Goal: Task Accomplishment & Management: Manage account settings

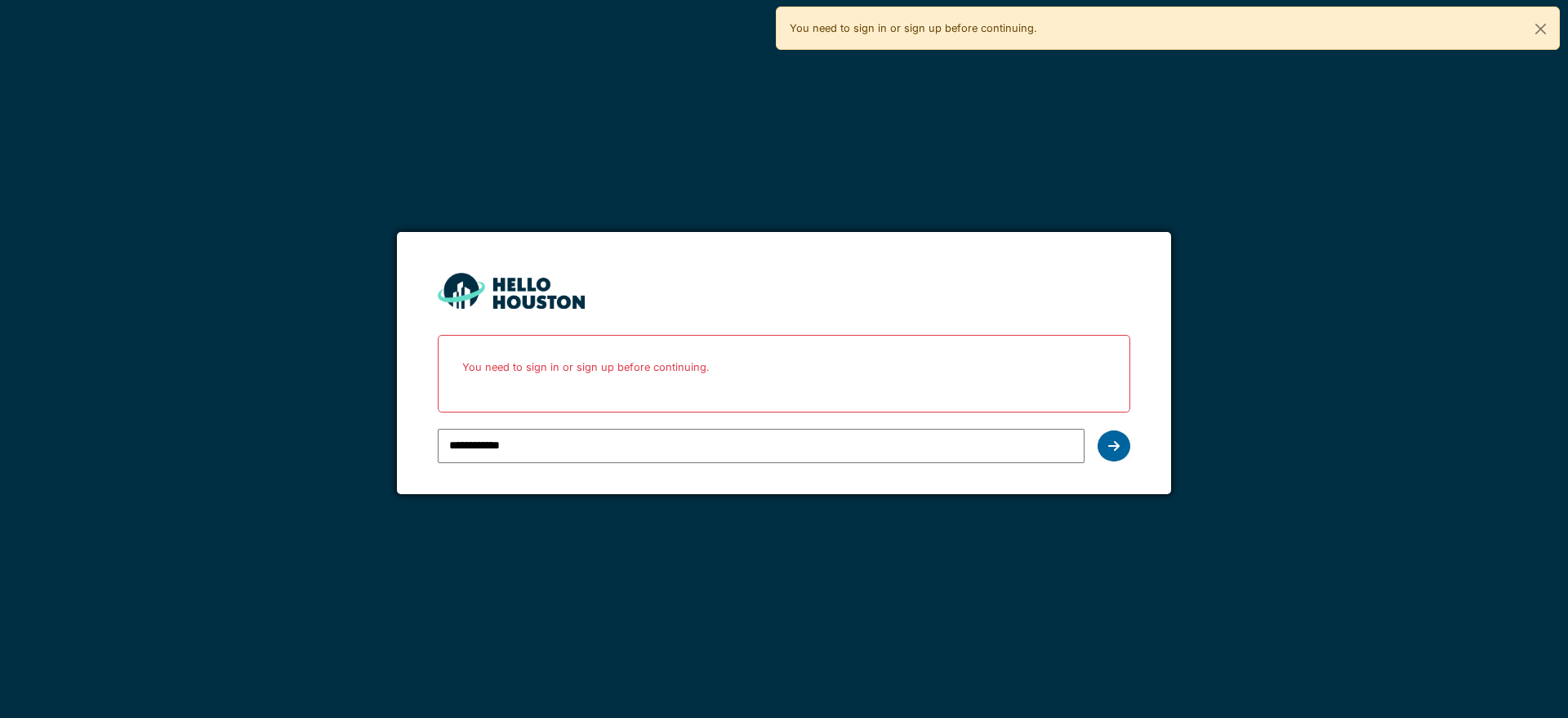
click at [1125, 451] on div at bounding box center [1114, 445] width 33 height 31
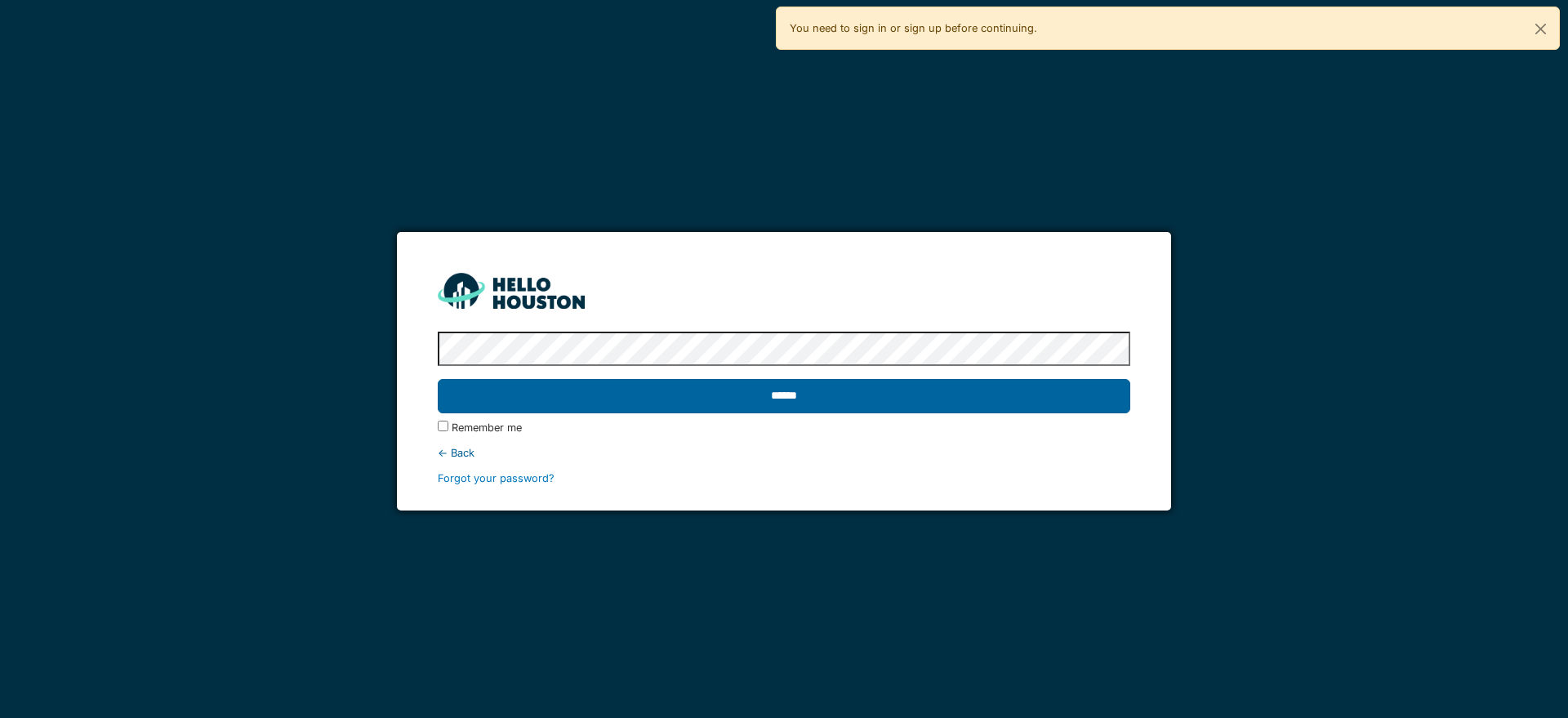
click at [796, 392] on input "******" at bounding box center [784, 396] width 692 height 34
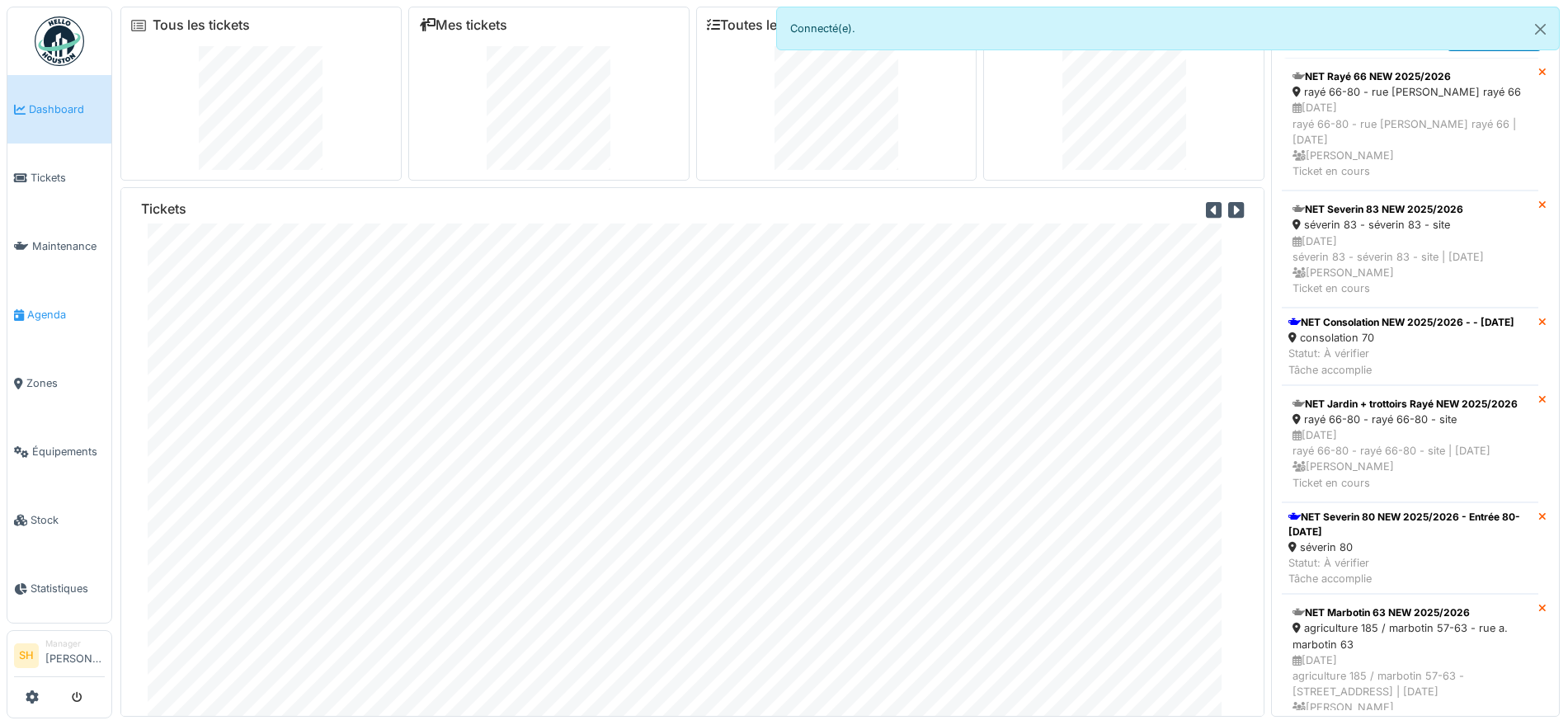
click at [62, 310] on span "Agenda" at bounding box center [66, 315] width 77 height 16
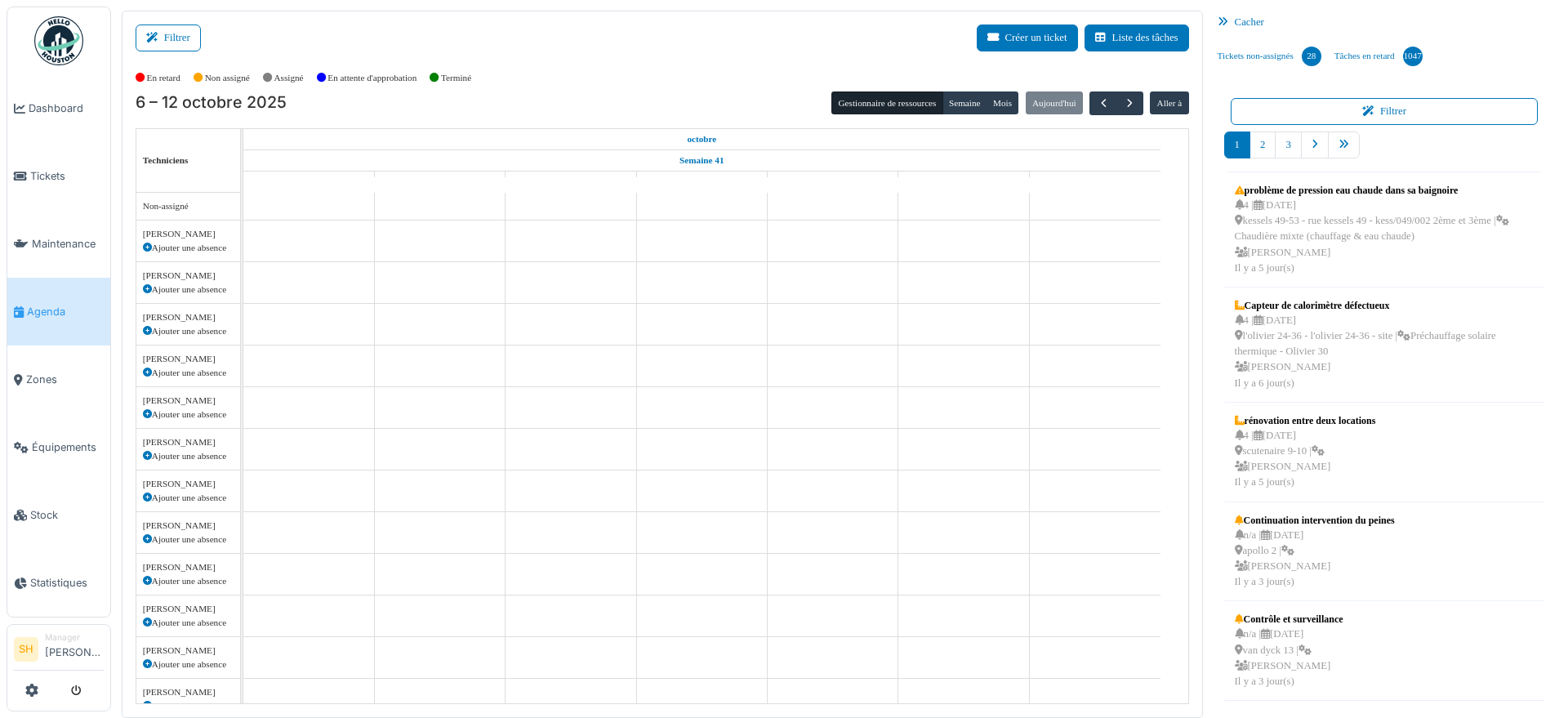
click at [179, 39] on button "Filtrer" at bounding box center [168, 38] width 65 height 27
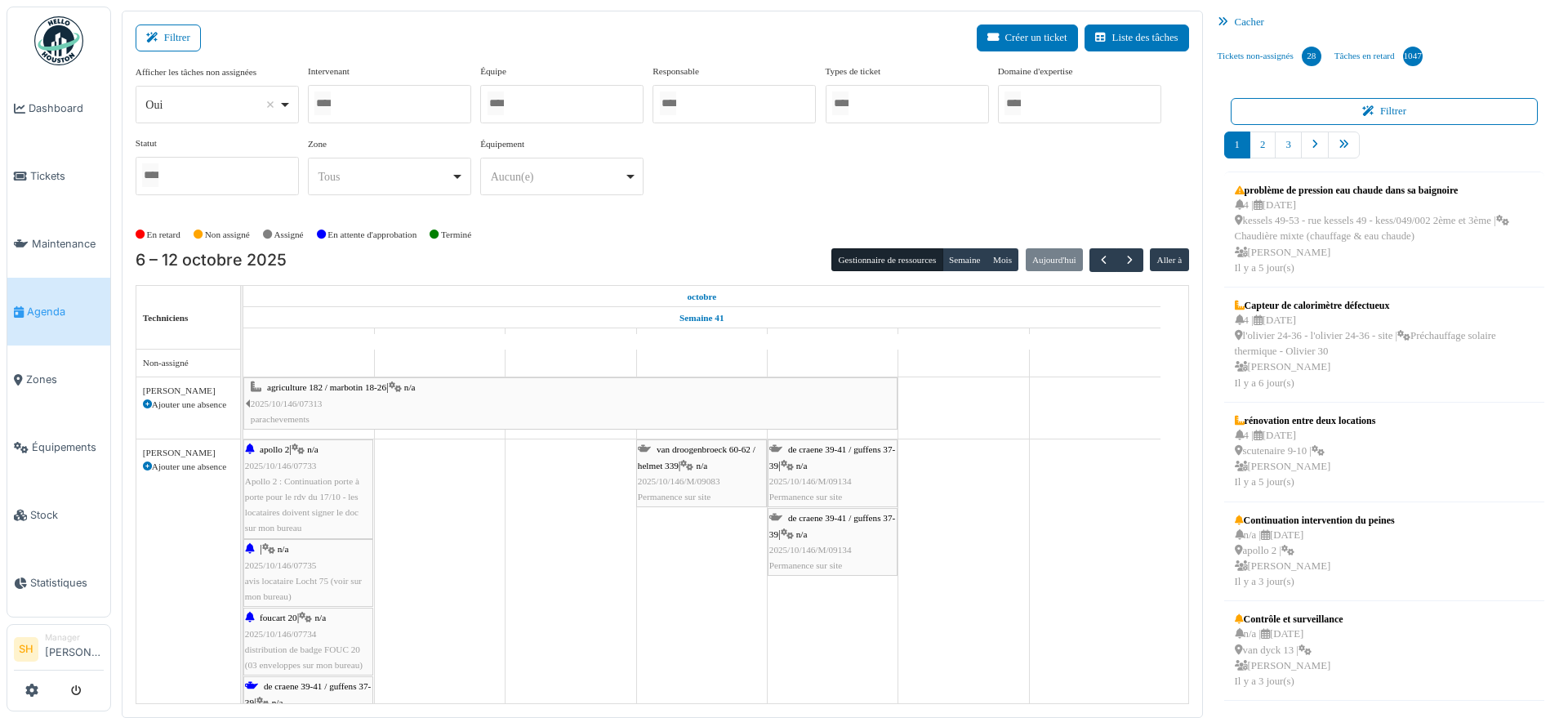
click at [425, 114] on div at bounding box center [389, 104] width 163 height 39
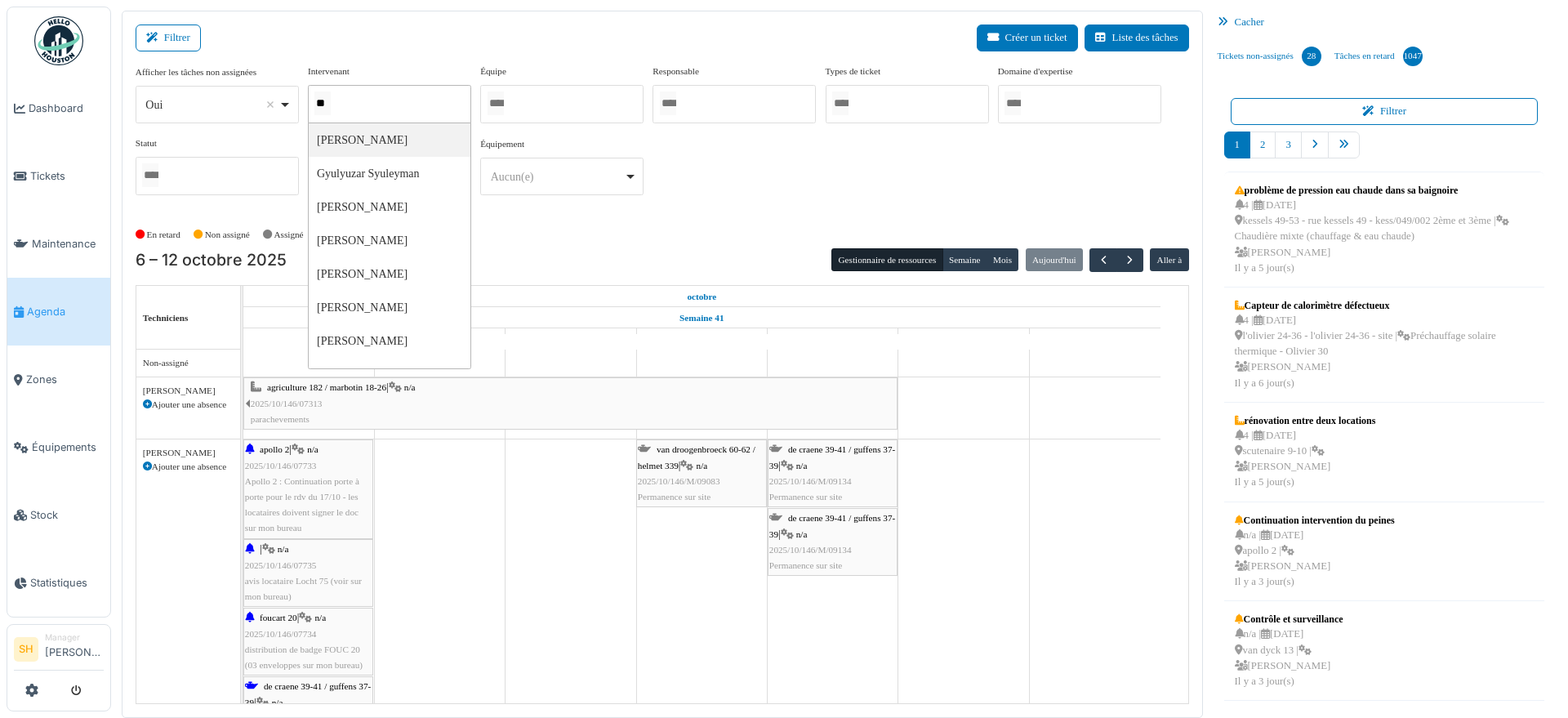
type input "***"
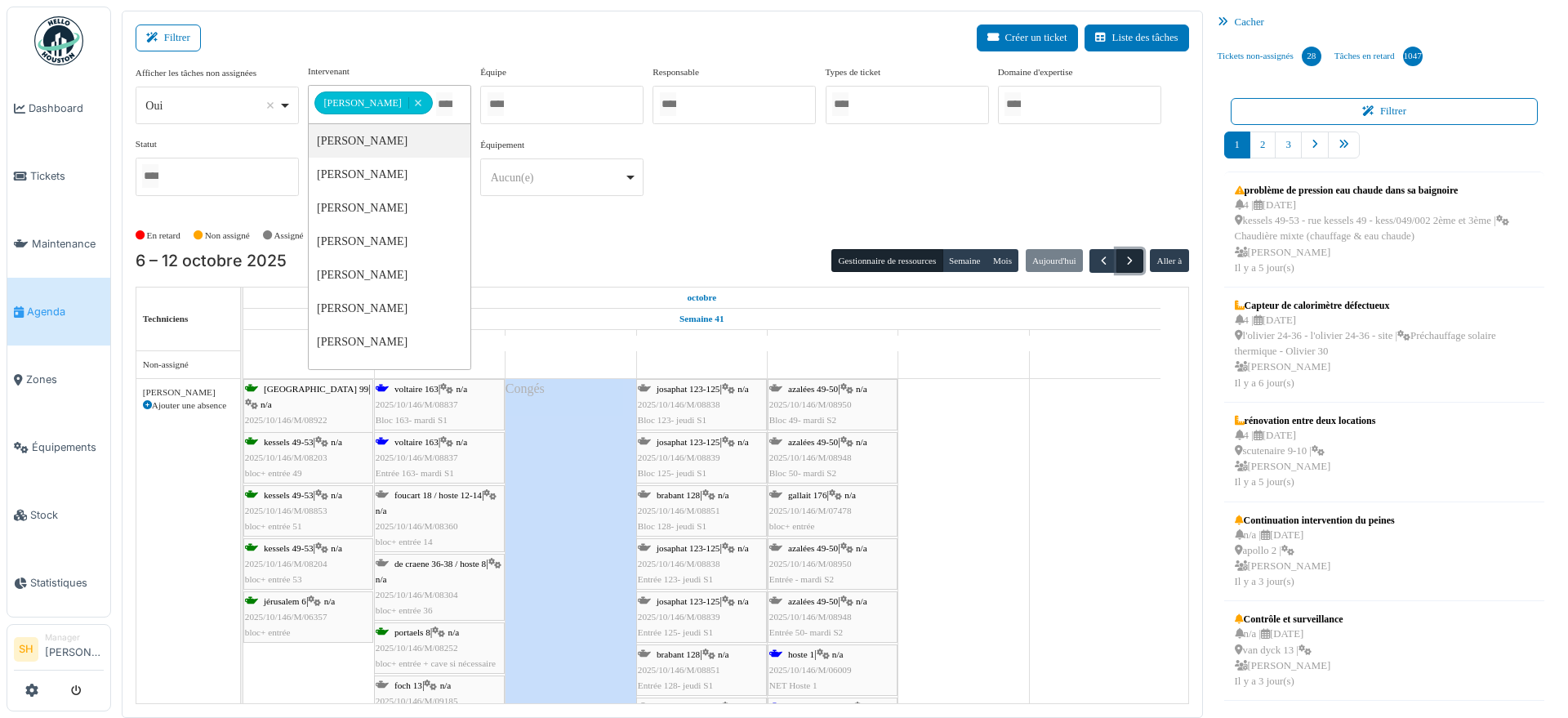
click at [1124, 265] on span "button" at bounding box center [1130, 261] width 14 height 14
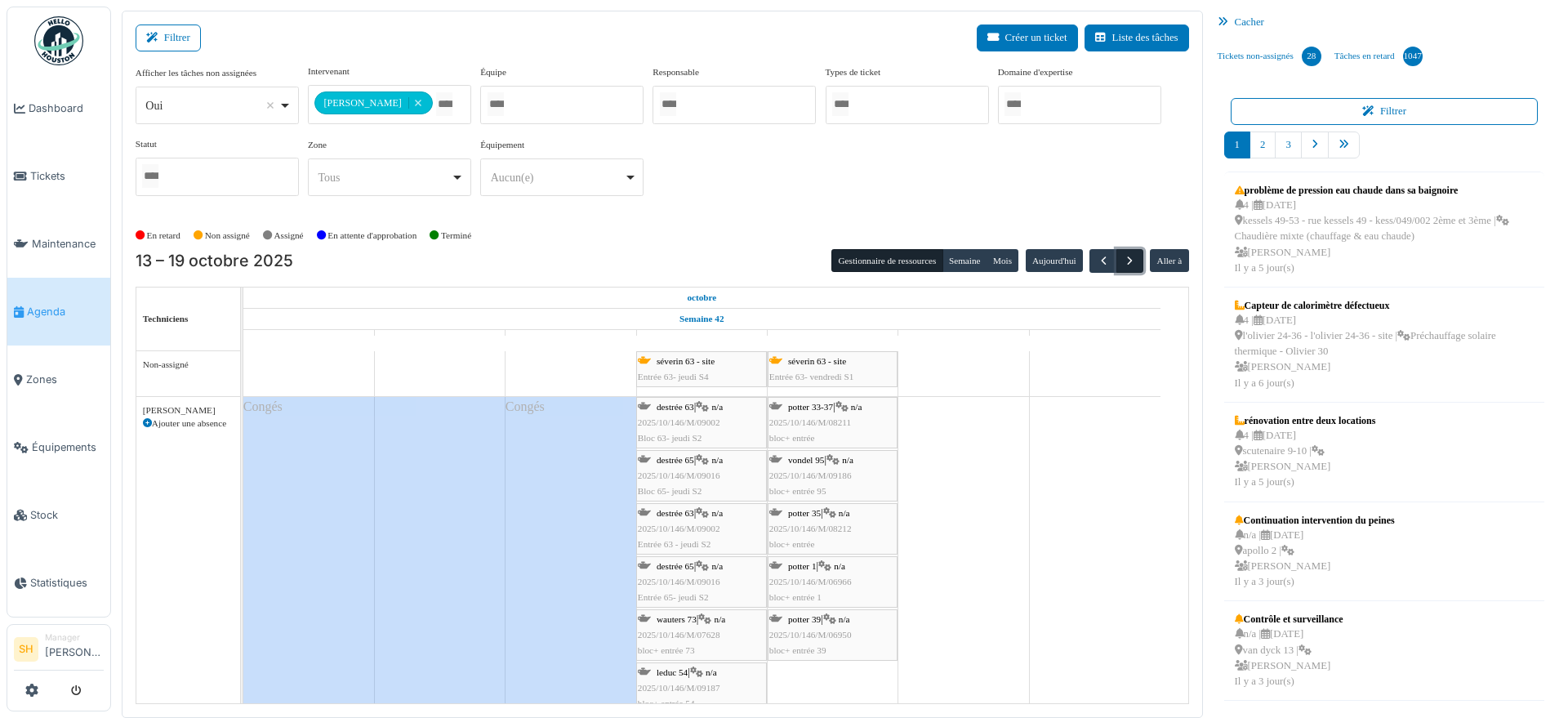
click at [1123, 261] on span "button" at bounding box center [1130, 261] width 14 height 14
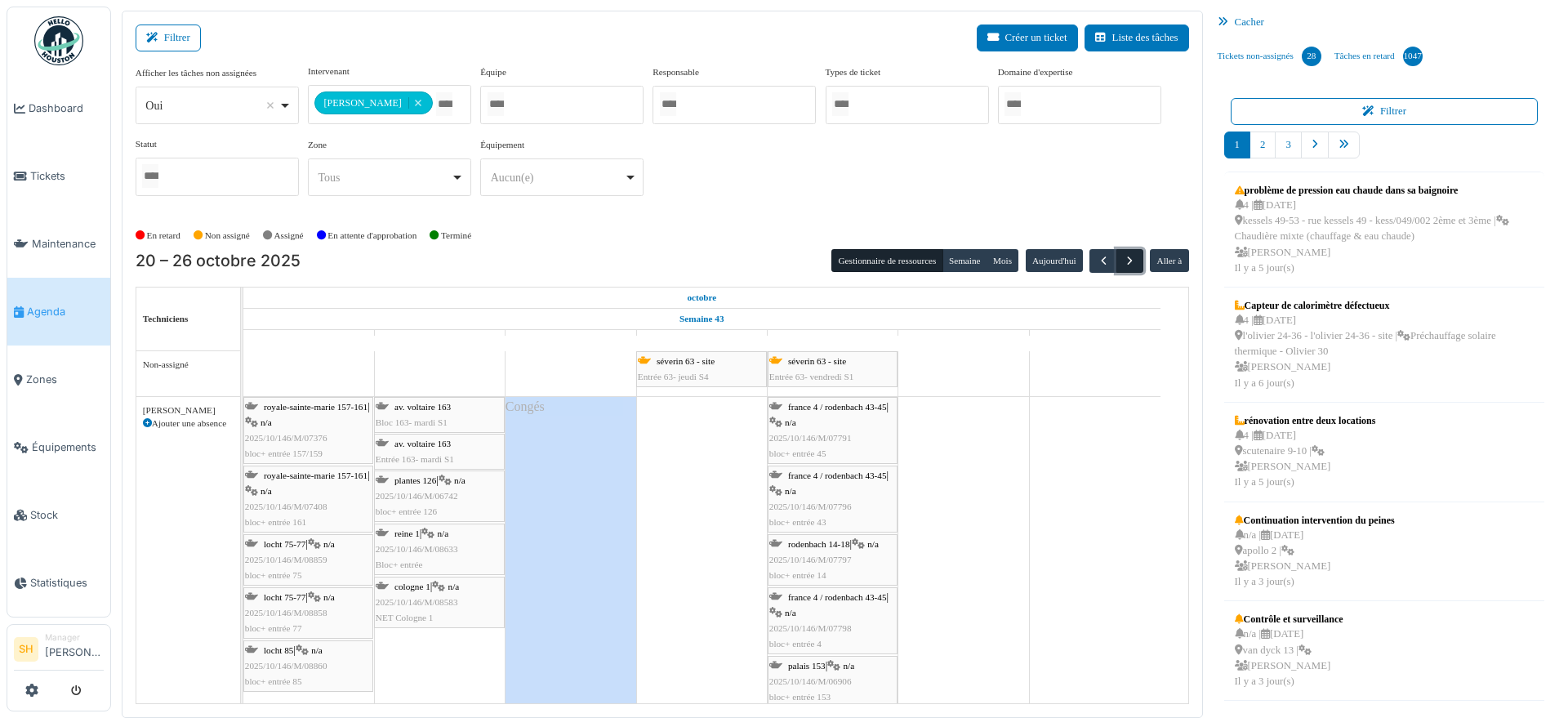
click at [1123, 262] on span "button" at bounding box center [1130, 261] width 14 height 14
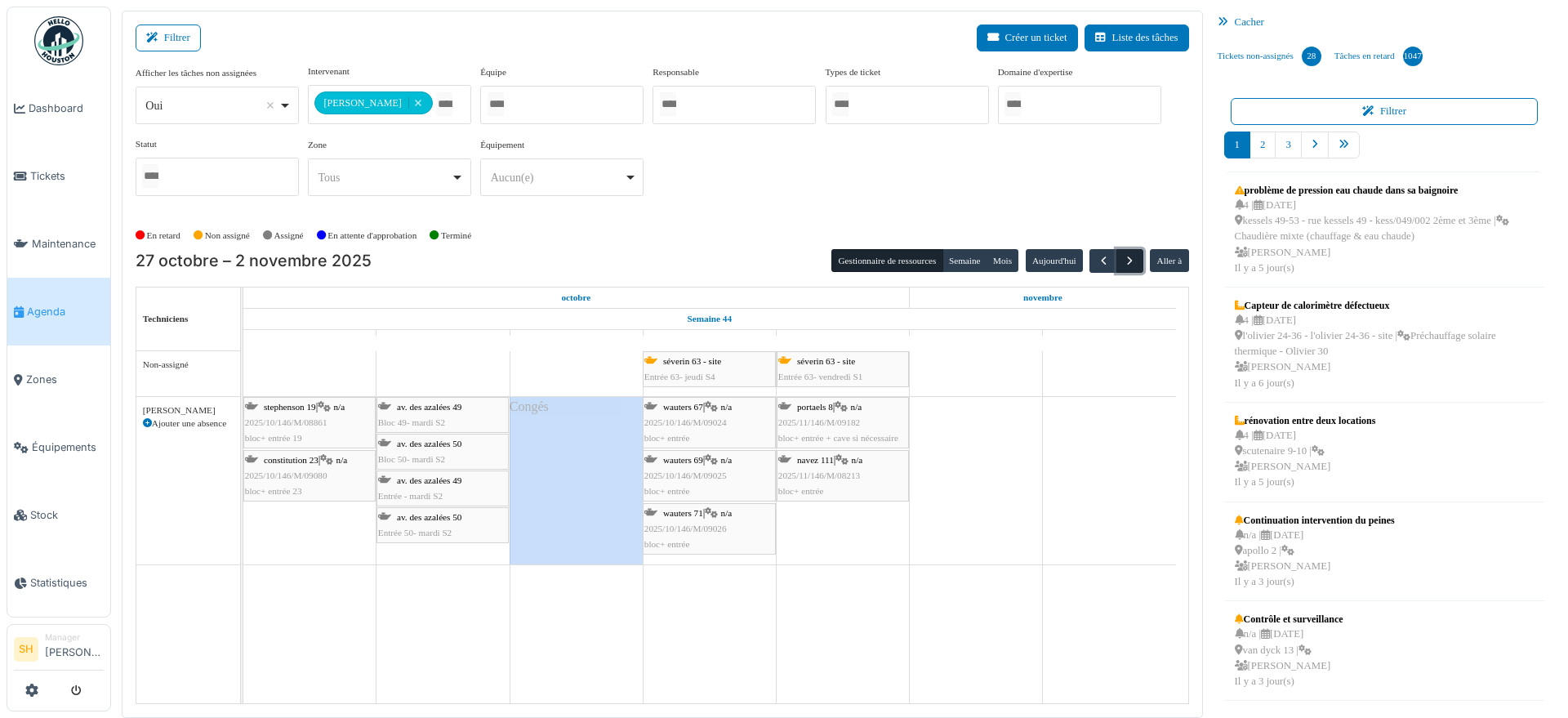
click at [1123, 259] on span "button" at bounding box center [1130, 261] width 14 height 14
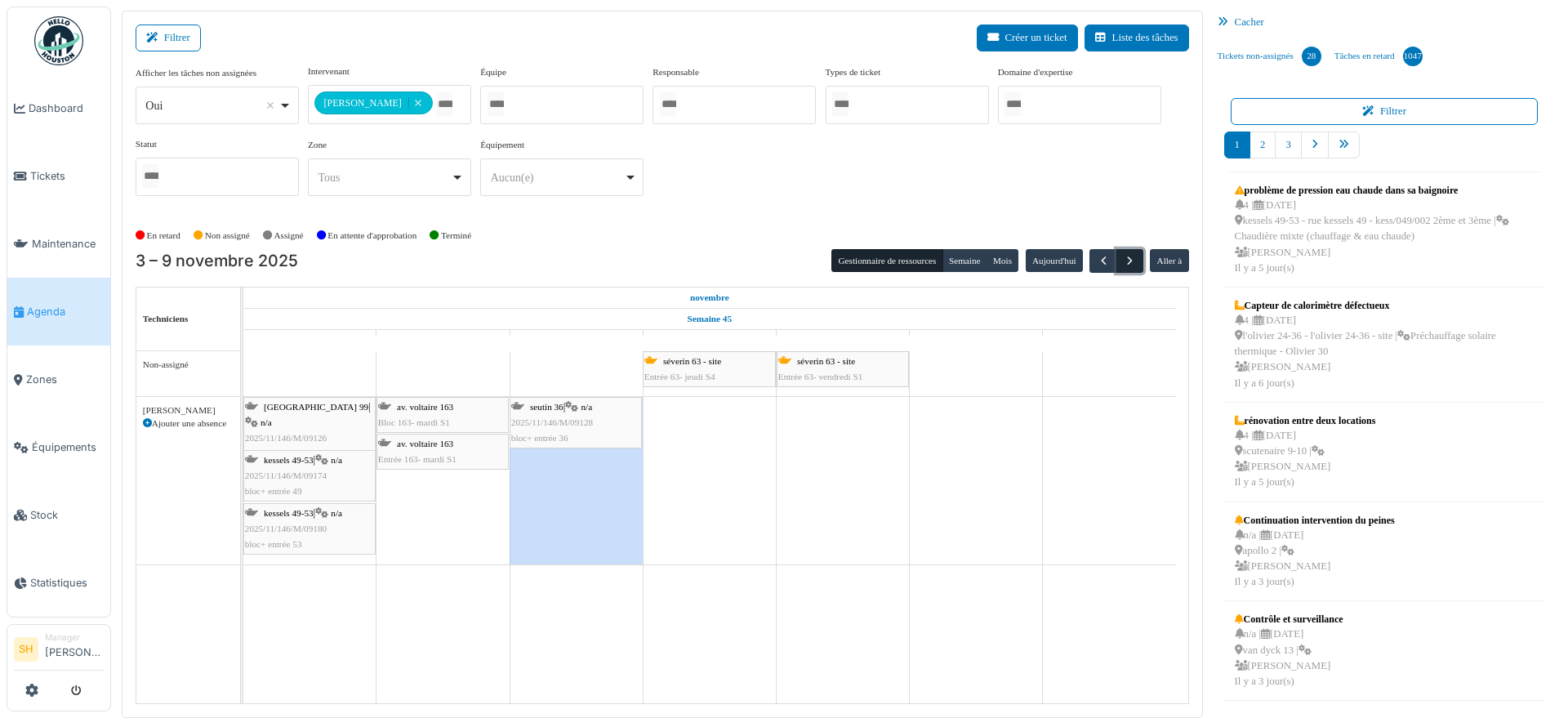
click at [1123, 259] on span "button" at bounding box center [1130, 261] width 14 height 14
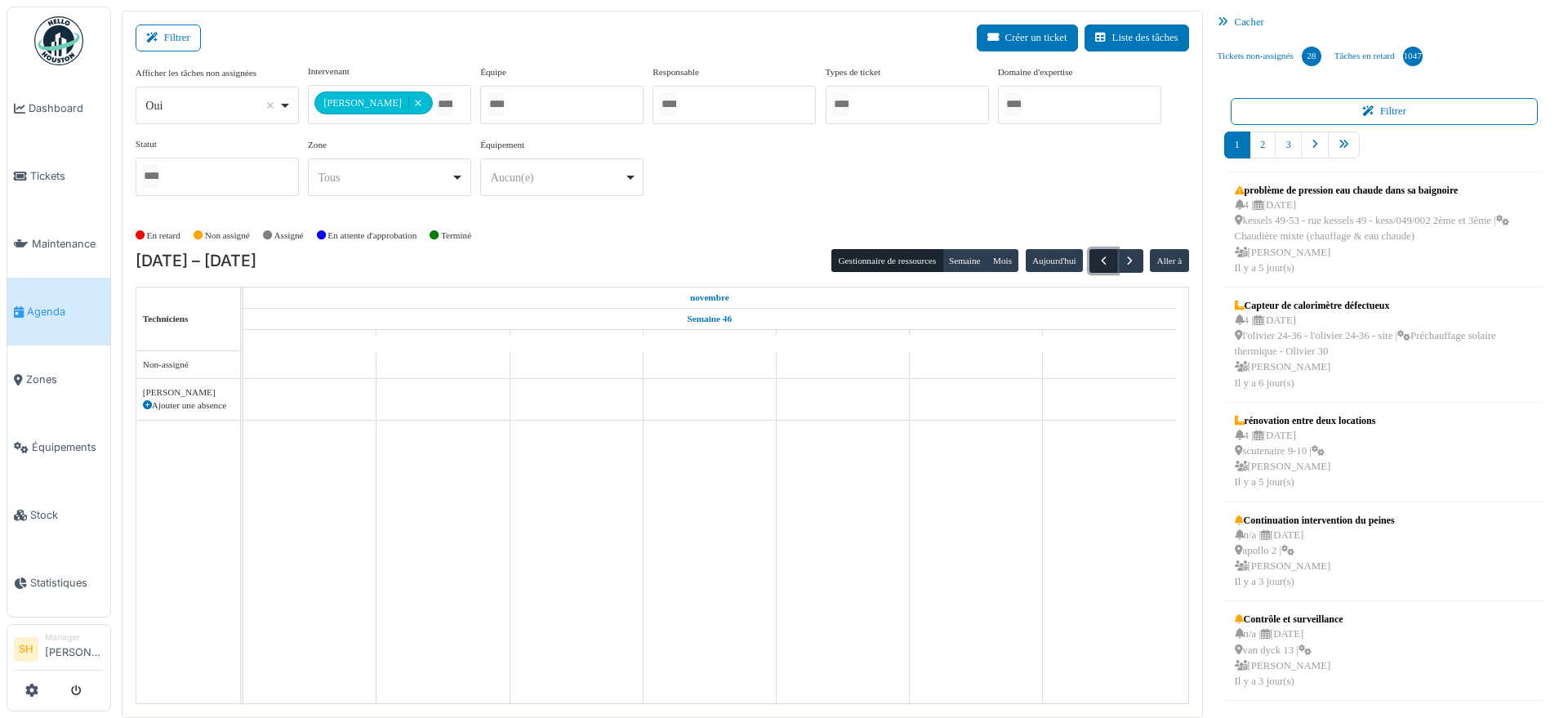
click at [1097, 258] on span "button" at bounding box center [1104, 261] width 14 height 14
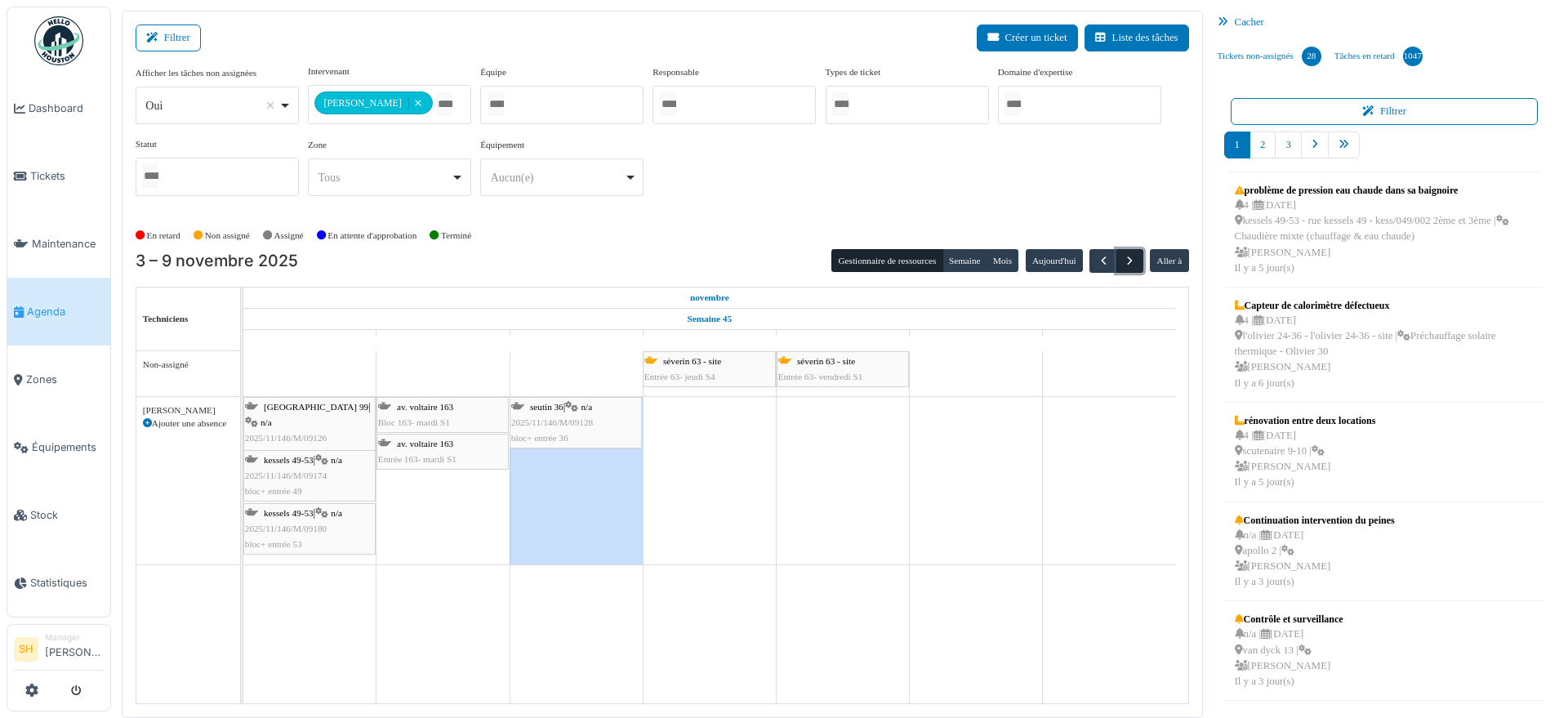
click at [1123, 259] on span "button" at bounding box center [1130, 261] width 14 height 14
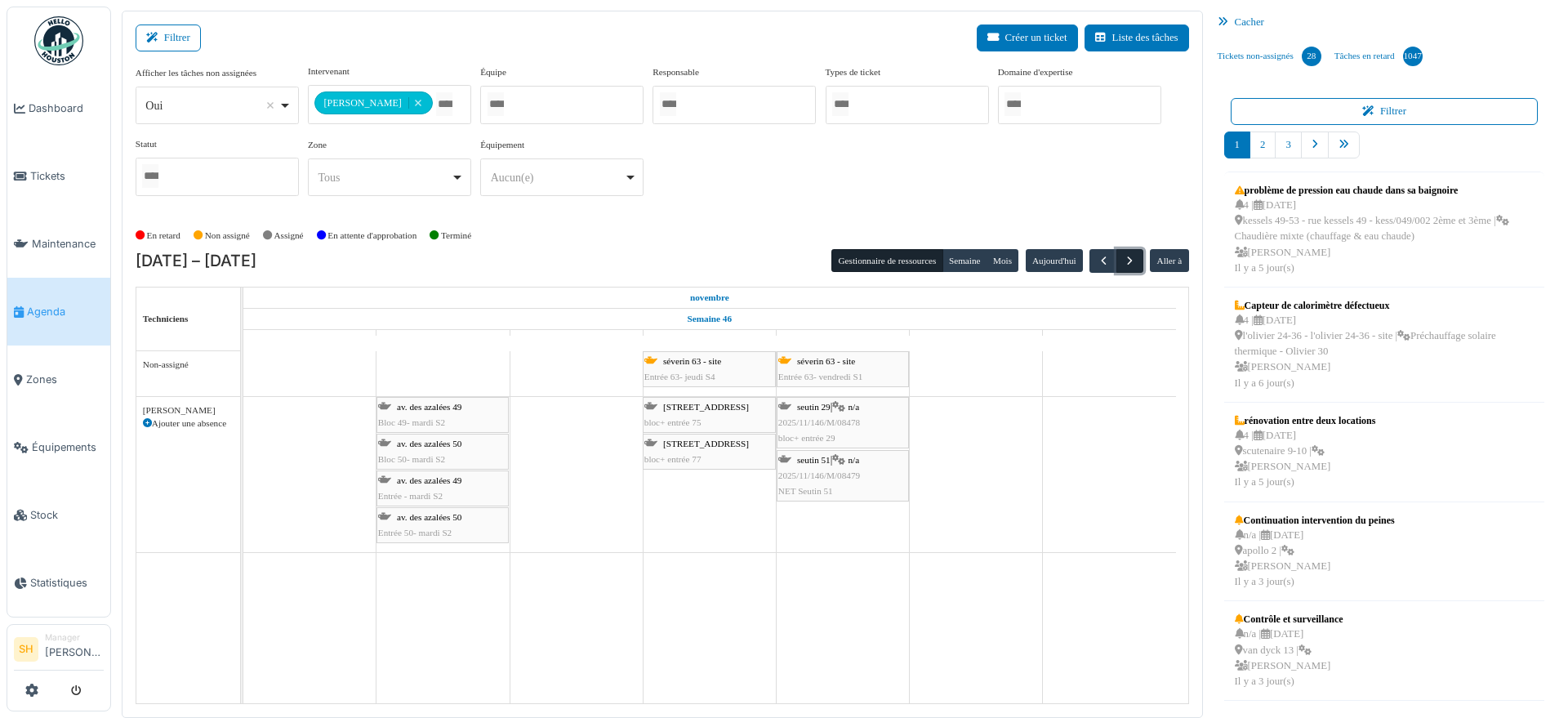
click at [1123, 262] on span "button" at bounding box center [1130, 261] width 14 height 14
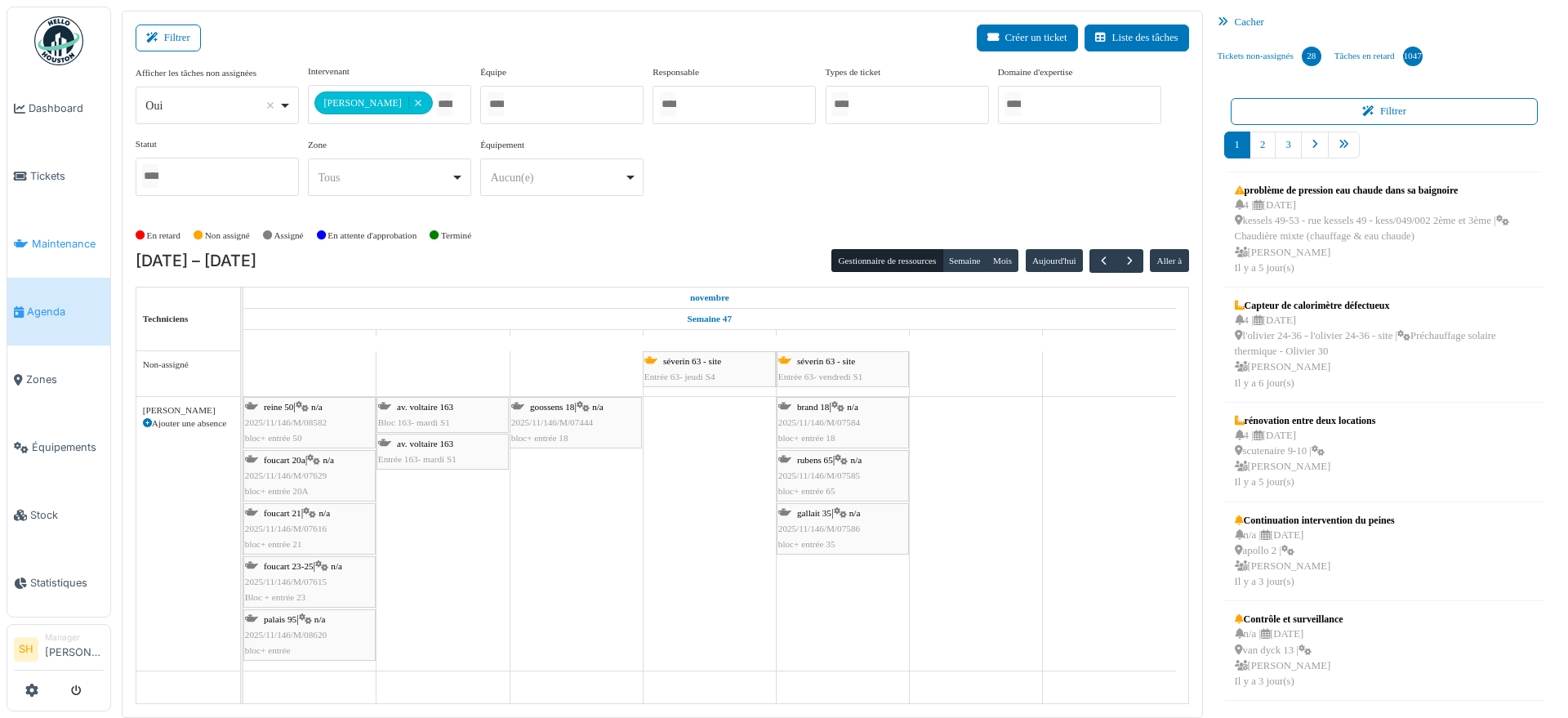
click at [63, 241] on span "Maintenance" at bounding box center [68, 244] width 72 height 16
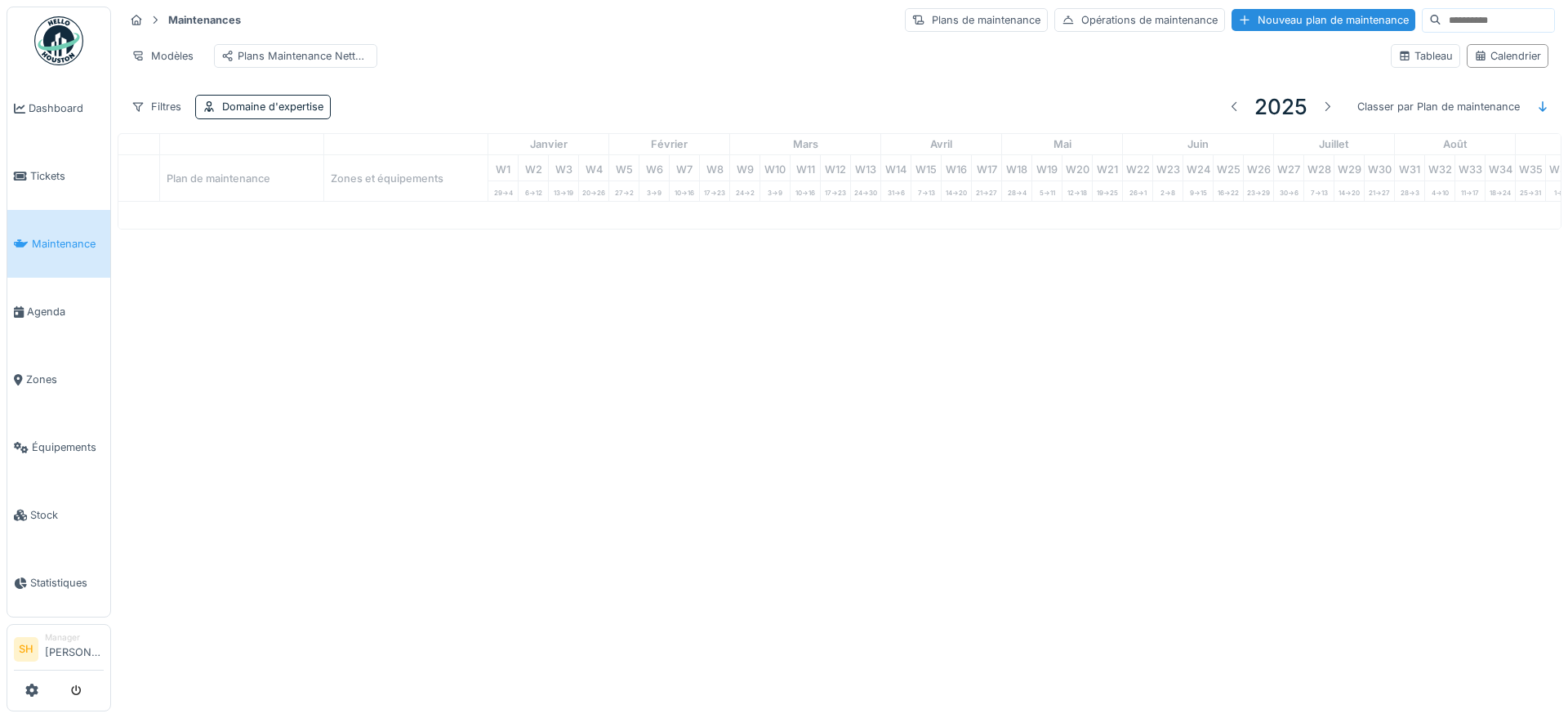
click at [1442, 13] on input at bounding box center [1498, 20] width 113 height 23
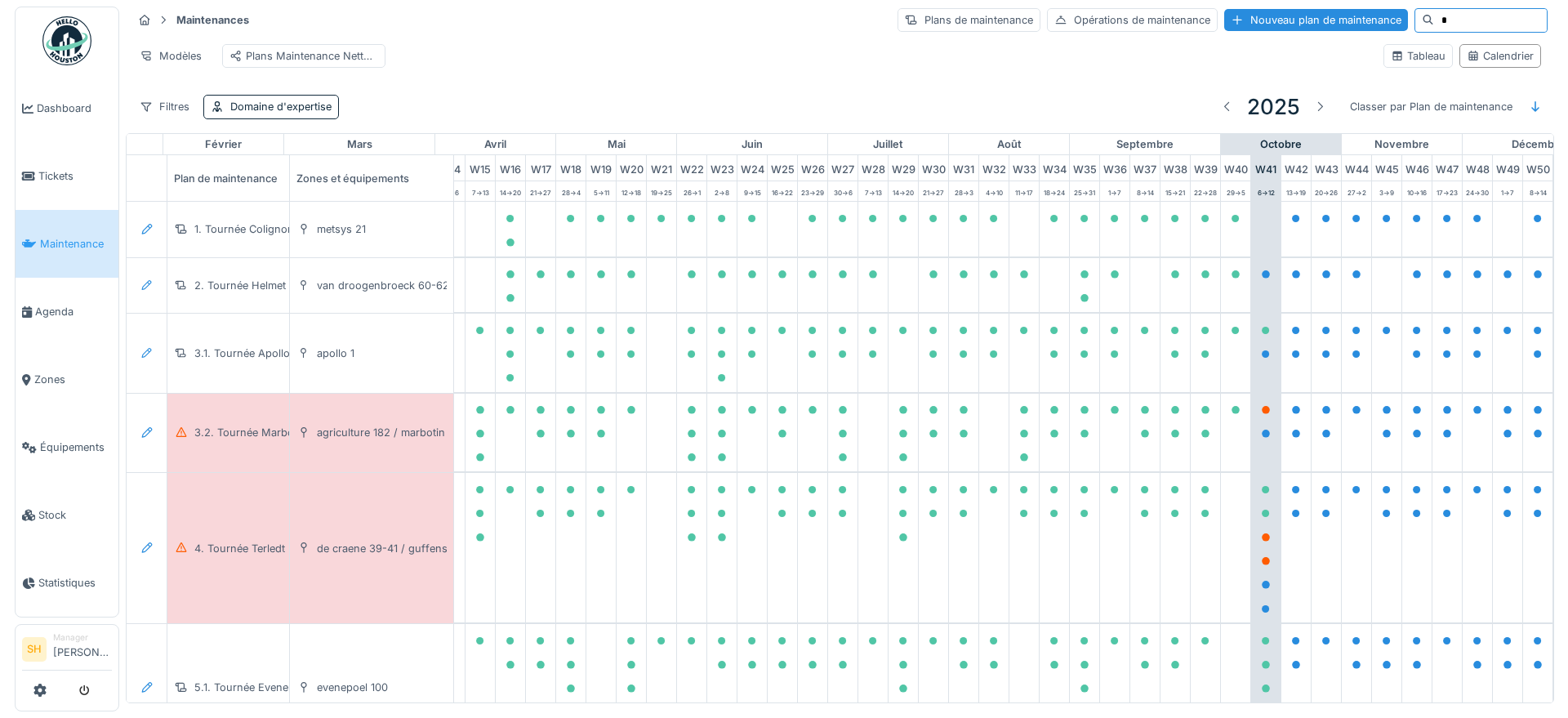
scroll to position [0, 545]
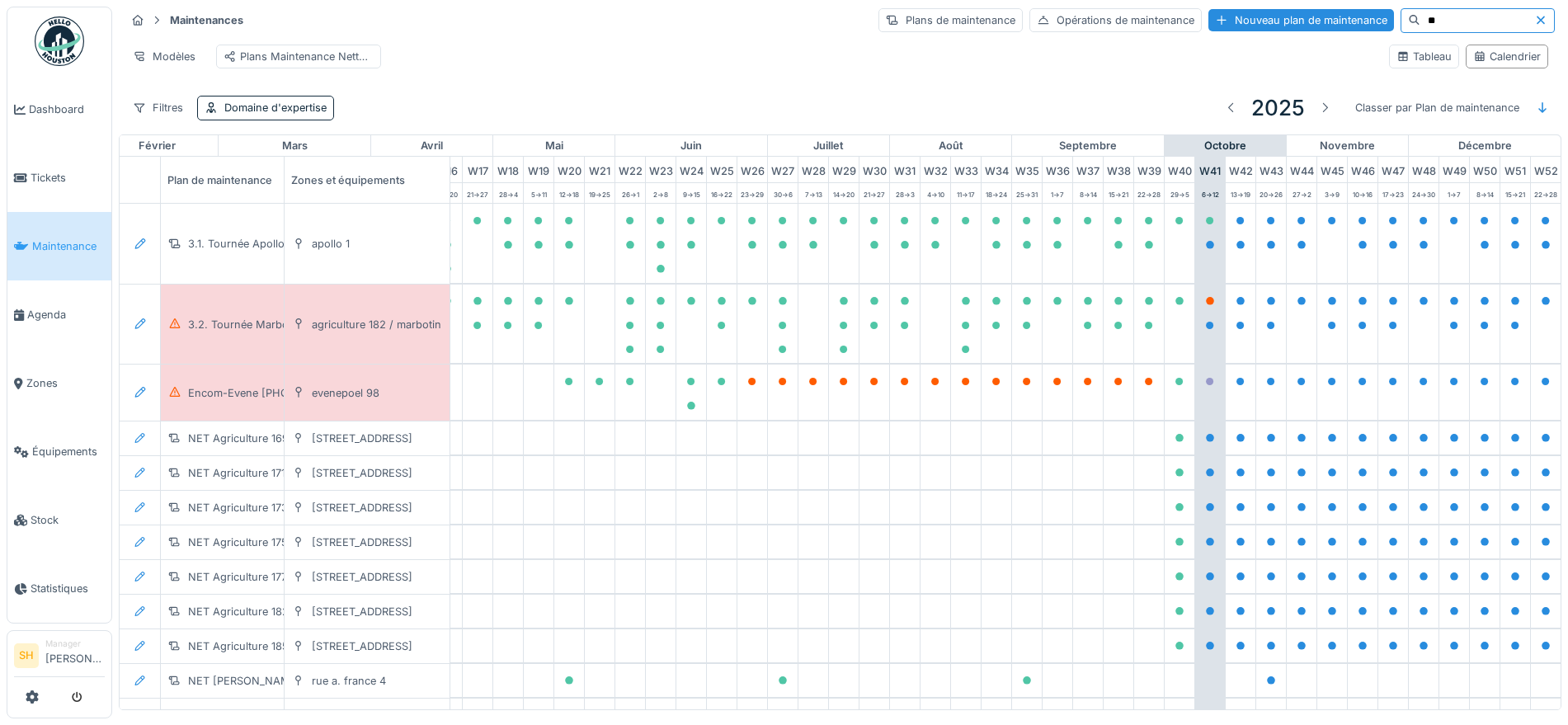
type input "***"
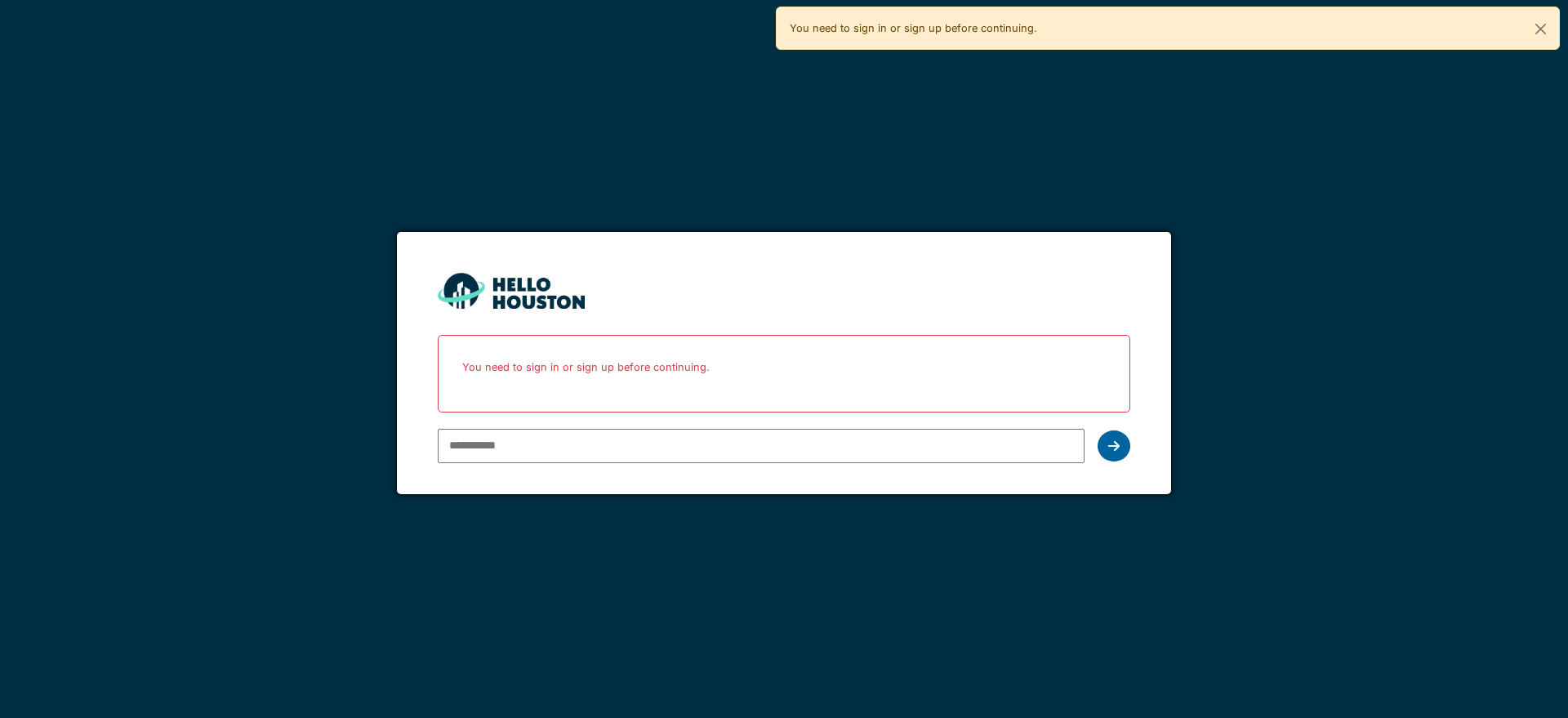
type input "**********"
click at [1118, 445] on icon at bounding box center [1114, 446] width 11 height 13
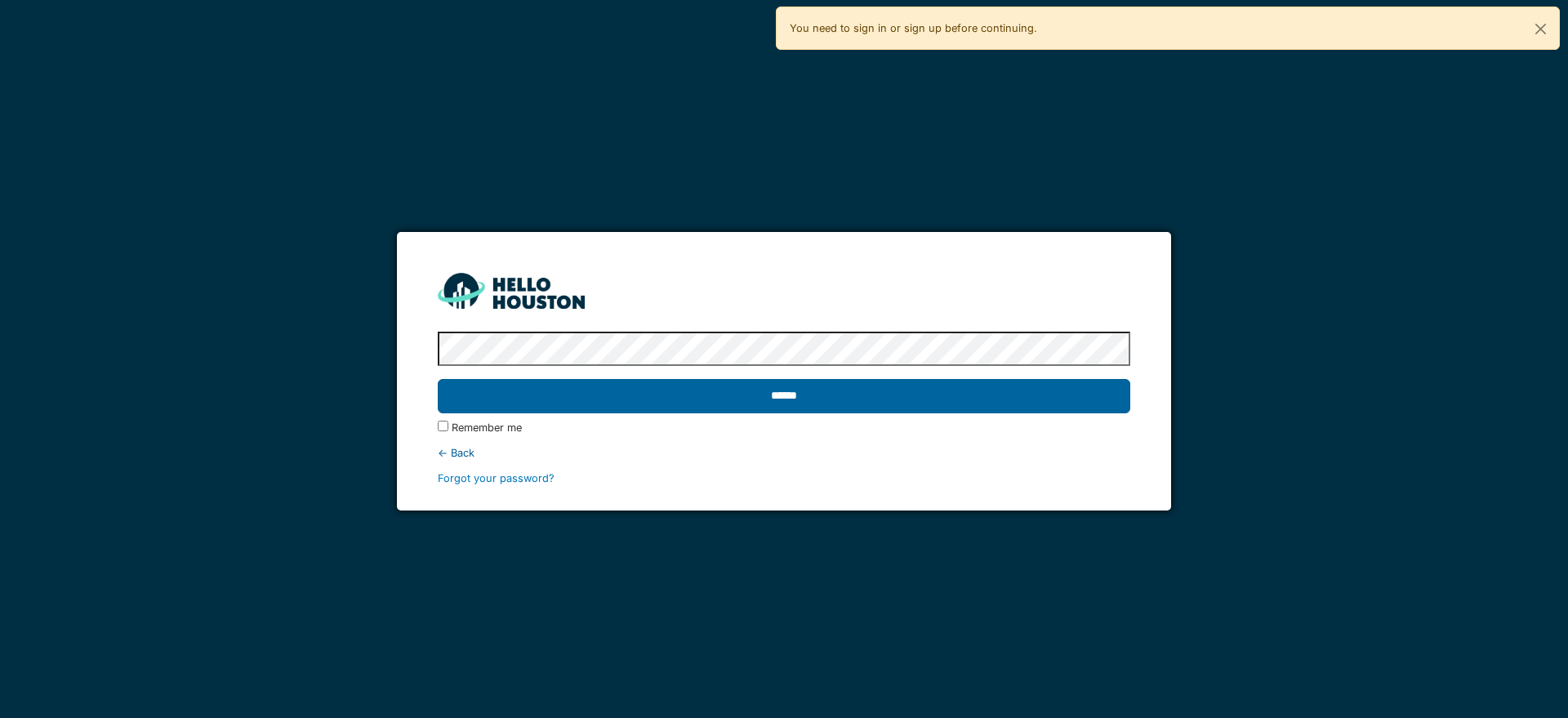
click at [902, 387] on input "******" at bounding box center [784, 396] width 692 height 34
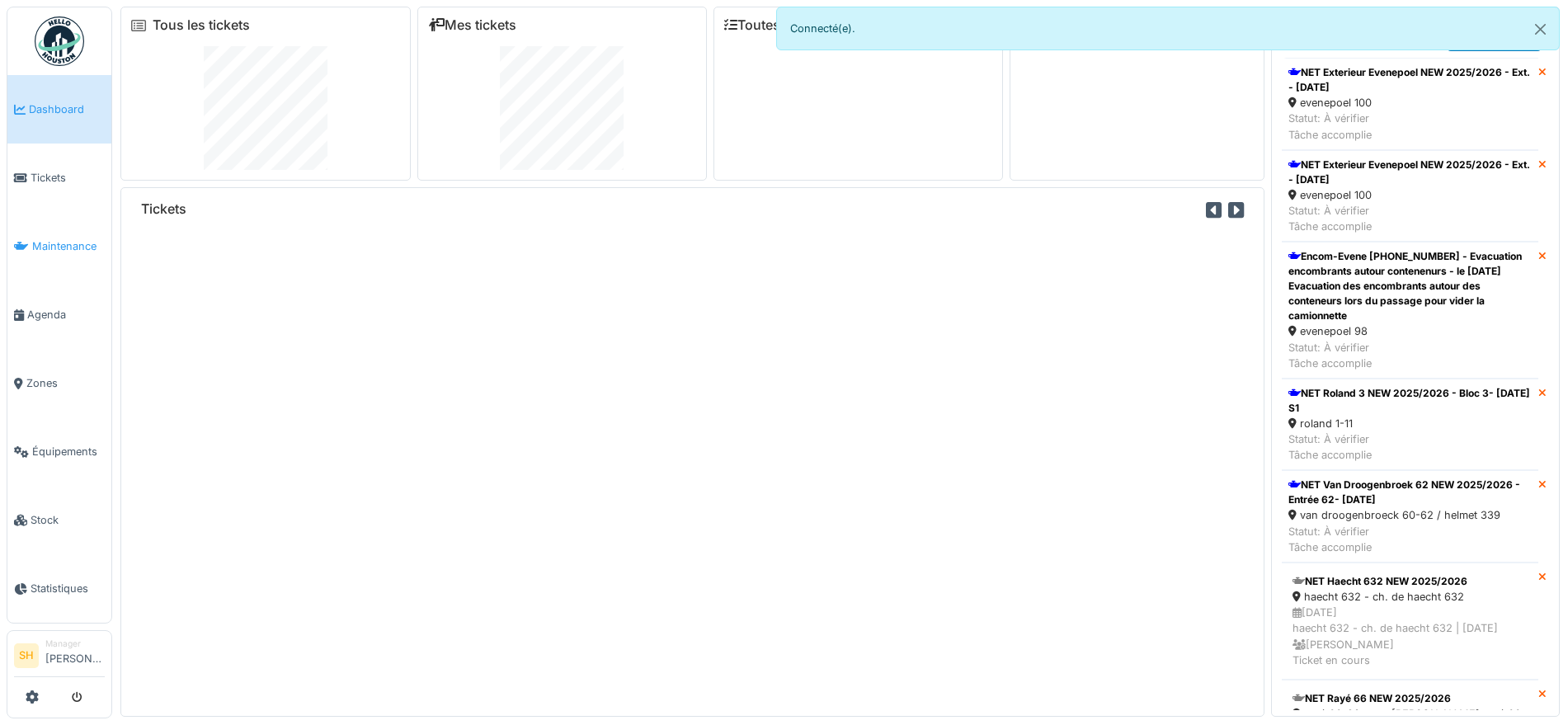
click at [74, 238] on span "Maintenance" at bounding box center [69, 246] width 73 height 16
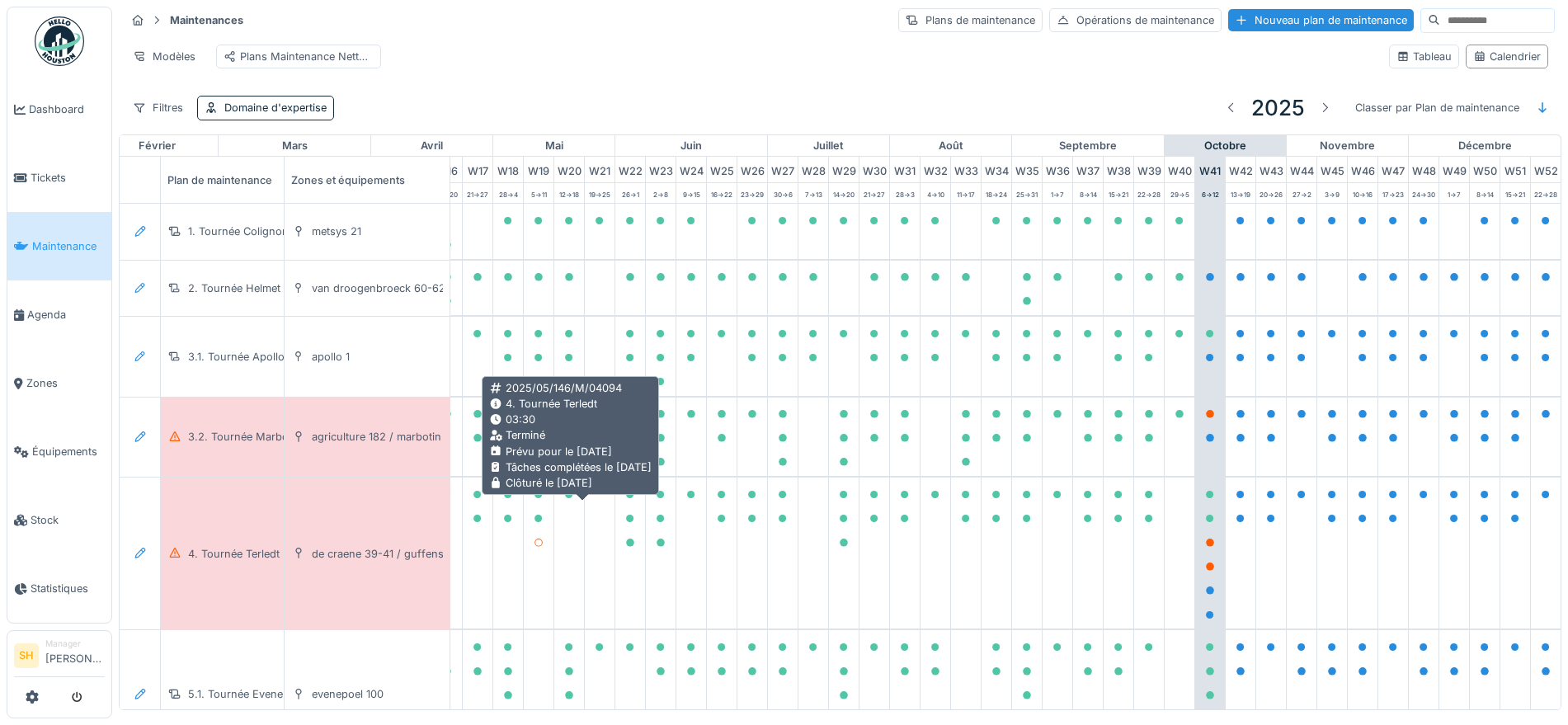
scroll to position [0, 550]
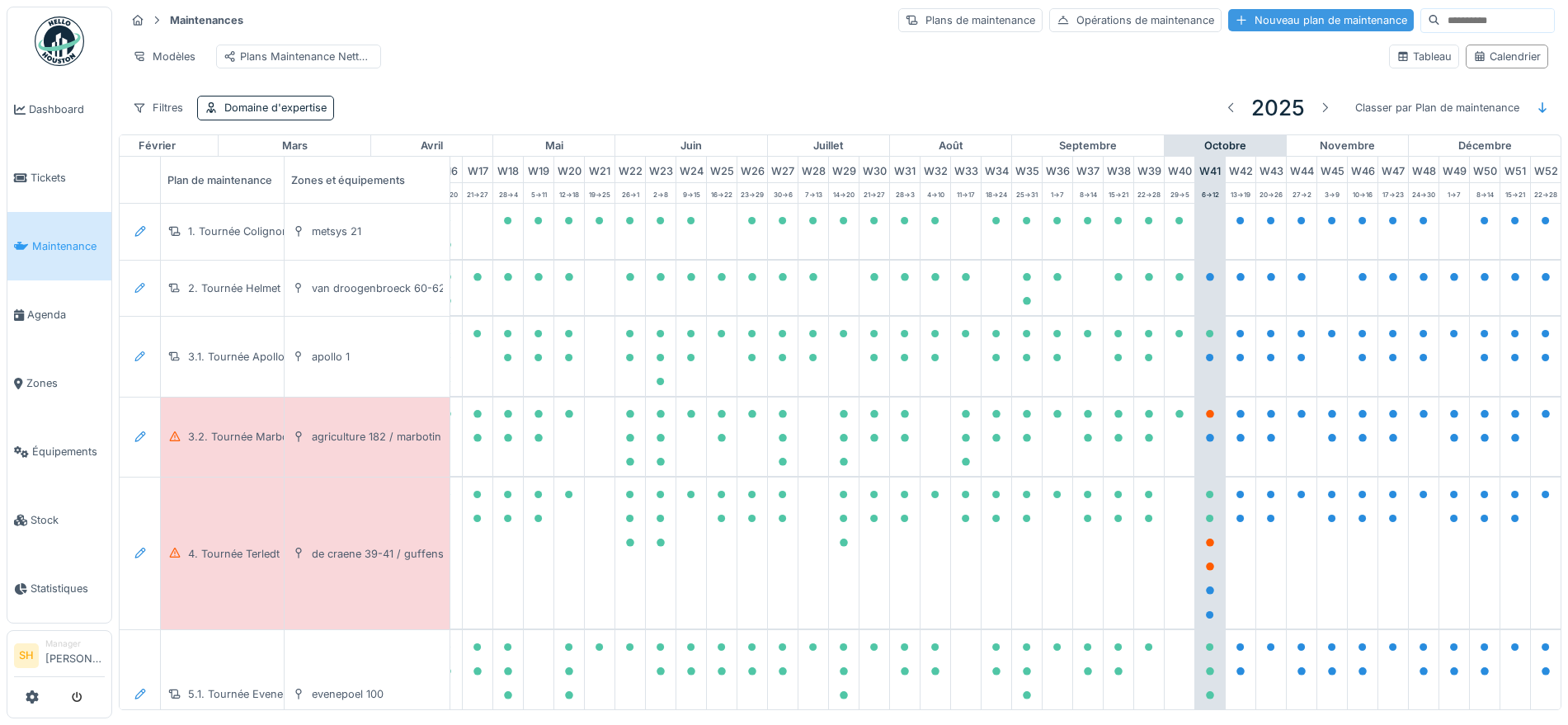
click at [1240, 21] on div "Nouveau plan de maintenance" at bounding box center [1321, 20] width 186 height 22
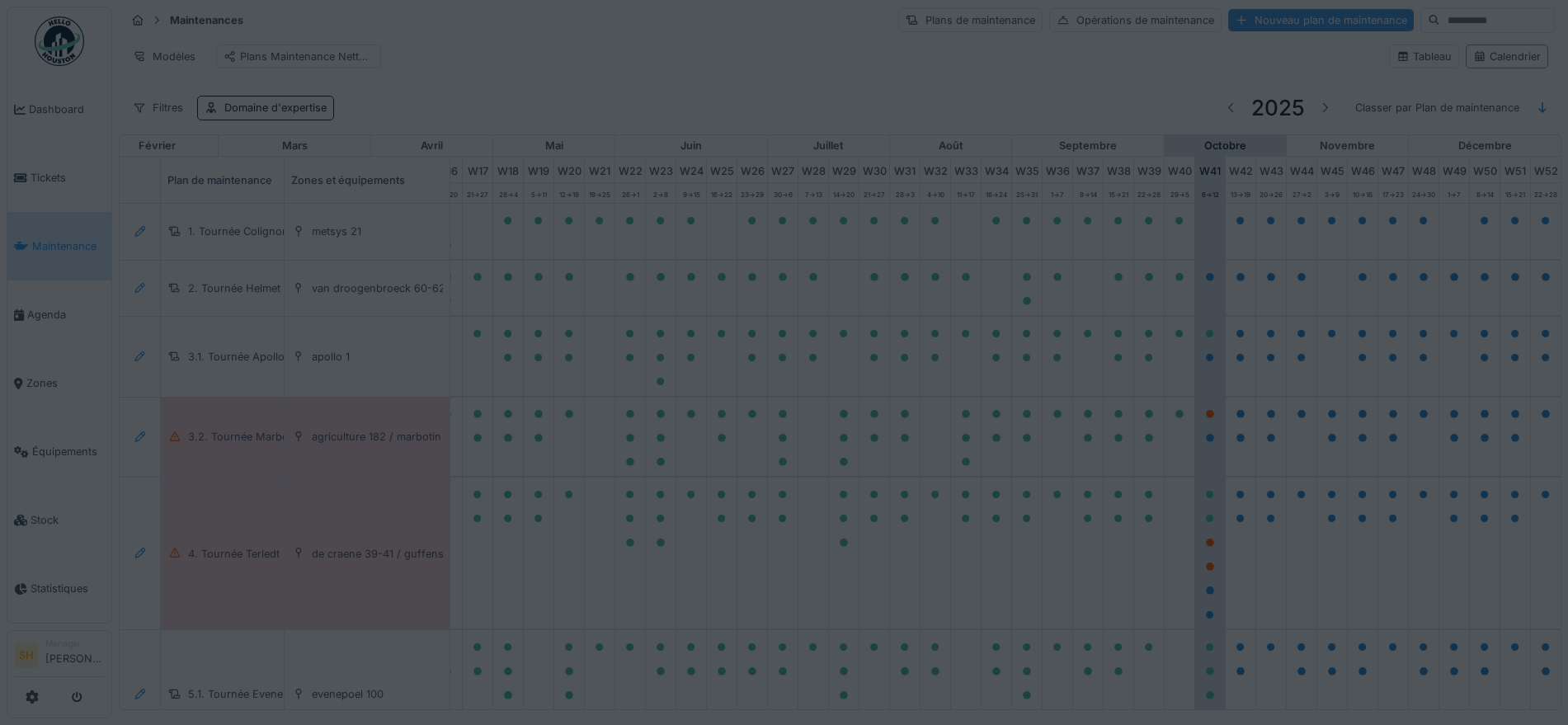
type input "***"
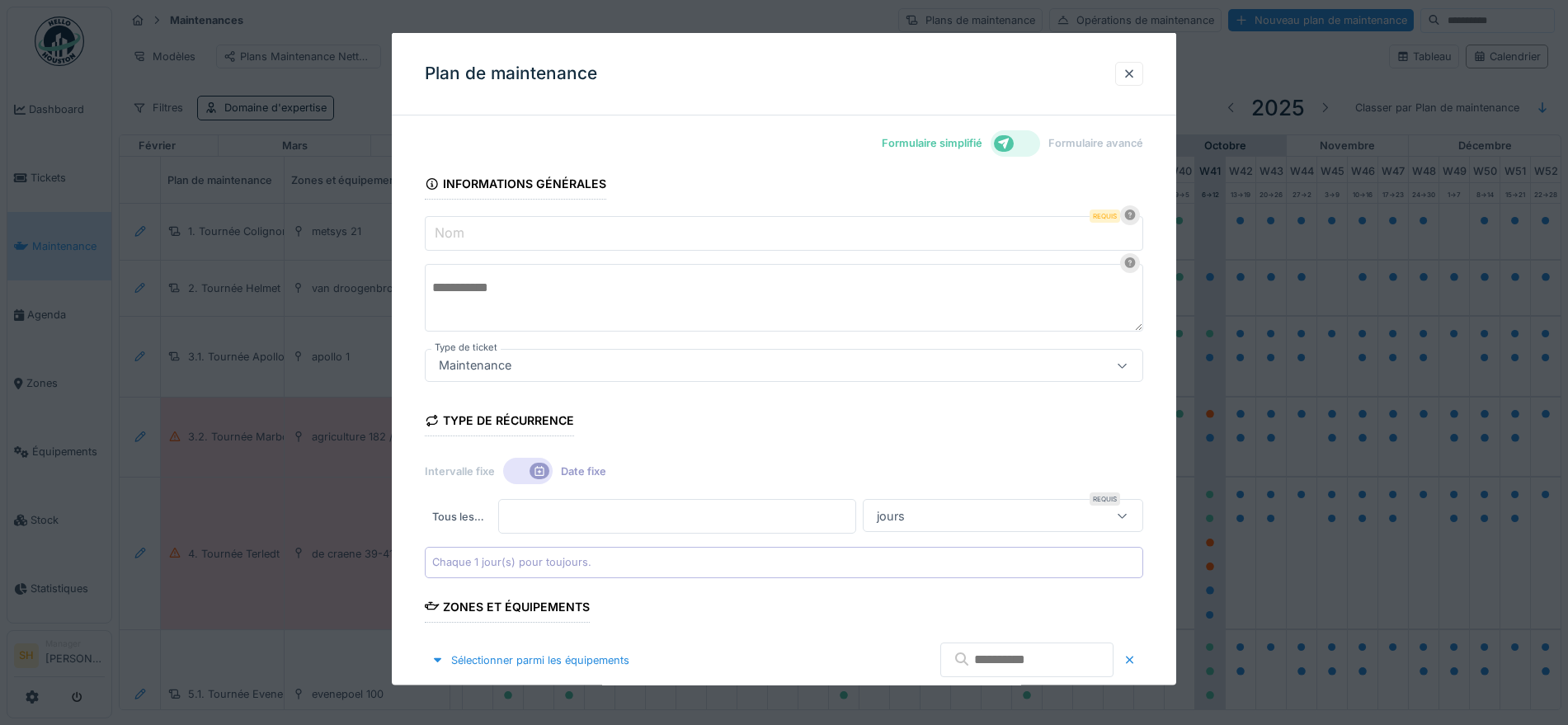
click at [1009, 143] on icon at bounding box center [1003, 142] width 12 height 12
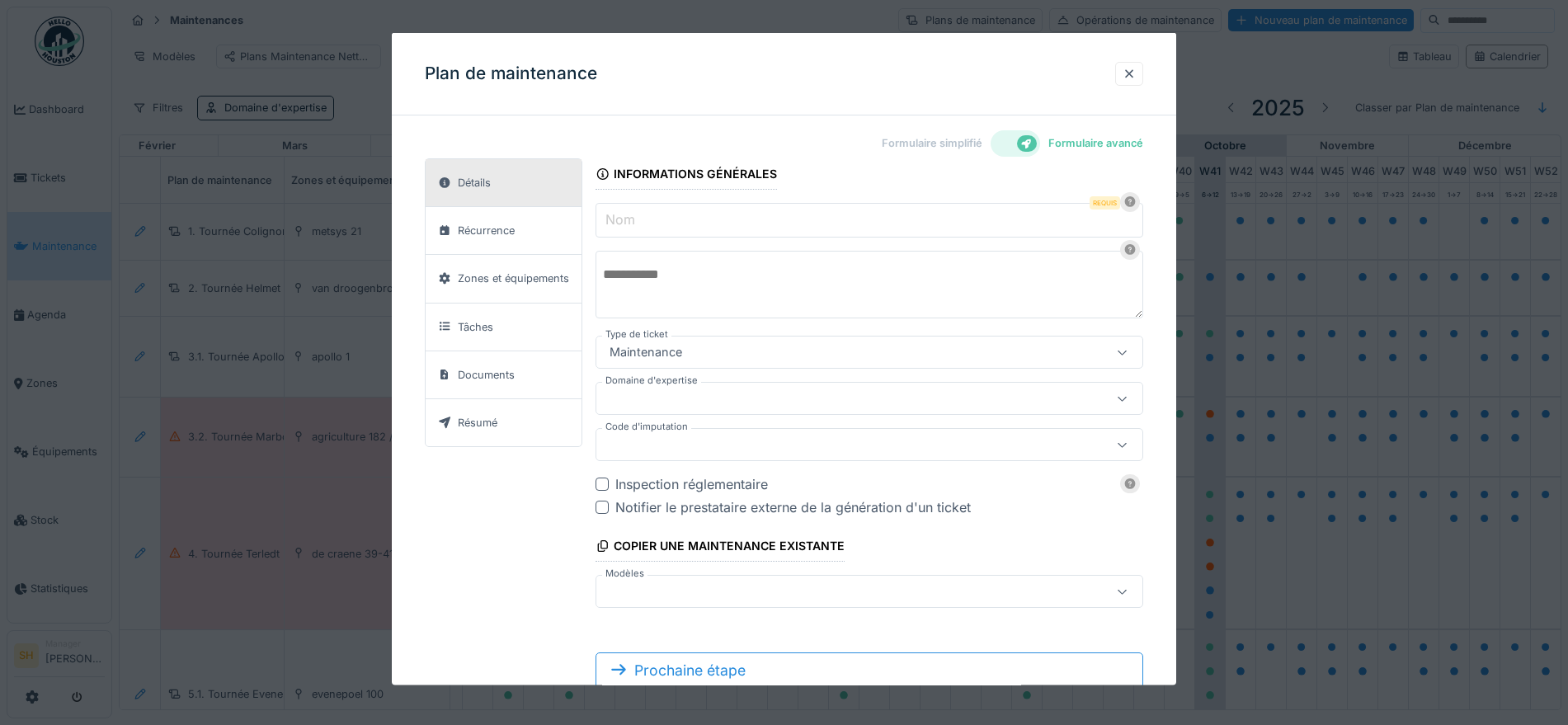
click at [725, 221] on input "Nom" at bounding box center [869, 220] width 547 height 35
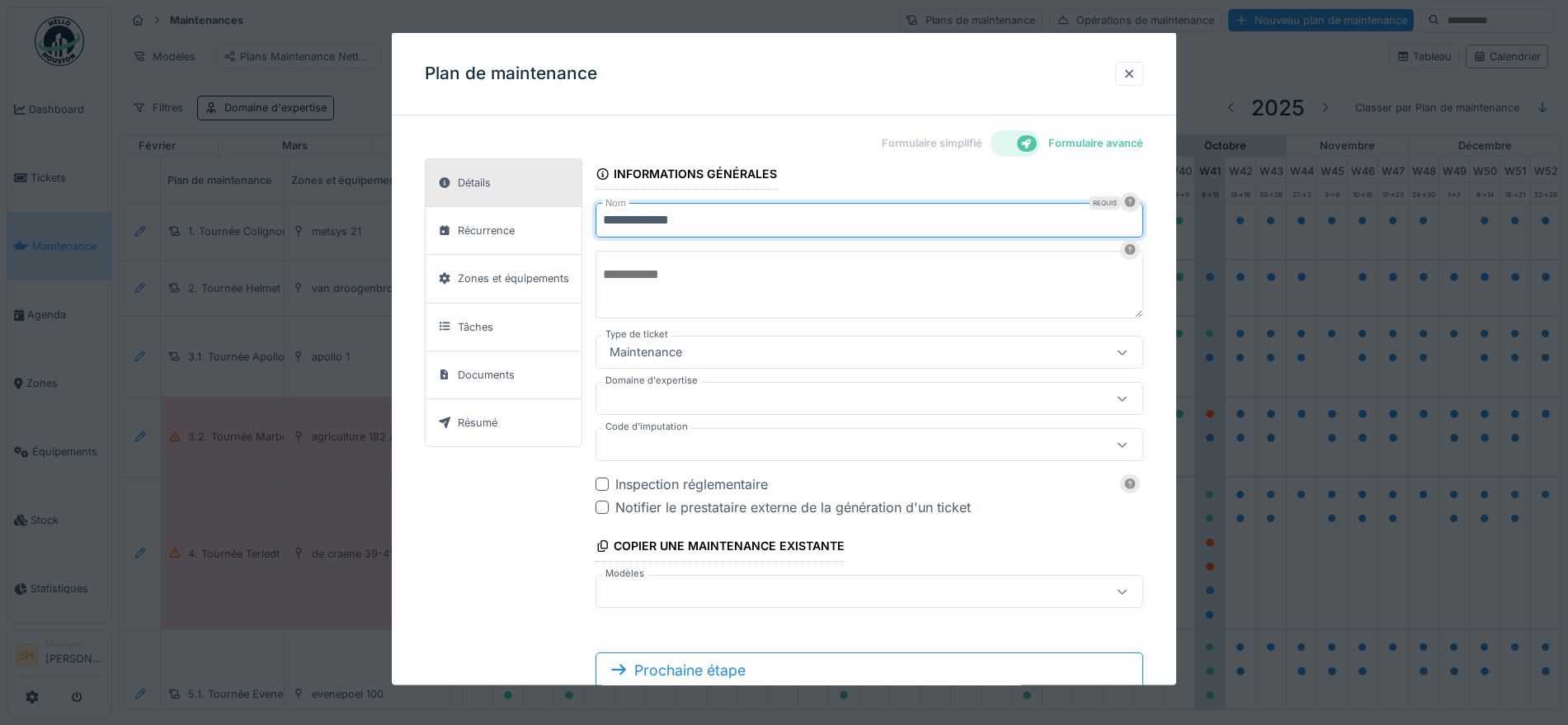
type input "**********"
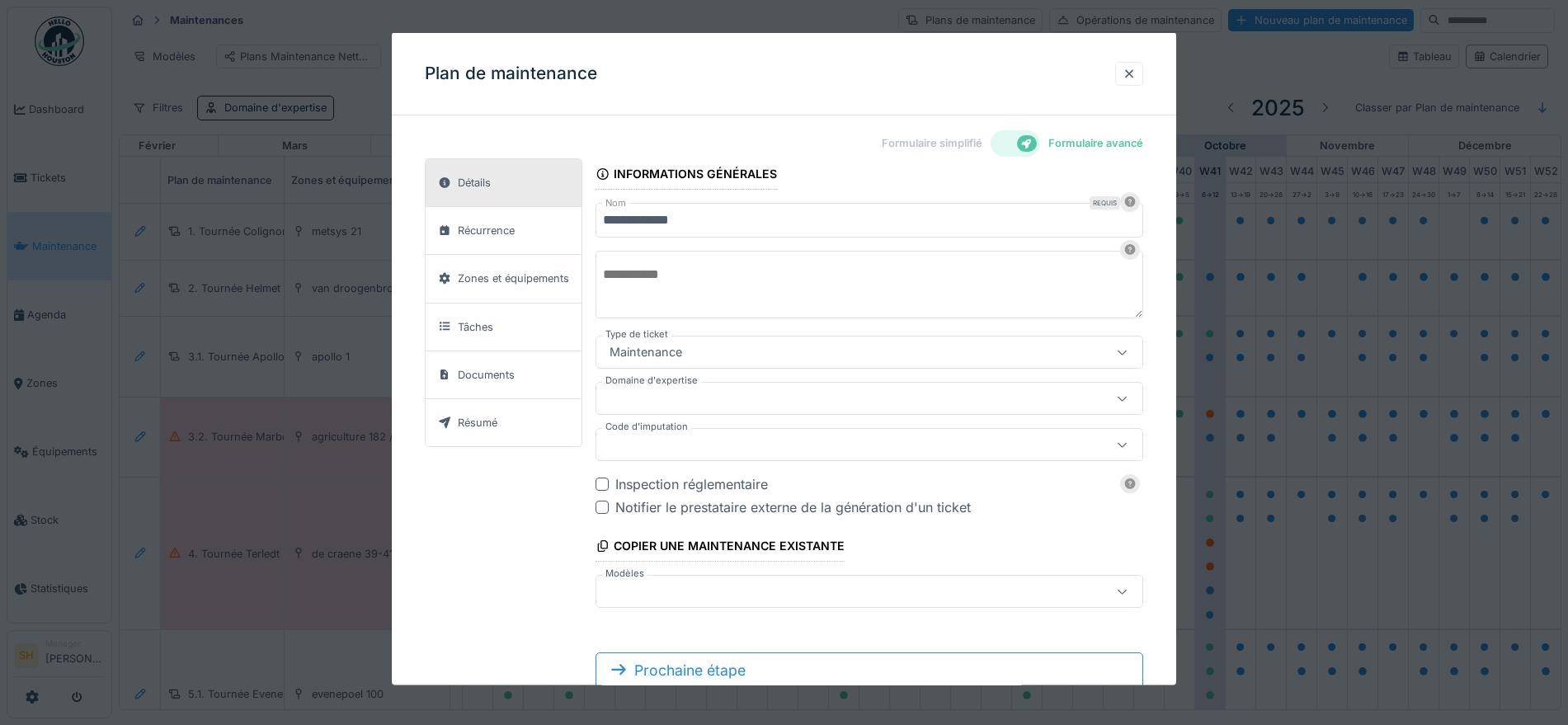
click at [687, 267] on textarea at bounding box center [869, 285] width 547 height 68
type textarea "**********"
click at [717, 405] on div at bounding box center [836, 398] width 466 height 18
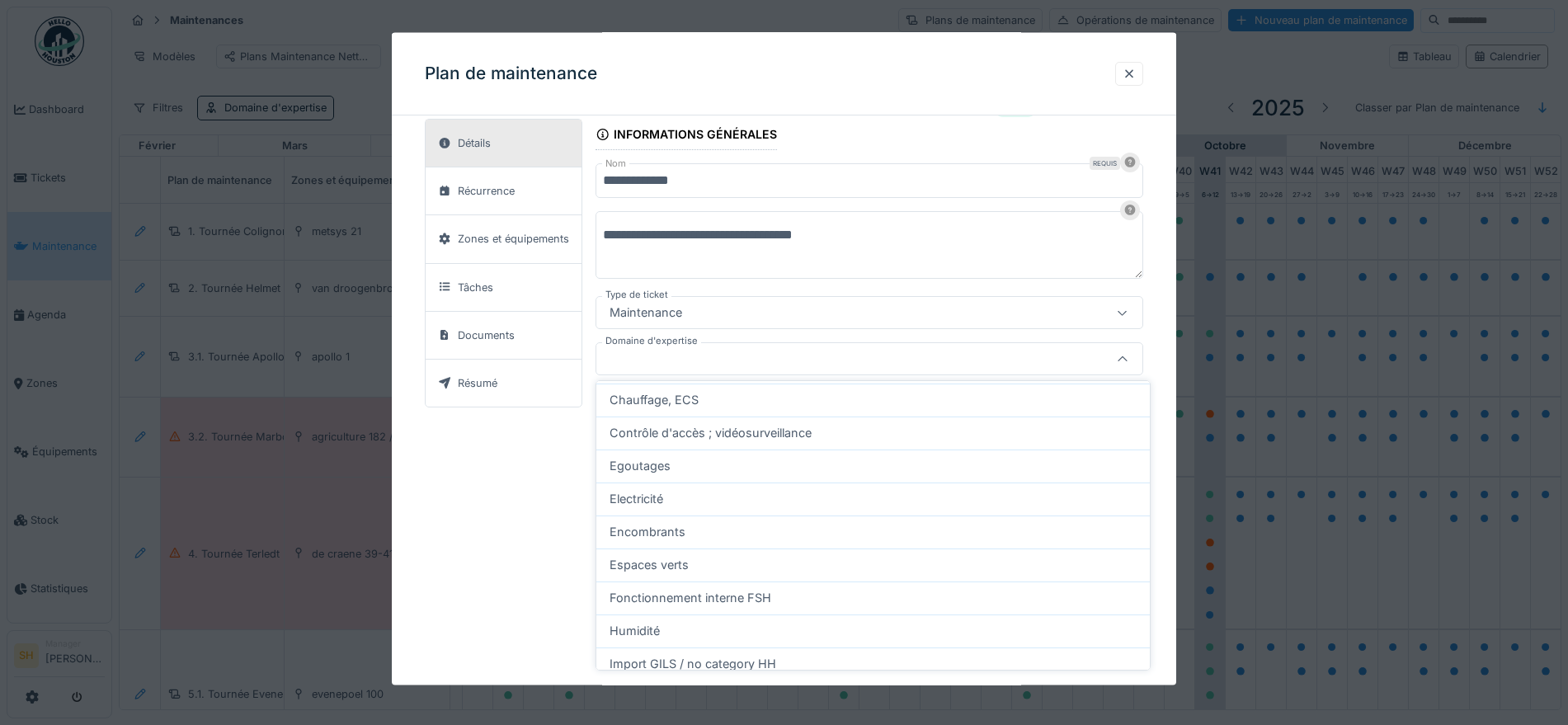
scroll to position [310, 0]
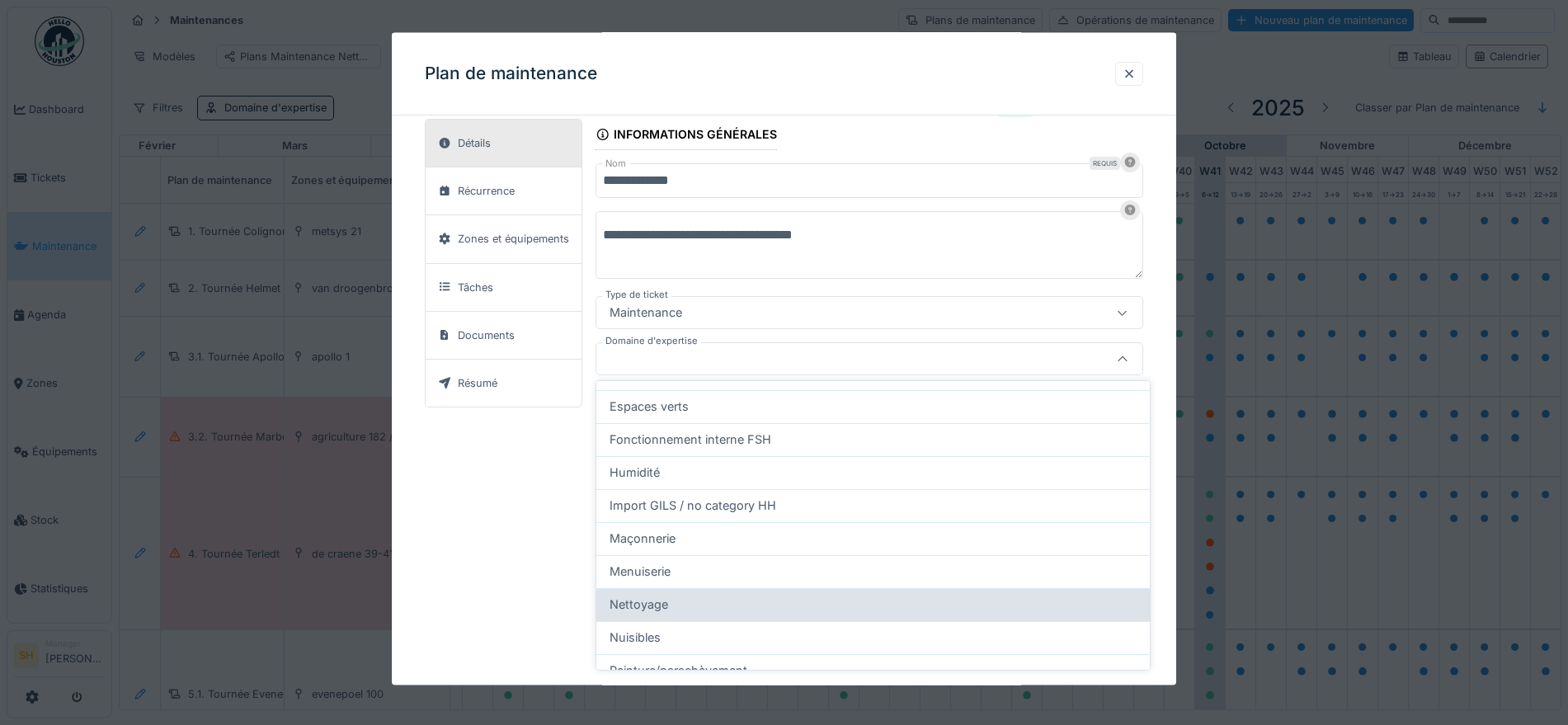
click at [691, 609] on div "Nettoyage" at bounding box center [873, 604] width 527 height 18
type input "****"
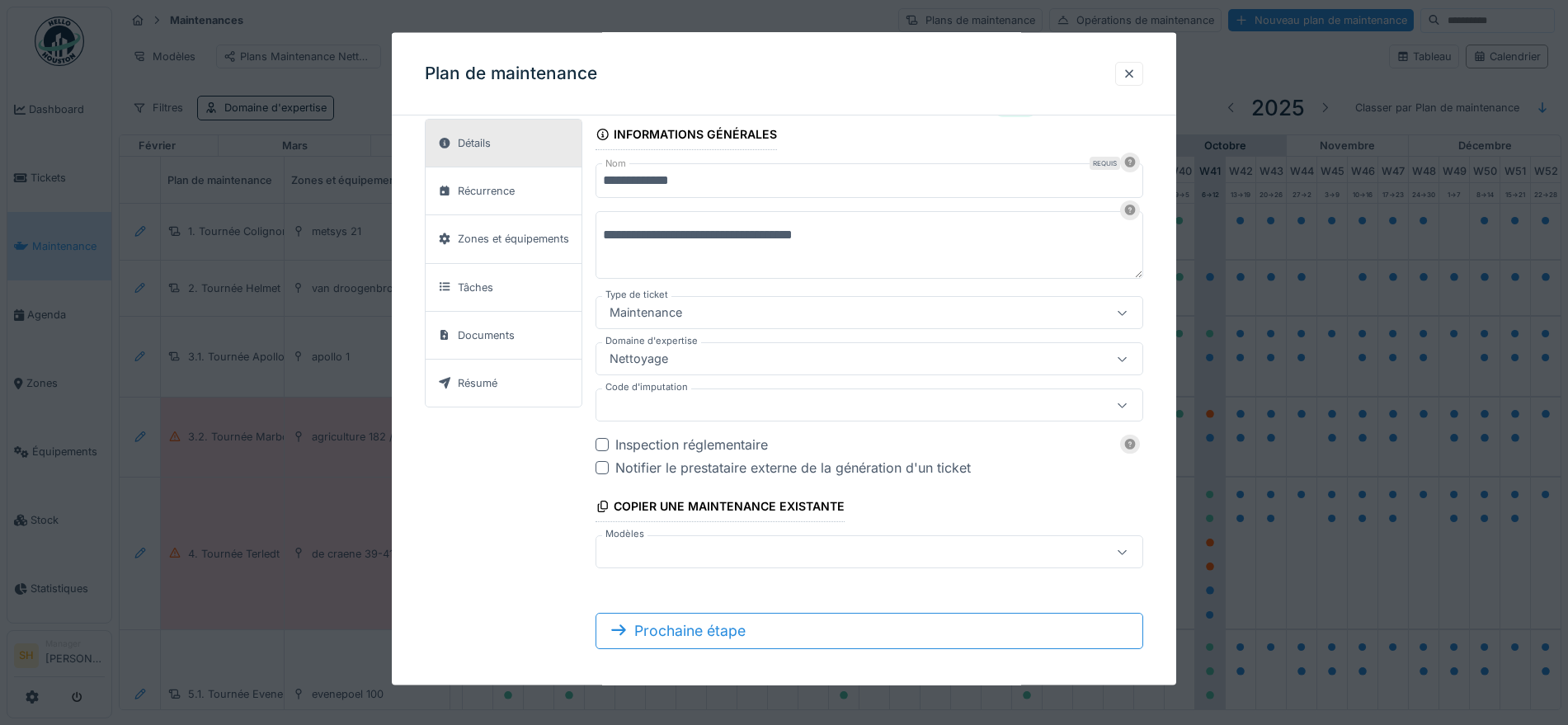
click at [717, 401] on div at bounding box center [836, 405] width 466 height 18
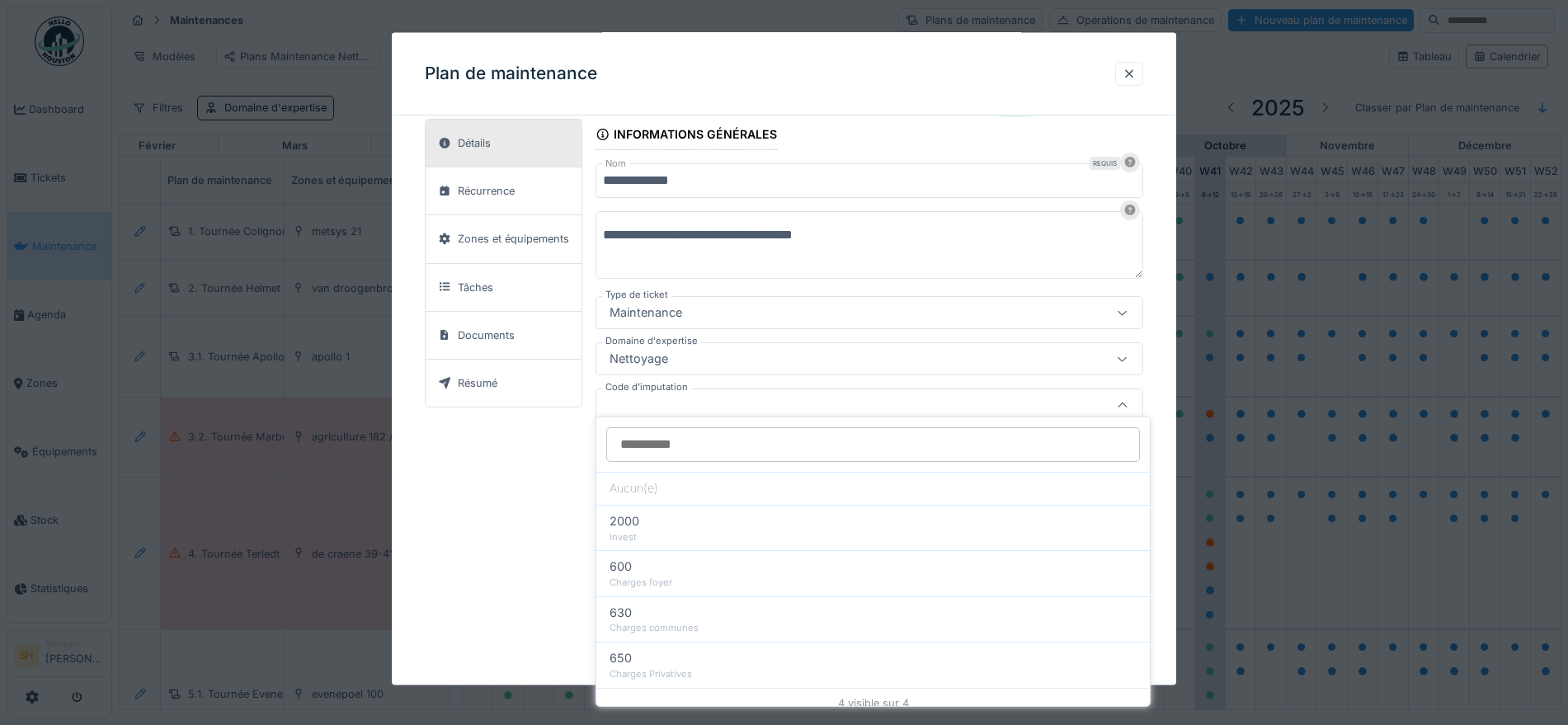
scroll to position [50, 0]
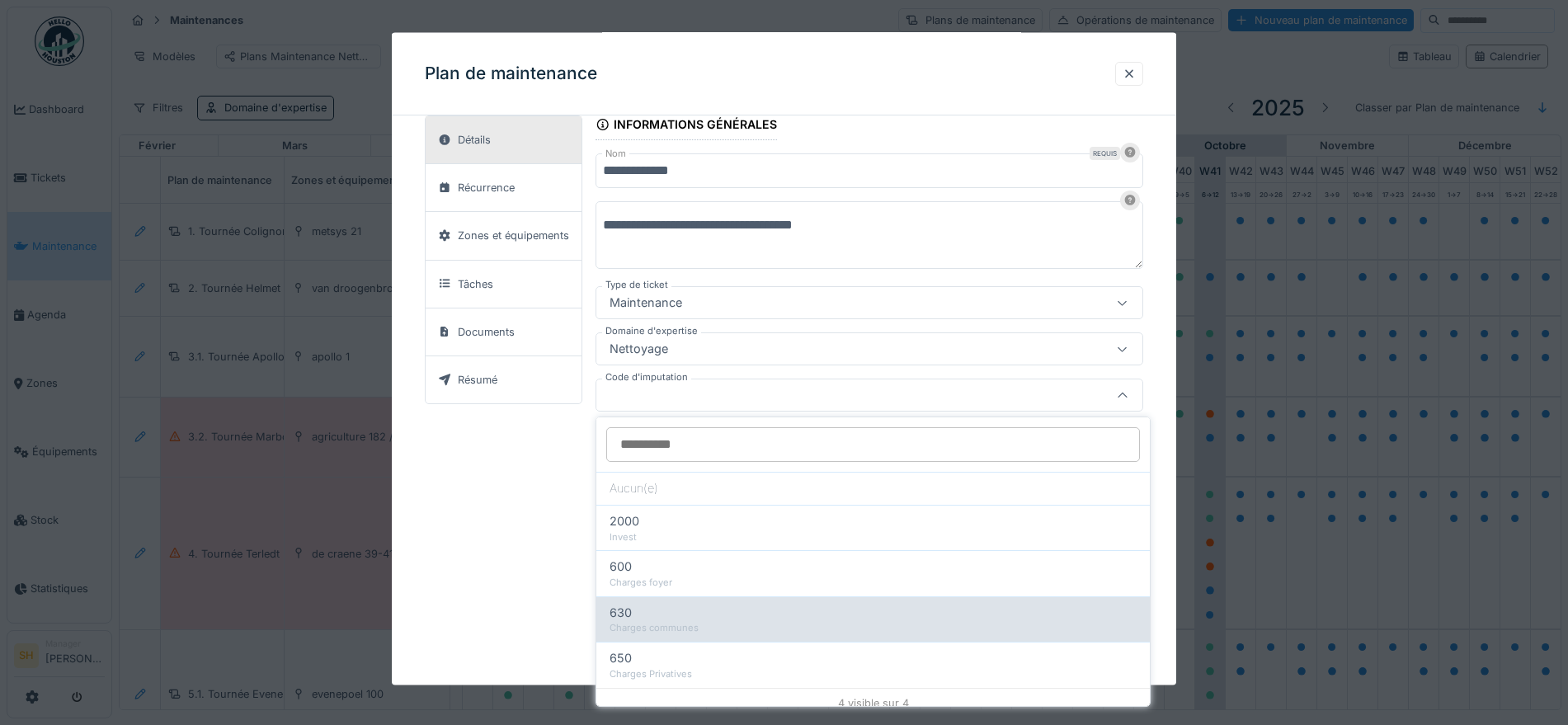
click at [687, 624] on div "Charges communes" at bounding box center [873, 628] width 527 height 14
type input "***"
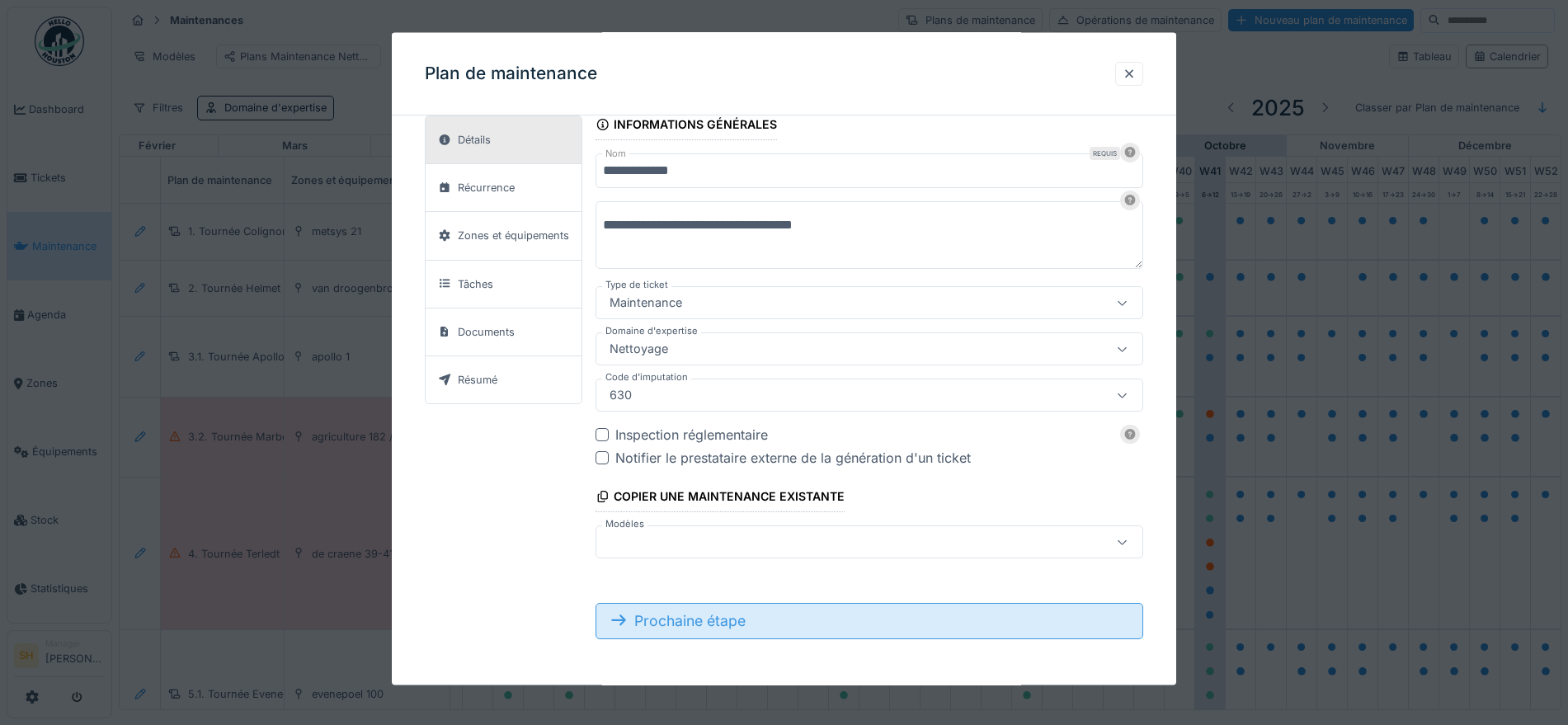
click at [837, 623] on div "Prochaine étape" at bounding box center [869, 620] width 547 height 36
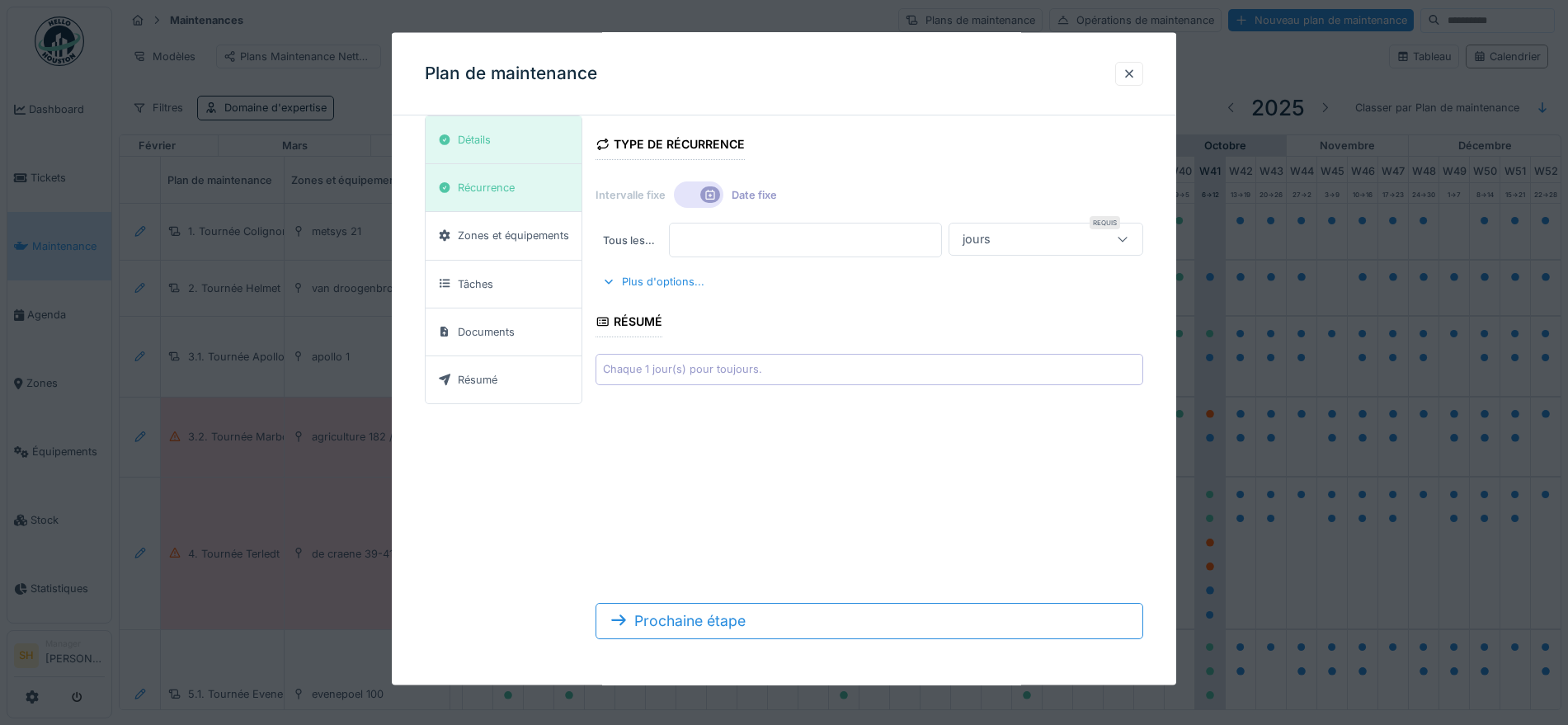
click at [707, 190] on icon at bounding box center [710, 193] width 9 height 10
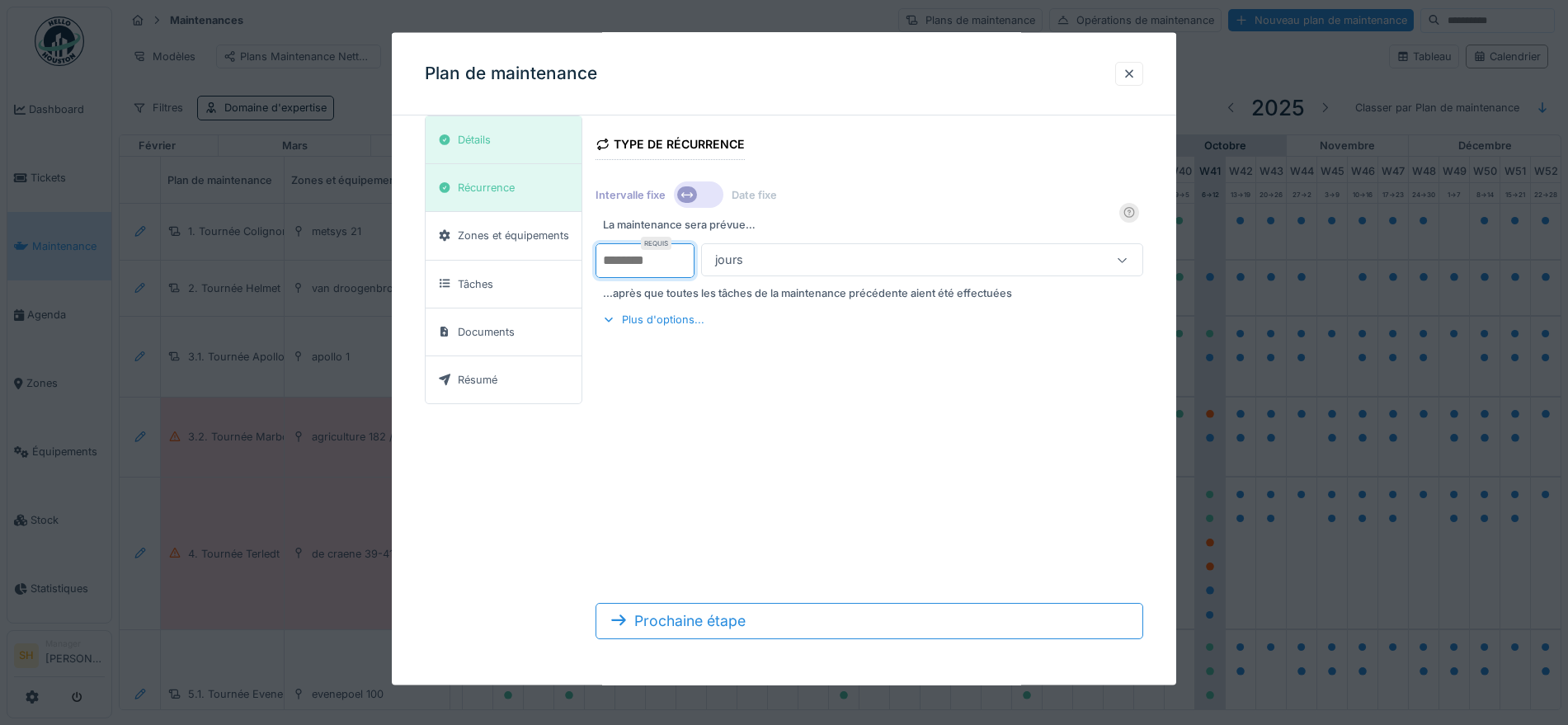
click at [660, 260] on input "*" at bounding box center [644, 260] width 99 height 35
type input "*"
click at [1128, 262] on icon at bounding box center [1122, 259] width 13 height 11
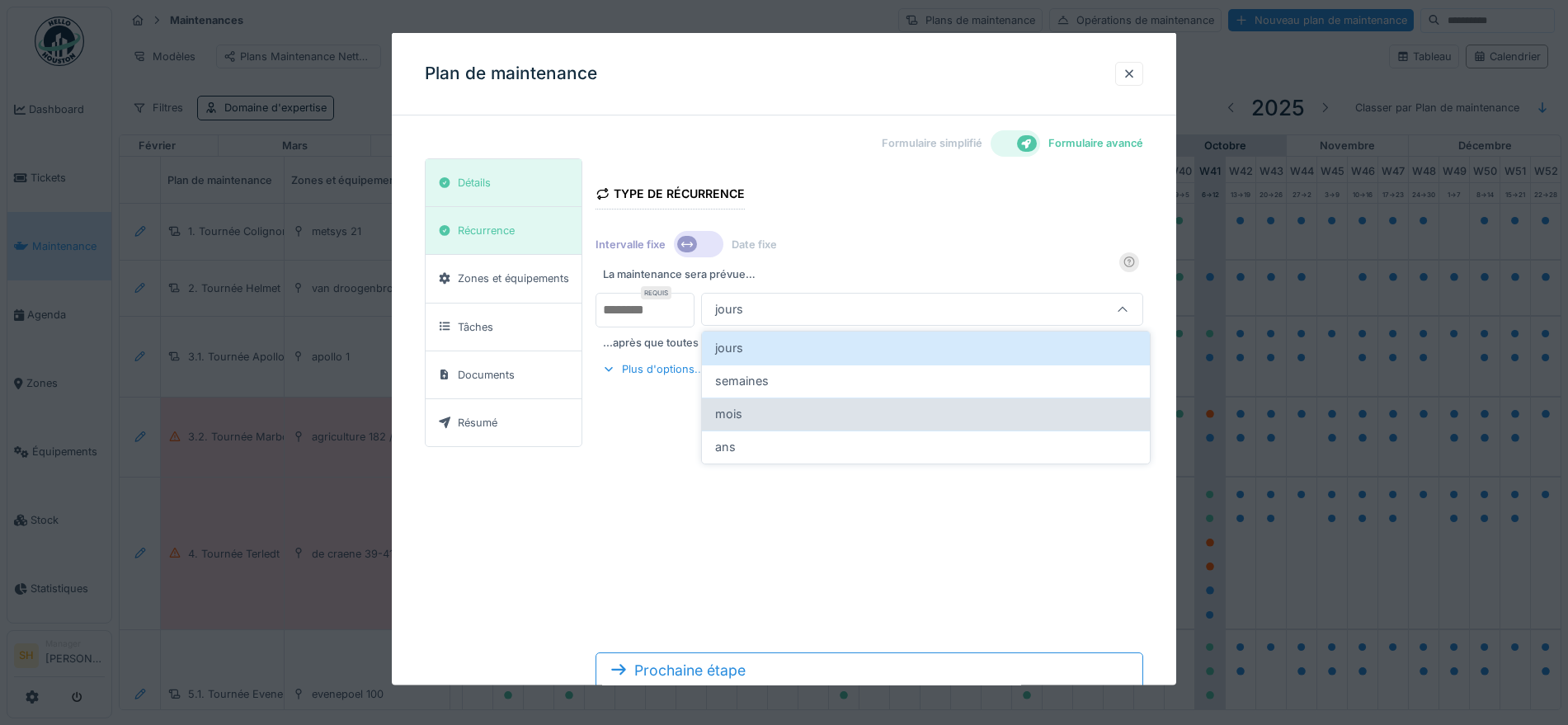
click at [798, 413] on div "mois" at bounding box center [925, 414] width 422 height 18
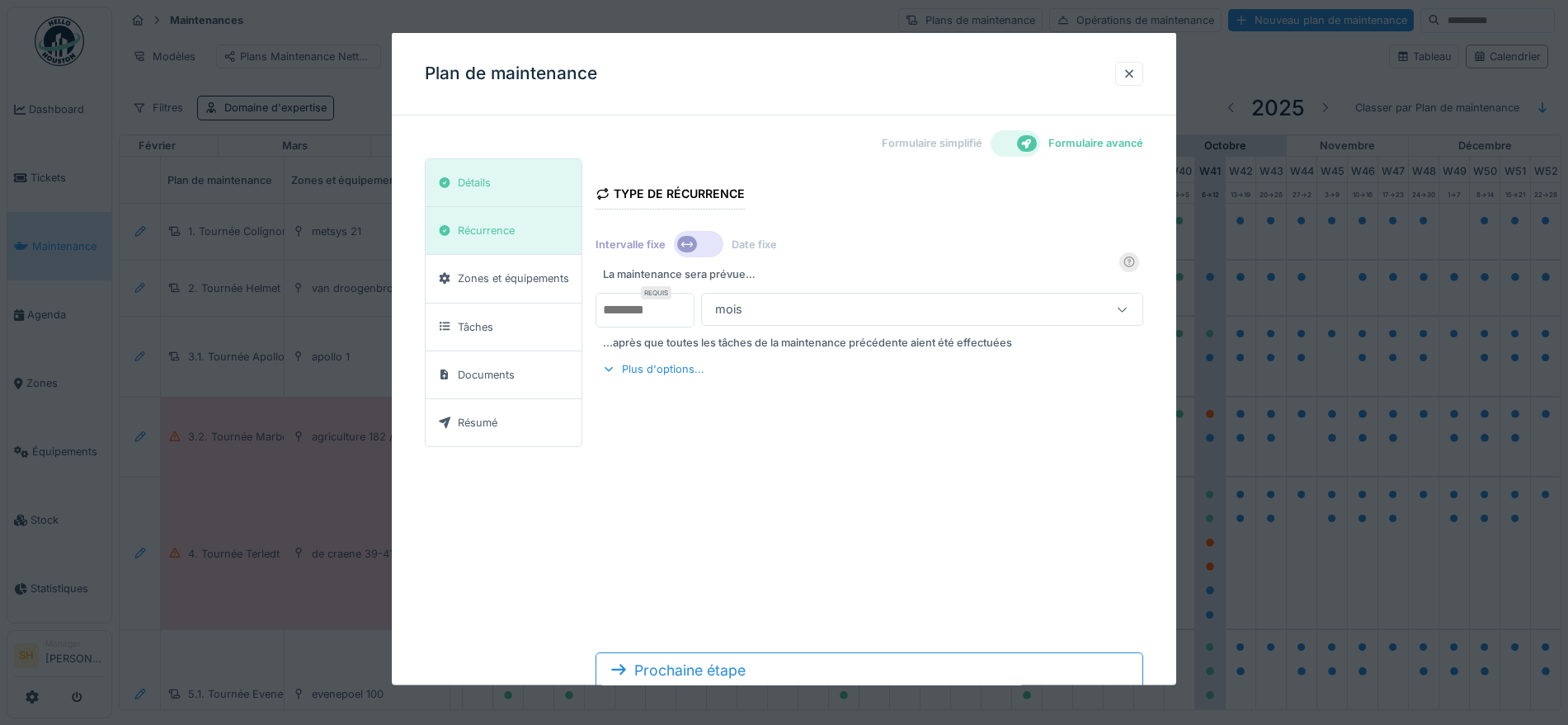
type input "*******"
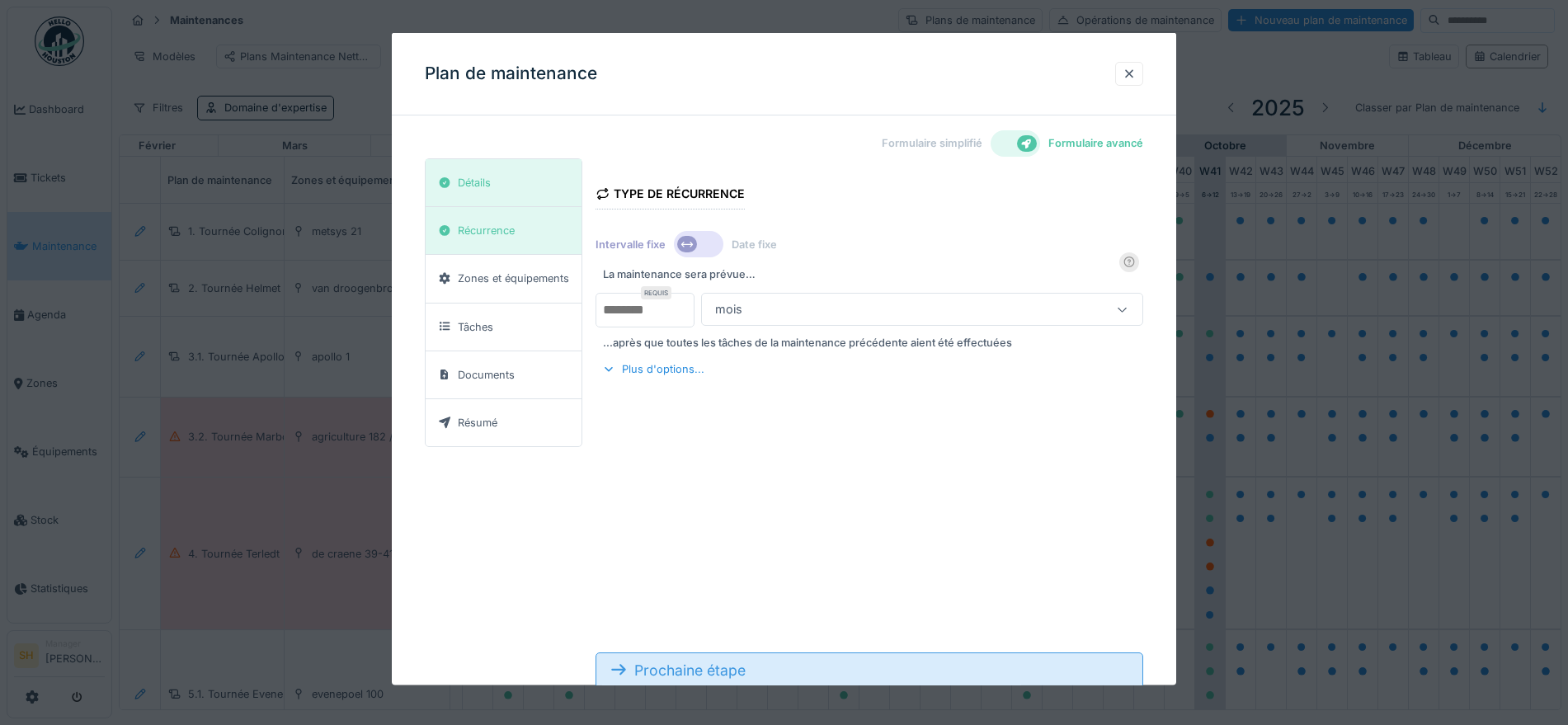
click at [785, 662] on div "Prochaine étape" at bounding box center [869, 669] width 547 height 36
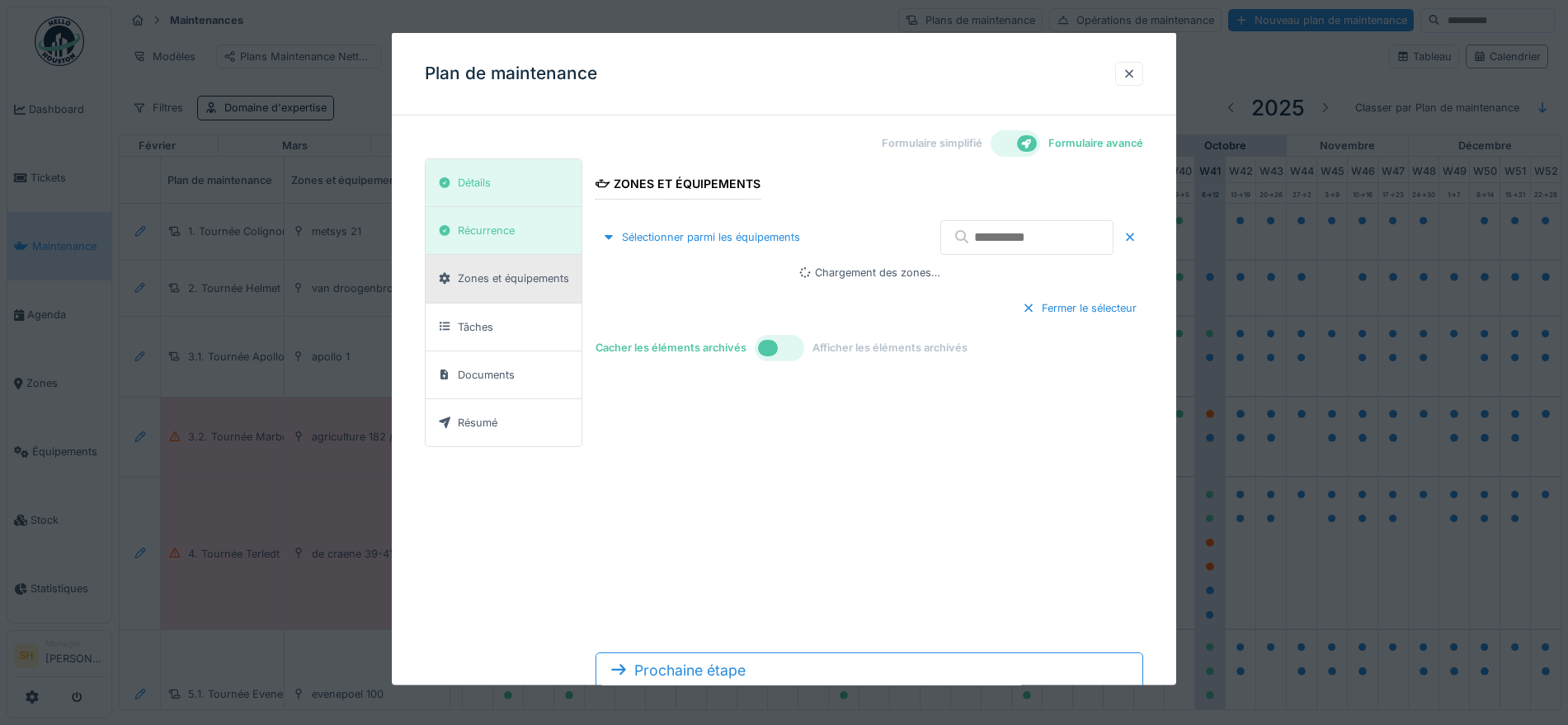
click at [968, 239] on input "text" at bounding box center [1026, 237] width 174 height 35
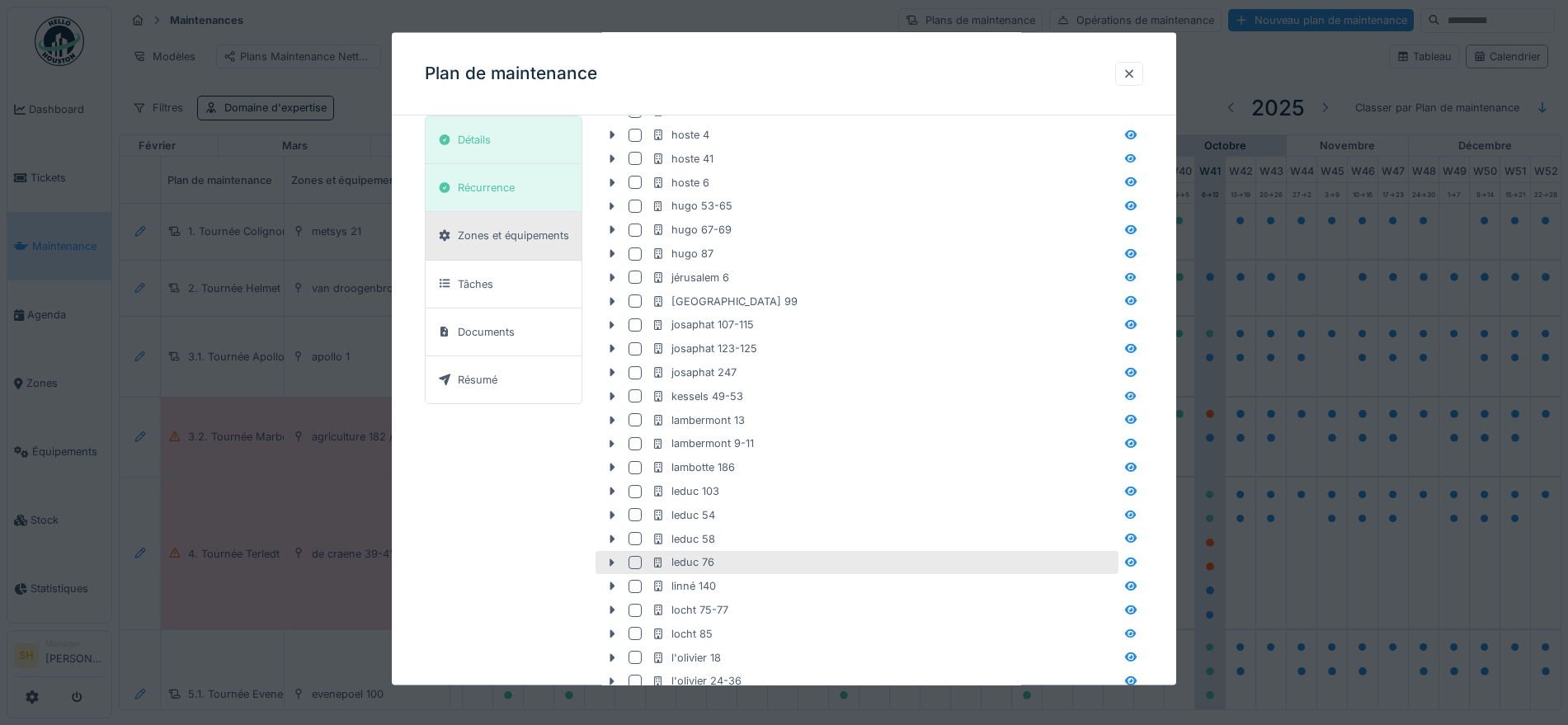
scroll to position [2473, 0]
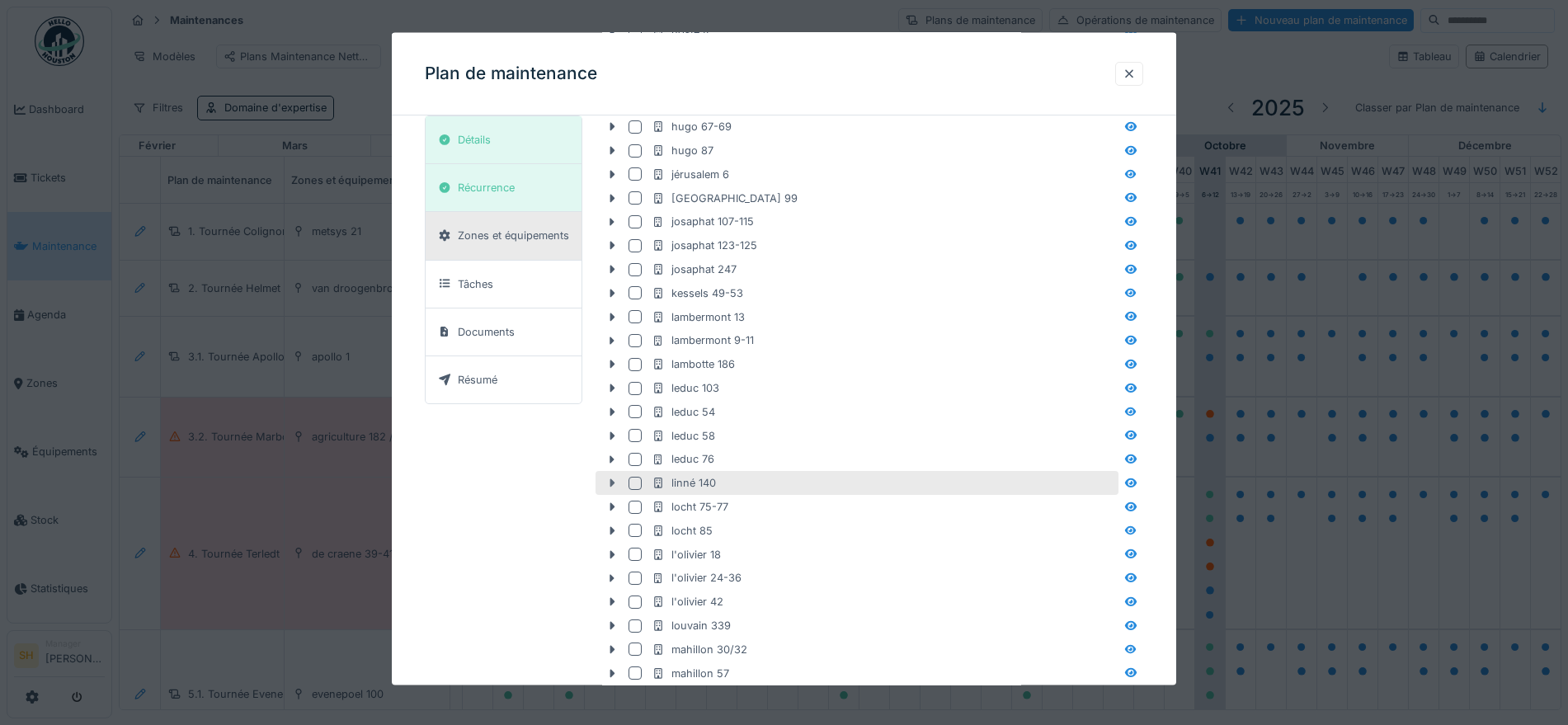
click at [614, 480] on icon at bounding box center [611, 483] width 13 height 11
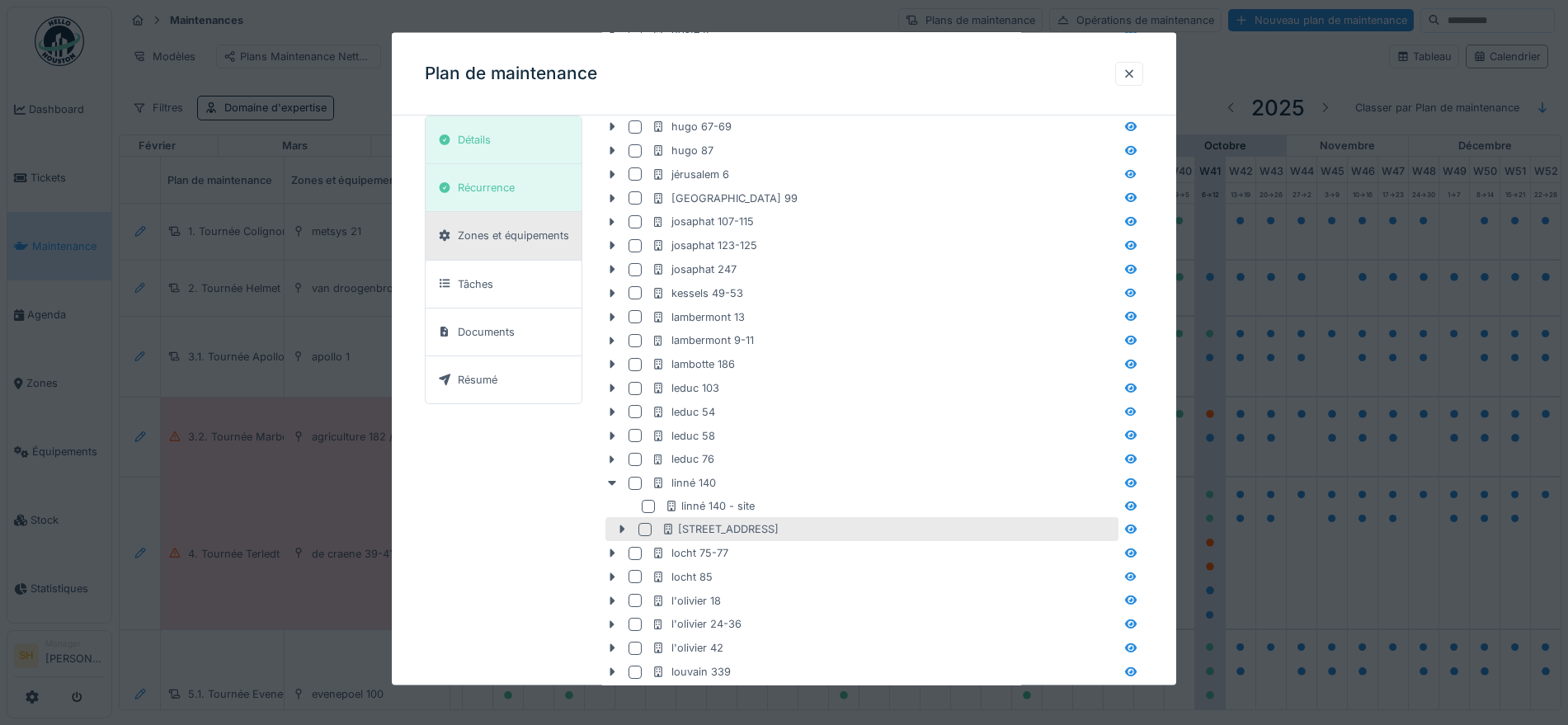
click at [647, 530] on div at bounding box center [644, 528] width 13 height 13
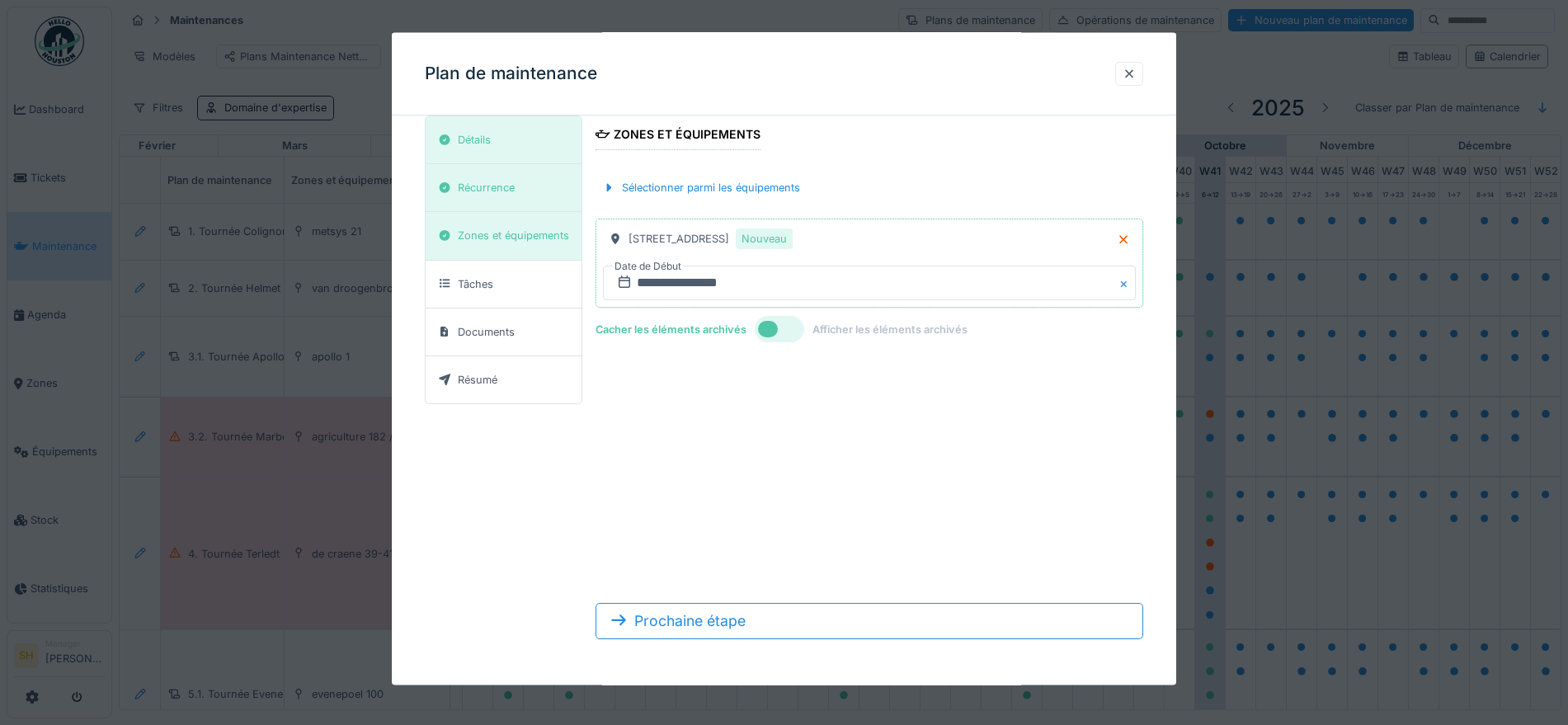
scroll to position [50, 0]
click at [713, 291] on input "**********" at bounding box center [869, 282] width 533 height 35
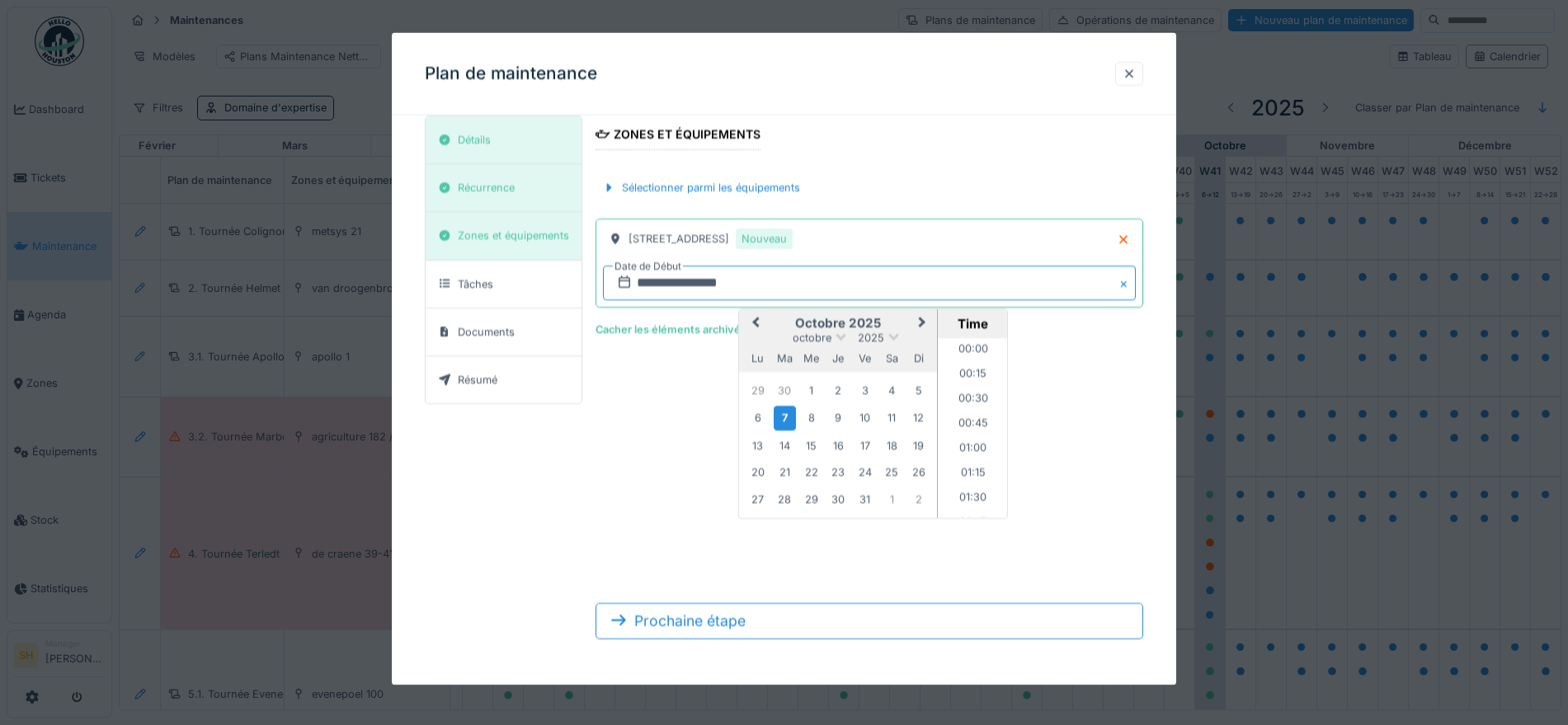
scroll to position [1209, 0]
click at [787, 473] on div "21" at bounding box center [784, 471] width 22 height 22
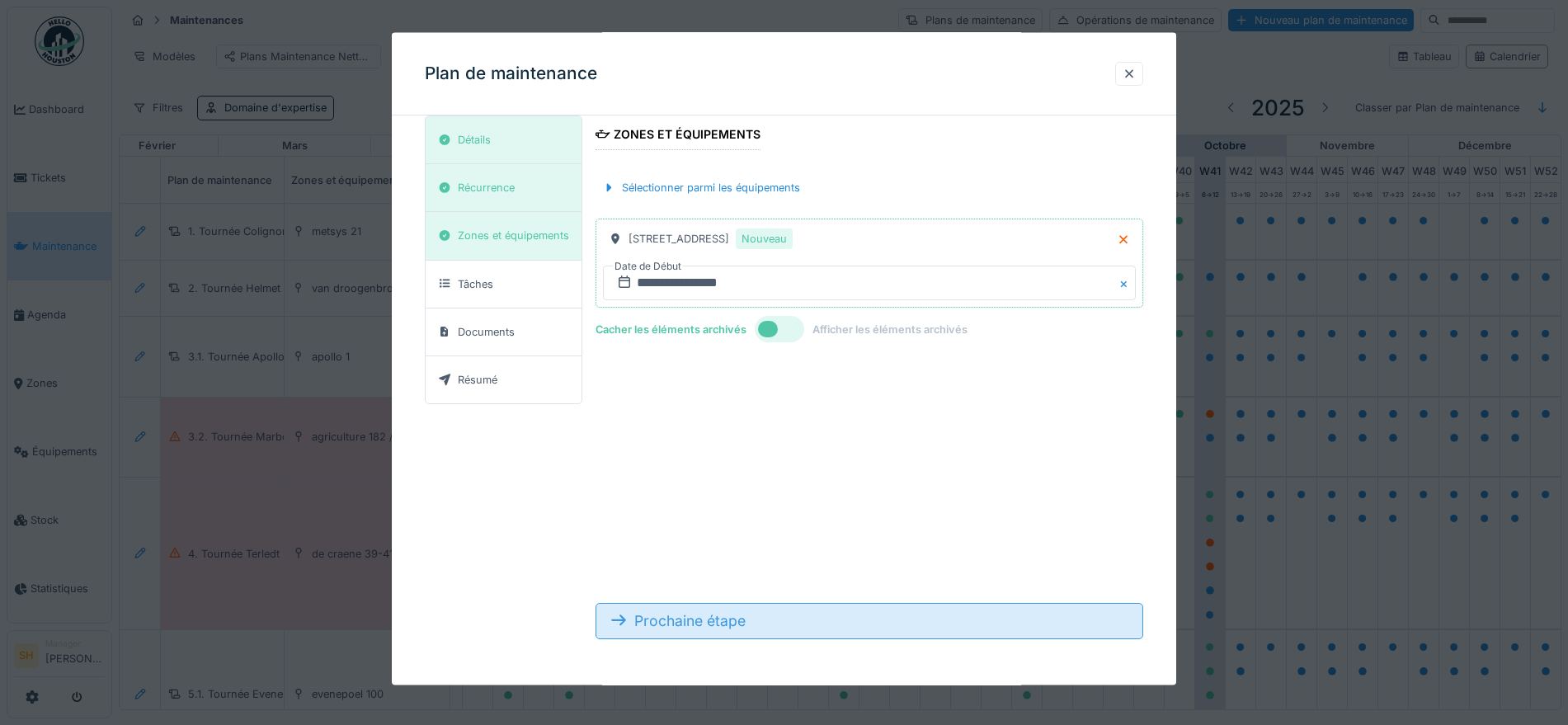
click at [783, 625] on div "Prochaine étape" at bounding box center [869, 620] width 547 height 36
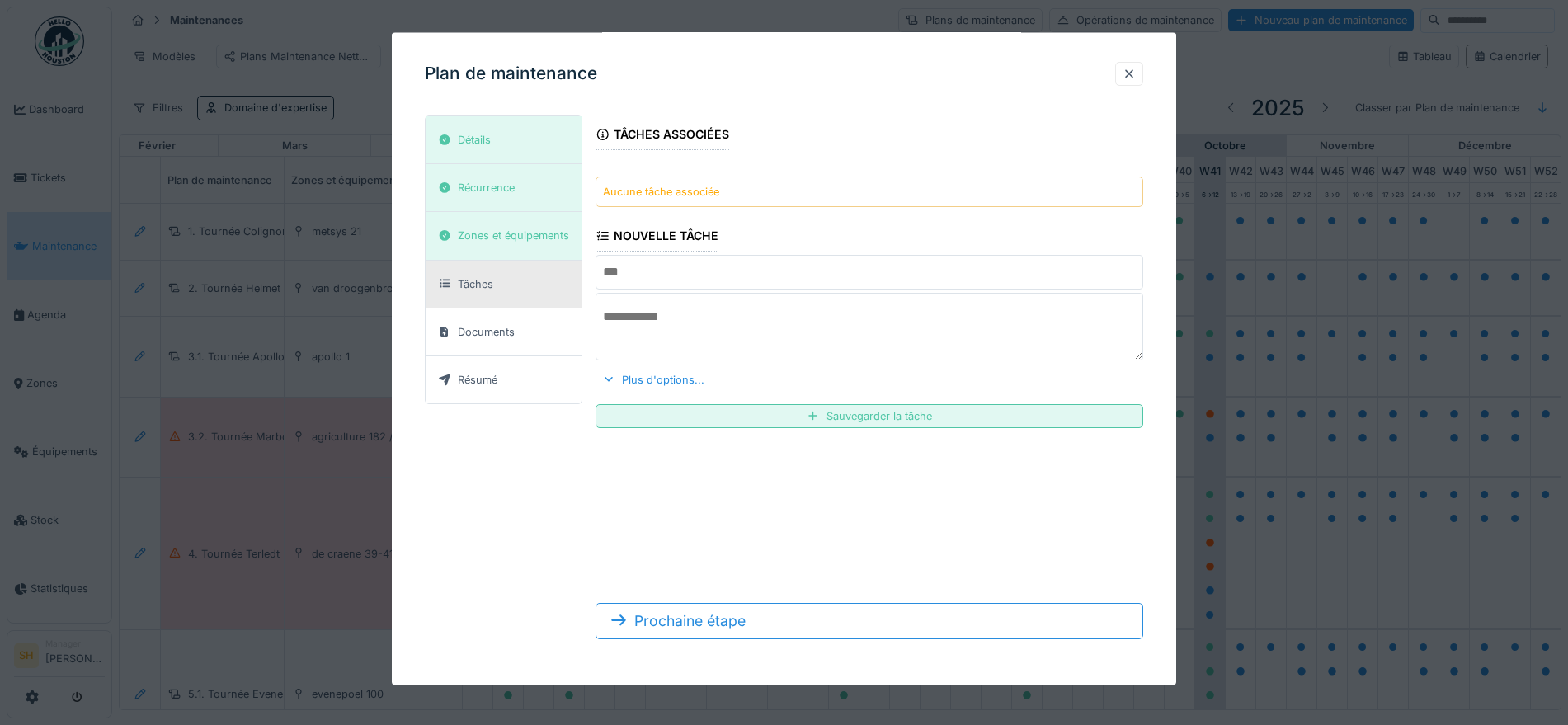
click at [718, 270] on input "text" at bounding box center [869, 271] width 547 height 35
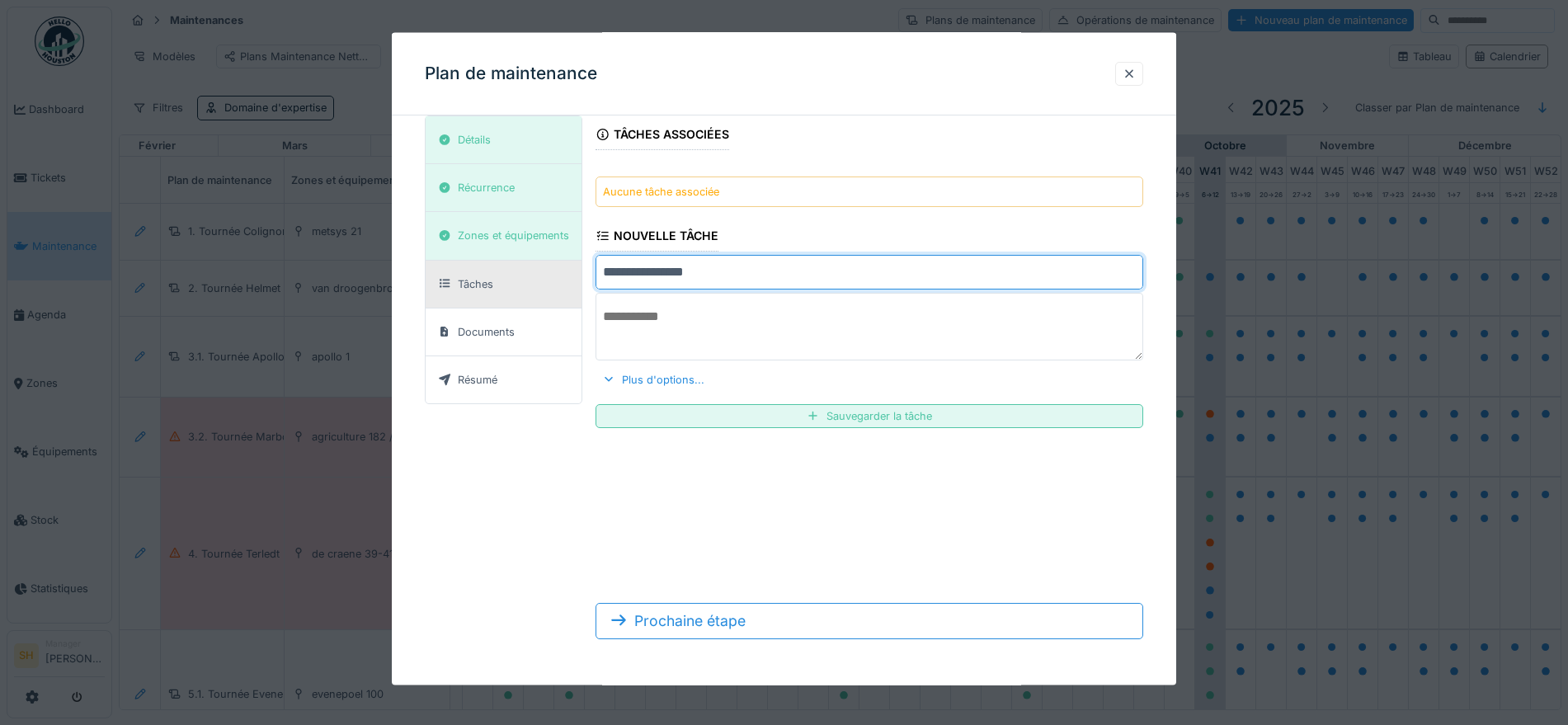
type input "**********"
click at [754, 320] on textarea at bounding box center [869, 326] width 547 height 68
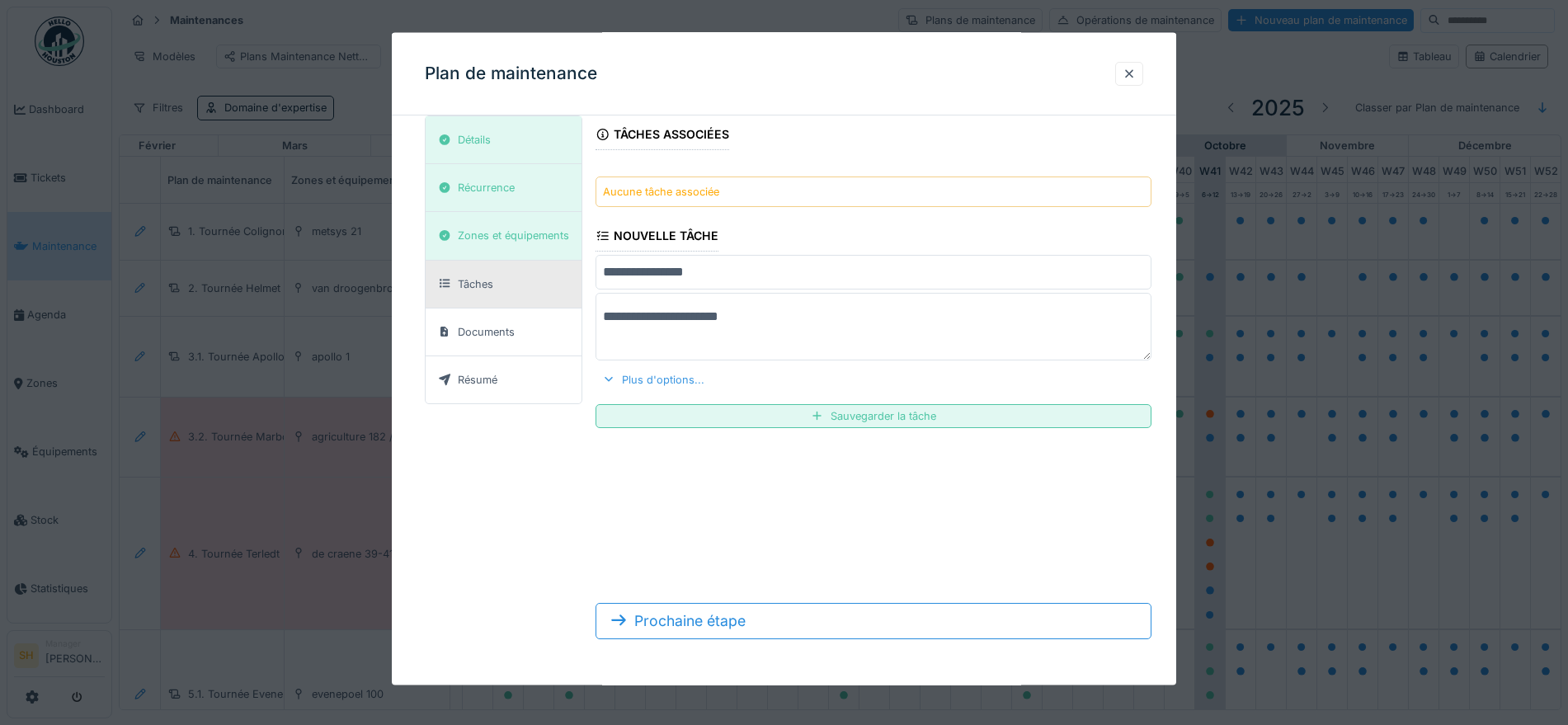
type textarea "**********"
click at [684, 385] on div "Plus d'options..." at bounding box center [653, 378] width 116 height 22
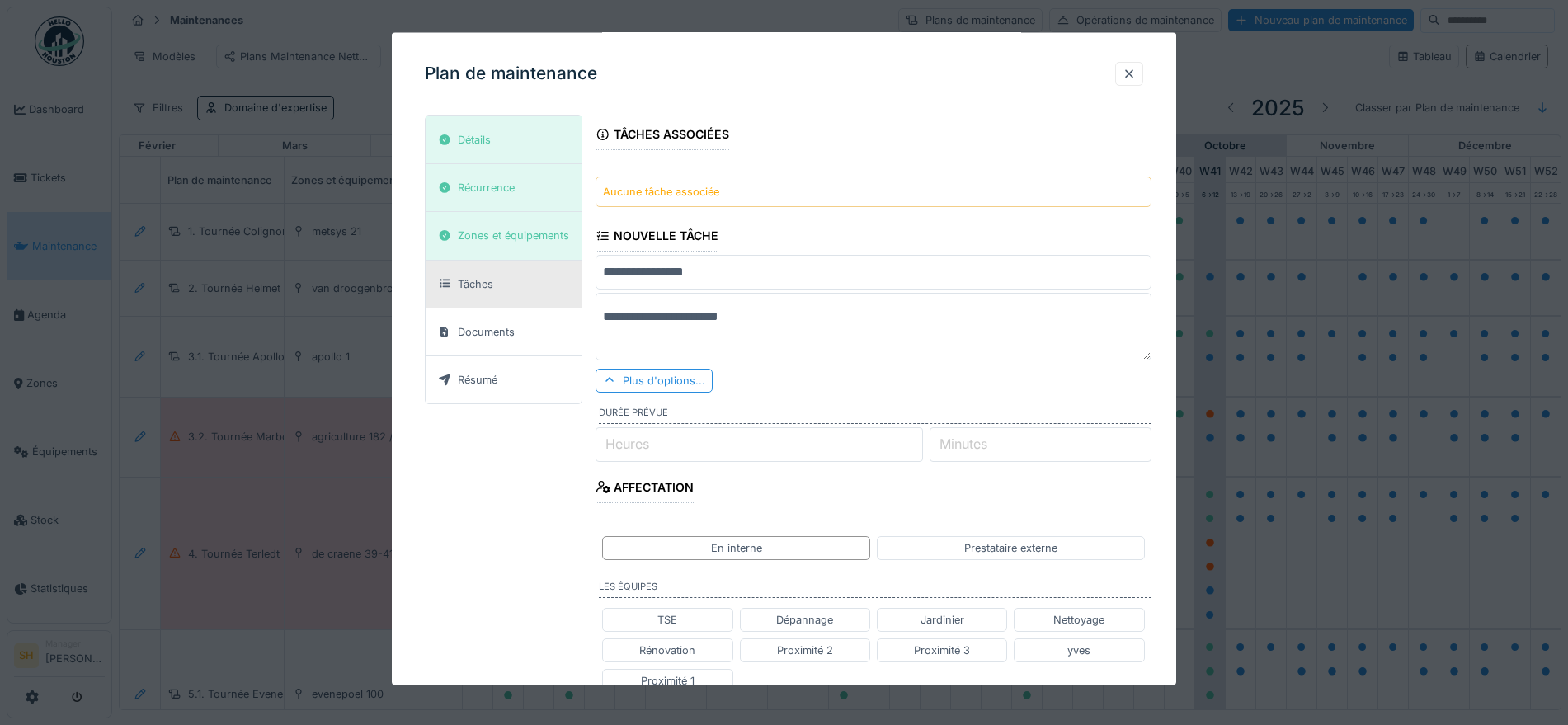
click at [726, 446] on input "Heures" at bounding box center [759, 443] width 327 height 35
type input "*"
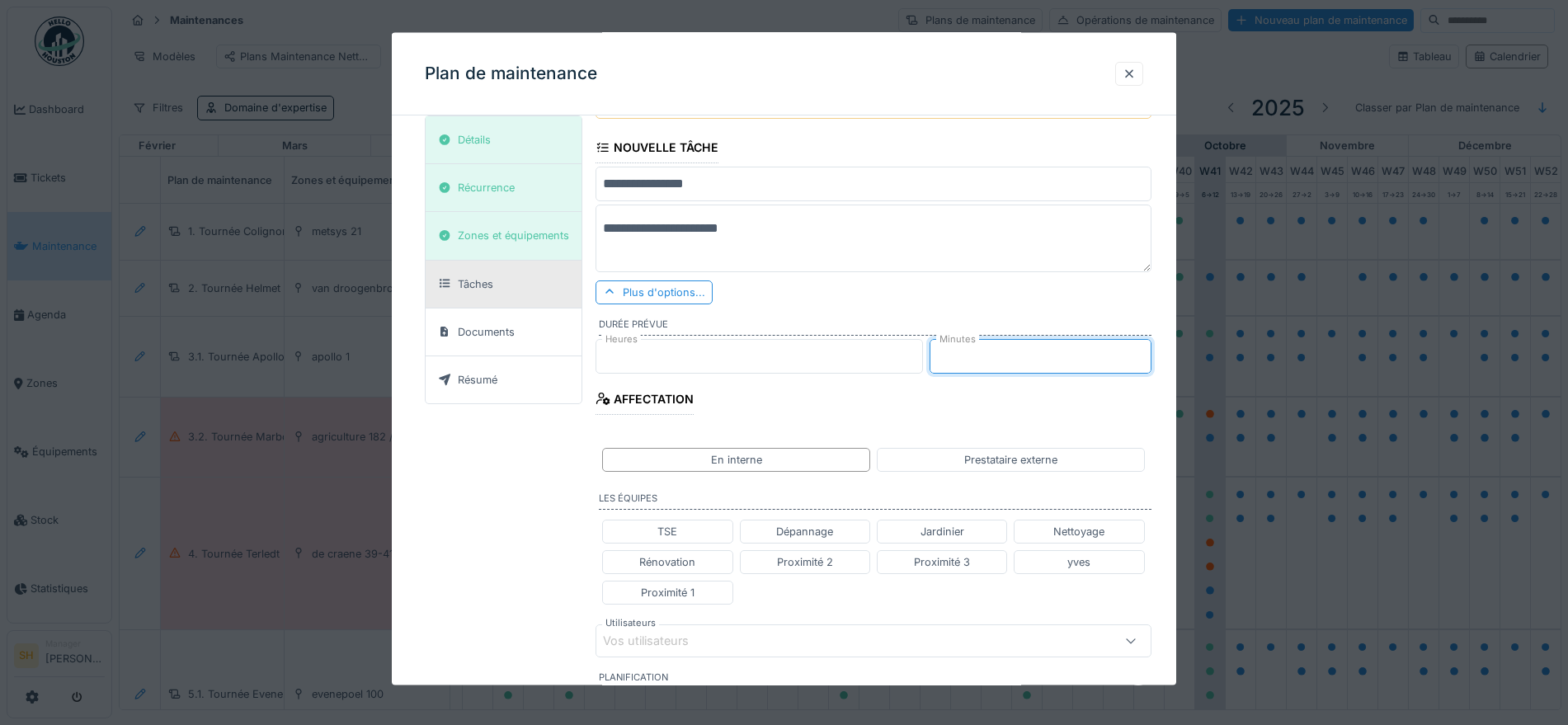
scroll to position [255, 0]
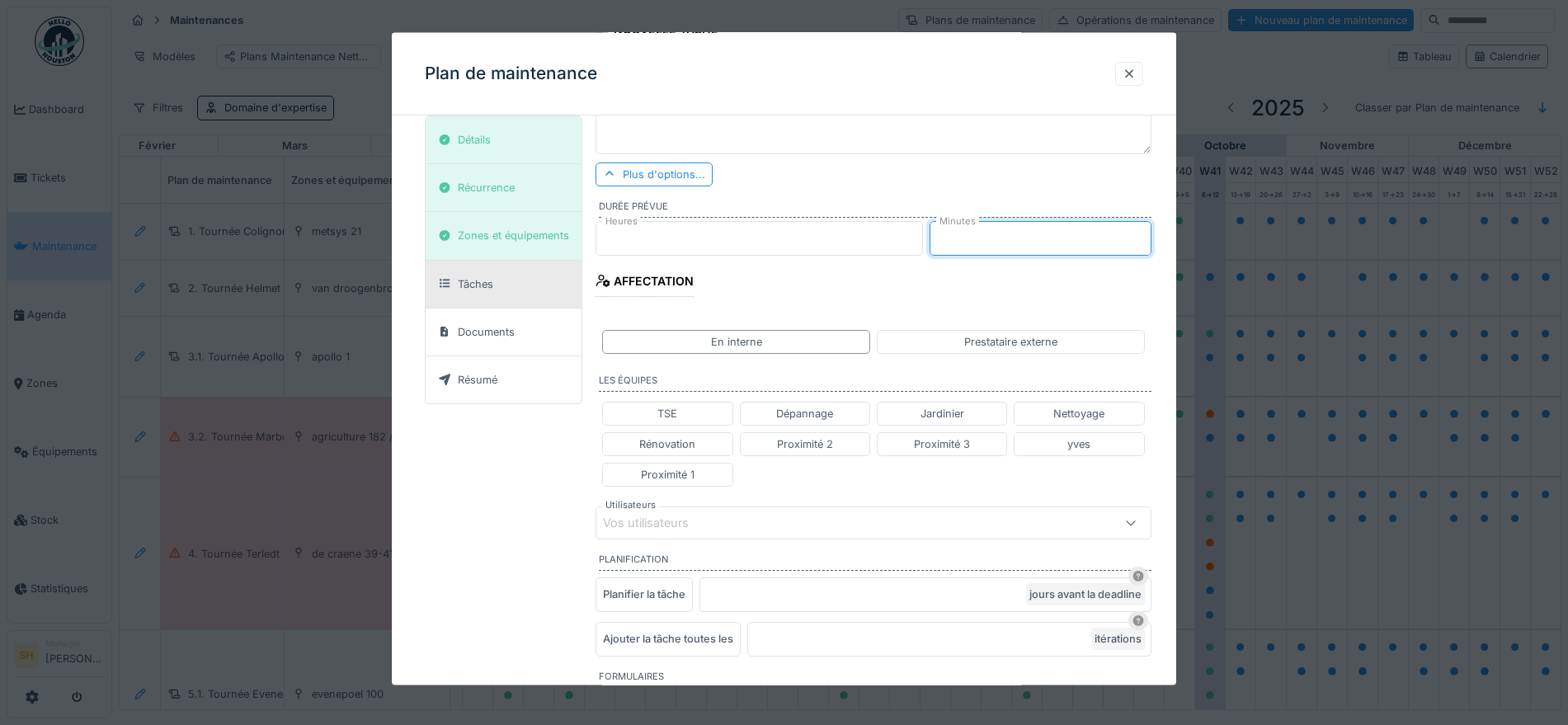
type input "**"
click at [713, 528] on div "Vos utilisateurs" at bounding box center [839, 522] width 473 height 18
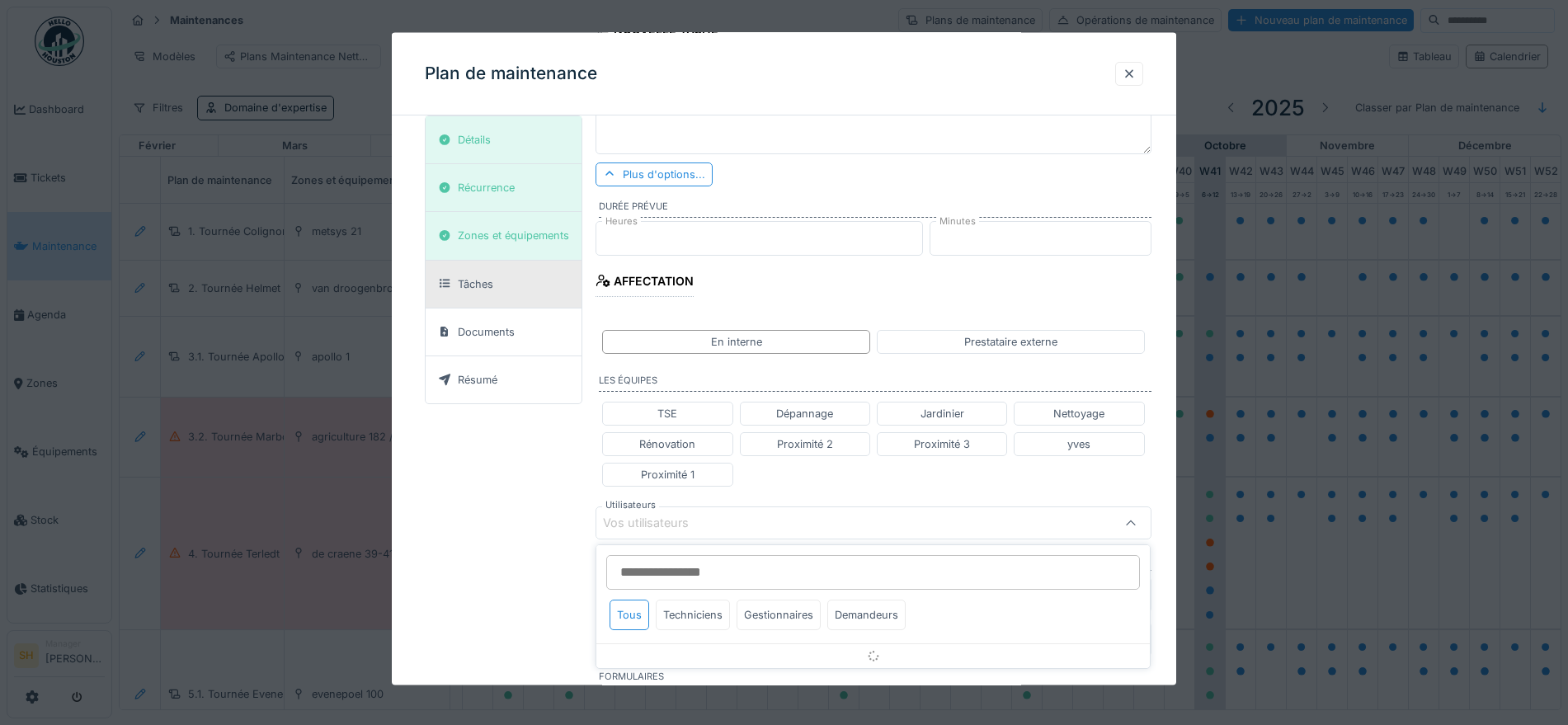
scroll to position [420, 0]
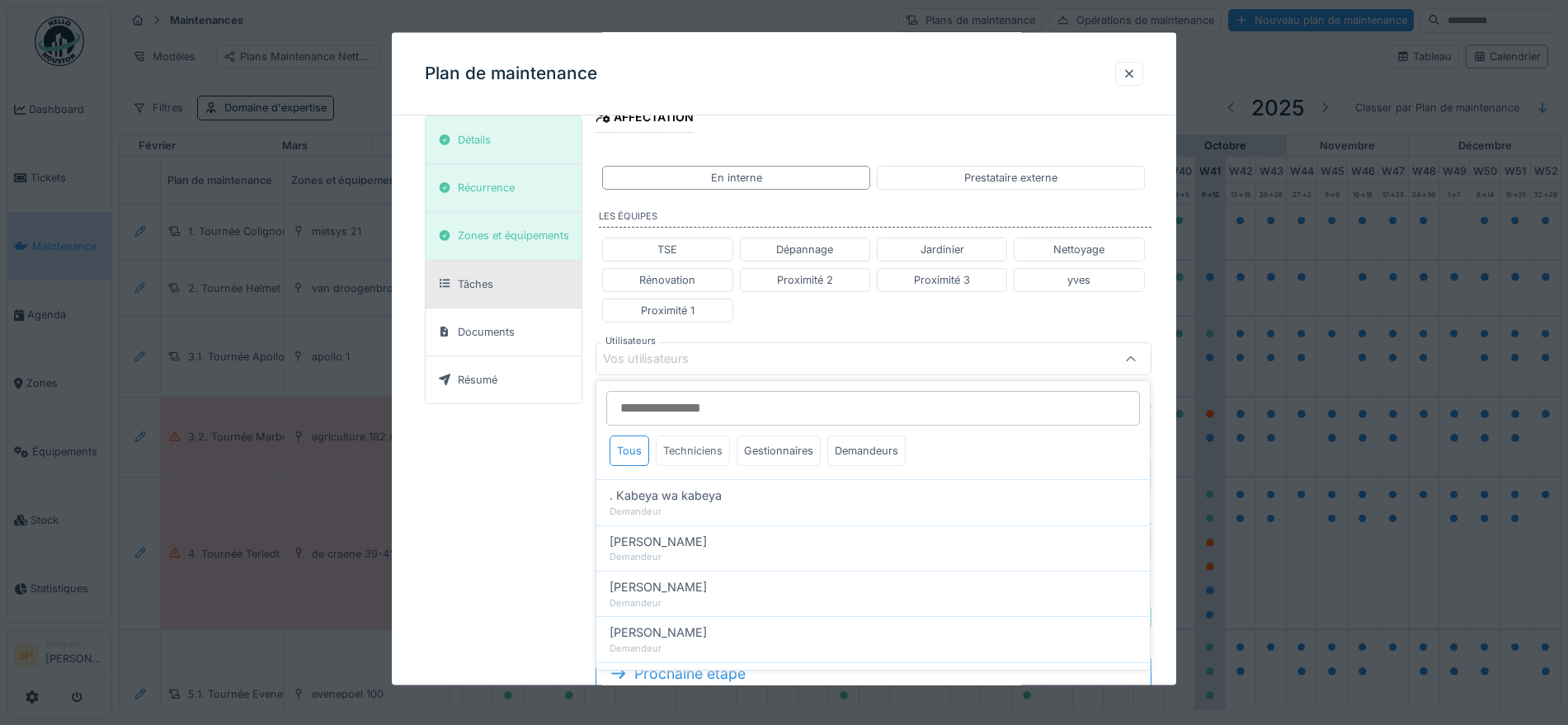
click at [675, 445] on div "Techniciens" at bounding box center [692, 450] width 74 height 30
click at [676, 410] on input "Utilisateurs" at bounding box center [873, 407] width 534 height 35
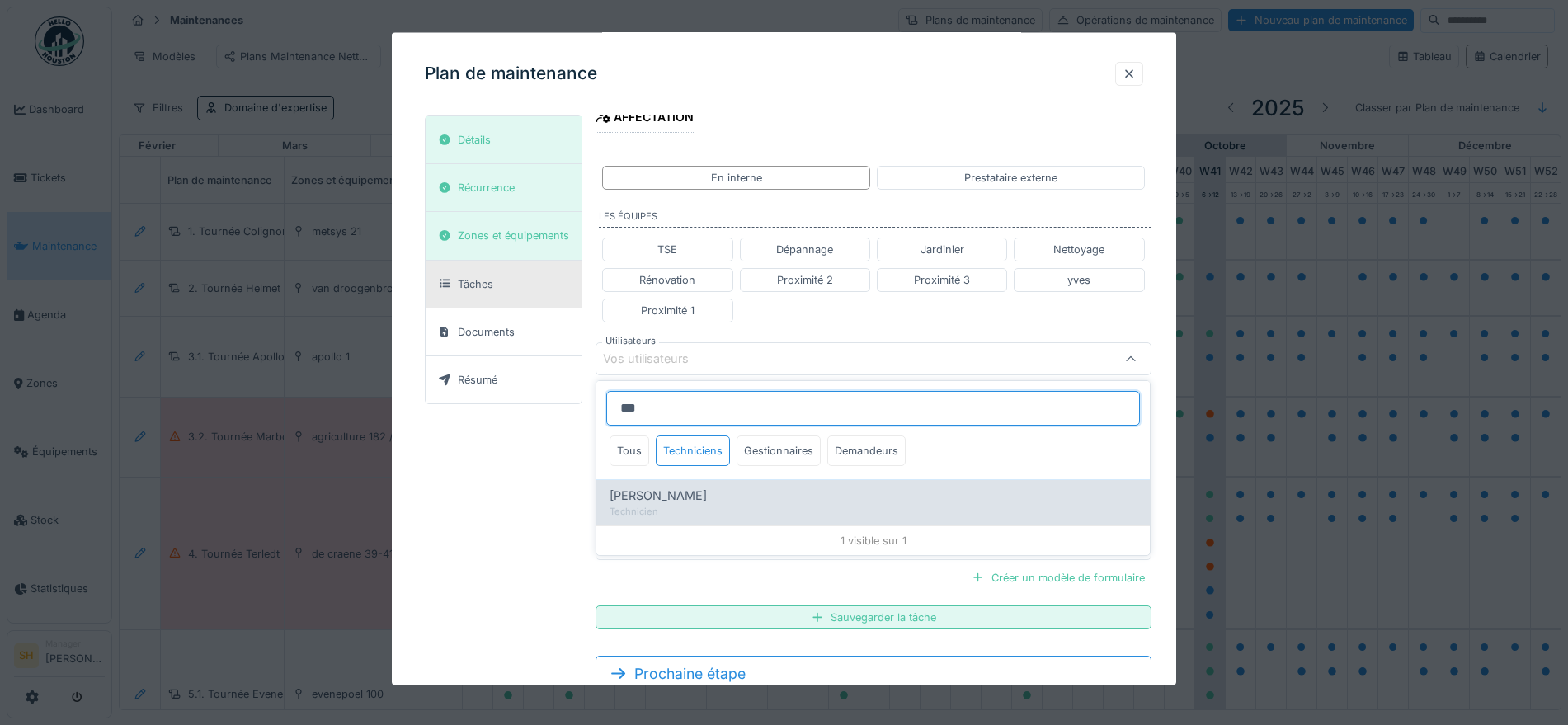
type input "***"
click at [691, 504] on div "Technicien" at bounding box center [873, 512] width 527 height 14
type input "*****"
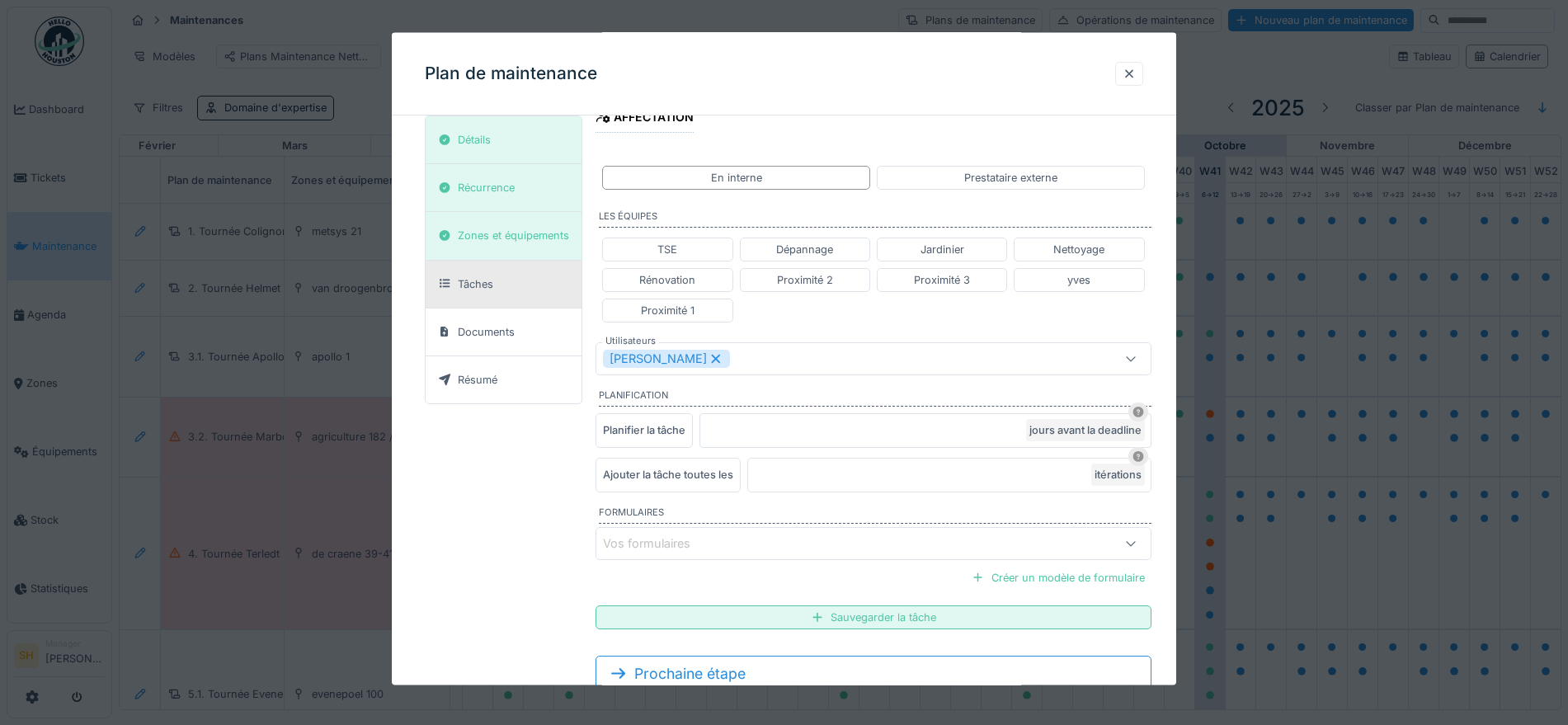
click at [1151, 312] on div "TSE Dépannage Jardinier Nettoyage Rénovation Proximité 2 Proximité 3 yves Proxi…" at bounding box center [873, 279] width 555 height 99
click at [860, 610] on div "Sauvegarder la tâche" at bounding box center [873, 616] width 555 height 24
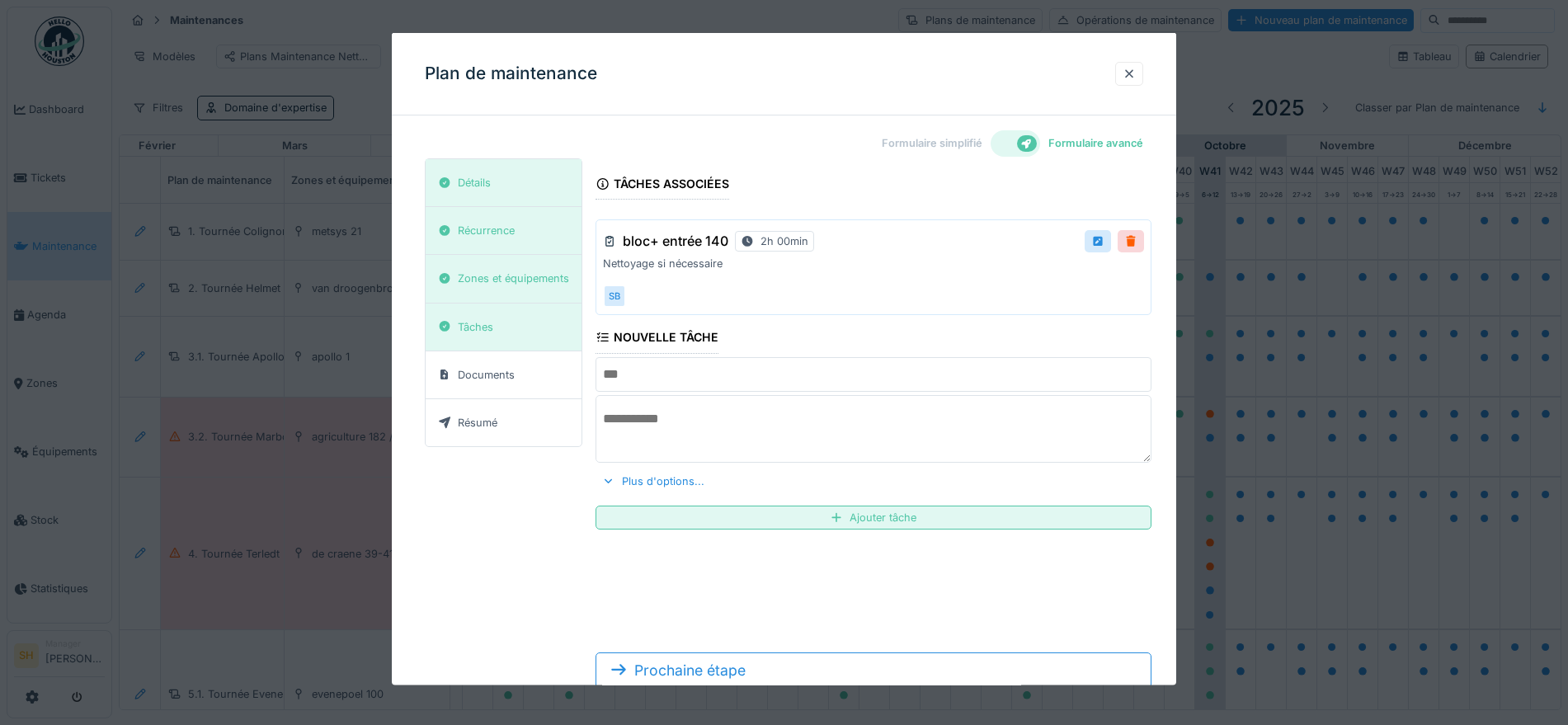
scroll to position [50, 0]
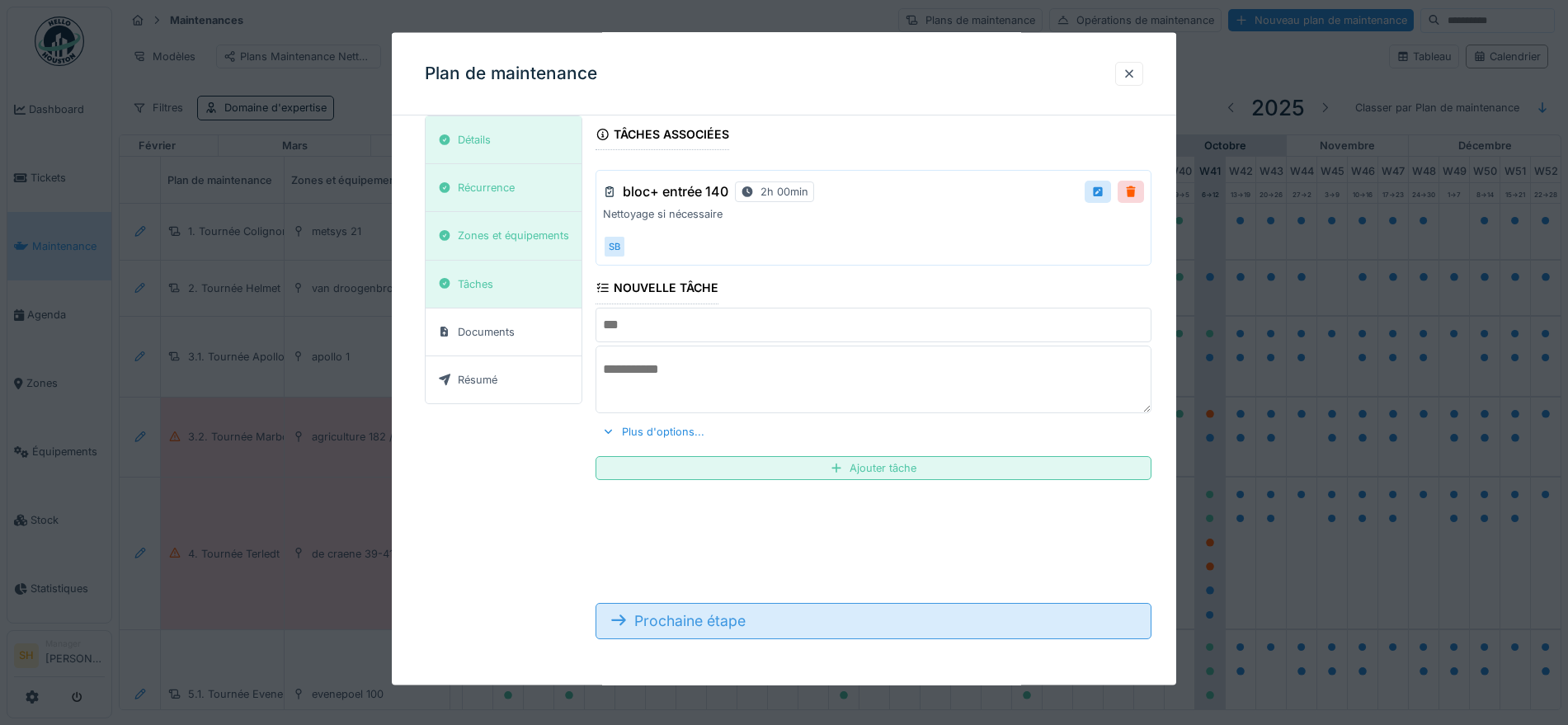
click at [821, 624] on div "Prochaine étape" at bounding box center [873, 620] width 555 height 36
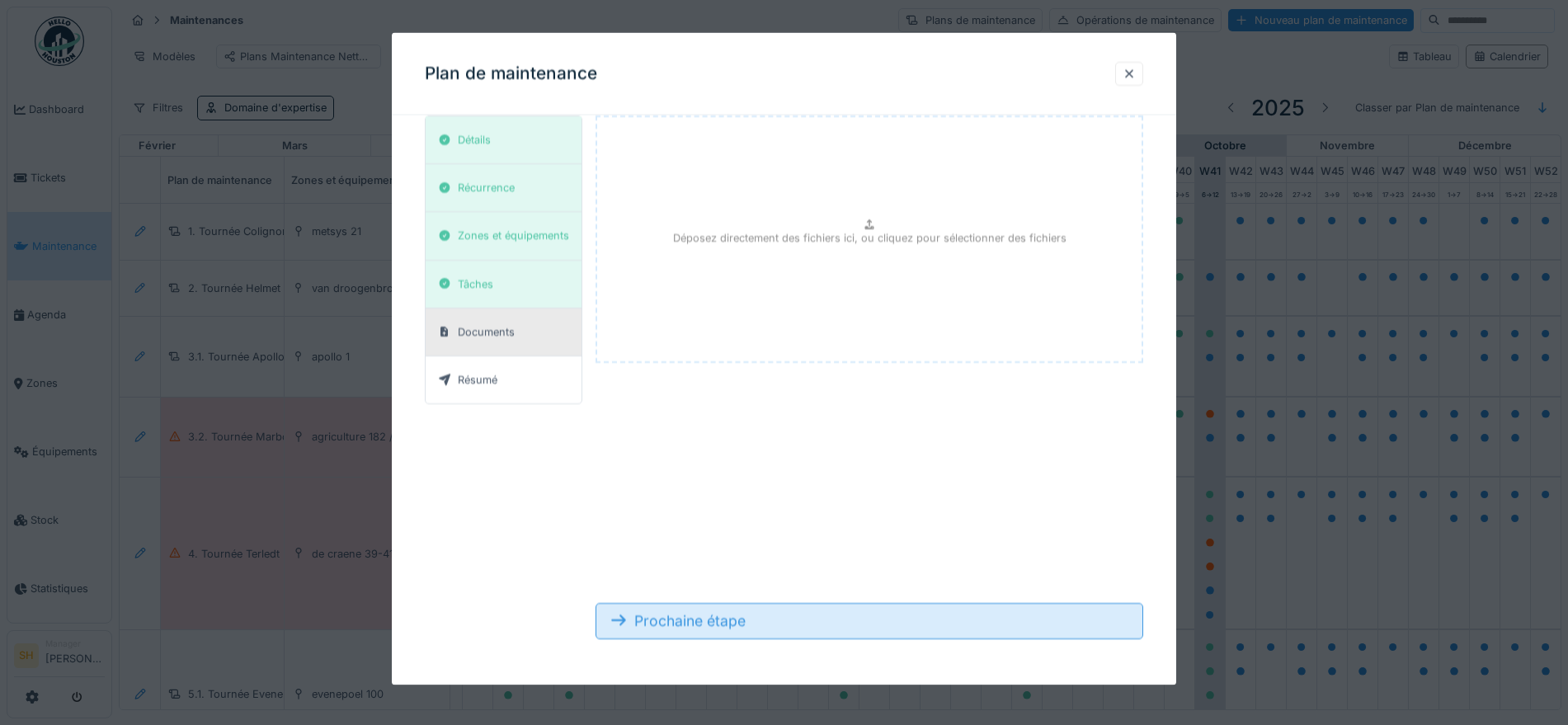
click at [814, 624] on div "Prochaine étape" at bounding box center [869, 620] width 547 height 36
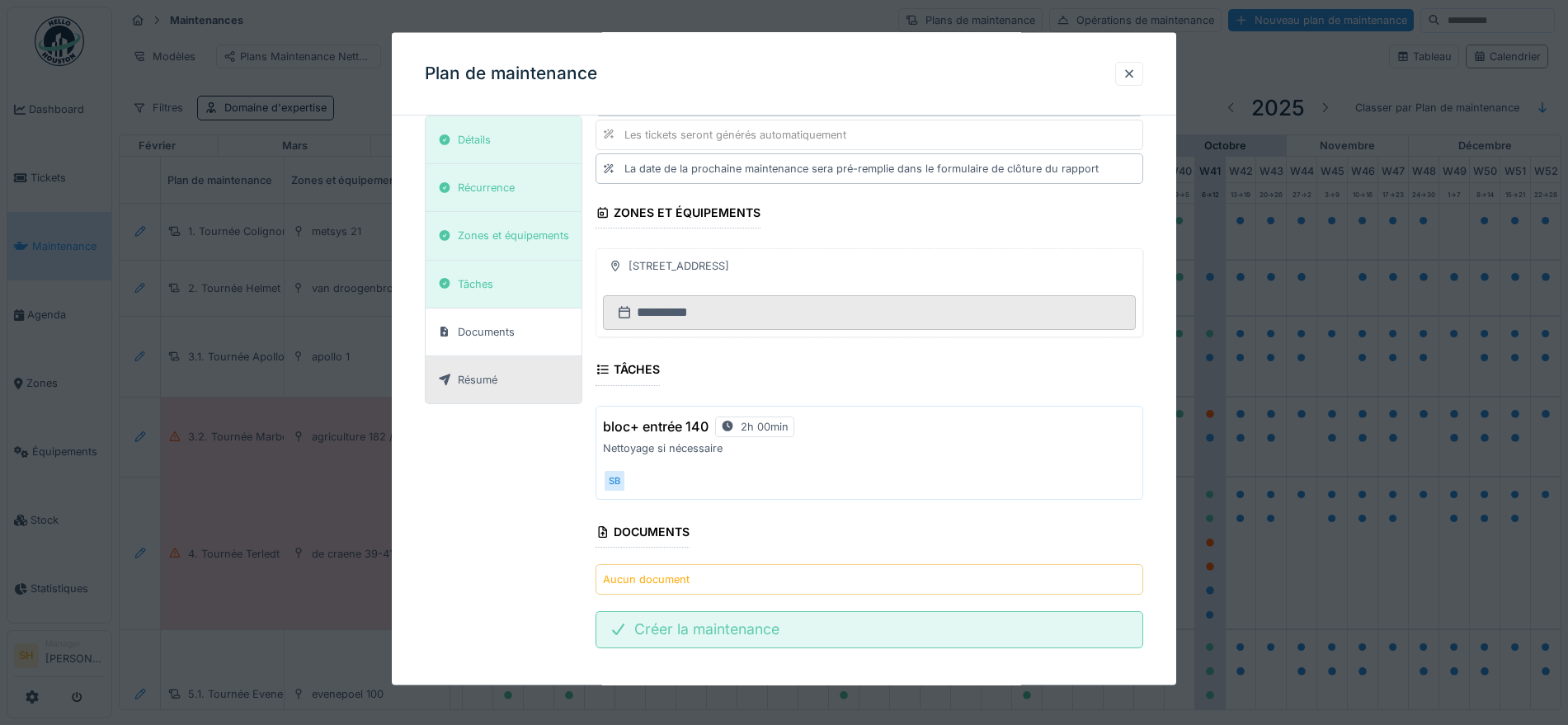
scroll to position [264, 0]
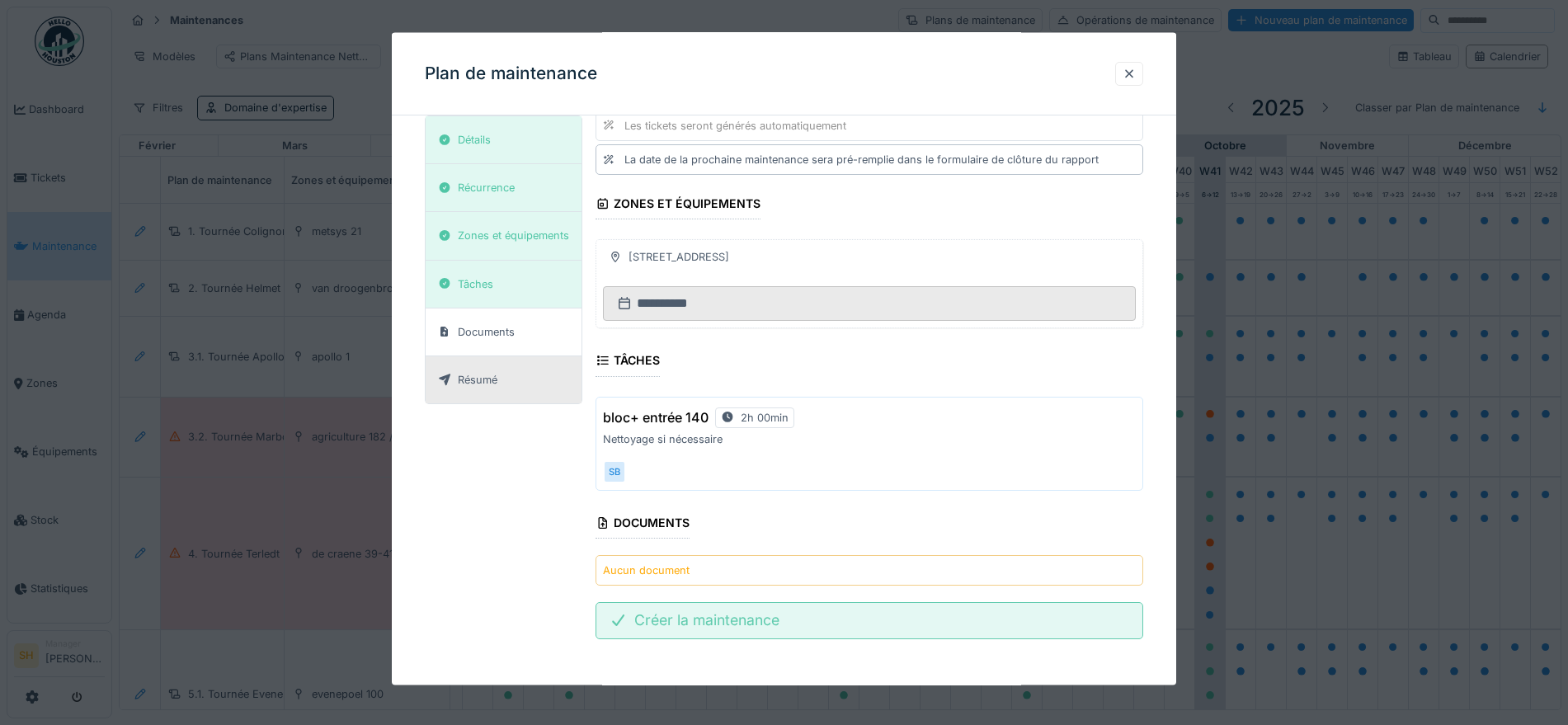
click at [828, 629] on div "Créer la maintenance" at bounding box center [869, 620] width 547 height 36
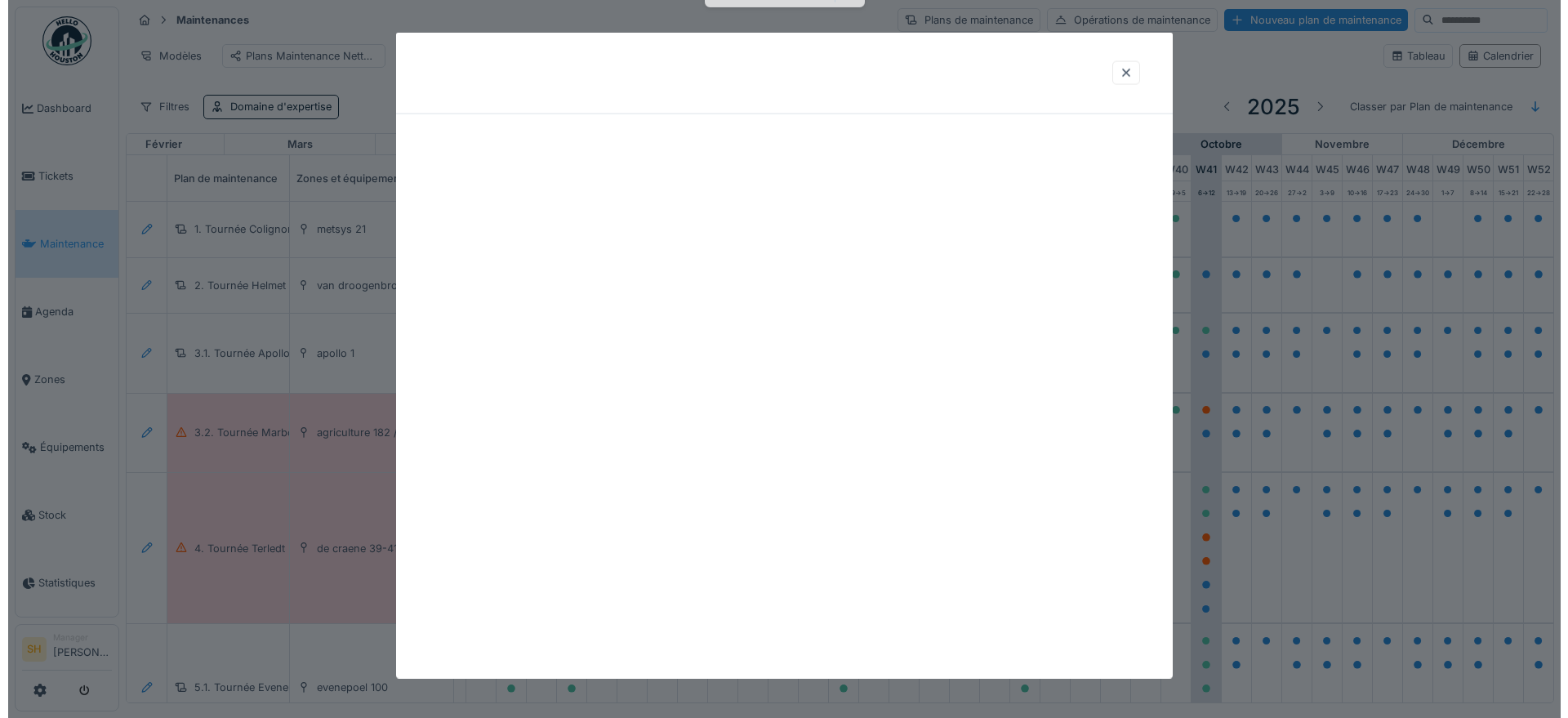
scroll to position [0, 0]
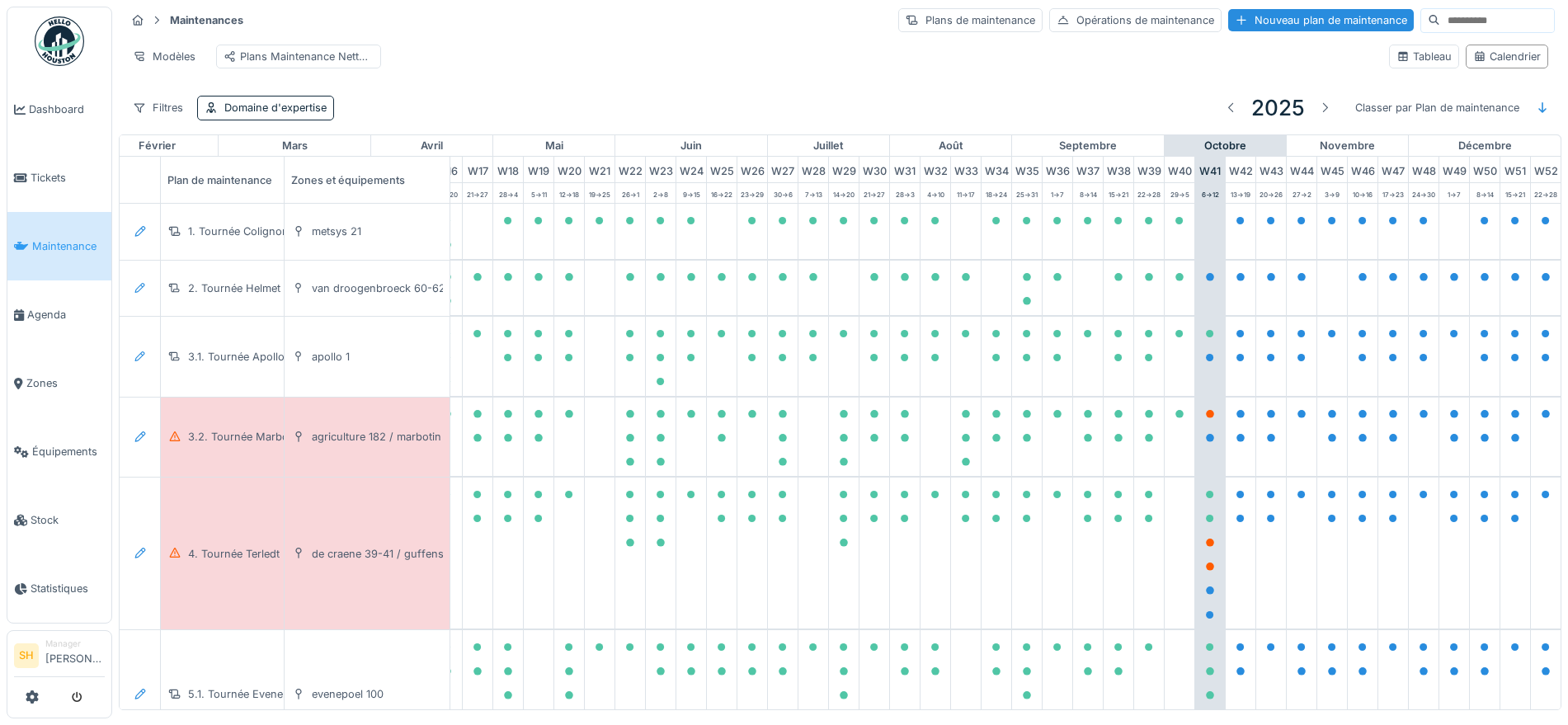
click at [1454, 21] on input at bounding box center [1497, 20] width 114 height 23
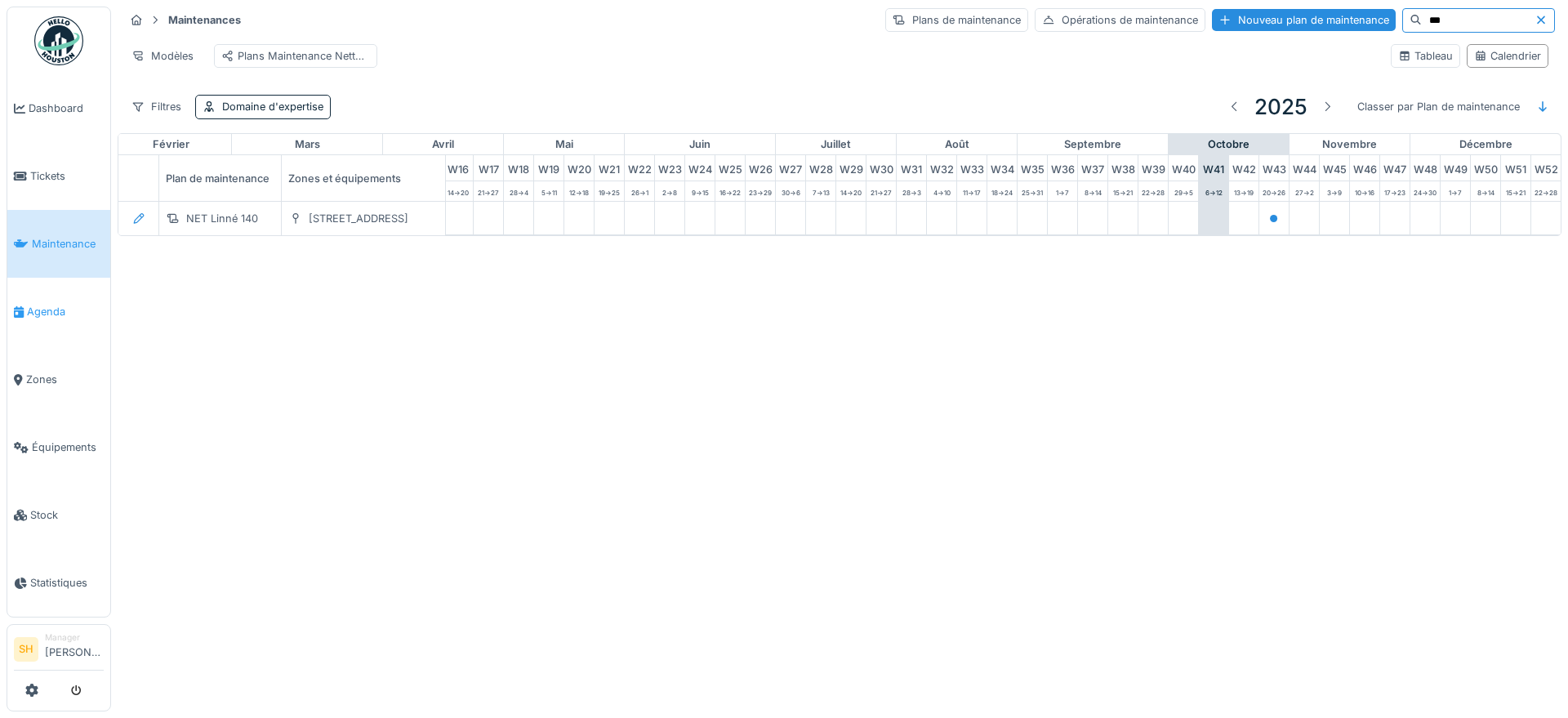
type input "***"
click at [46, 305] on span "Agenda" at bounding box center [65, 312] width 77 height 16
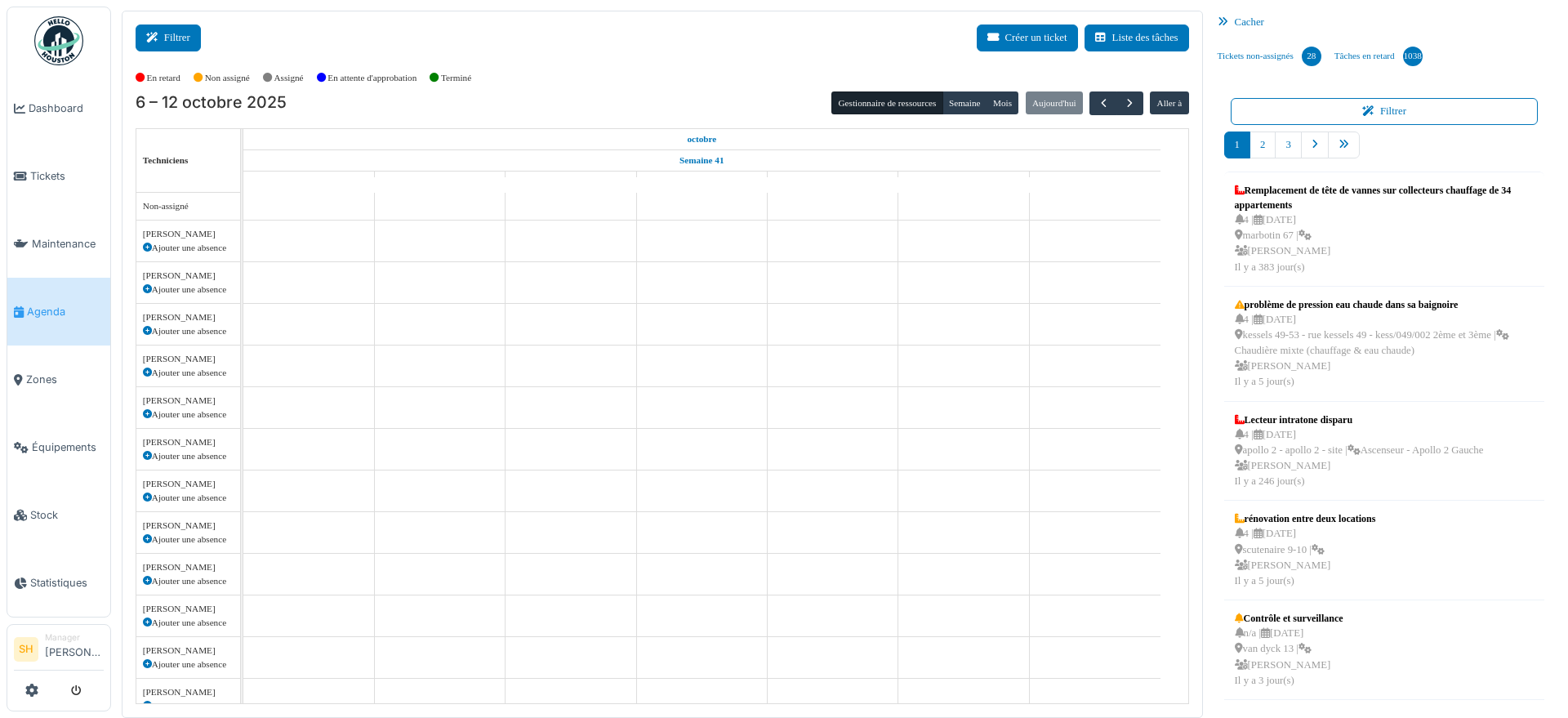
click at [170, 34] on button "Filtrer" at bounding box center [168, 38] width 65 height 27
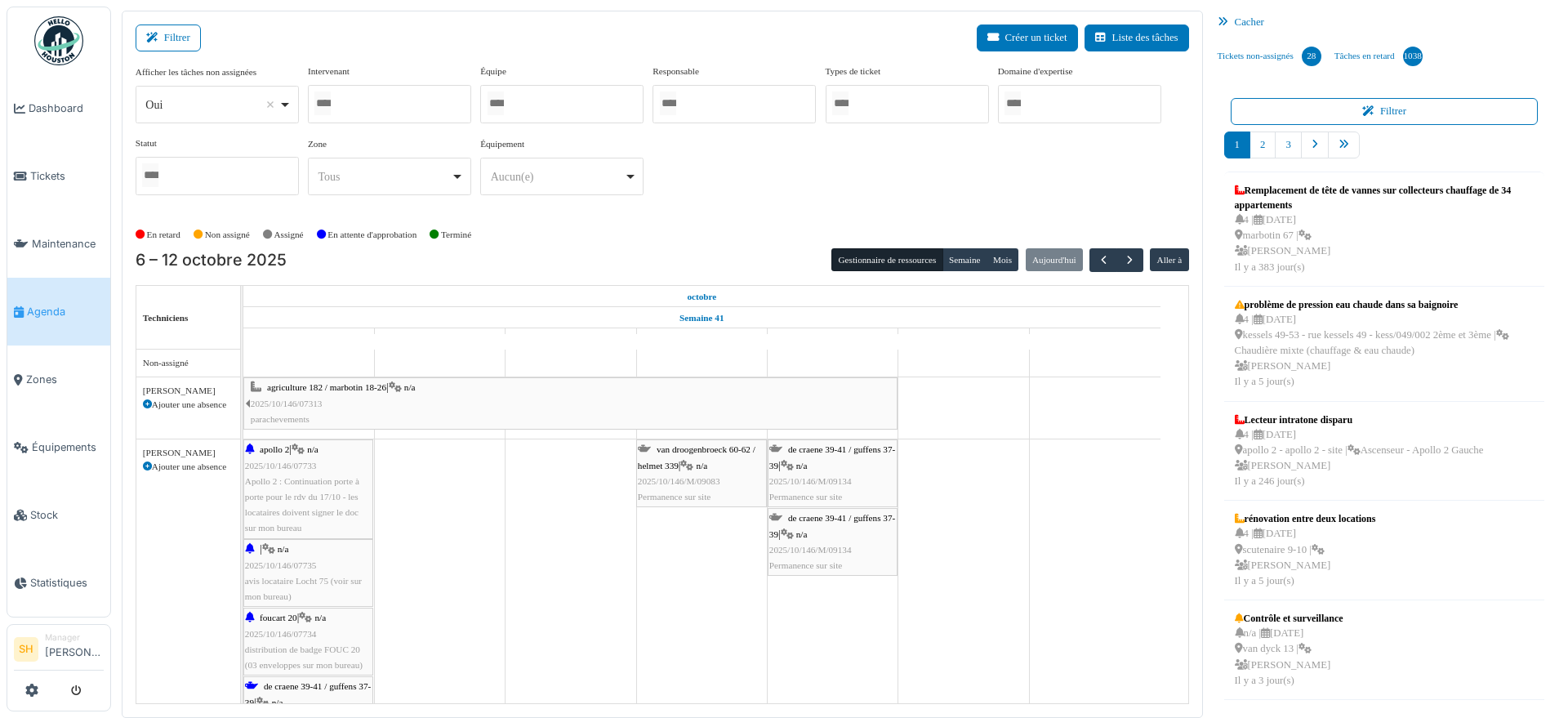
click at [561, 109] on div at bounding box center [561, 104] width 163 height 39
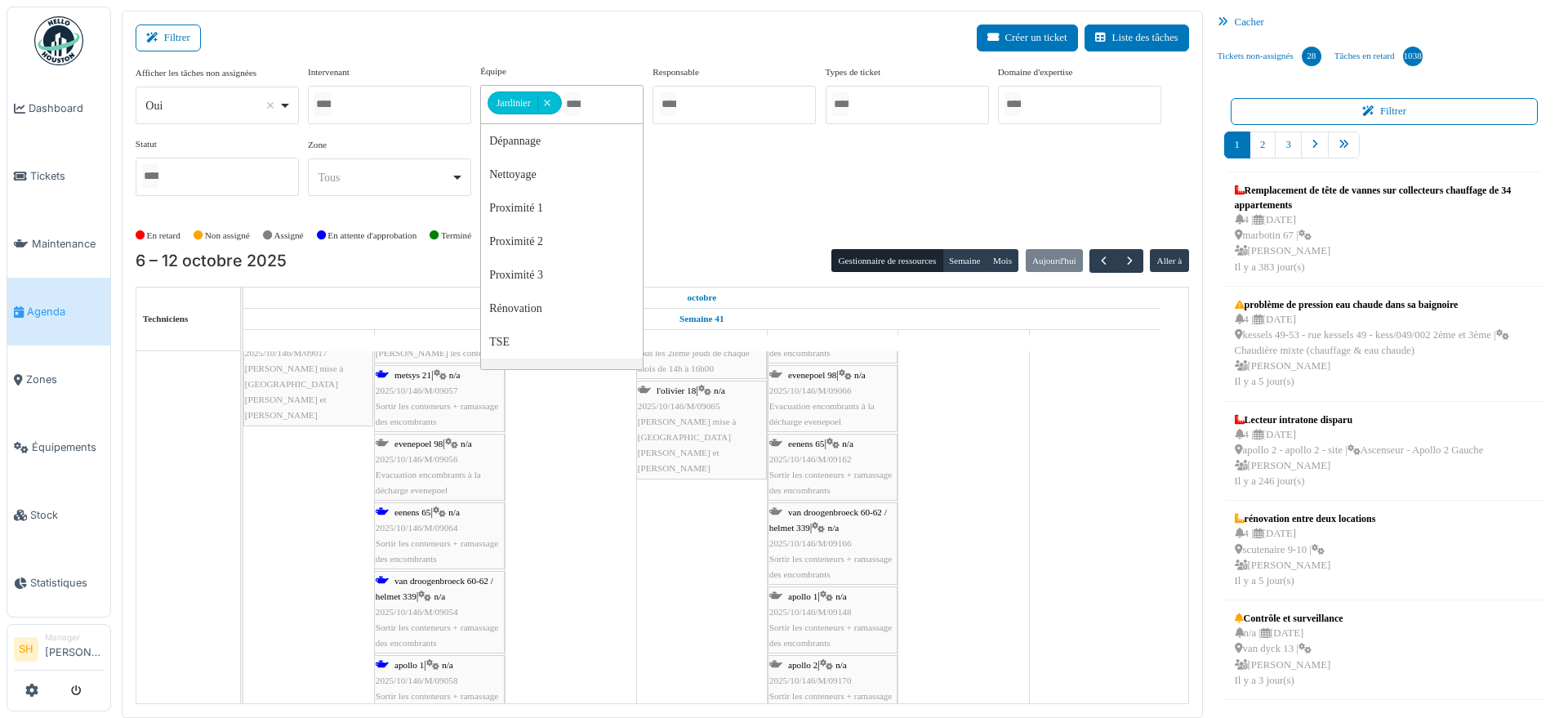
scroll to position [102, 0]
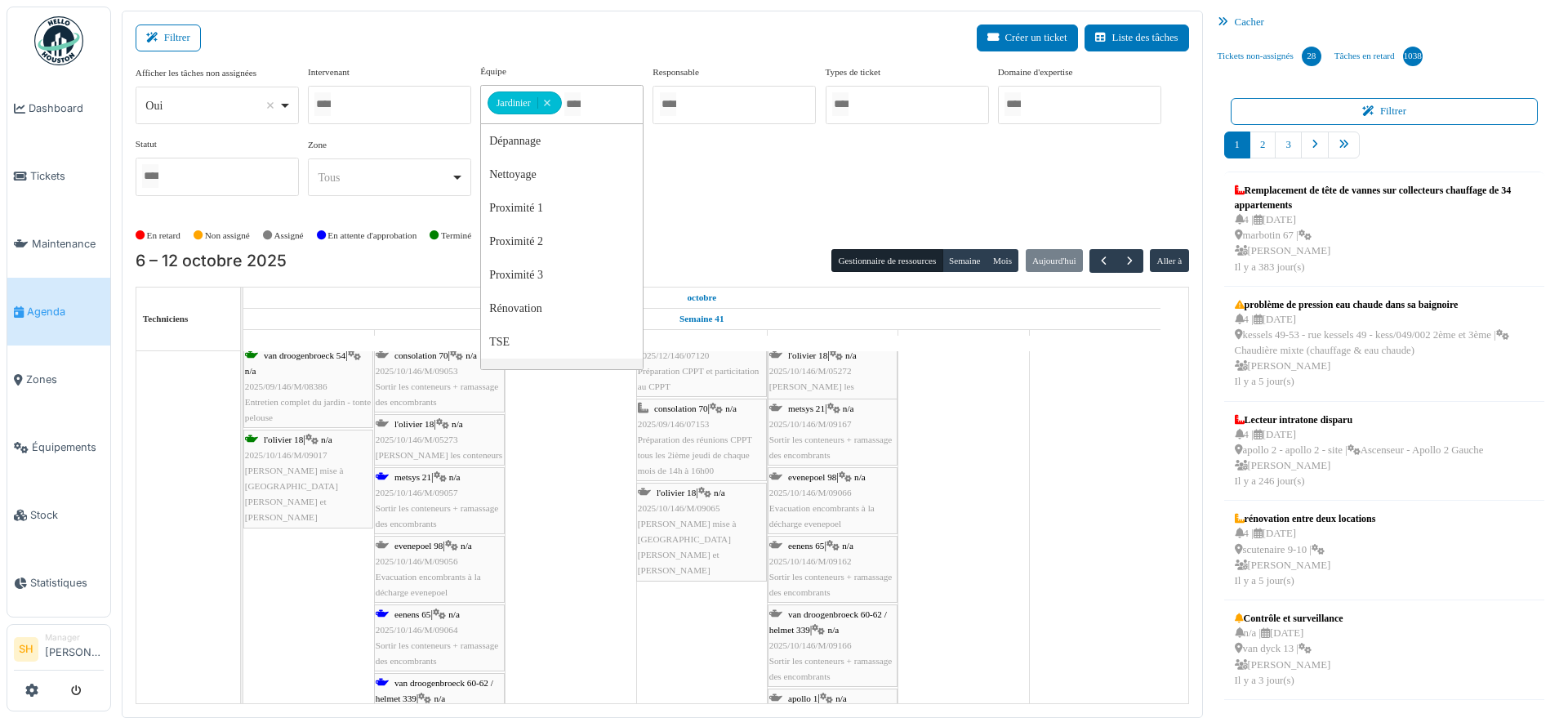
click at [414, 478] on span "metsys 21" at bounding box center [413, 477] width 37 height 10
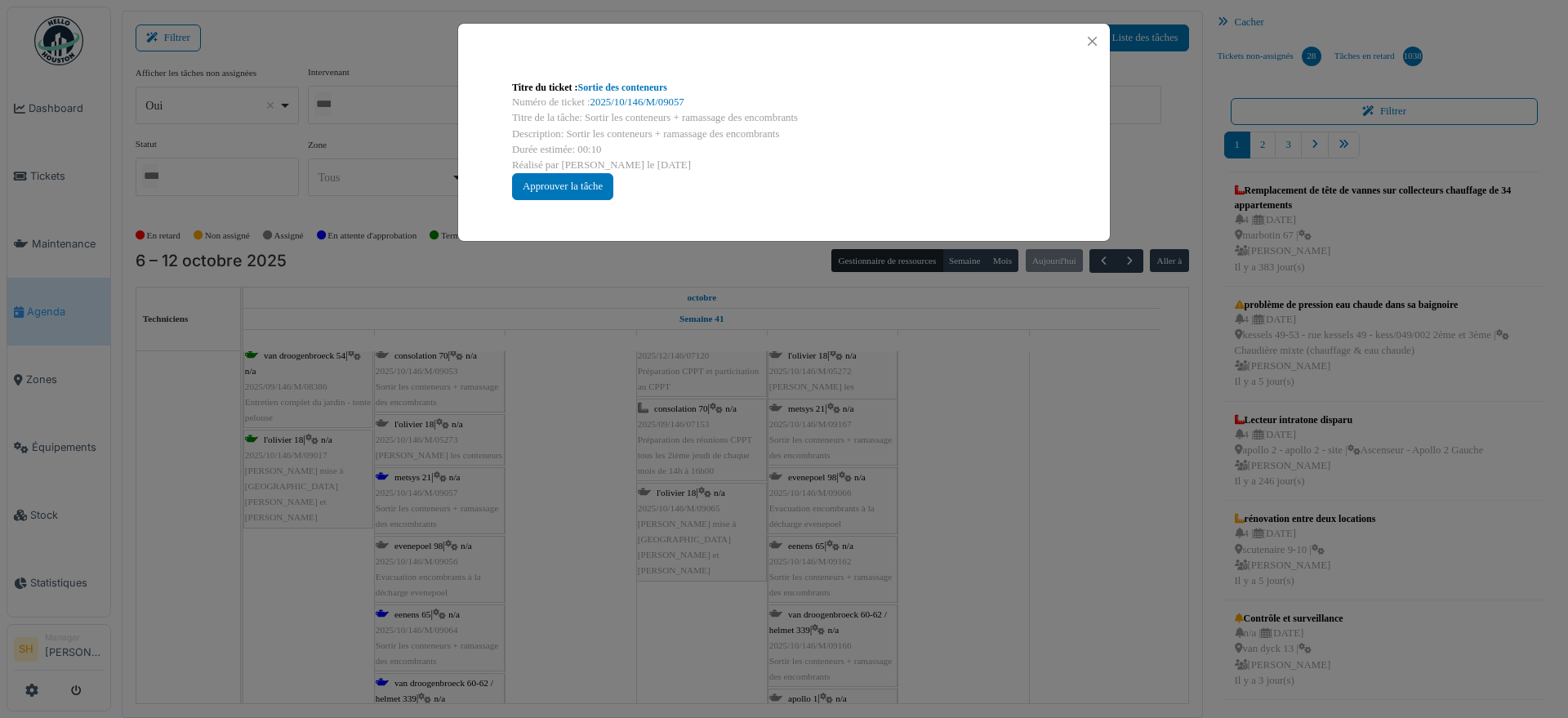
click at [623, 94] on div "Numéro de ticket : 2025/10/146/M/09057" at bounding box center [784, 102] width 544 height 16
click at [619, 93] on div "Titre du ticket : Sortie des conteneurs" at bounding box center [784, 87] width 544 height 15
click at [607, 90] on link "Sortie des conteneurs" at bounding box center [622, 87] width 89 height 11
click at [1144, 584] on div "Titre du ticket : Sortie des conteneurs Numéro de ticket : 2025/10/146/M/09057 …" at bounding box center [784, 359] width 1568 height 718
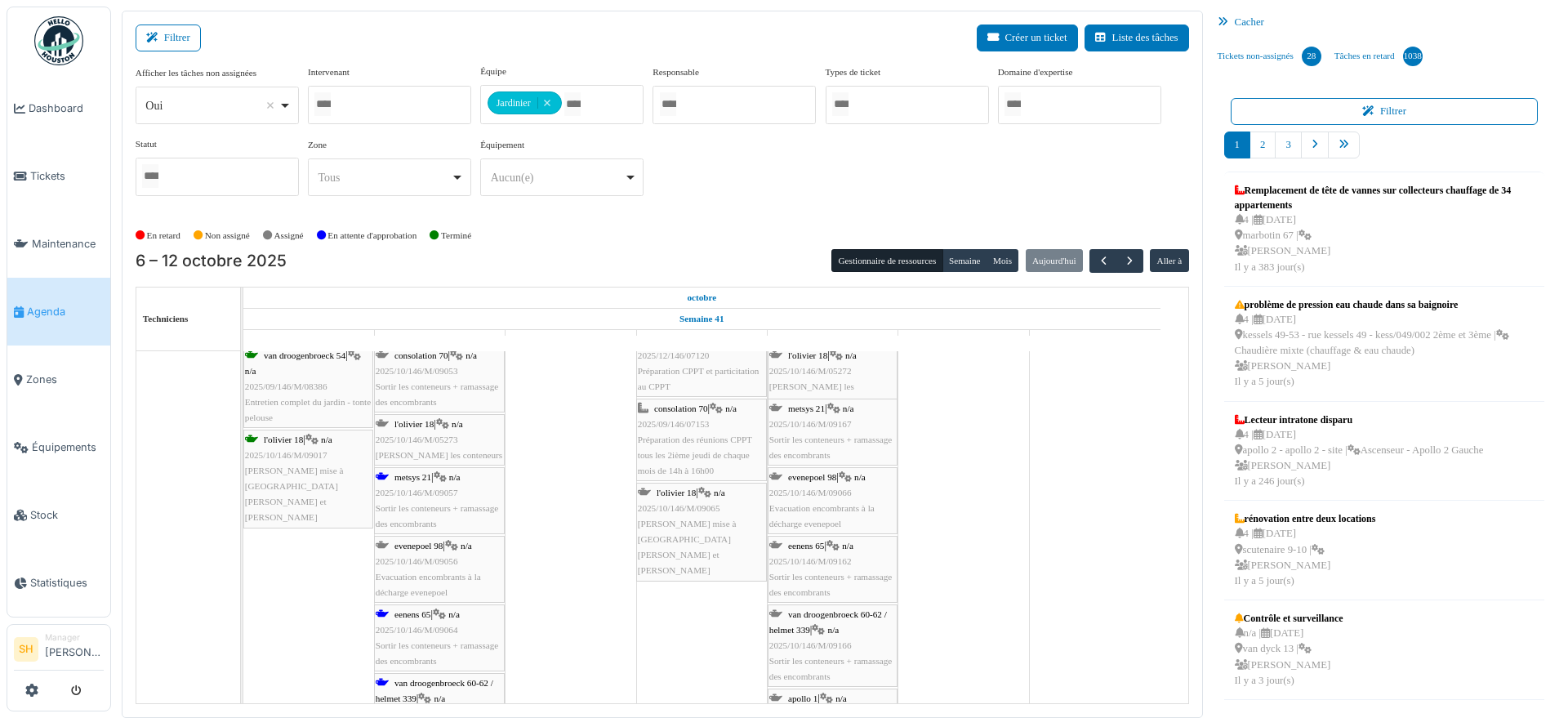
click at [407, 472] on span "metsys 21" at bounding box center [413, 477] width 37 height 10
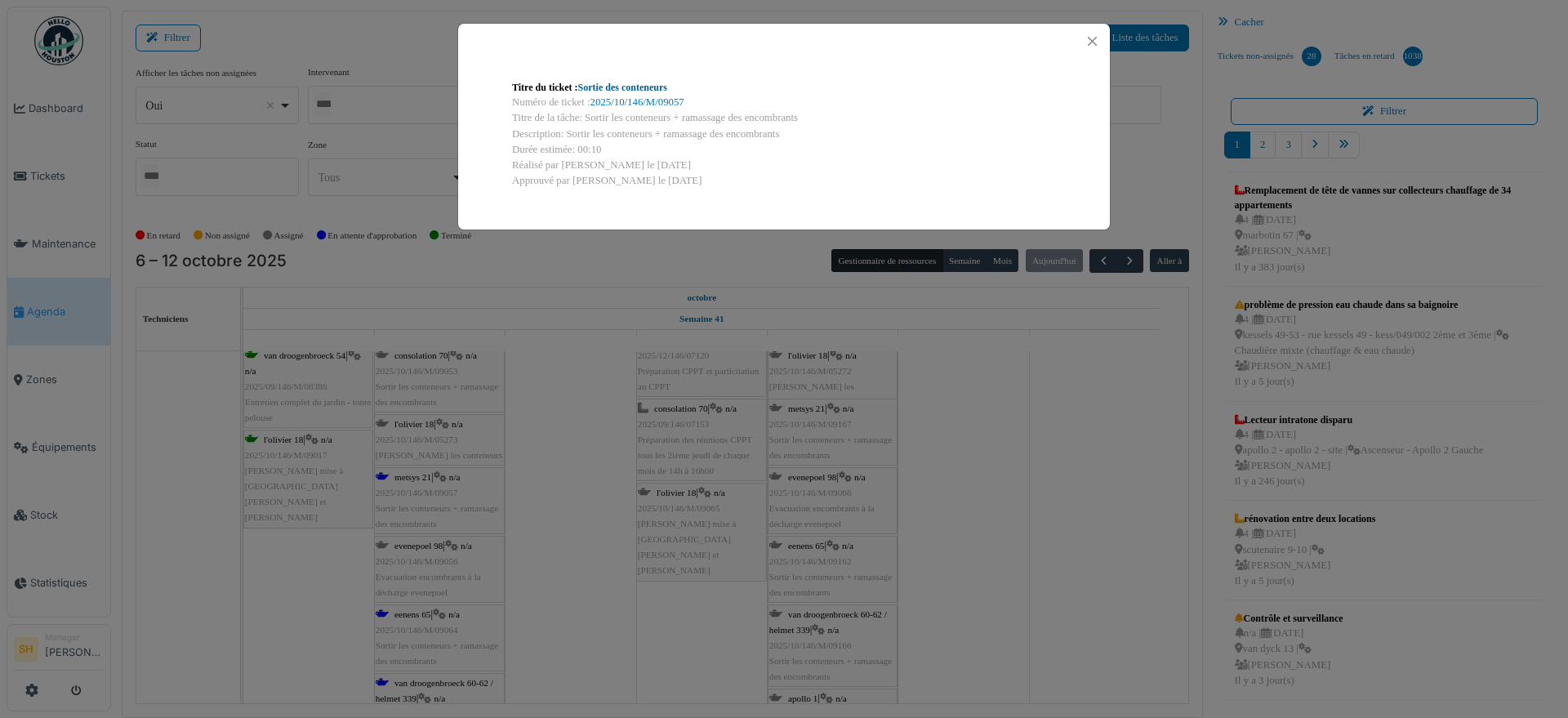
click at [634, 83] on link "Sortie des conteneurs" at bounding box center [622, 87] width 89 height 11
click at [951, 481] on div "Titre du ticket : Sortie des conteneurs Numéro de ticket : 2025/10/146/M/09057 …" at bounding box center [784, 359] width 1568 height 718
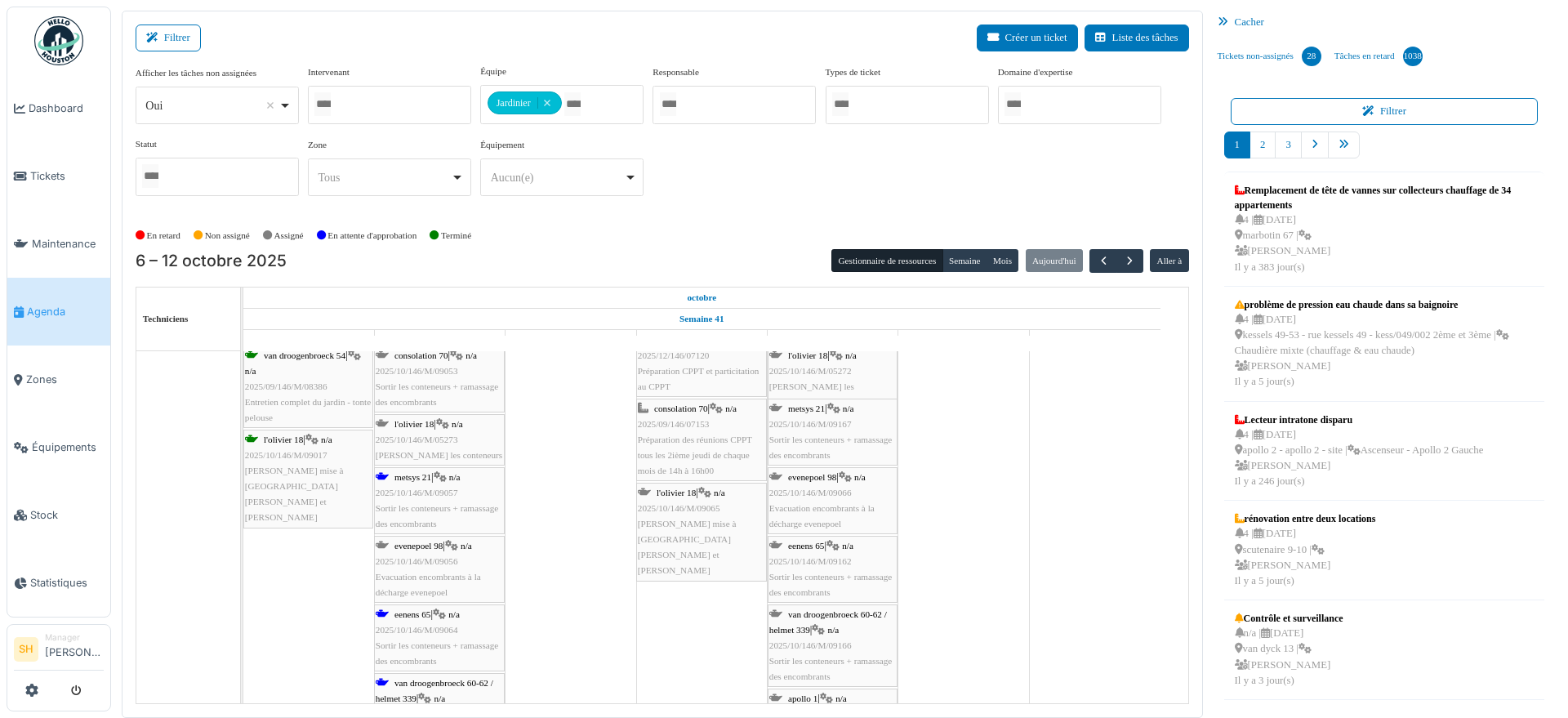
click at [408, 616] on span "eenens 65" at bounding box center [412, 613] width 36 height 10
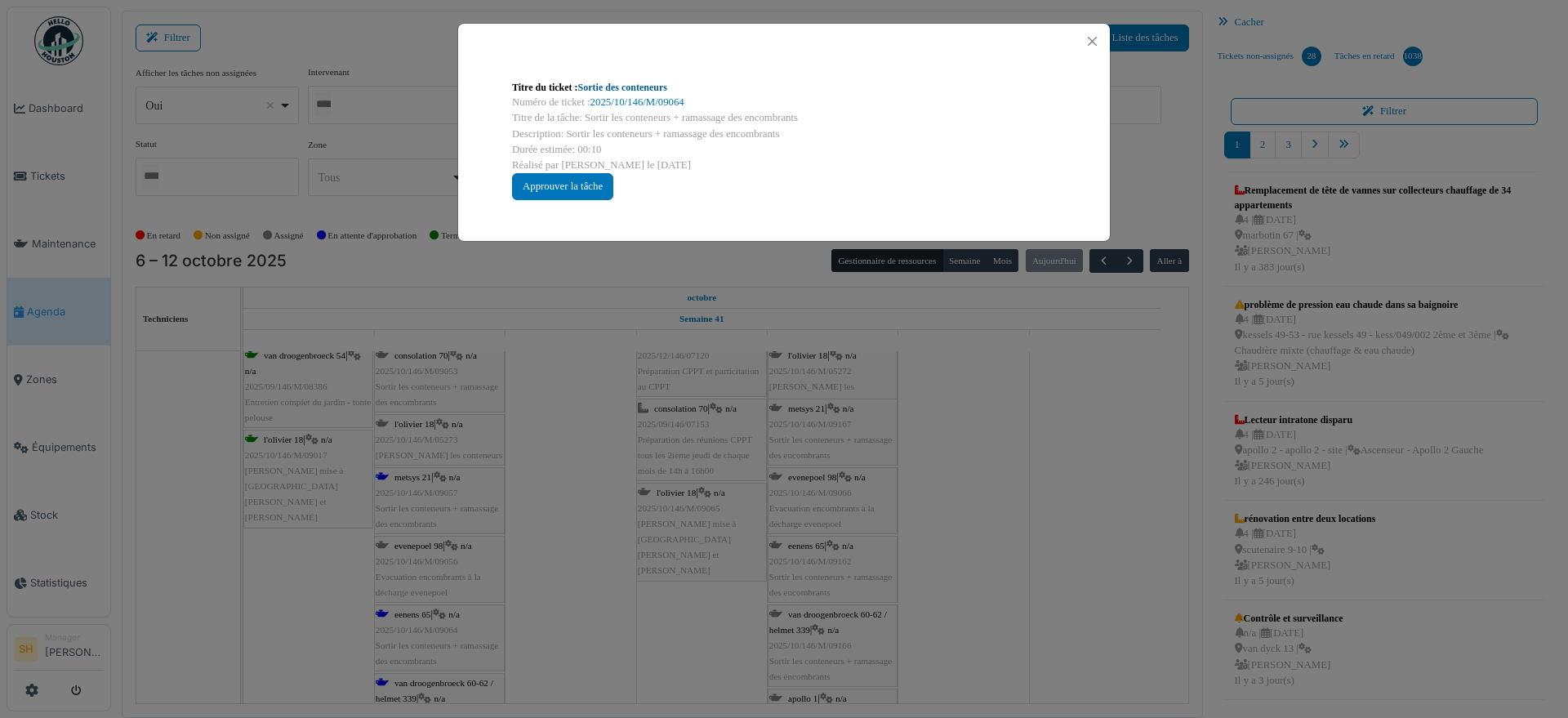
click at [616, 85] on link "Sortie des conteneurs" at bounding box center [622, 87] width 89 height 11
drag, startPoint x: 1068, startPoint y: 436, endPoint x: 1041, endPoint y: 440, distance: 27.3
click at [1066, 436] on div "Titre du ticket : Sortie des conteneurs Numéro de ticket : 2025/10/146/M/09064 …" at bounding box center [784, 359] width 1568 height 718
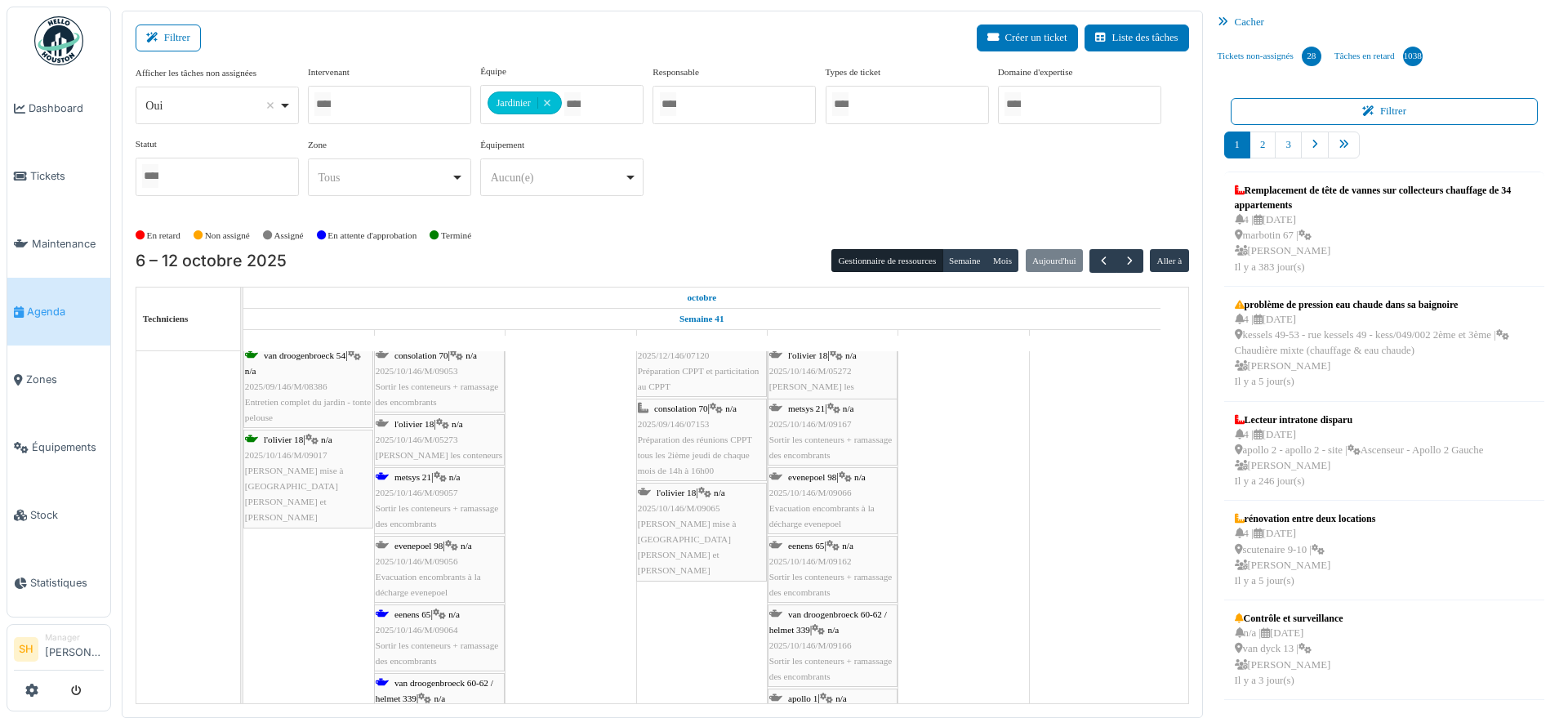
scroll to position [204, 0]
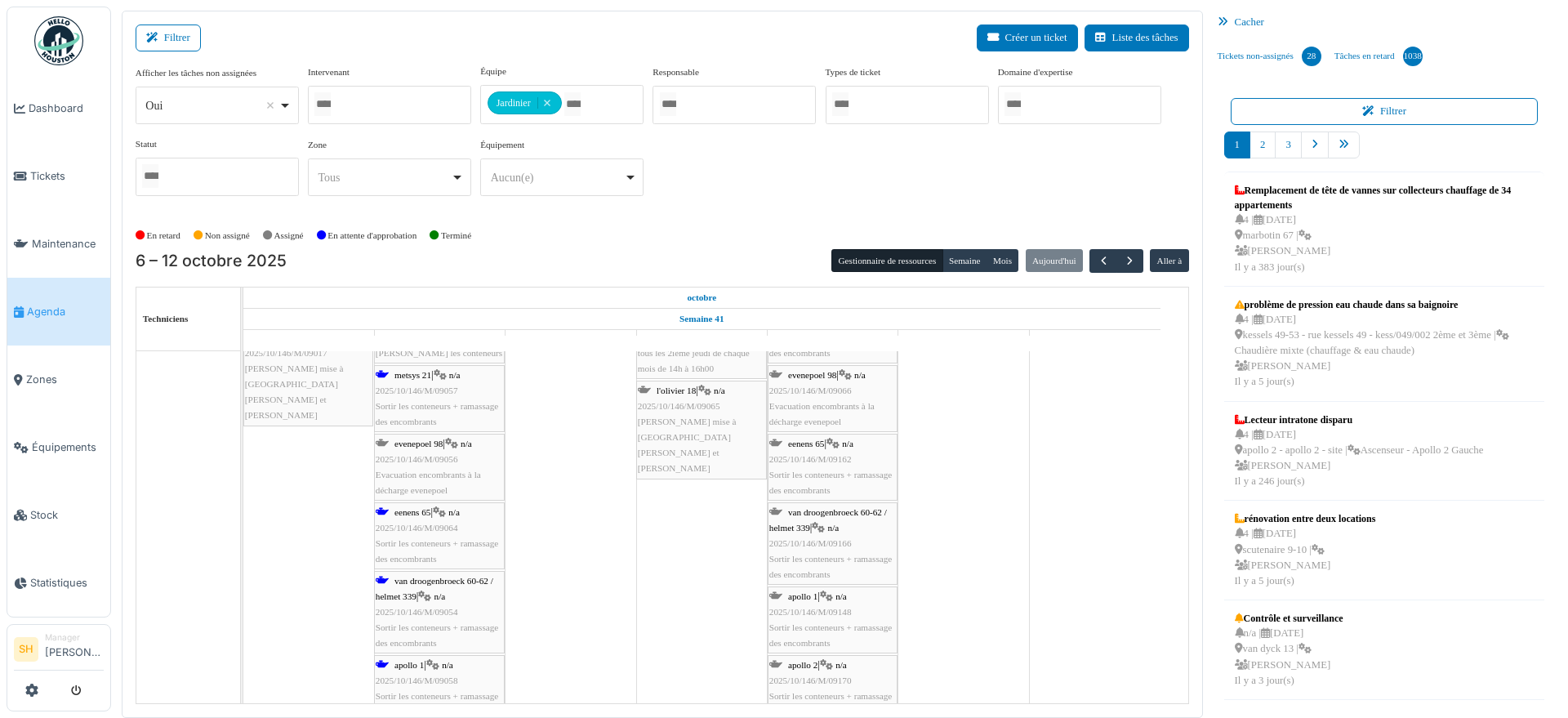
click at [419, 581] on span "van droogenbroeck 60-62 / helmet 339" at bounding box center [434, 588] width 117 height 26
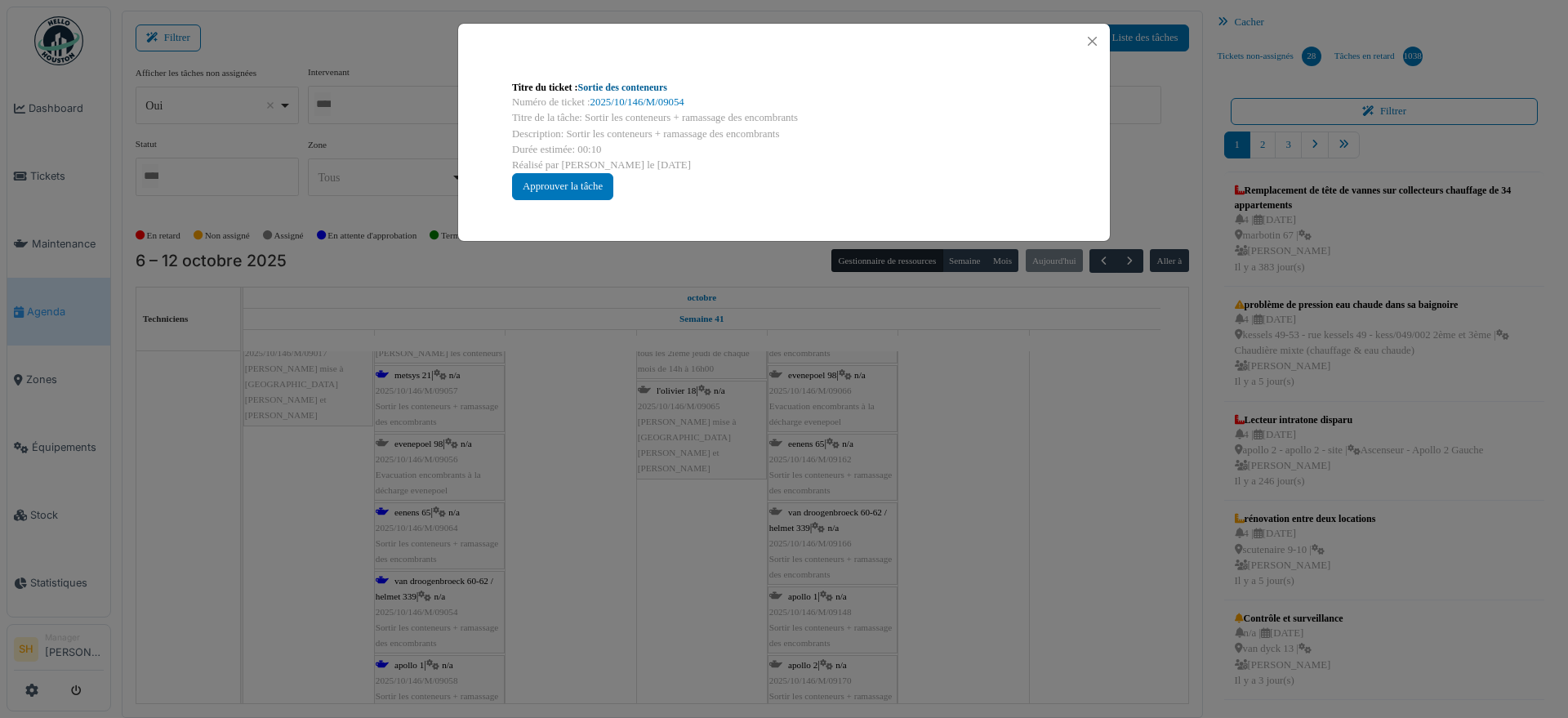
click at [638, 83] on link "Sortie des conteneurs" at bounding box center [622, 87] width 89 height 11
drag, startPoint x: 972, startPoint y: 537, endPoint x: 943, endPoint y: 537, distance: 29.0
click at [970, 537] on div "Titre du ticket : Sortie des conteneurs Numéro de ticket : 2025/10/146/M/09054 …" at bounding box center [784, 359] width 1568 height 718
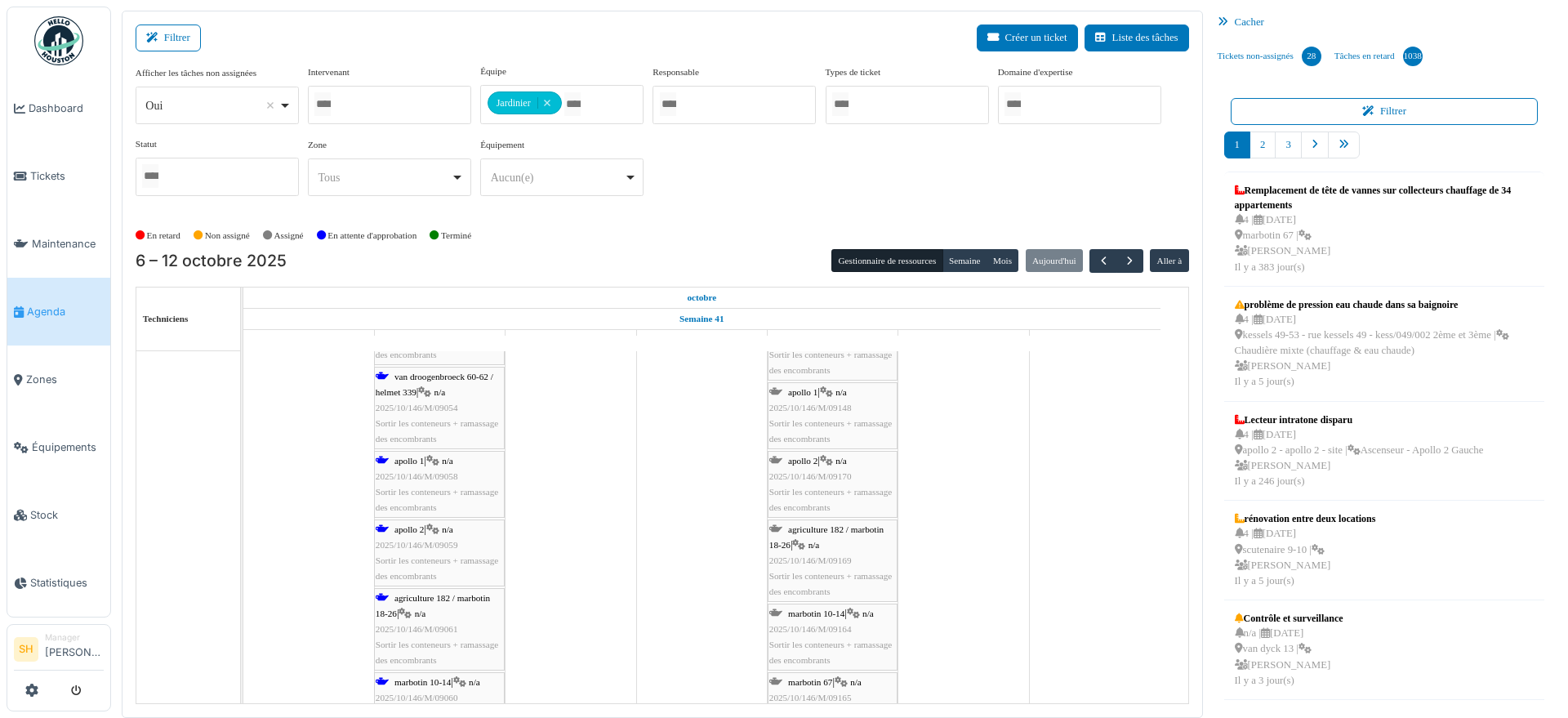
scroll to position [408, 0]
click at [427, 463] on div "apollo 1 | n/a 2025/10/146/M/09058 Sortir les conteneurs + ramassage des encomb…" at bounding box center [439, 484] width 128 height 63
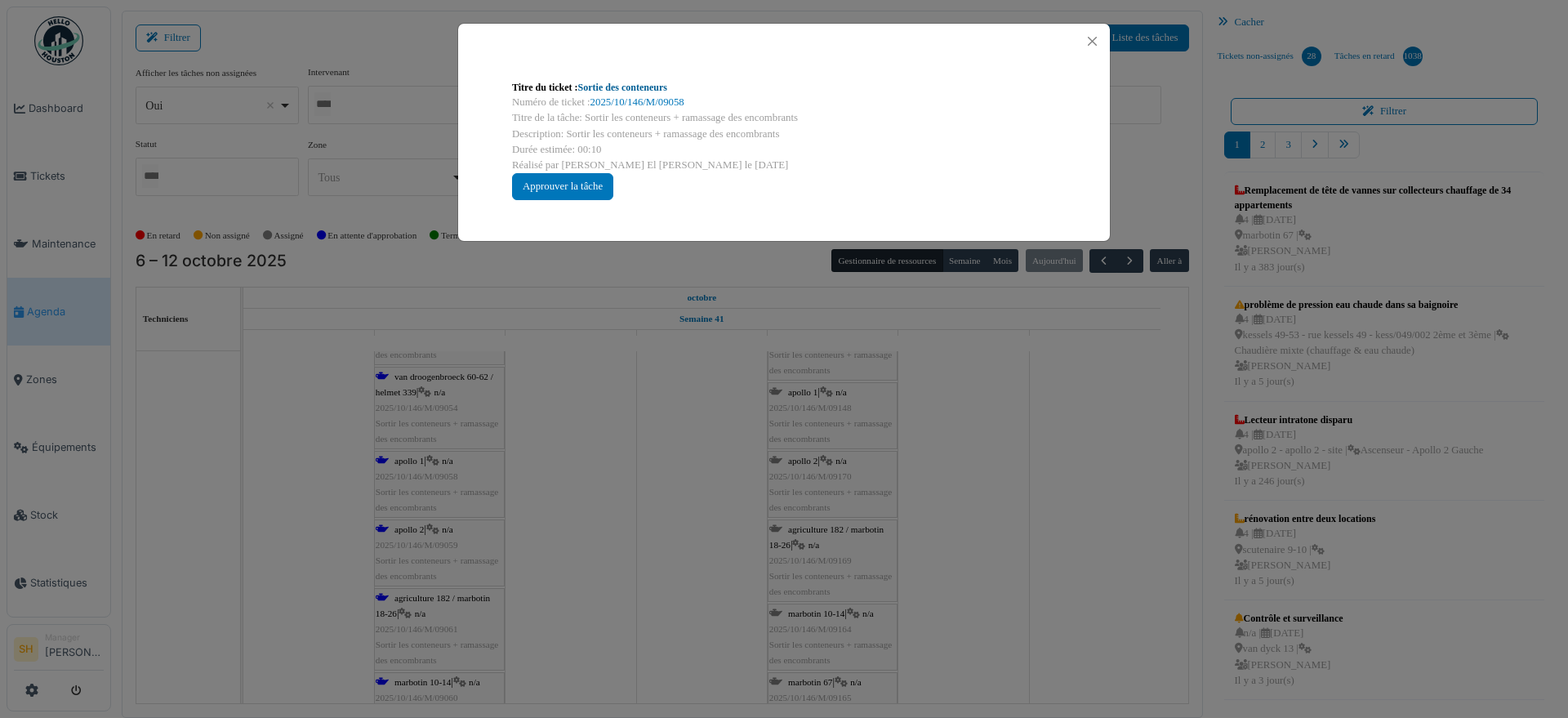
click at [640, 83] on link "Sortie des conteneurs" at bounding box center [622, 87] width 89 height 11
click at [1019, 515] on div "Titre du ticket : Sortie des conteneurs Numéro de ticket : 2025/10/146/M/09058 …" at bounding box center [784, 359] width 1568 height 718
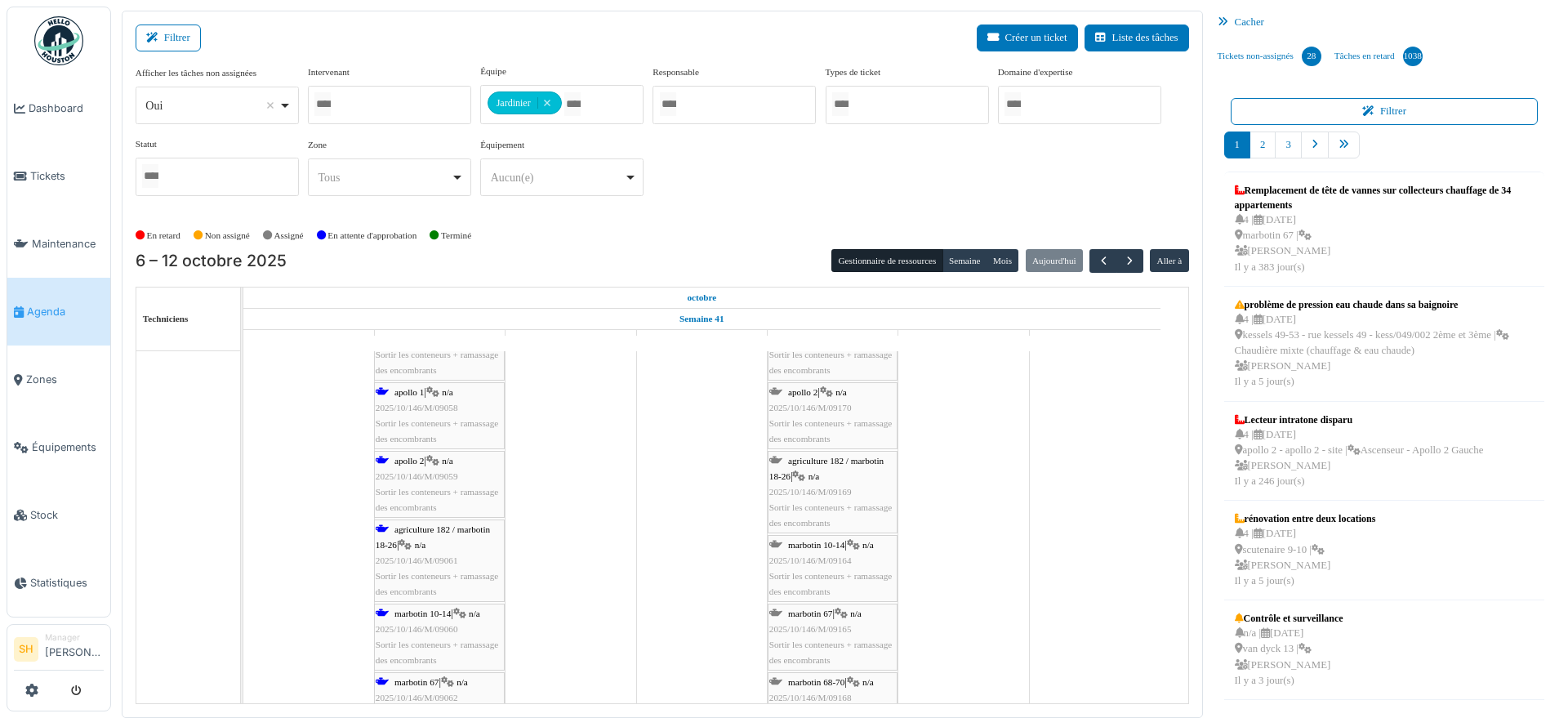
scroll to position [510, 0]
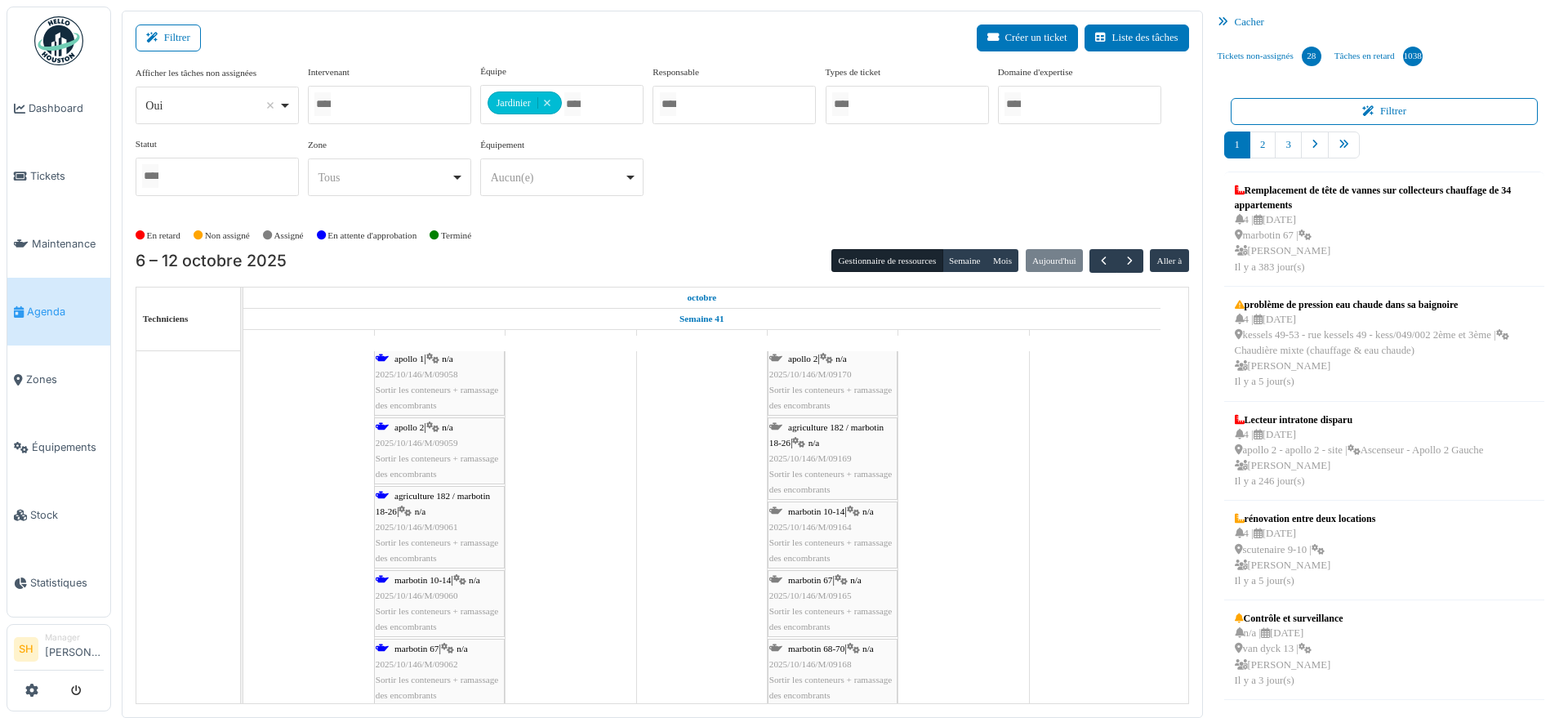
click at [431, 580] on span "marbotin 10-14" at bounding box center [423, 579] width 56 height 10
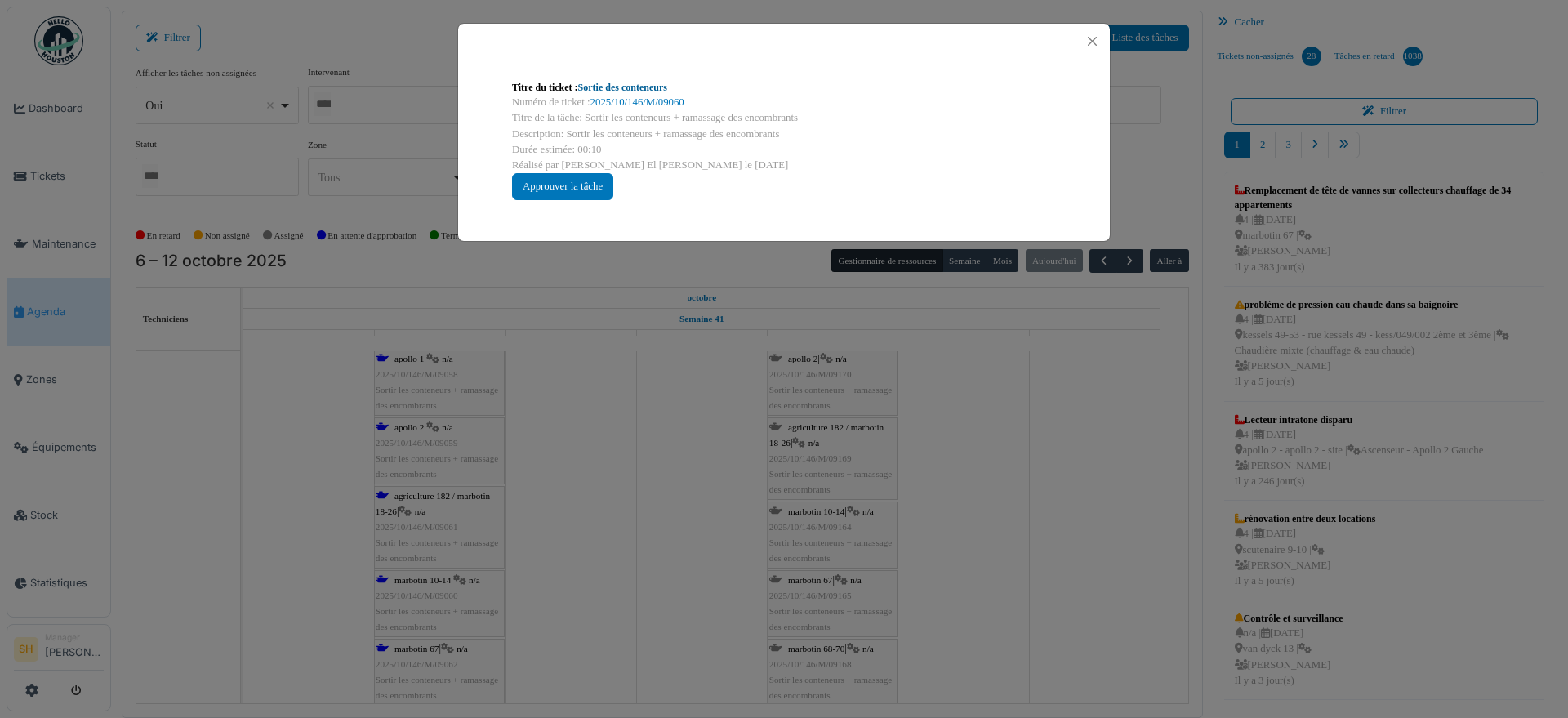
click at [633, 92] on link "Sortie des conteneurs" at bounding box center [622, 87] width 89 height 11
click at [992, 532] on div "Titre du ticket : Sortie des conteneurs Numéro de ticket : 2025/10/146/M/09060 …" at bounding box center [784, 359] width 1568 height 718
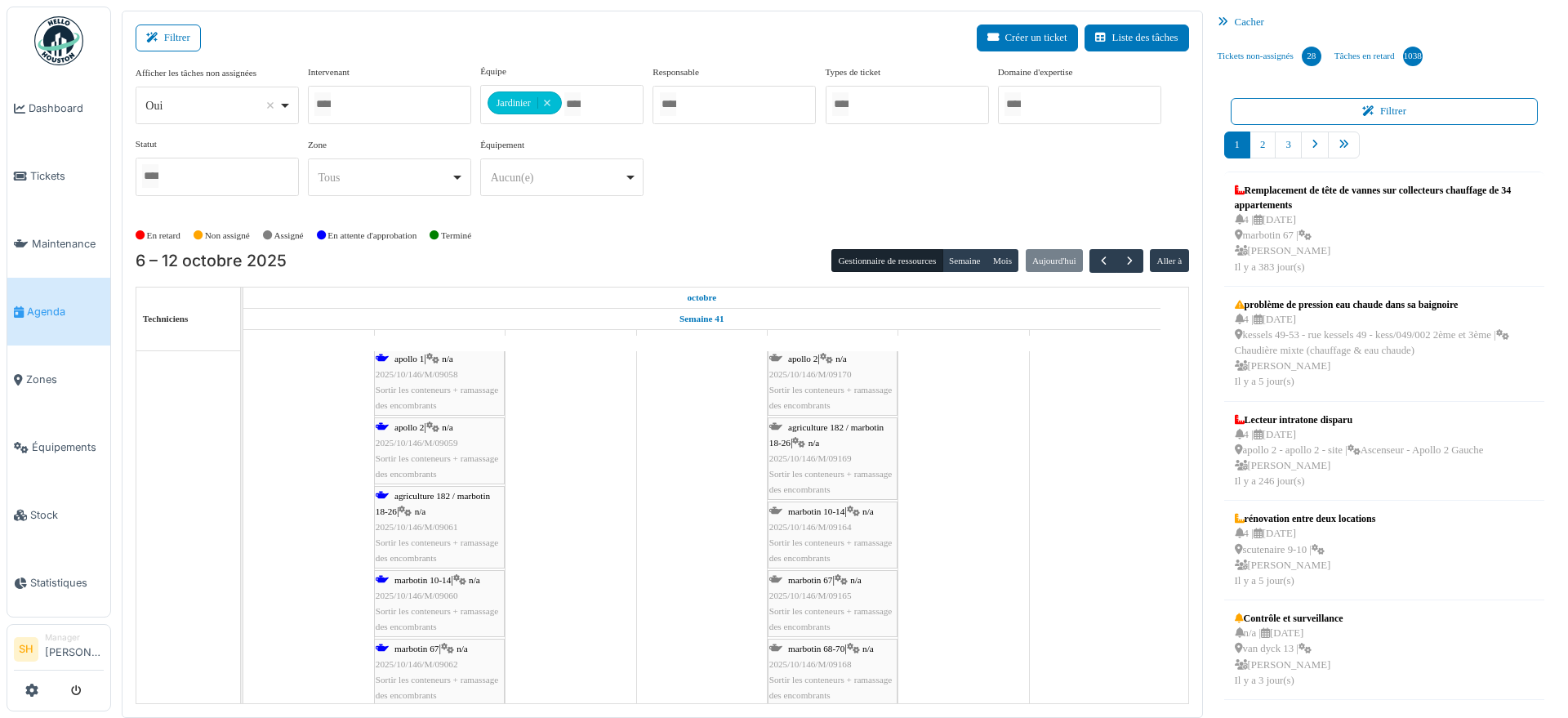
click at [399, 654] on div "marbotin 67 | n/a 2025/10/146/M/09062 Sortir les conteneurs + ramassage des enc…" at bounding box center [439, 671] width 128 height 63
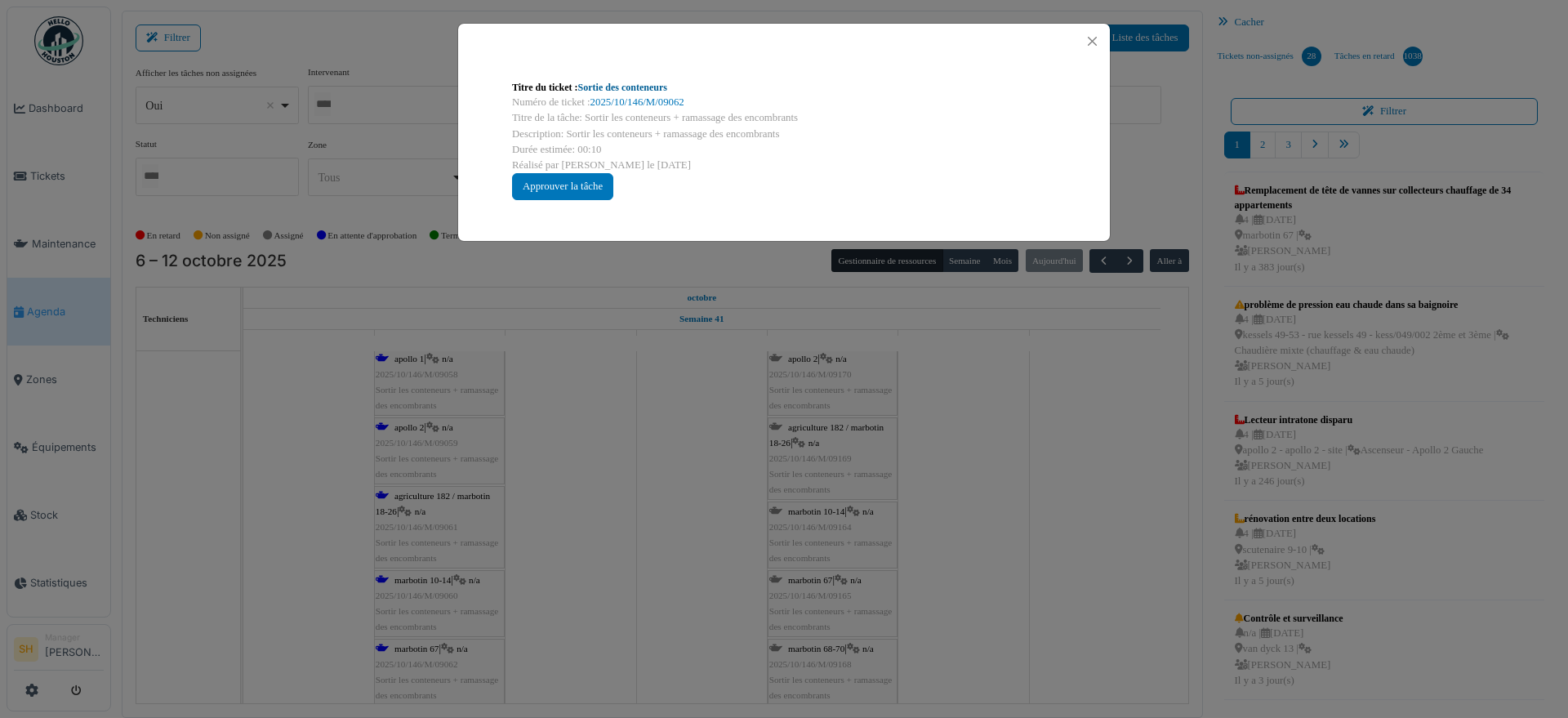
click at [607, 84] on link "Sortie des conteneurs" at bounding box center [622, 87] width 89 height 11
click at [923, 567] on div "Titre du ticket : Sortie des conteneurs Numéro de ticket : 2025/10/146/M/09062 …" at bounding box center [784, 359] width 1568 height 718
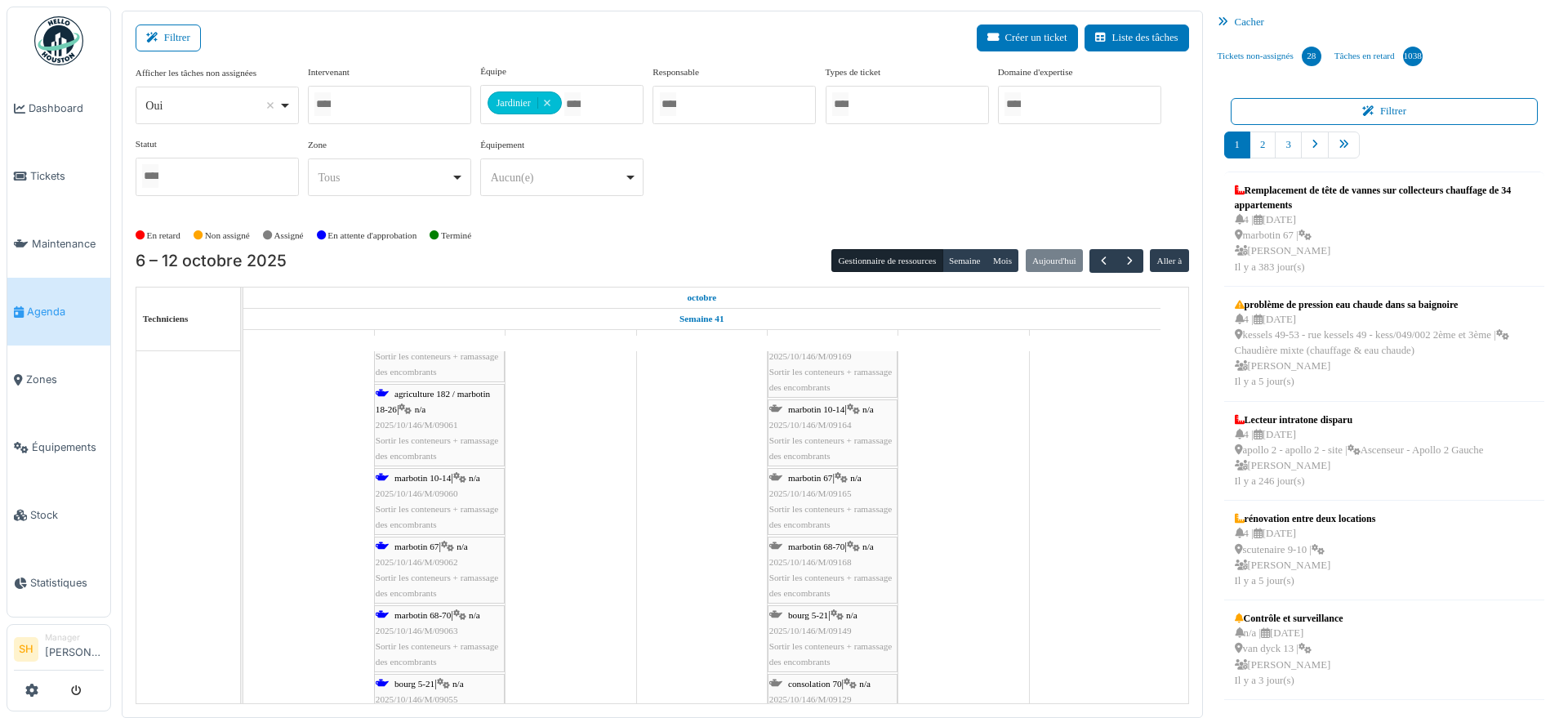
scroll to position [612, 0]
click at [434, 551] on div "marbotin 67 | n/a 2025/10/146/M/09062 Sortir les conteneurs + ramassage des enc…" at bounding box center [439, 570] width 128 height 63
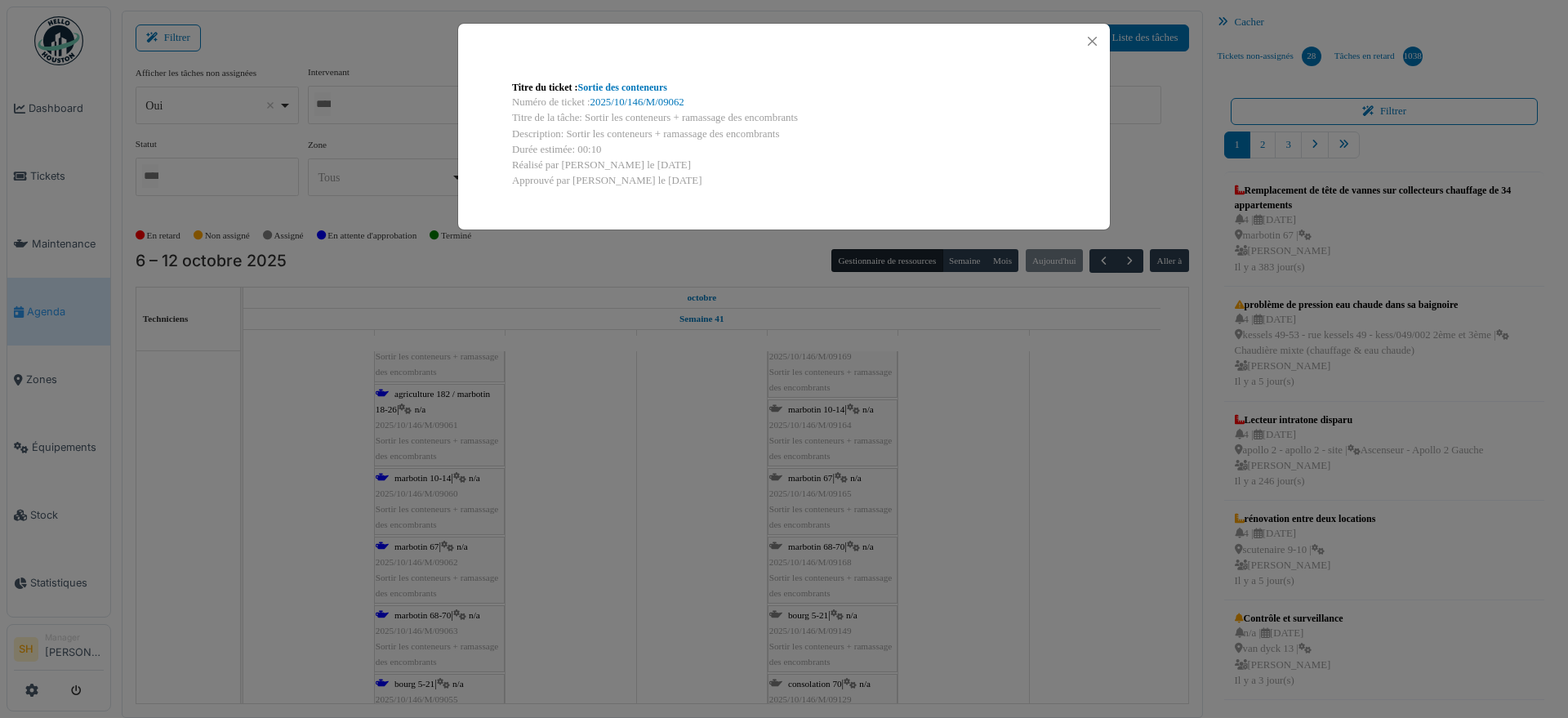
click at [614, 94] on div "Numéro de ticket : 2025/10/146/M/09062" at bounding box center [784, 102] width 544 height 16
click at [1091, 40] on button "Close" at bounding box center [1092, 41] width 22 height 22
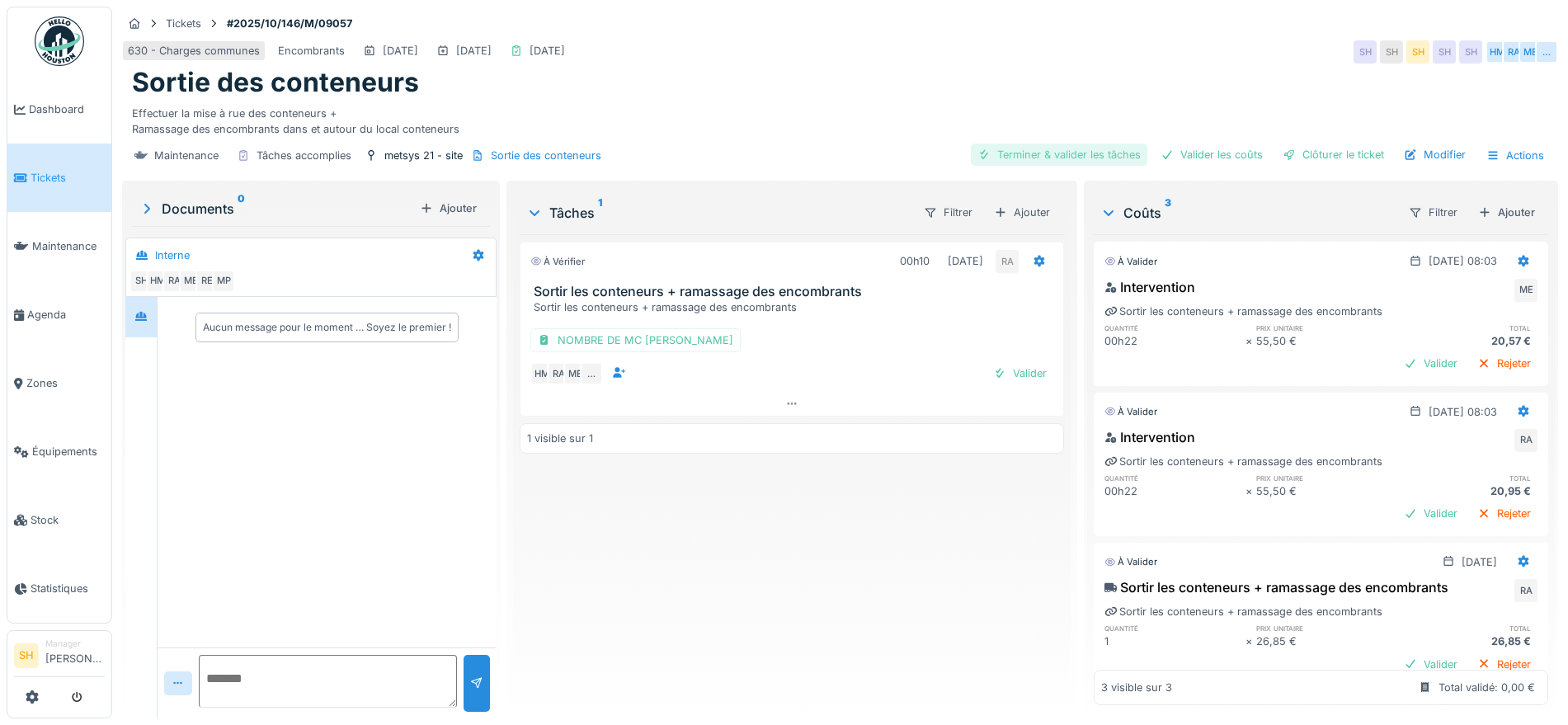
click at [1062, 152] on div "Terminer & valider les tâches" at bounding box center [1059, 154] width 176 height 22
click at [1188, 156] on div "Valider les coûts" at bounding box center [1211, 154] width 116 height 22
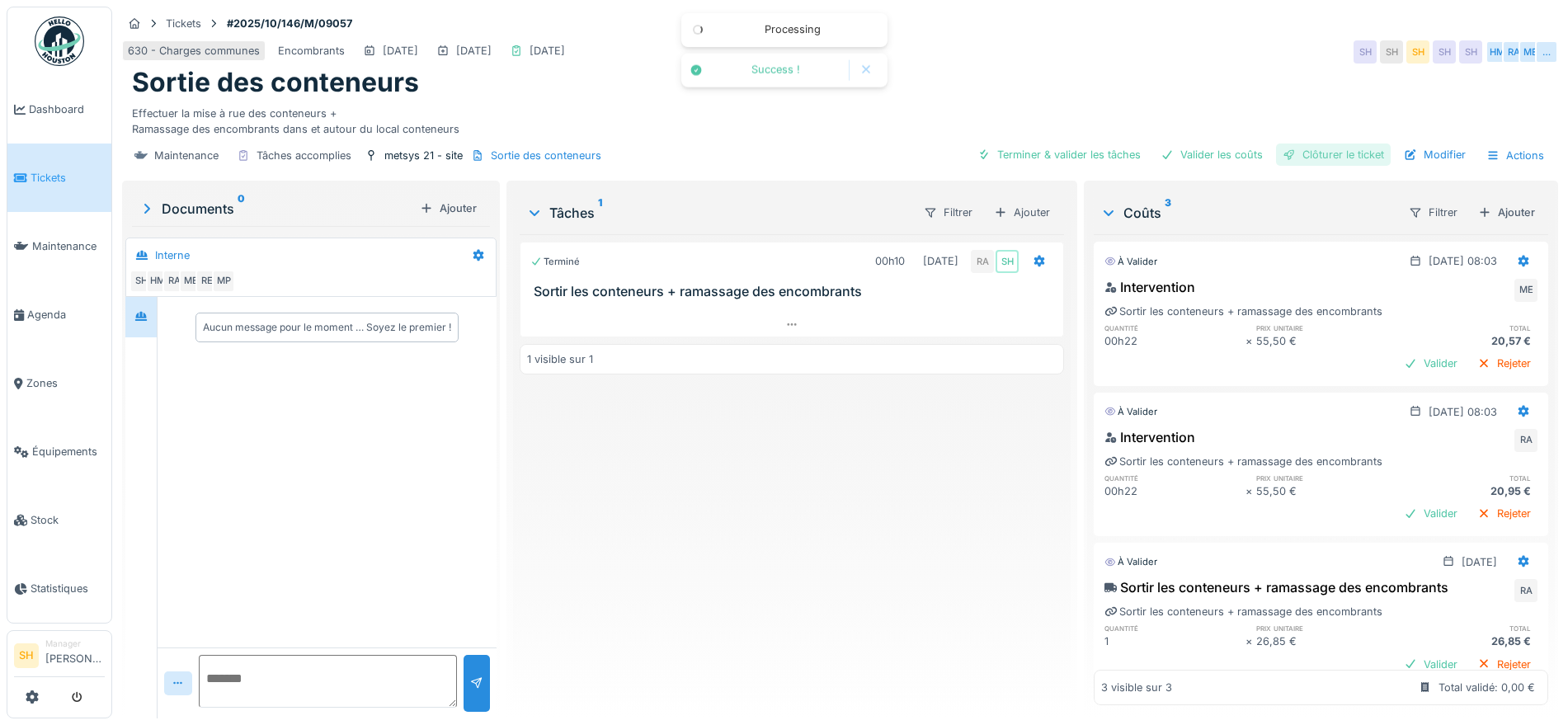
click at [1303, 157] on div "Clôturer le ticket" at bounding box center [1333, 154] width 115 height 22
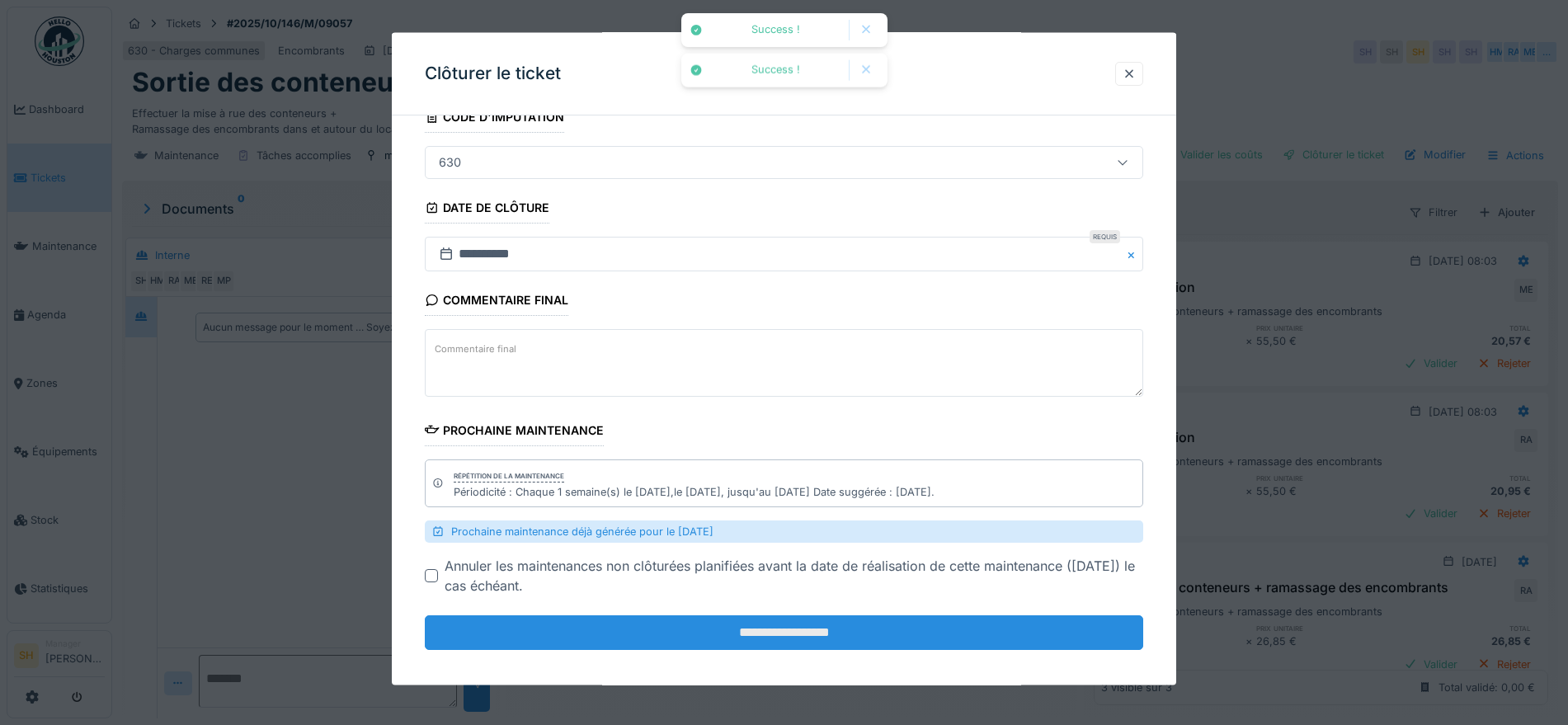
scroll to position [129, 0]
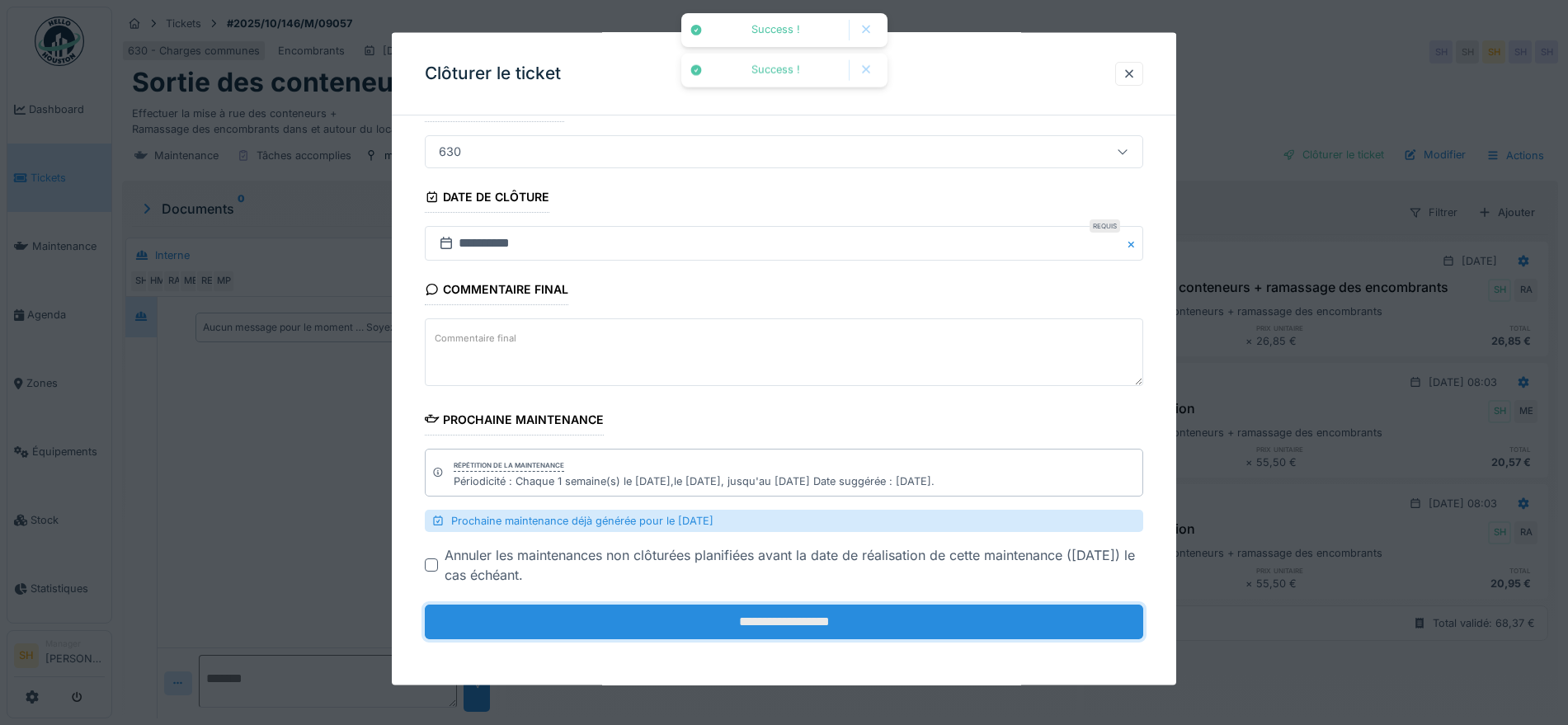
click at [781, 626] on input "**********" at bounding box center [783, 621] width 718 height 35
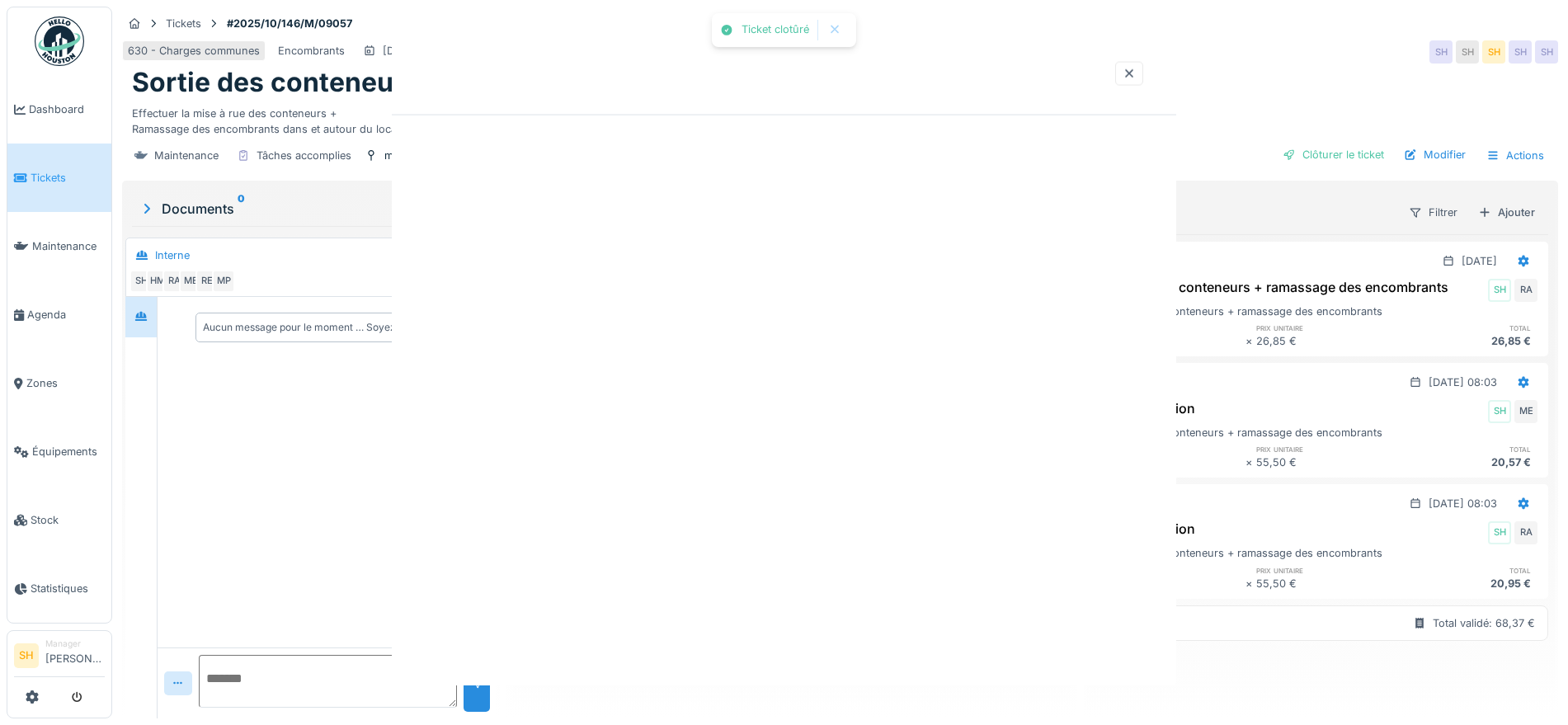
scroll to position [0, 0]
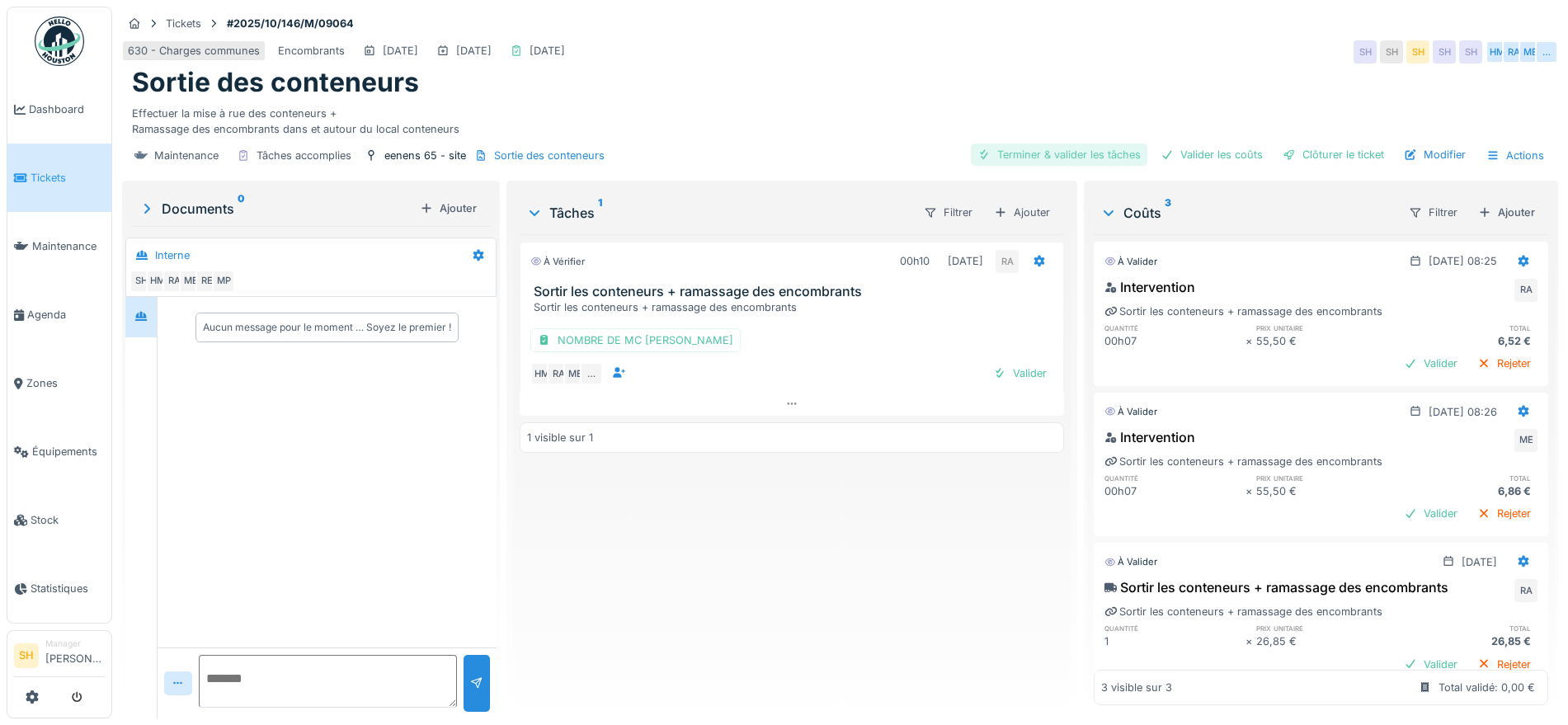
click at [1023, 152] on div "Terminer & valider les tâches" at bounding box center [1059, 154] width 176 height 22
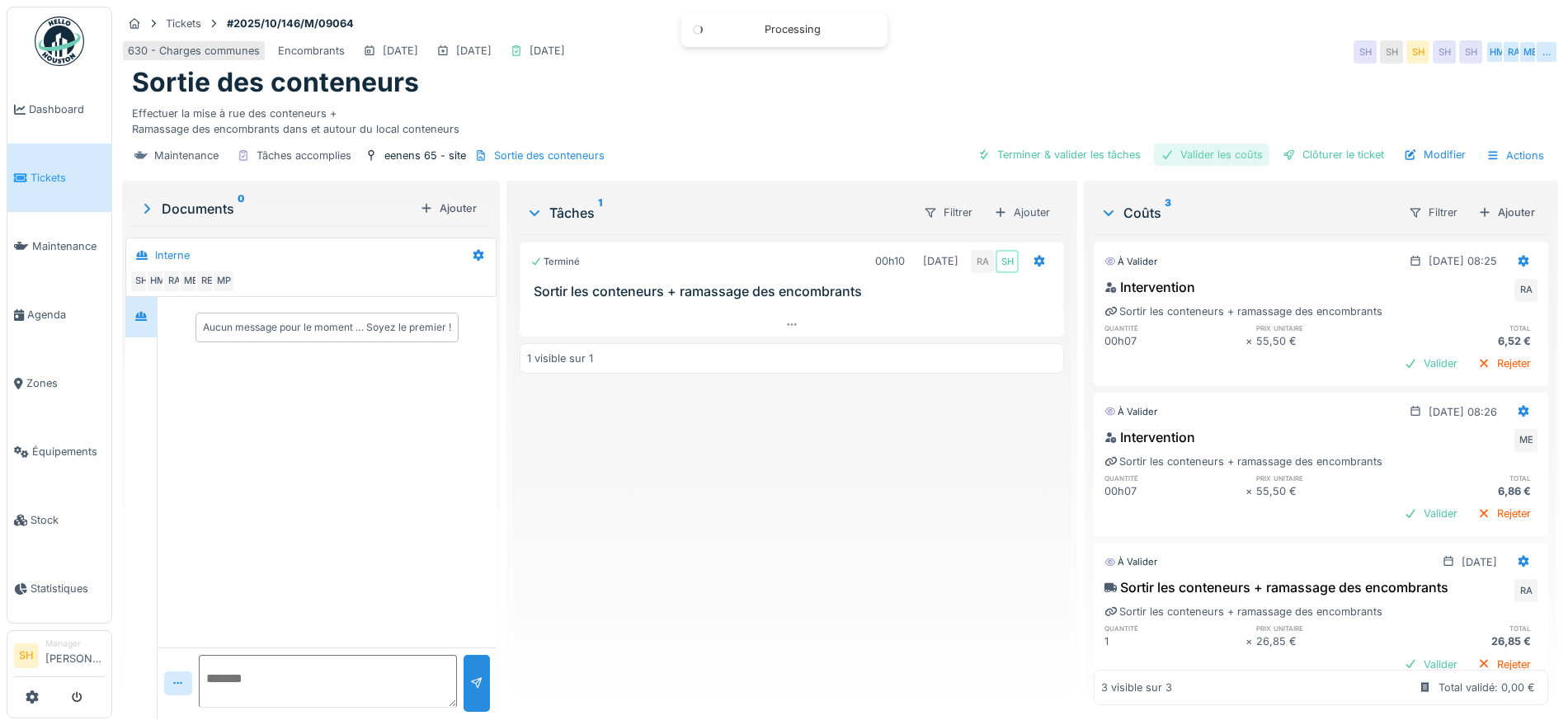
click at [1205, 156] on div "Valider les coûts" at bounding box center [1211, 154] width 116 height 22
click at [1313, 155] on div "Clôturer le ticket" at bounding box center [1333, 154] width 115 height 22
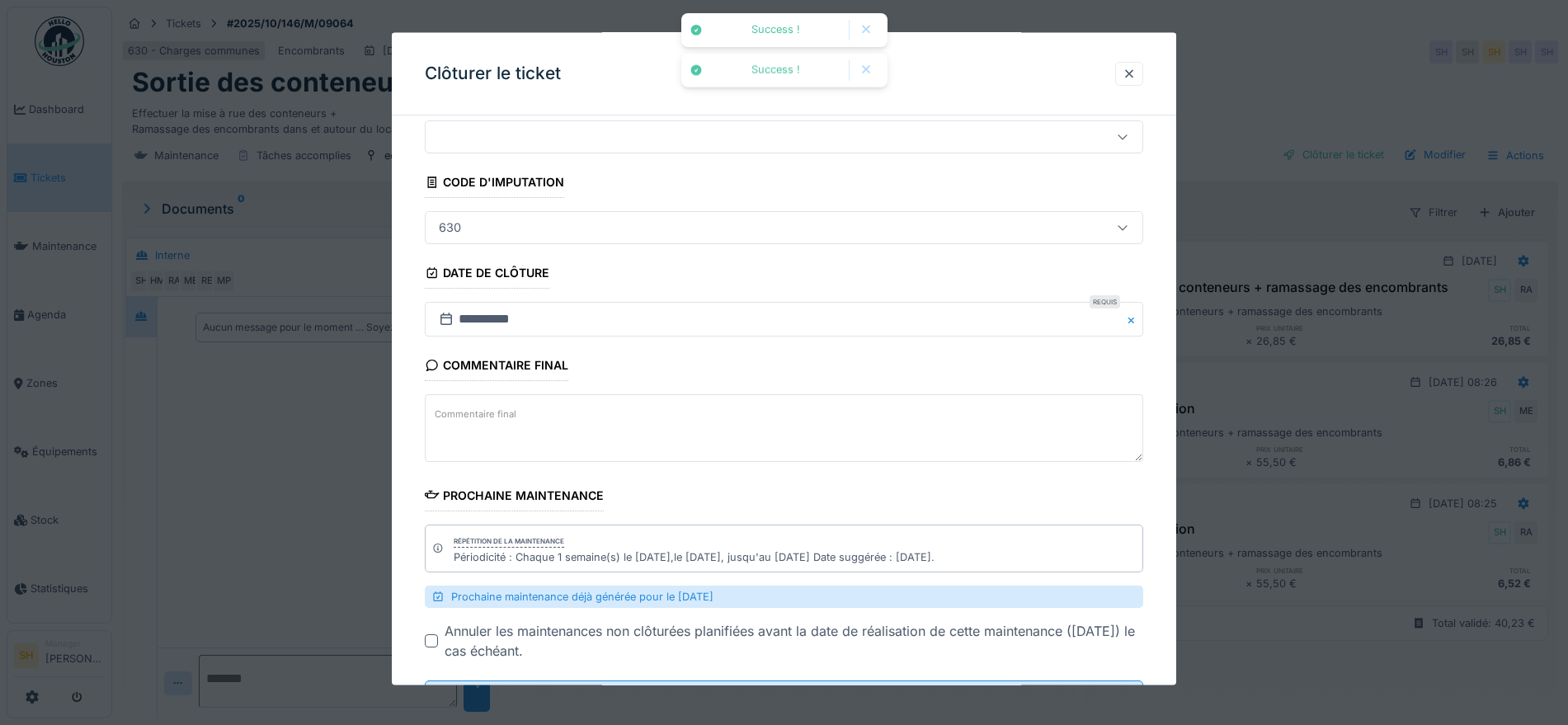
scroll to position [129, 0]
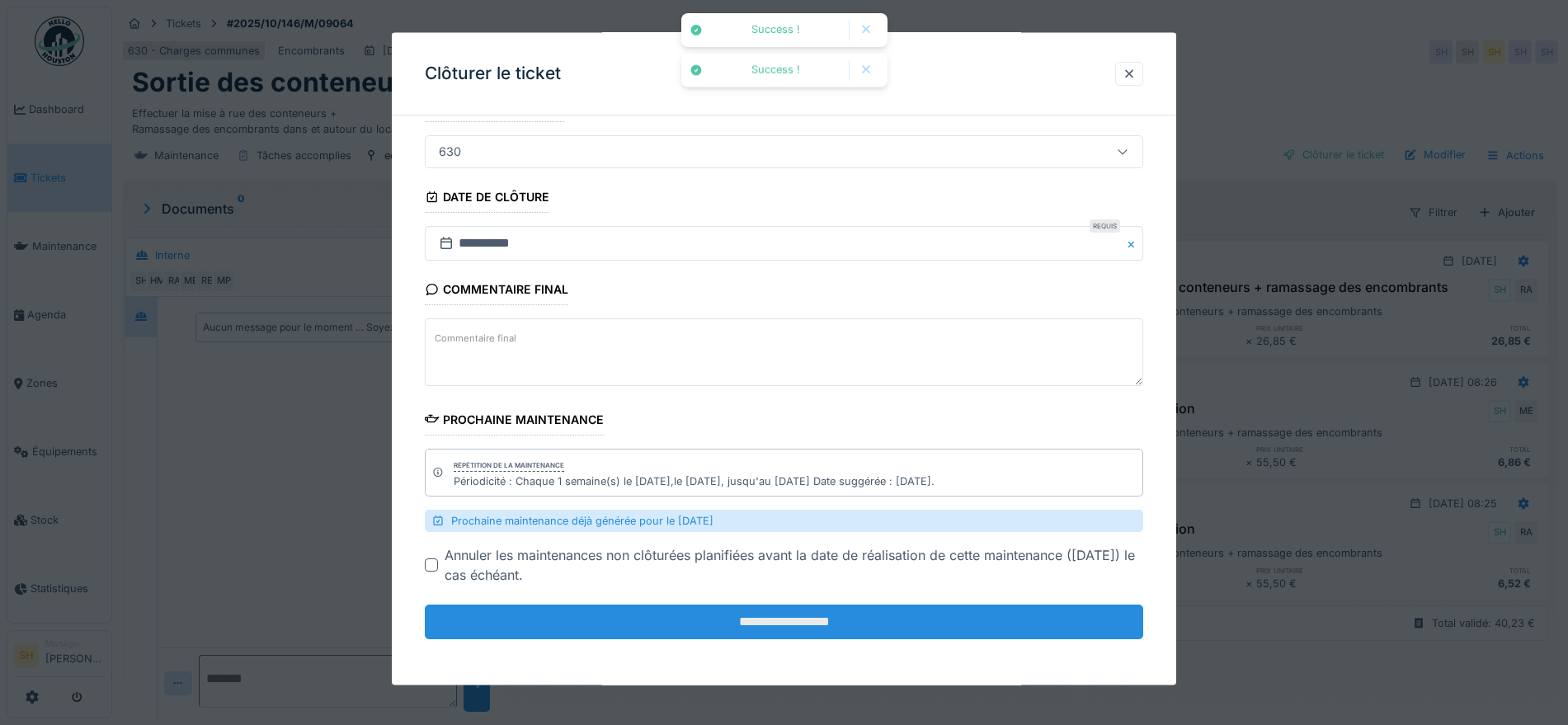
click at [743, 617] on input "**********" at bounding box center [783, 621] width 718 height 35
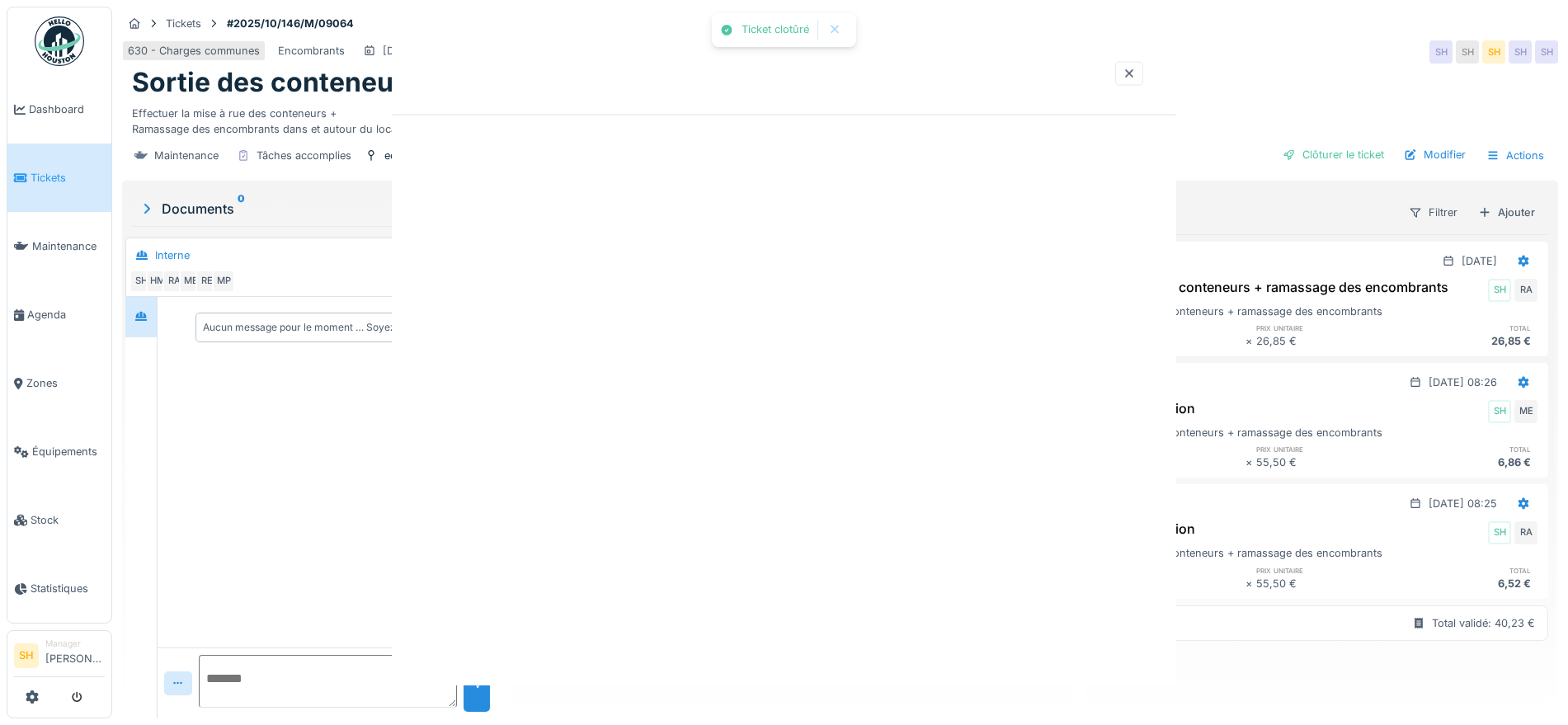
scroll to position [0, 0]
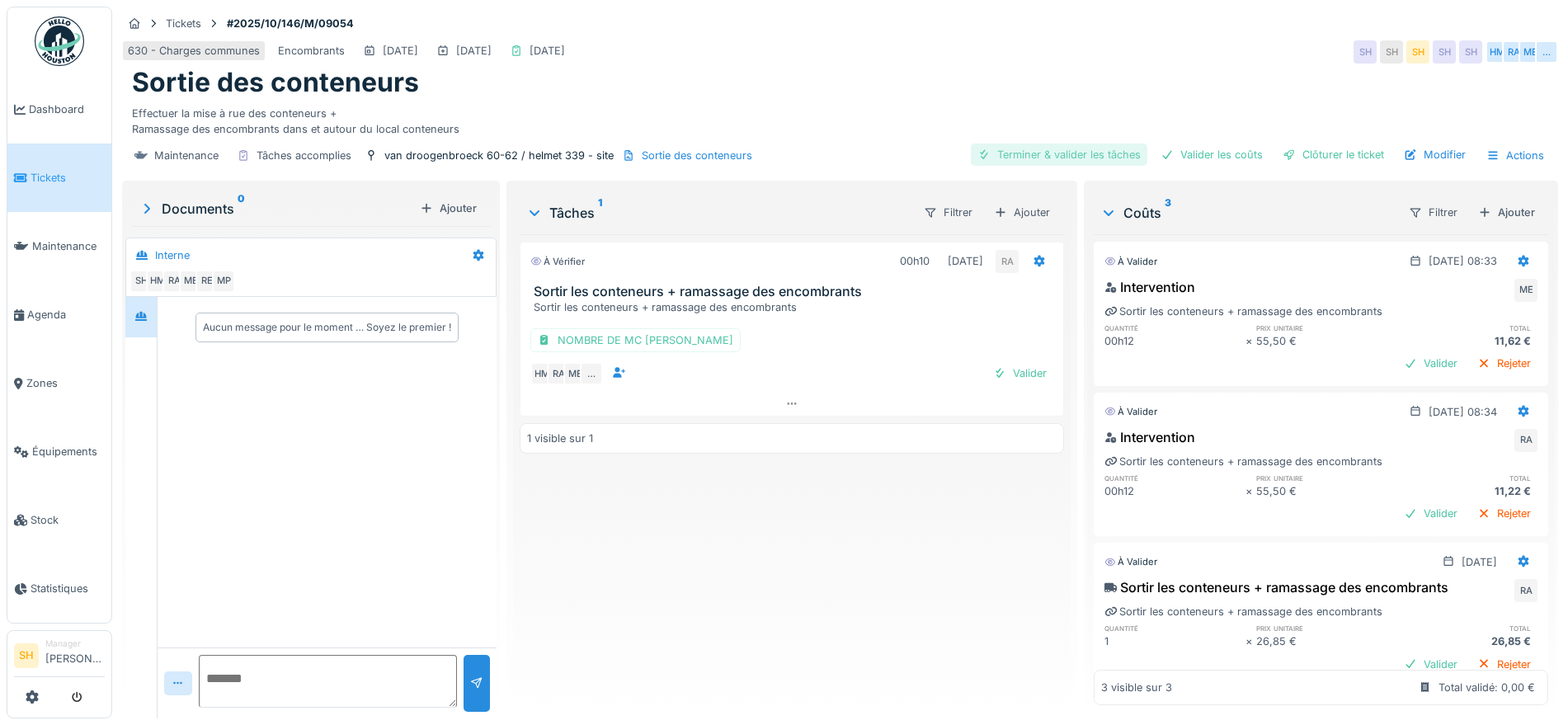
click at [1039, 143] on div "Terminer & valider les tâches" at bounding box center [1059, 154] width 176 height 22
click at [1169, 152] on div "Valider les coûts" at bounding box center [1211, 154] width 116 height 22
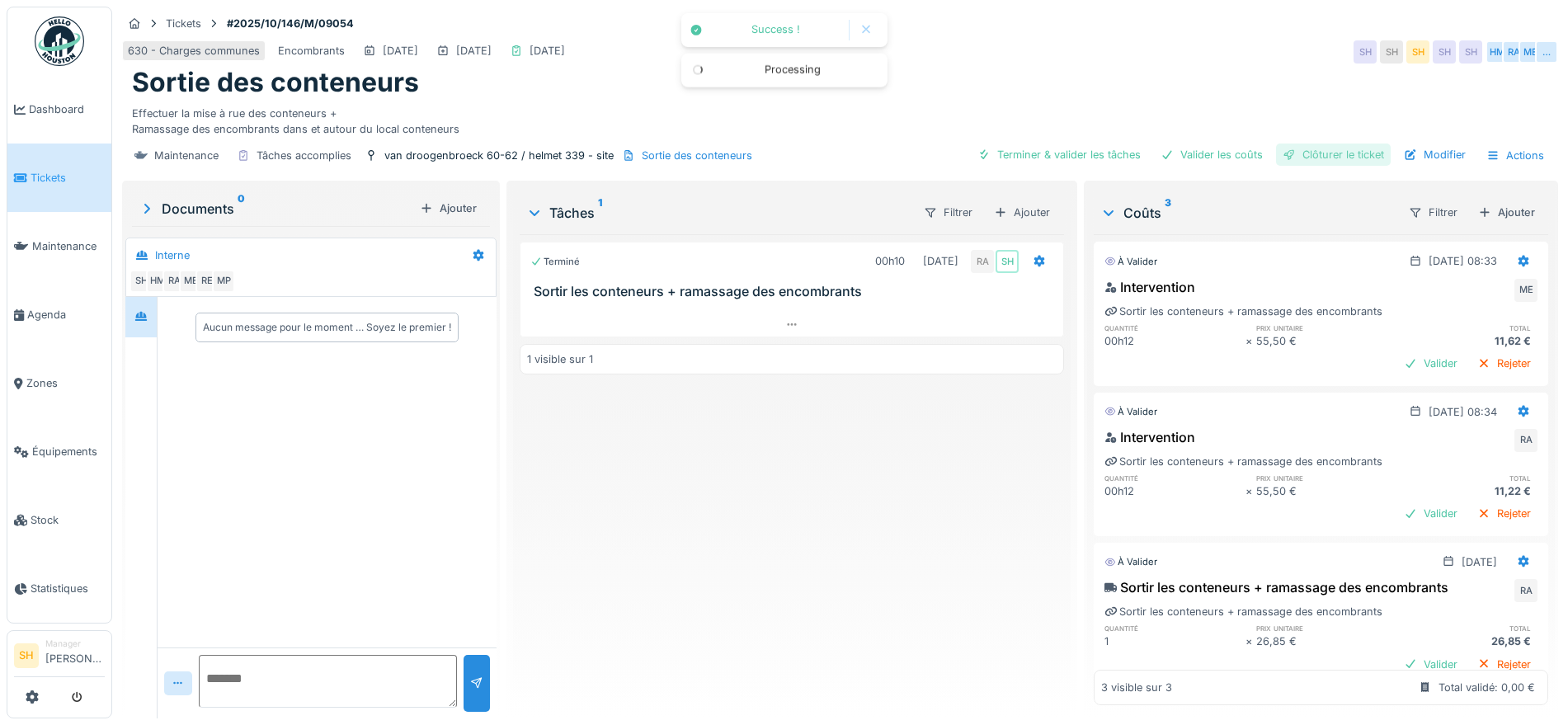
click at [1329, 148] on div "Clôturer le ticket" at bounding box center [1333, 154] width 115 height 22
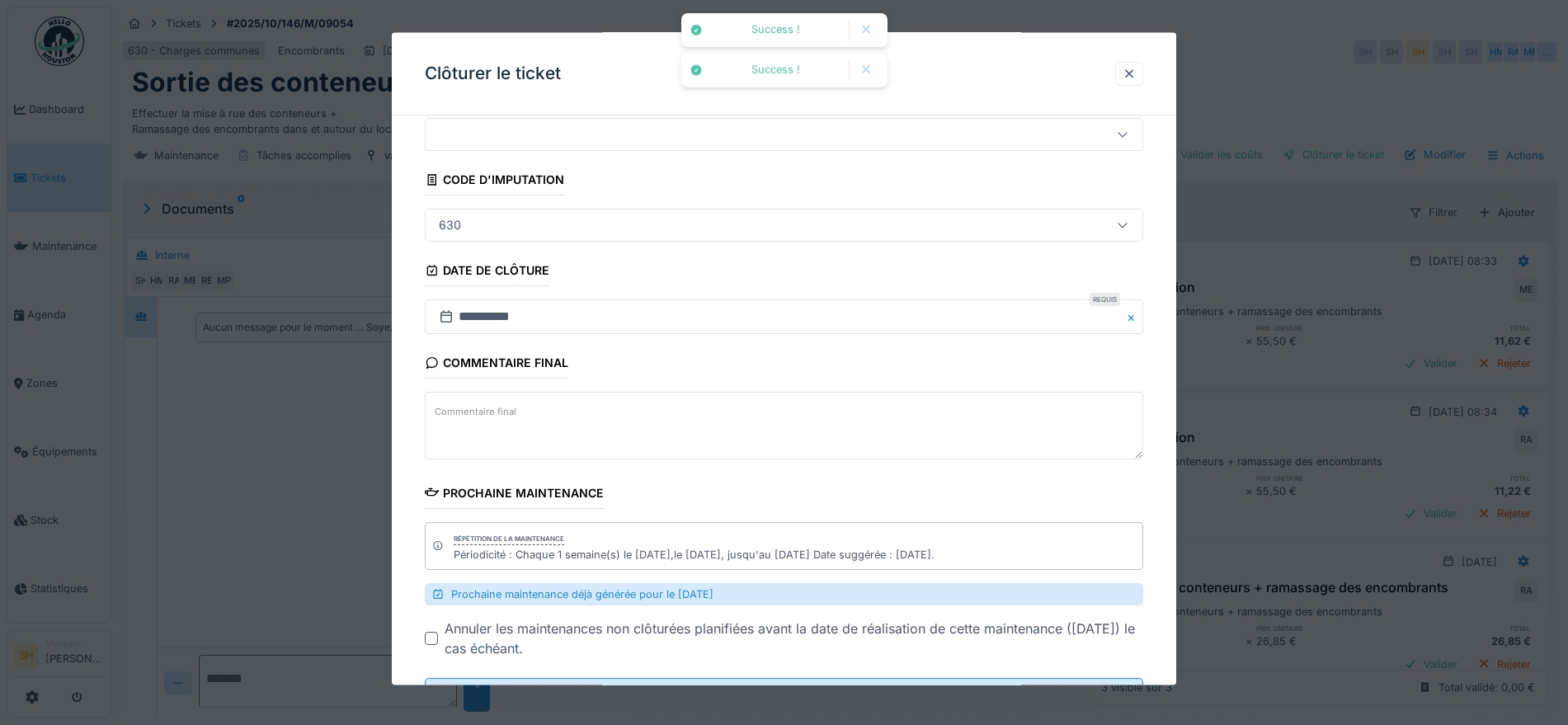
scroll to position [103, 0]
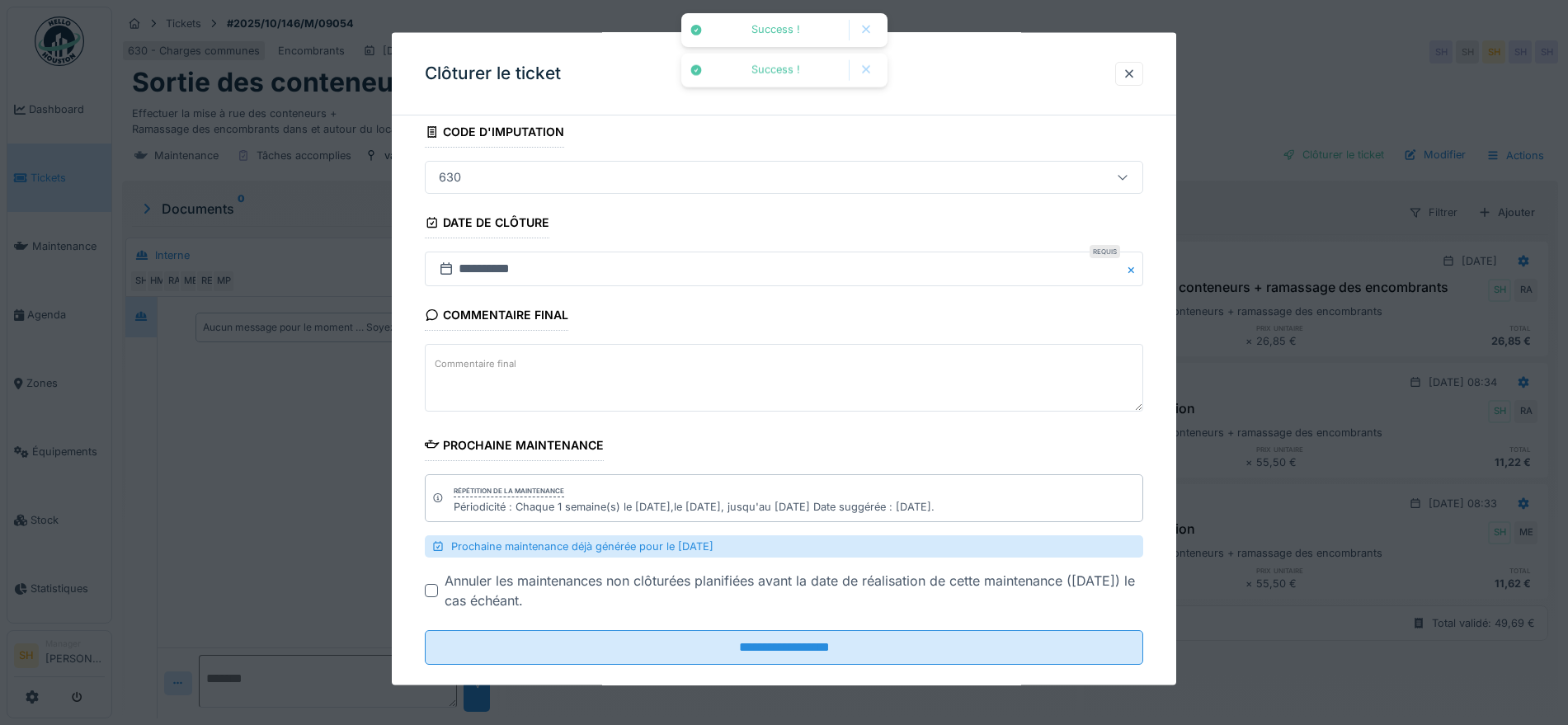
drag, startPoint x: 796, startPoint y: 649, endPoint x: 780, endPoint y: 587, distance: 64.0
click at [797, 650] on input "**********" at bounding box center [783, 647] width 718 height 35
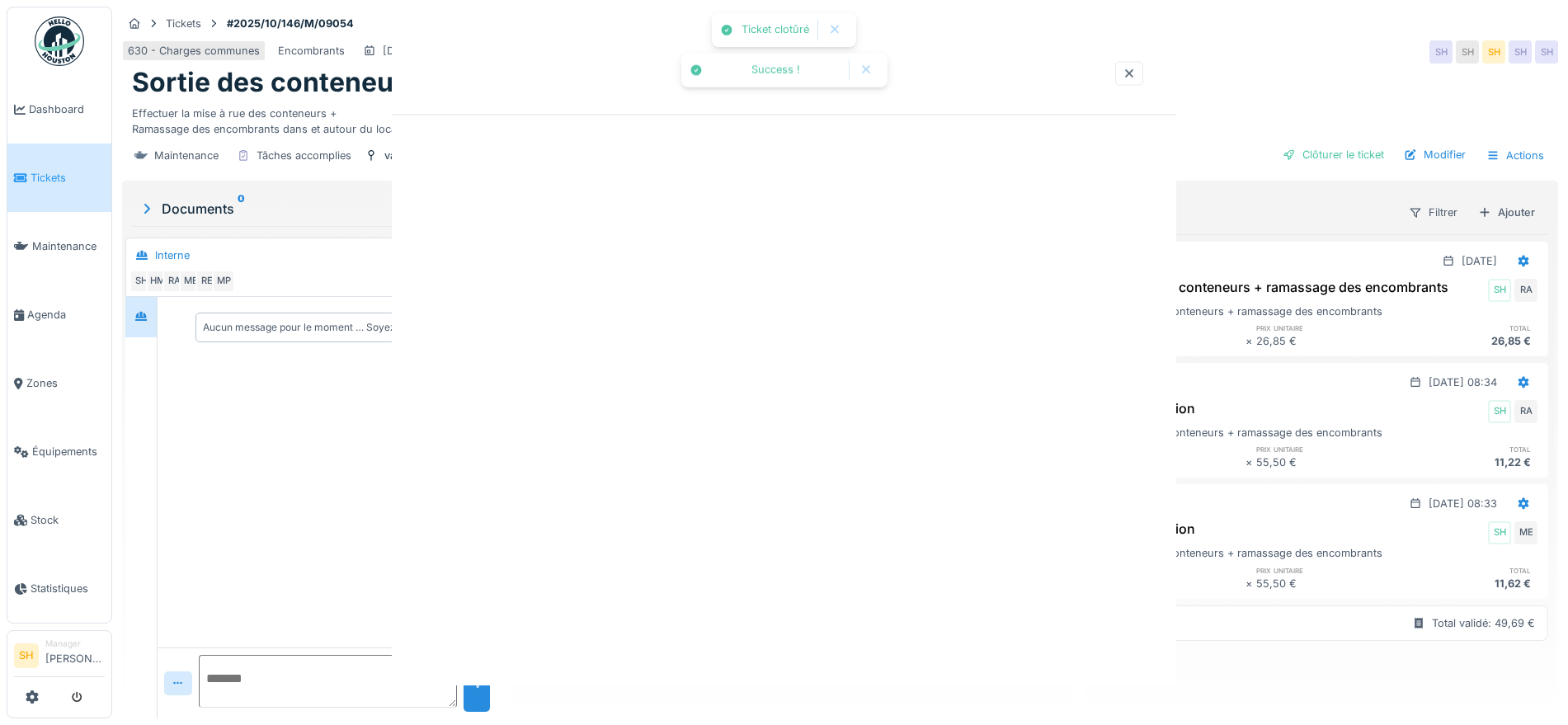
scroll to position [0, 0]
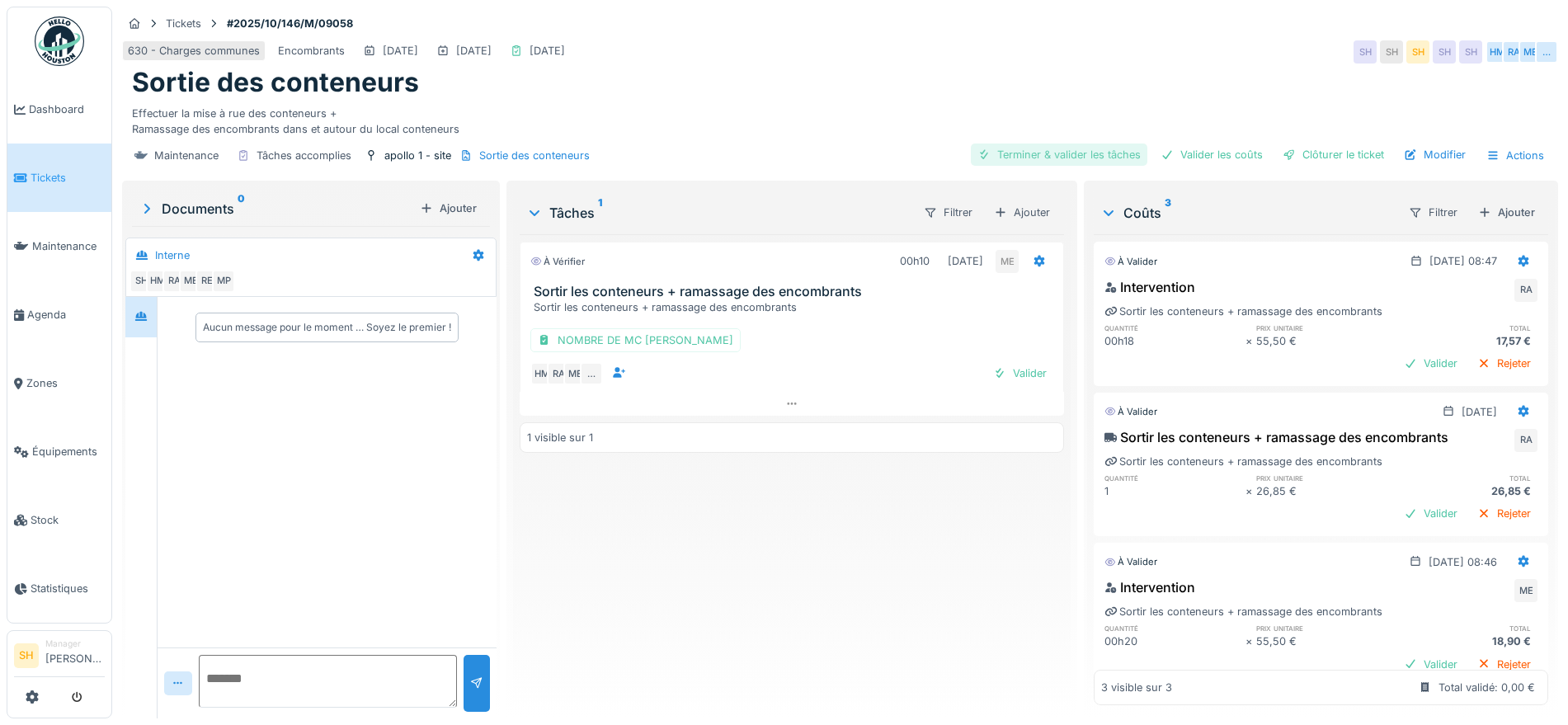
click at [1053, 149] on div "Terminer & valider les tâches" at bounding box center [1059, 154] width 176 height 22
drag, startPoint x: 1187, startPoint y: 155, endPoint x: 1273, endPoint y: 158, distance: 86.1
click at [1187, 155] on div "Valider les coûts" at bounding box center [1211, 154] width 116 height 22
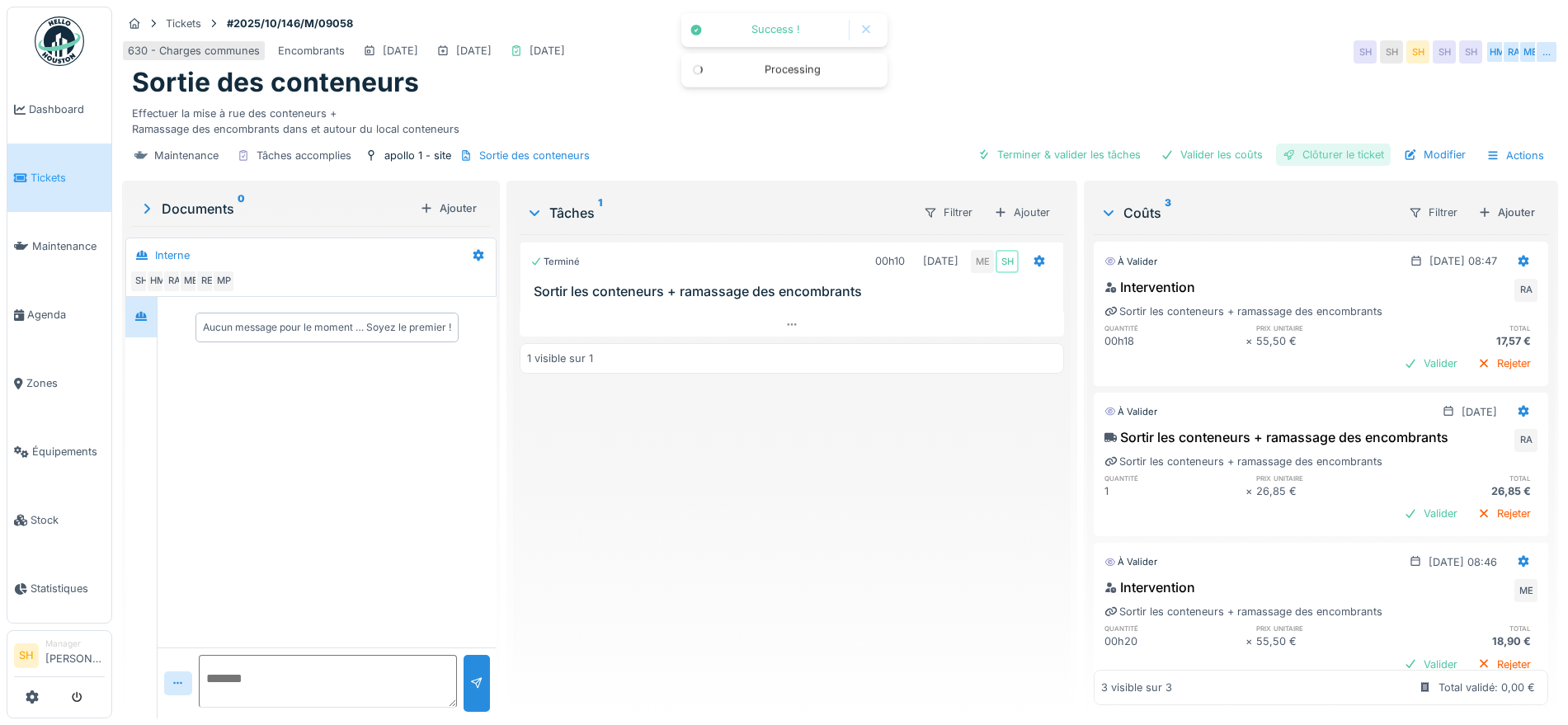
click at [1300, 158] on div "Clôturer le ticket" at bounding box center [1333, 154] width 115 height 22
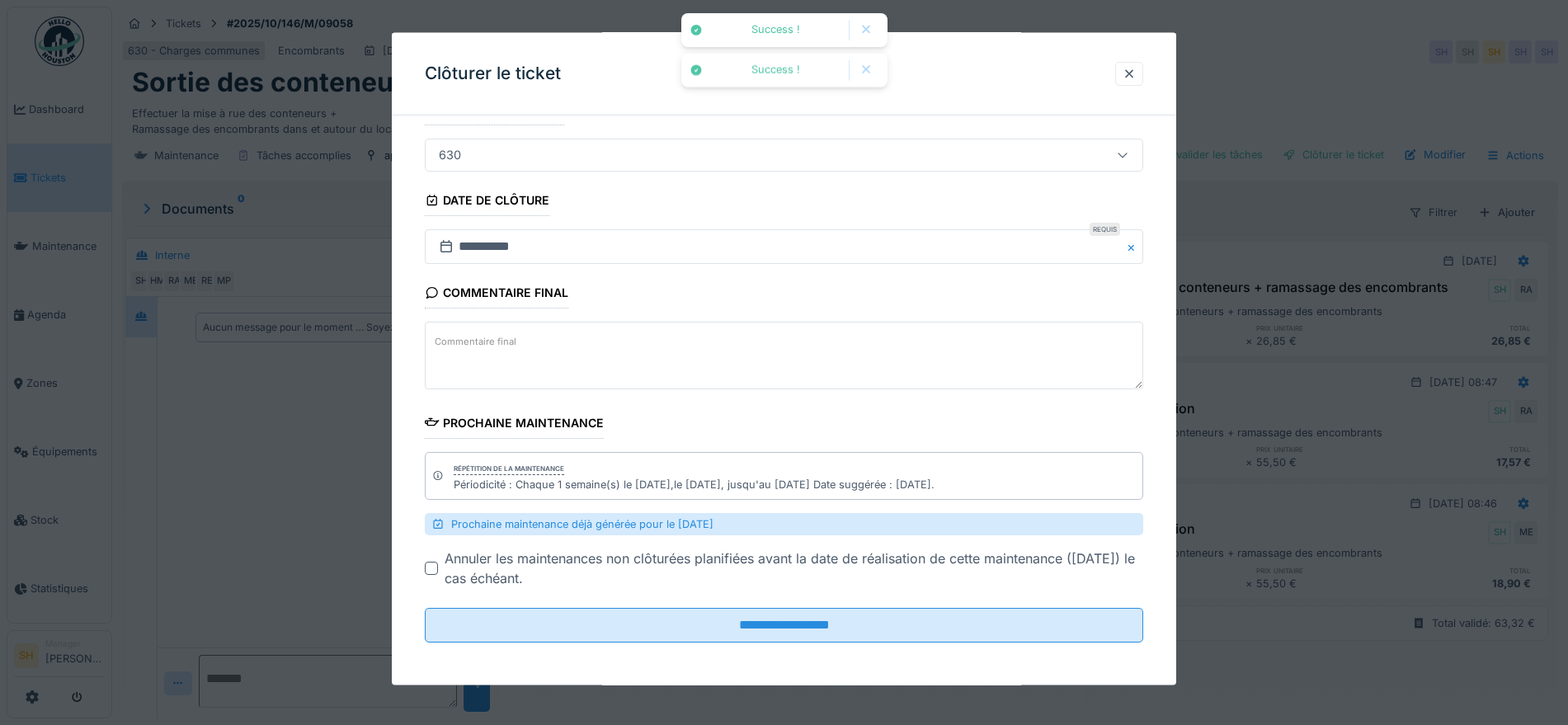
scroll to position [129, 0]
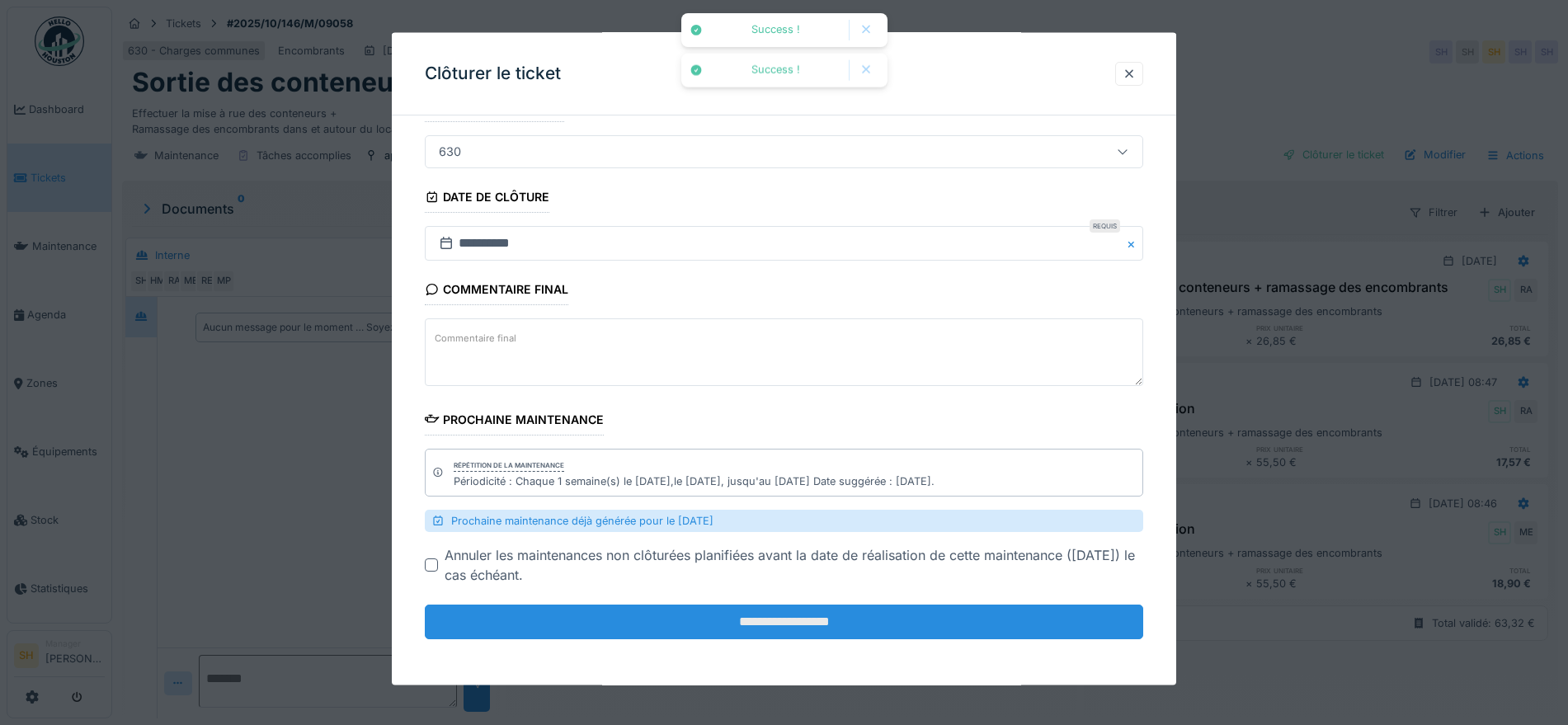
click at [697, 624] on input "**********" at bounding box center [783, 621] width 718 height 35
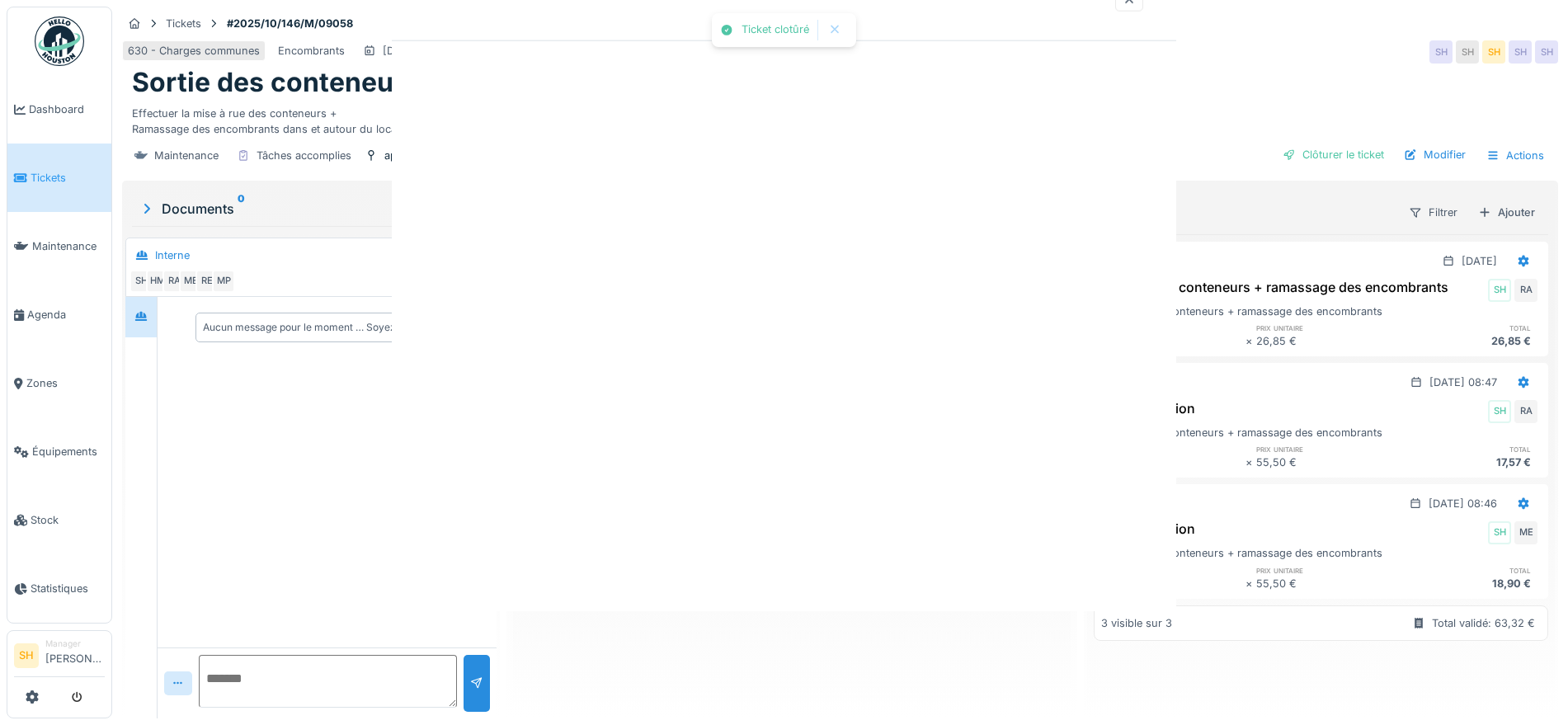
scroll to position [0, 0]
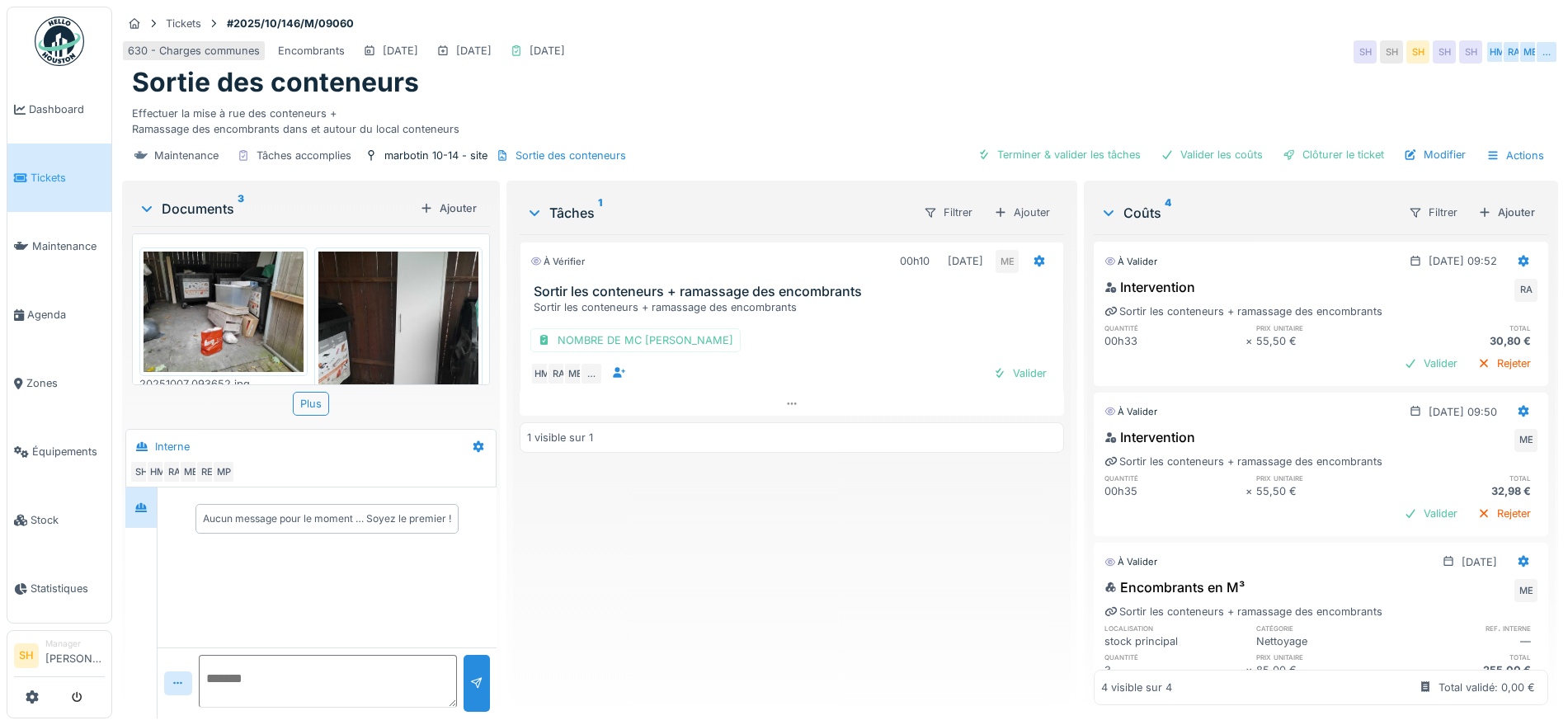
click at [272, 310] on img at bounding box center [223, 311] width 160 height 120
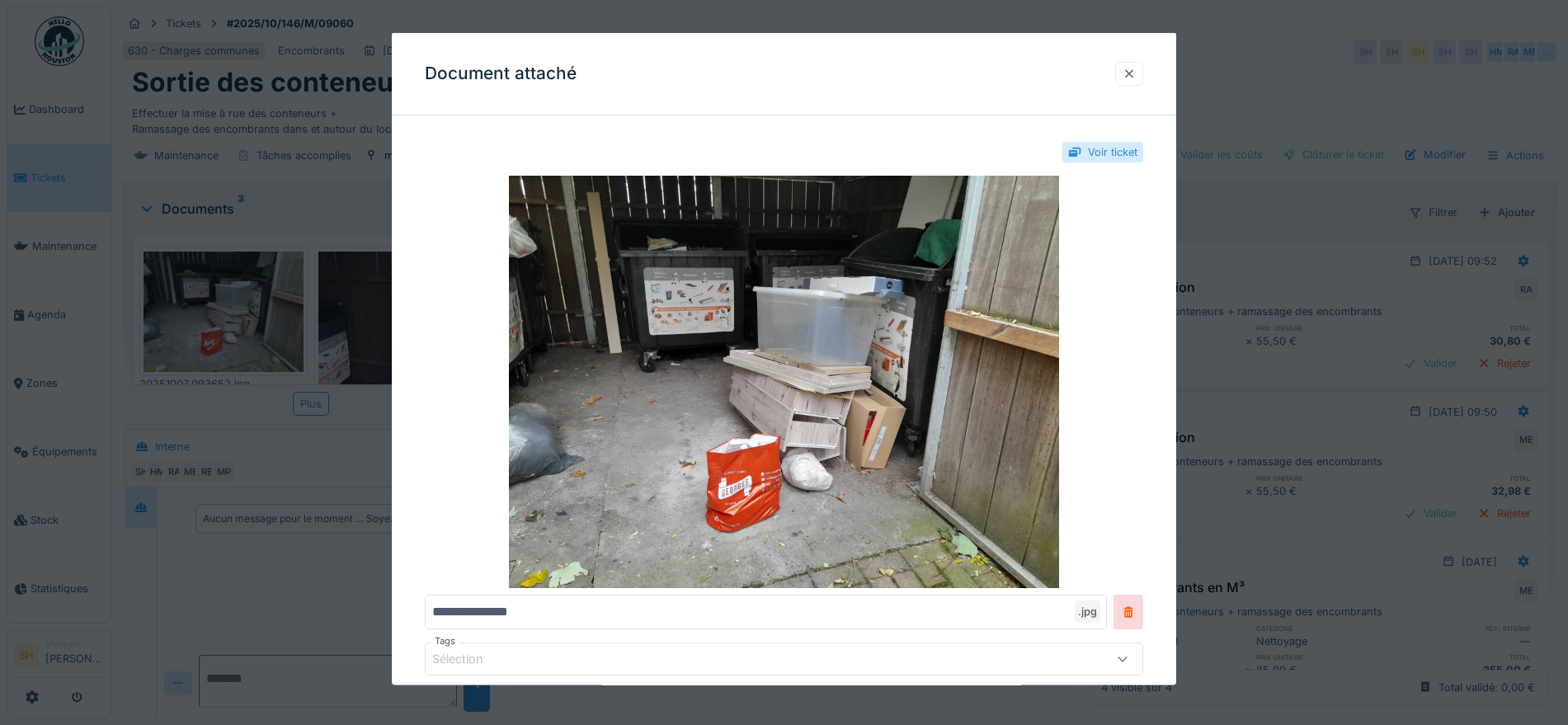
click at [1133, 72] on div at bounding box center [1128, 73] width 13 height 16
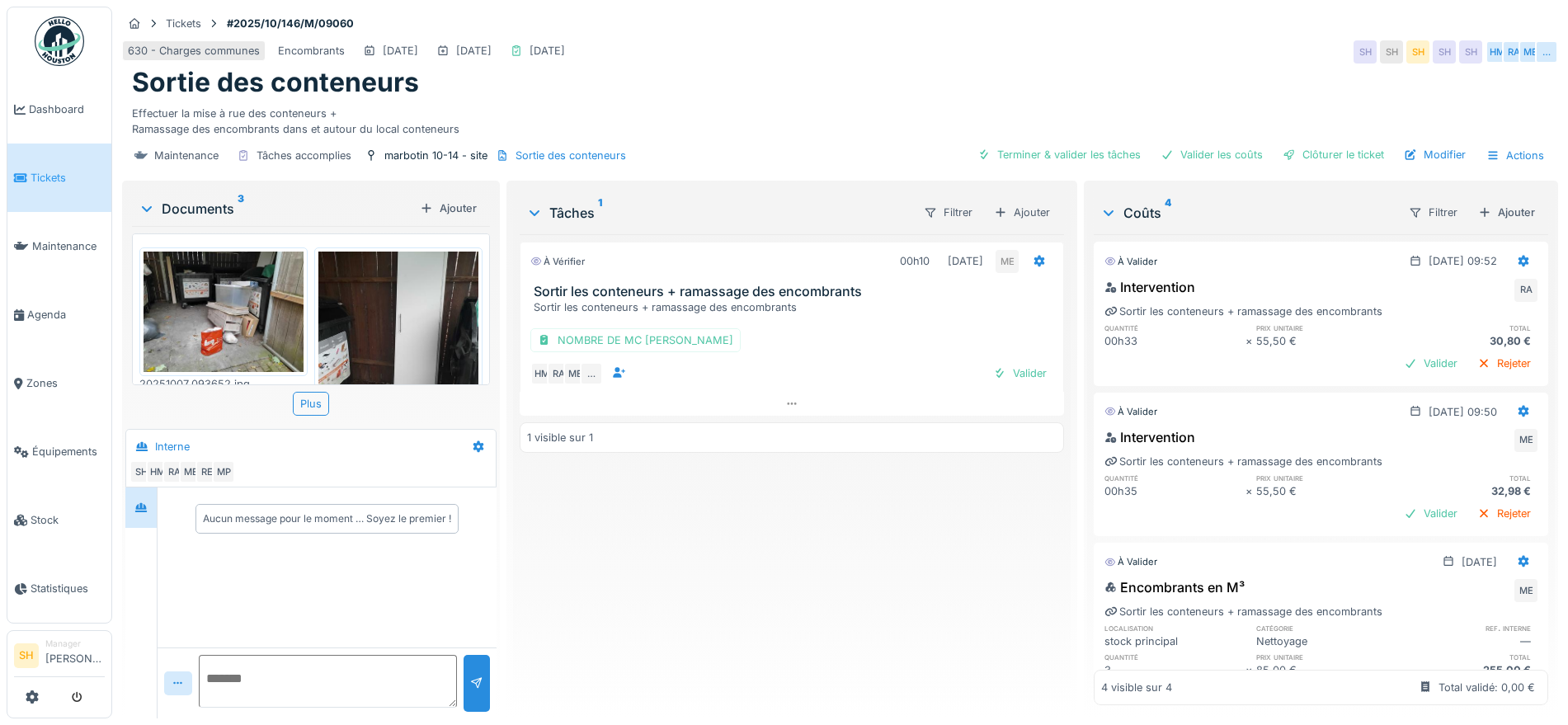
click at [382, 355] on img at bounding box center [399, 358] width 160 height 213
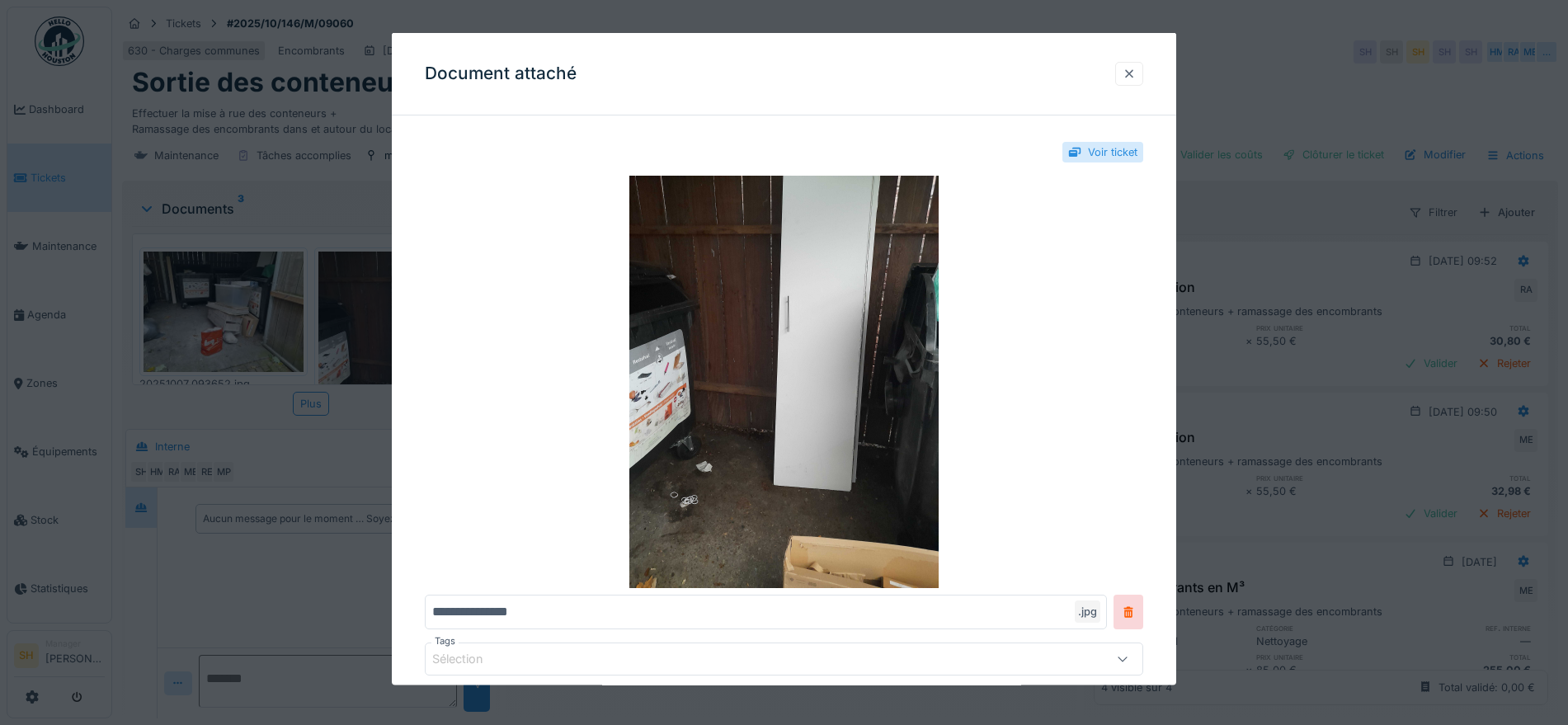
click at [1133, 71] on div at bounding box center [1128, 73] width 13 height 16
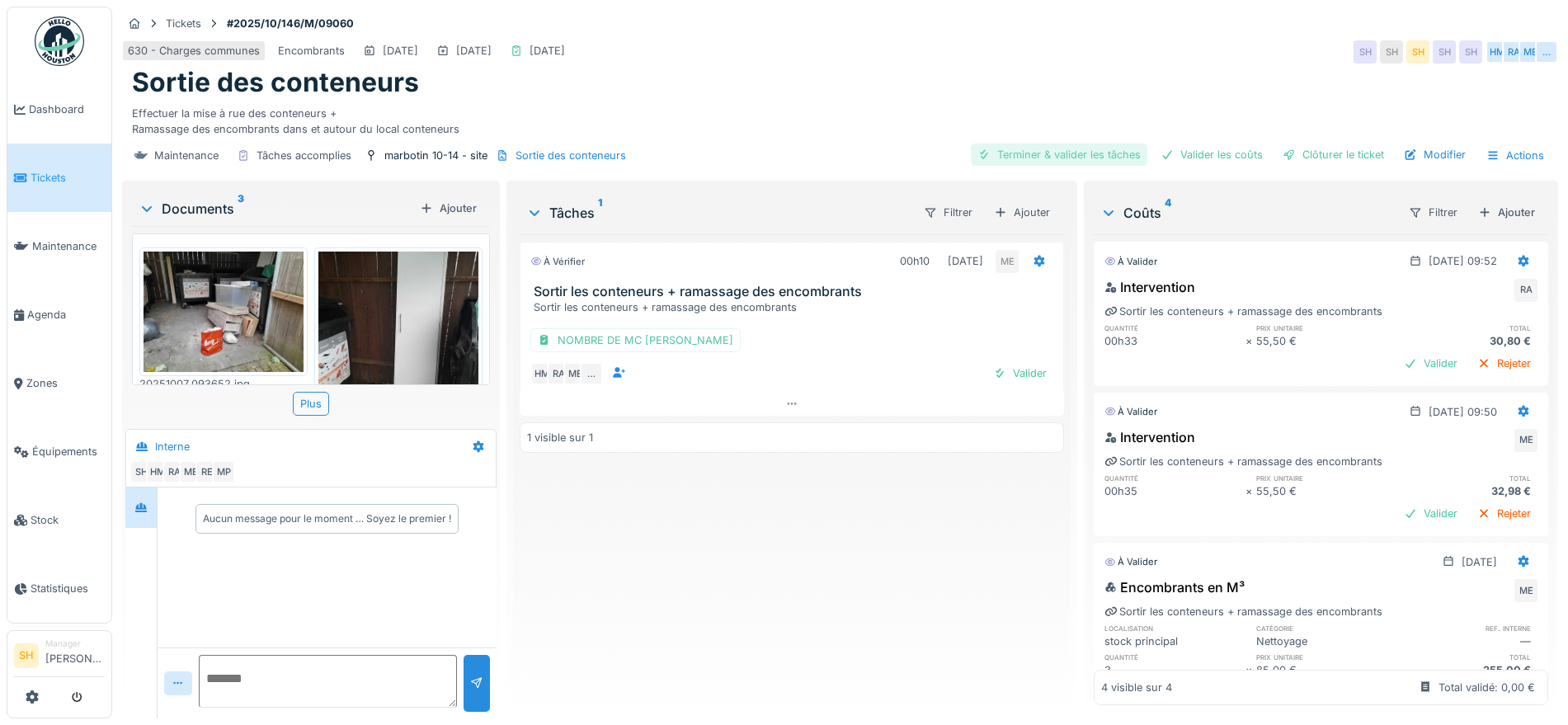
click at [1069, 155] on div "Terminer & valider les tâches" at bounding box center [1059, 154] width 176 height 22
click at [1194, 150] on div "Valider les coûts" at bounding box center [1211, 154] width 116 height 22
click at [1319, 149] on div "Clôturer le ticket" at bounding box center [1333, 154] width 115 height 22
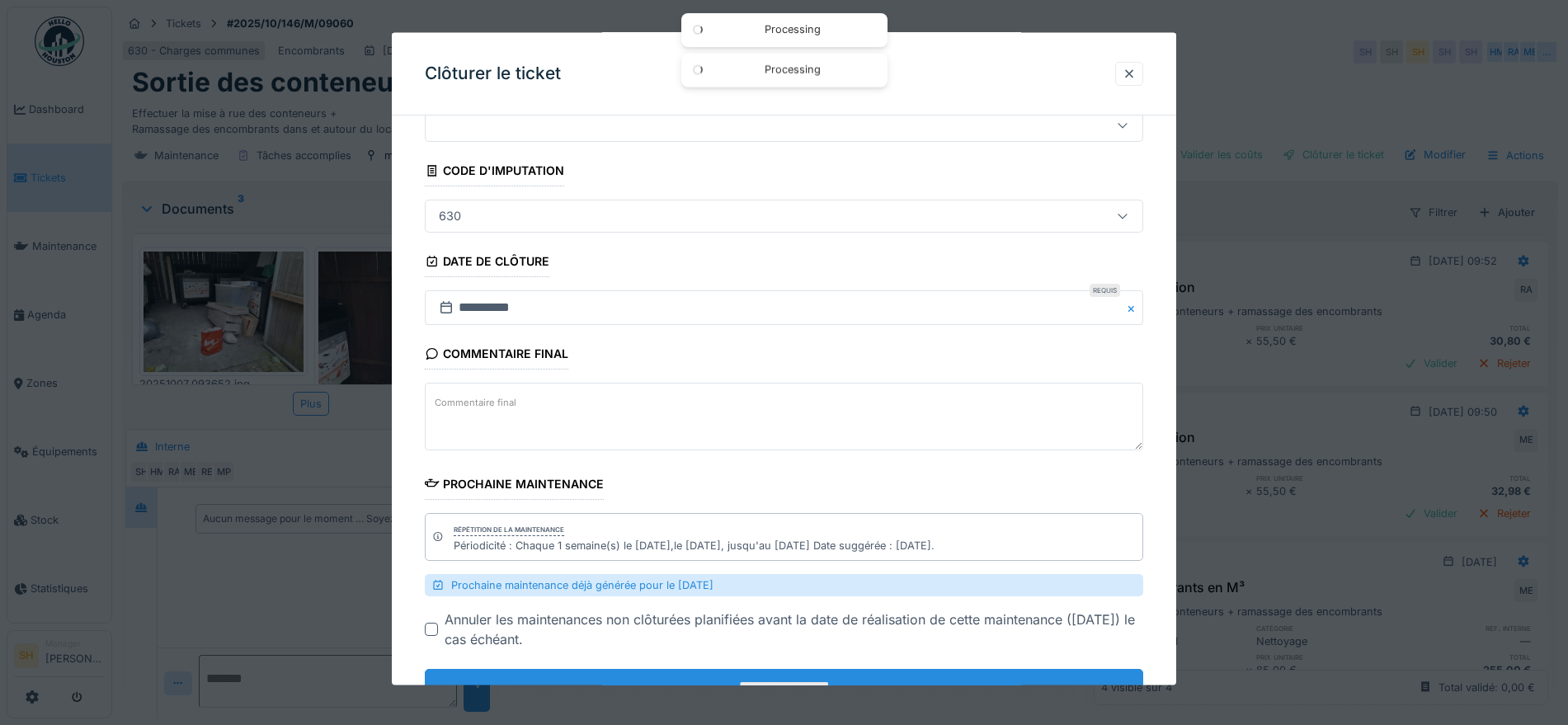
scroll to position [129, 0]
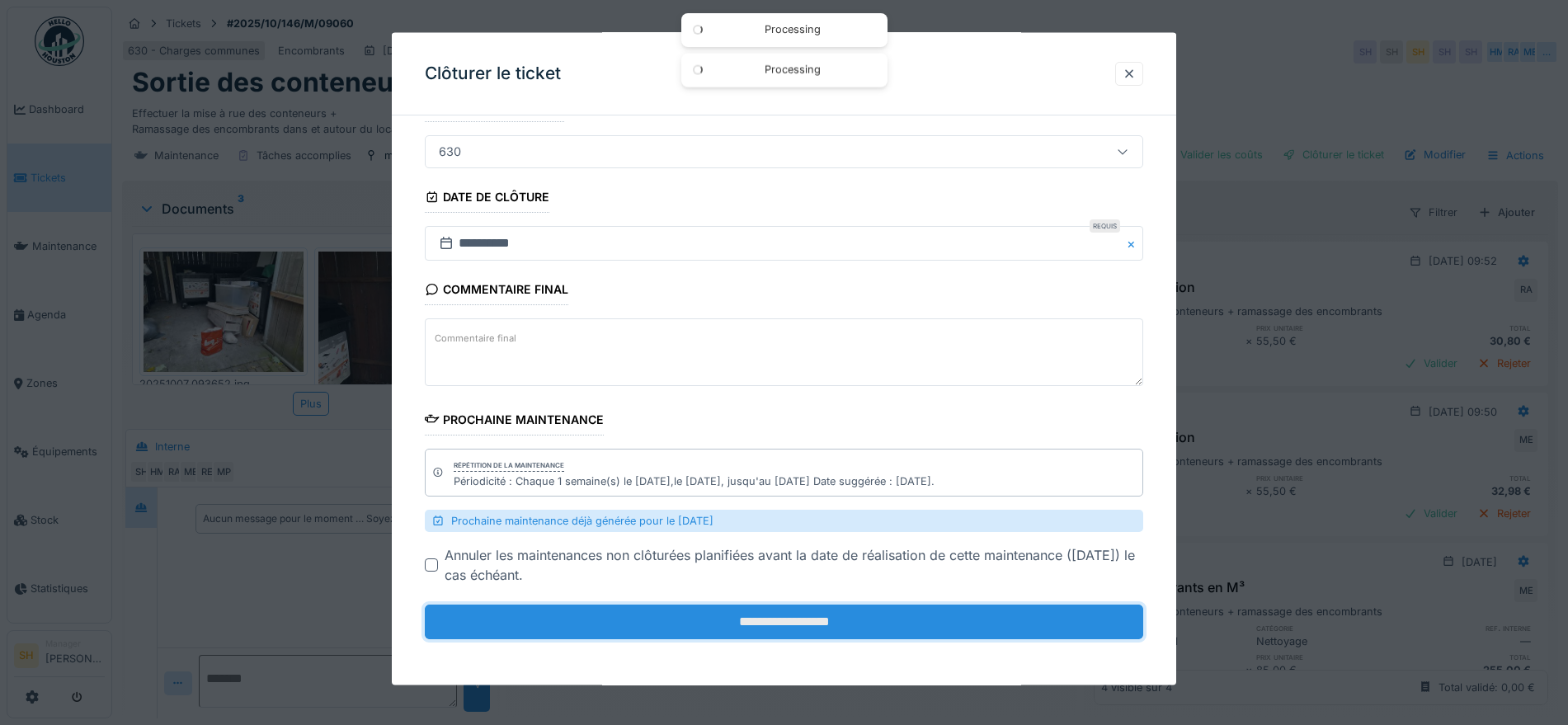
click at [716, 620] on input "**********" at bounding box center [783, 621] width 718 height 35
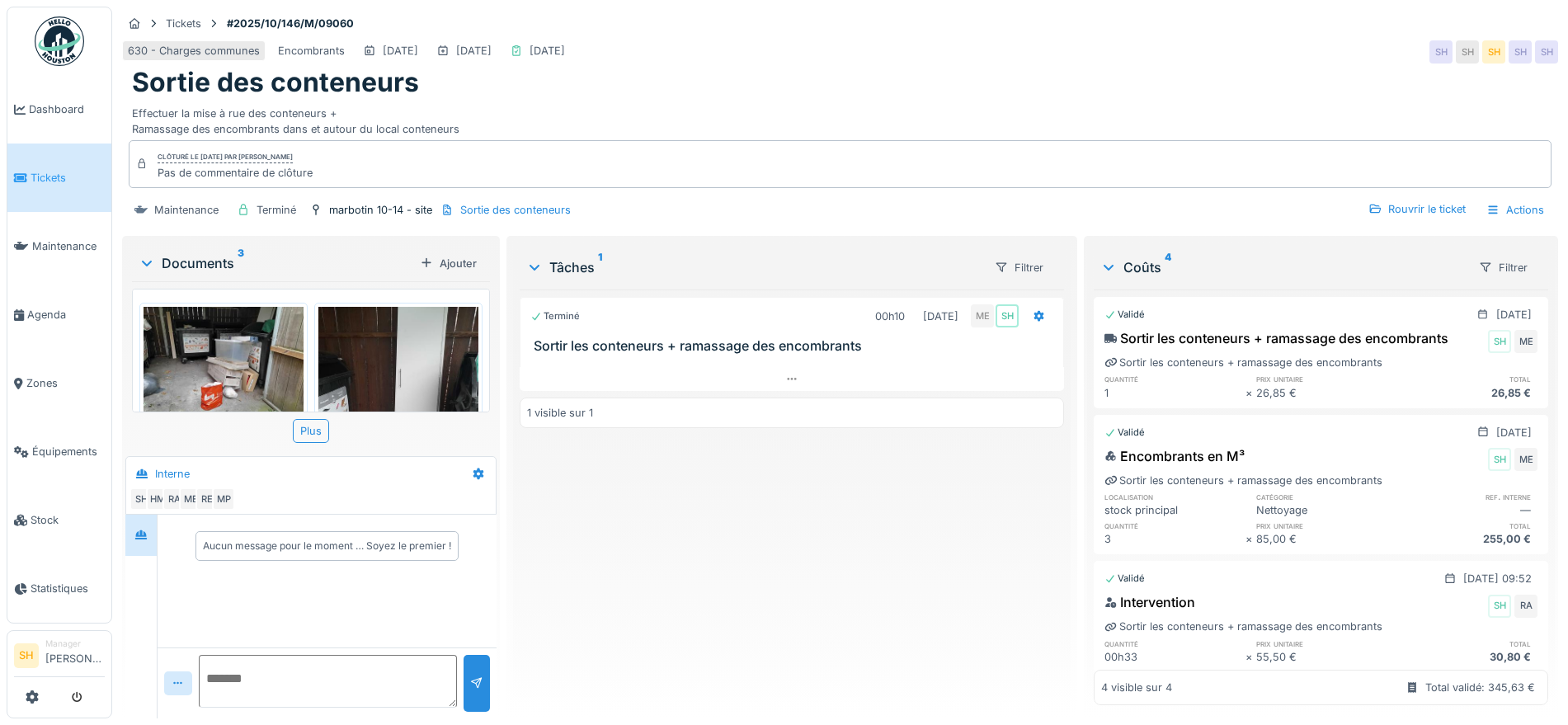
scroll to position [16, 0]
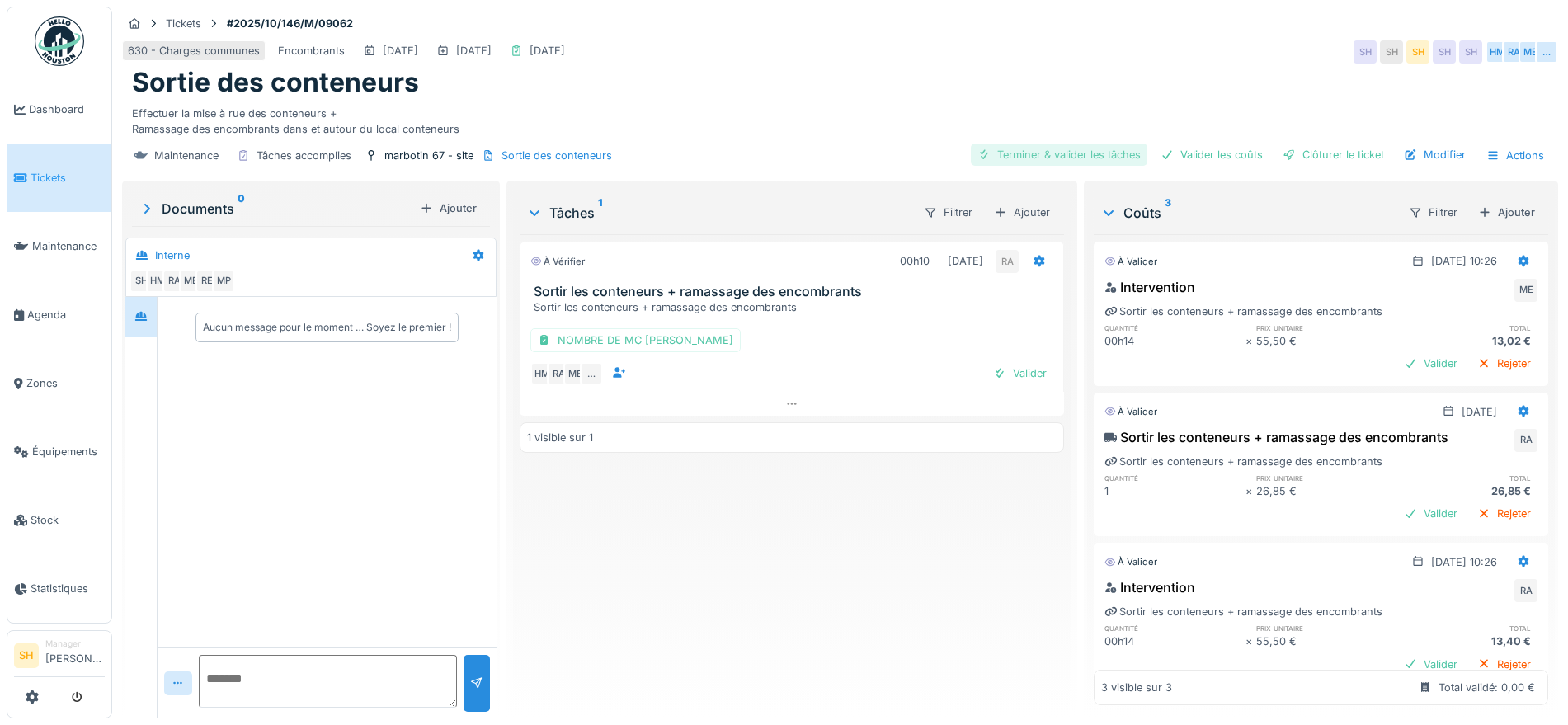
click at [1095, 152] on div "Terminer & valider les tâches" at bounding box center [1059, 154] width 176 height 22
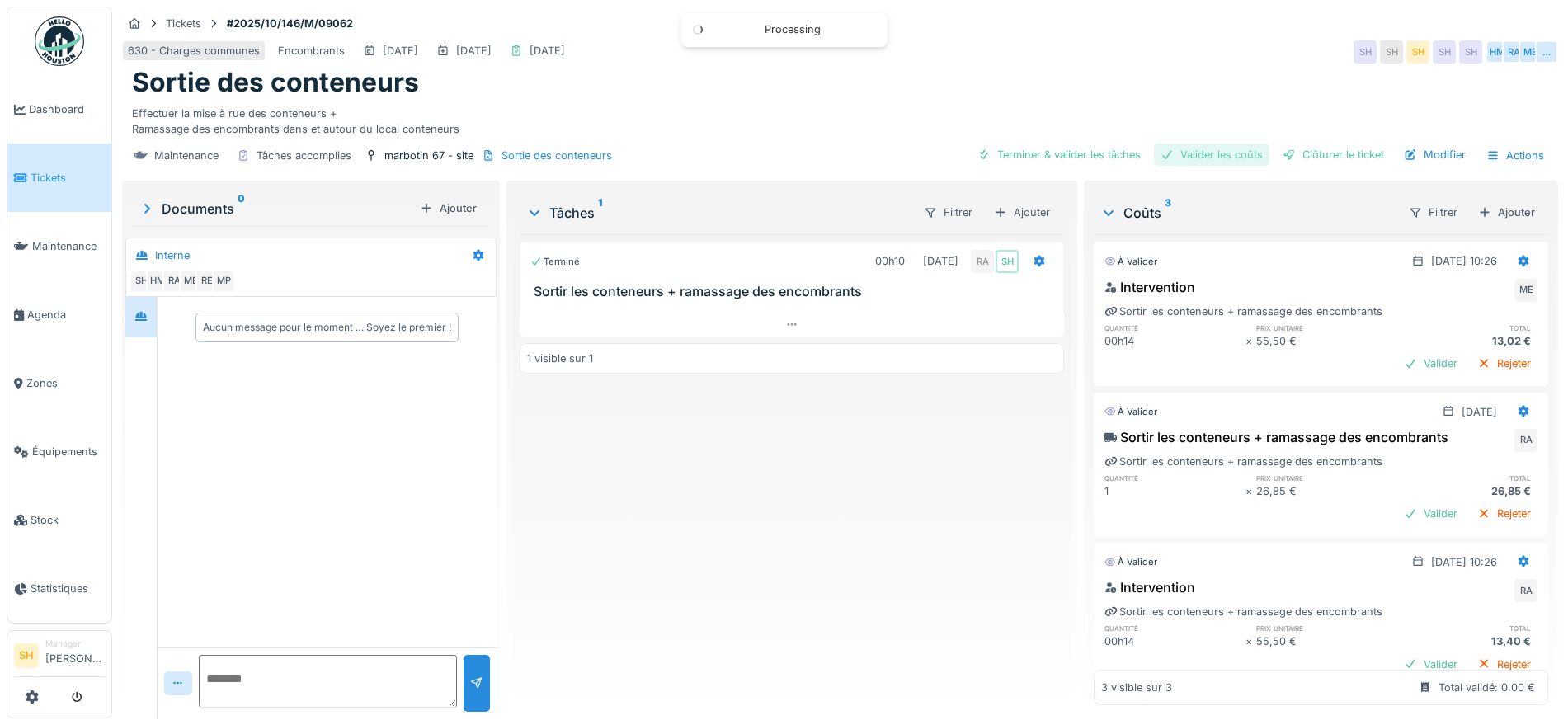
click at [1213, 155] on div "Valider les coûts" at bounding box center [1211, 154] width 116 height 22
click at [1292, 156] on div "Clôturer le ticket" at bounding box center [1333, 154] width 115 height 22
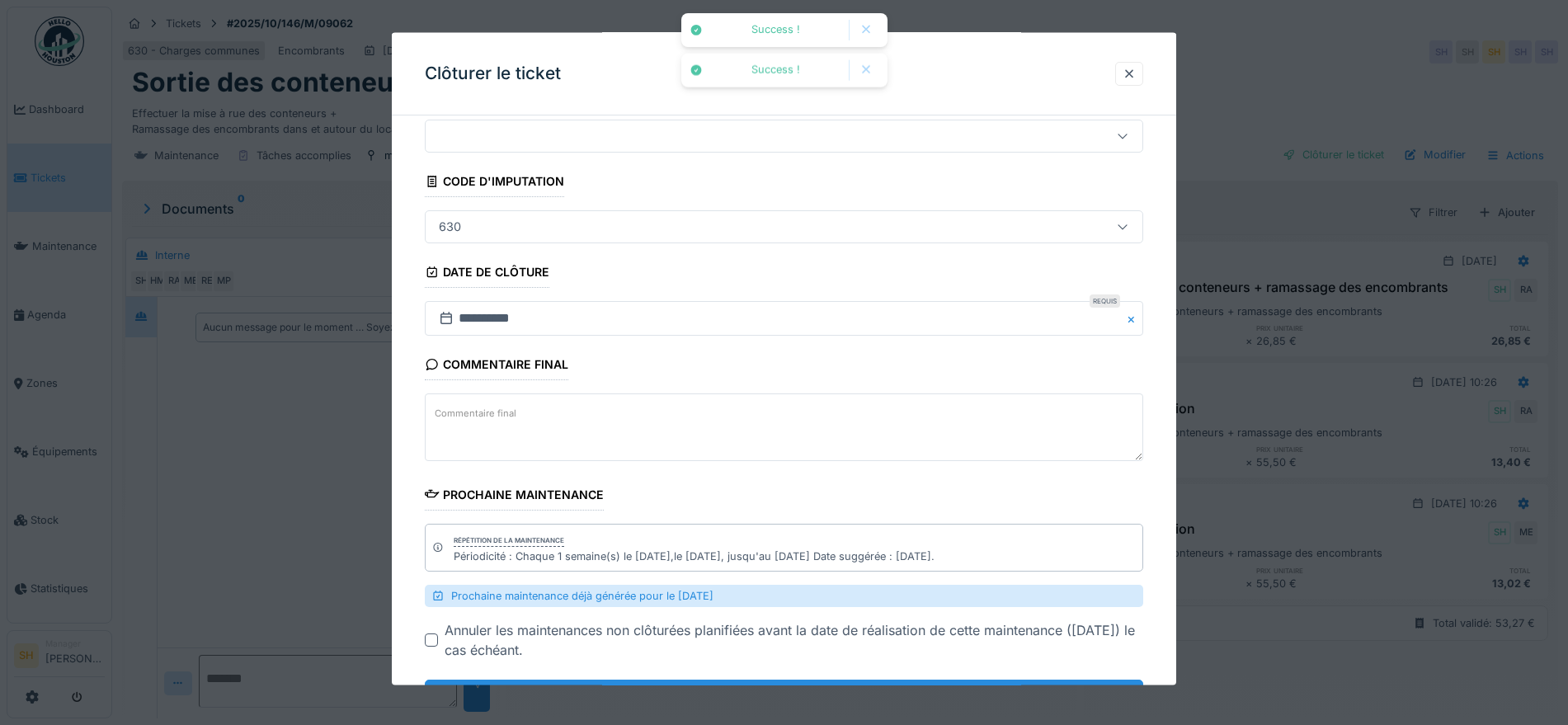
scroll to position [129, 0]
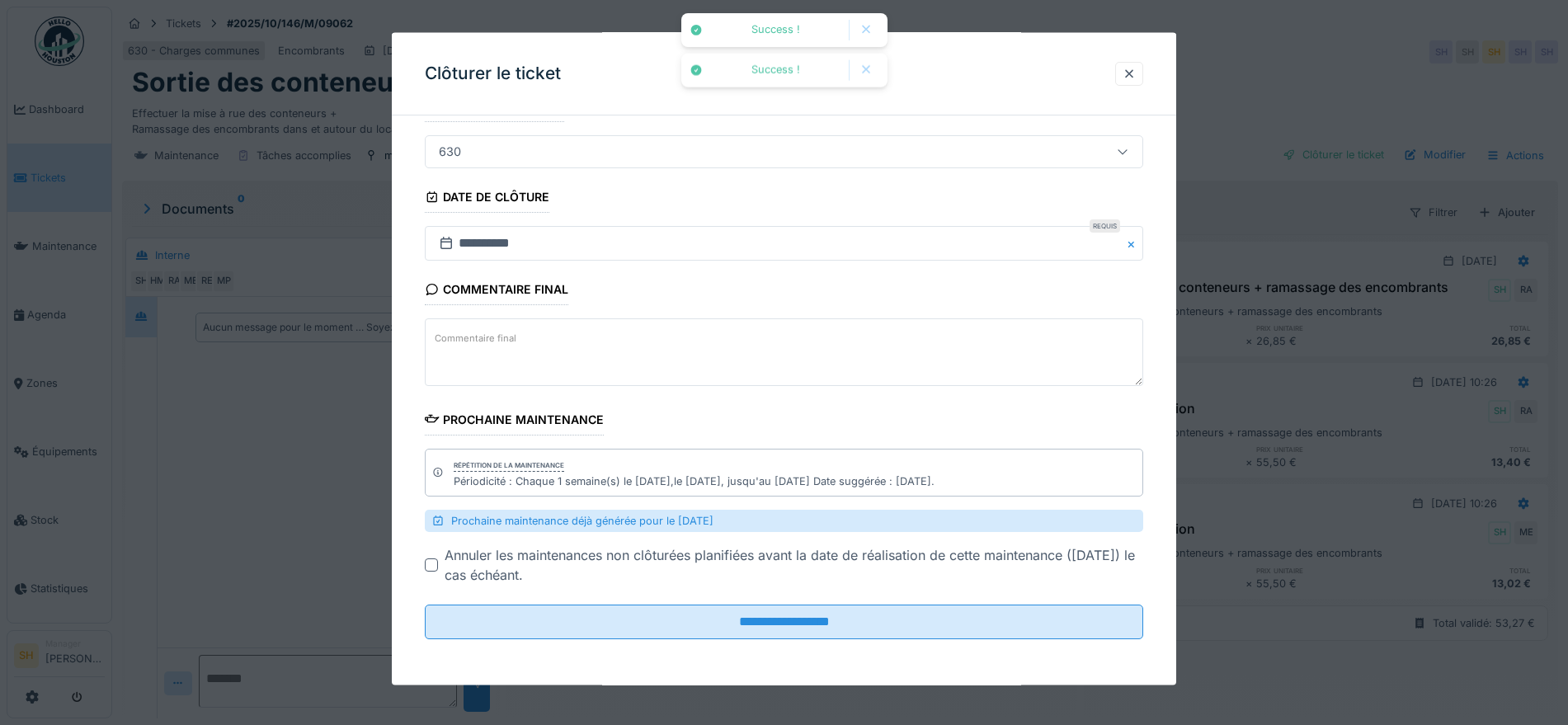
click at [740, 639] on fieldset "**********" at bounding box center [783, 326] width 718 height 652
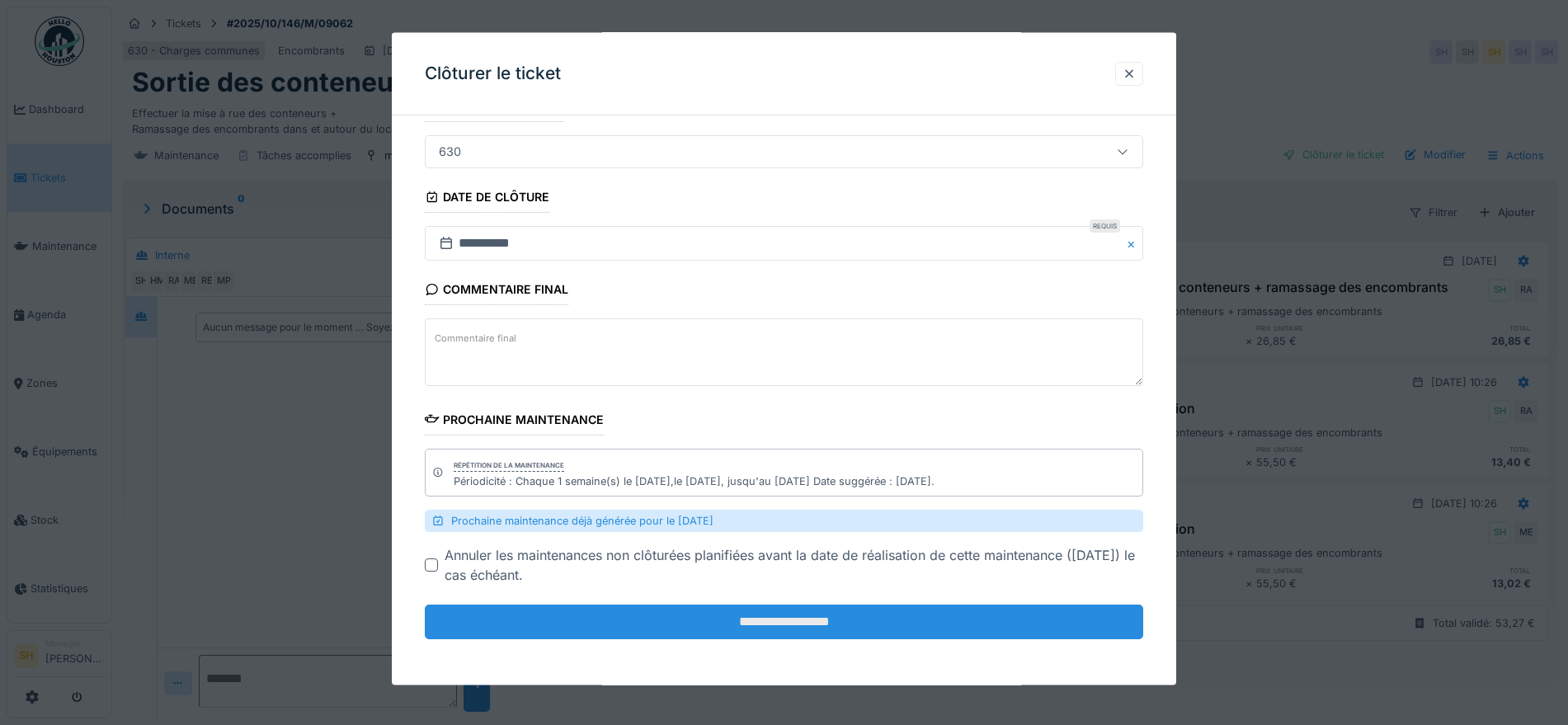
click at [804, 622] on input "**********" at bounding box center [783, 621] width 718 height 35
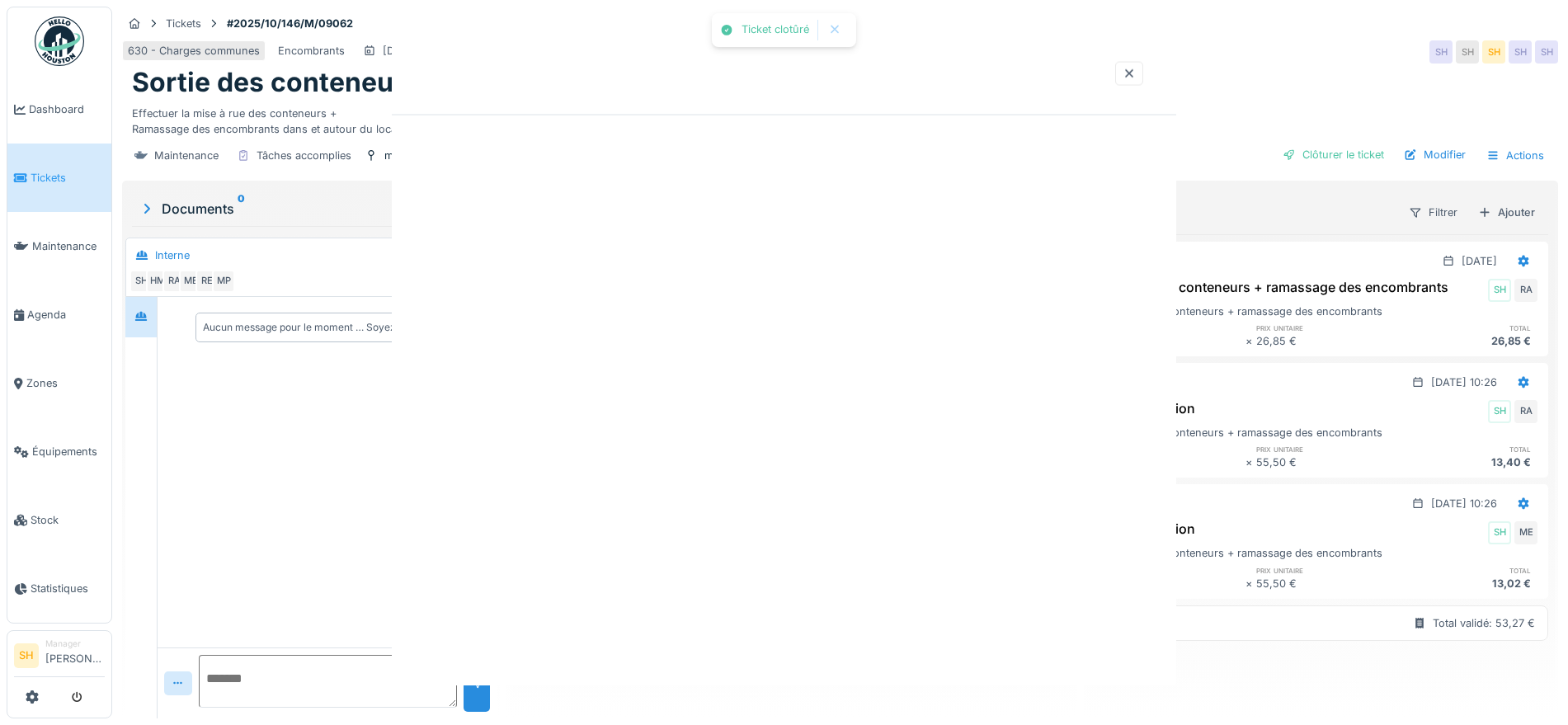
scroll to position [0, 0]
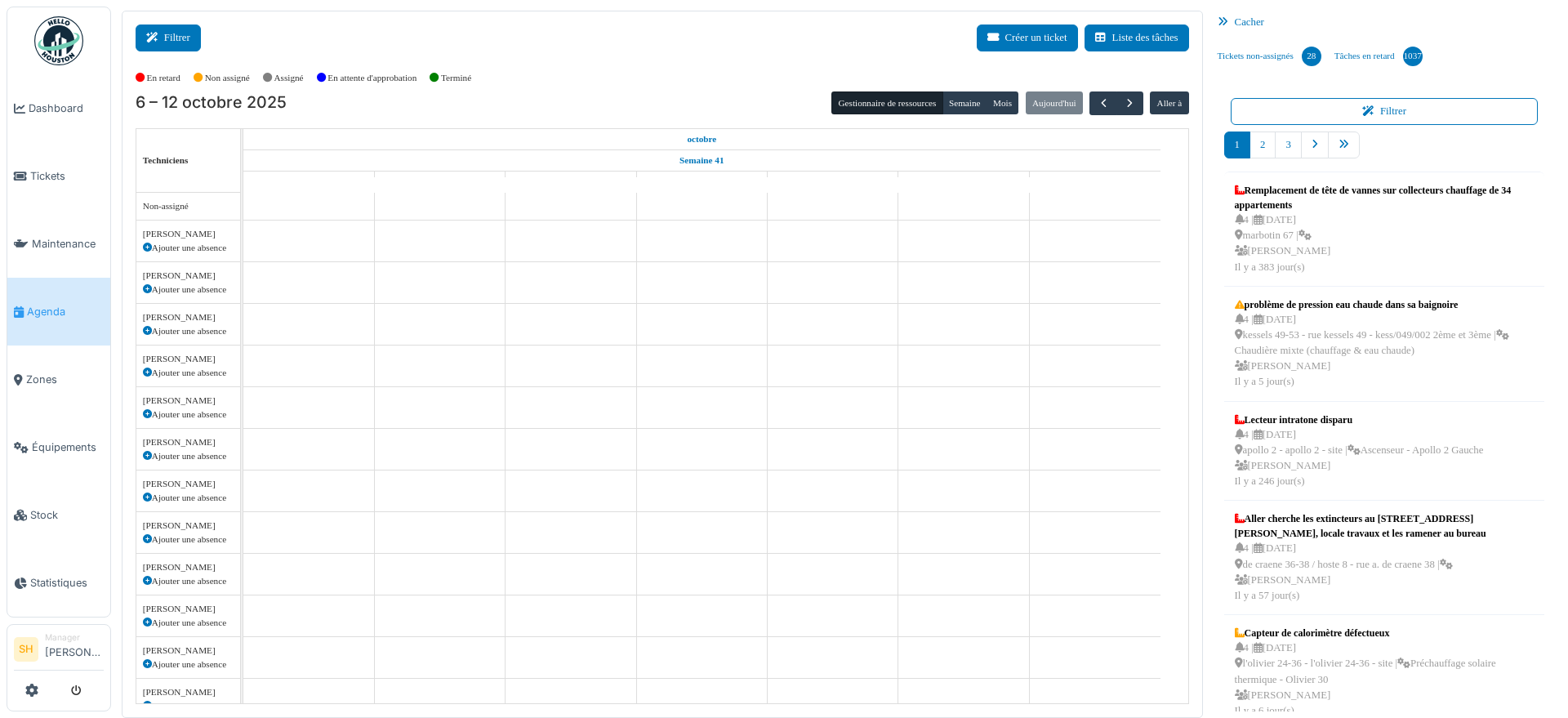
click at [173, 41] on button "Filtrer" at bounding box center [168, 38] width 65 height 27
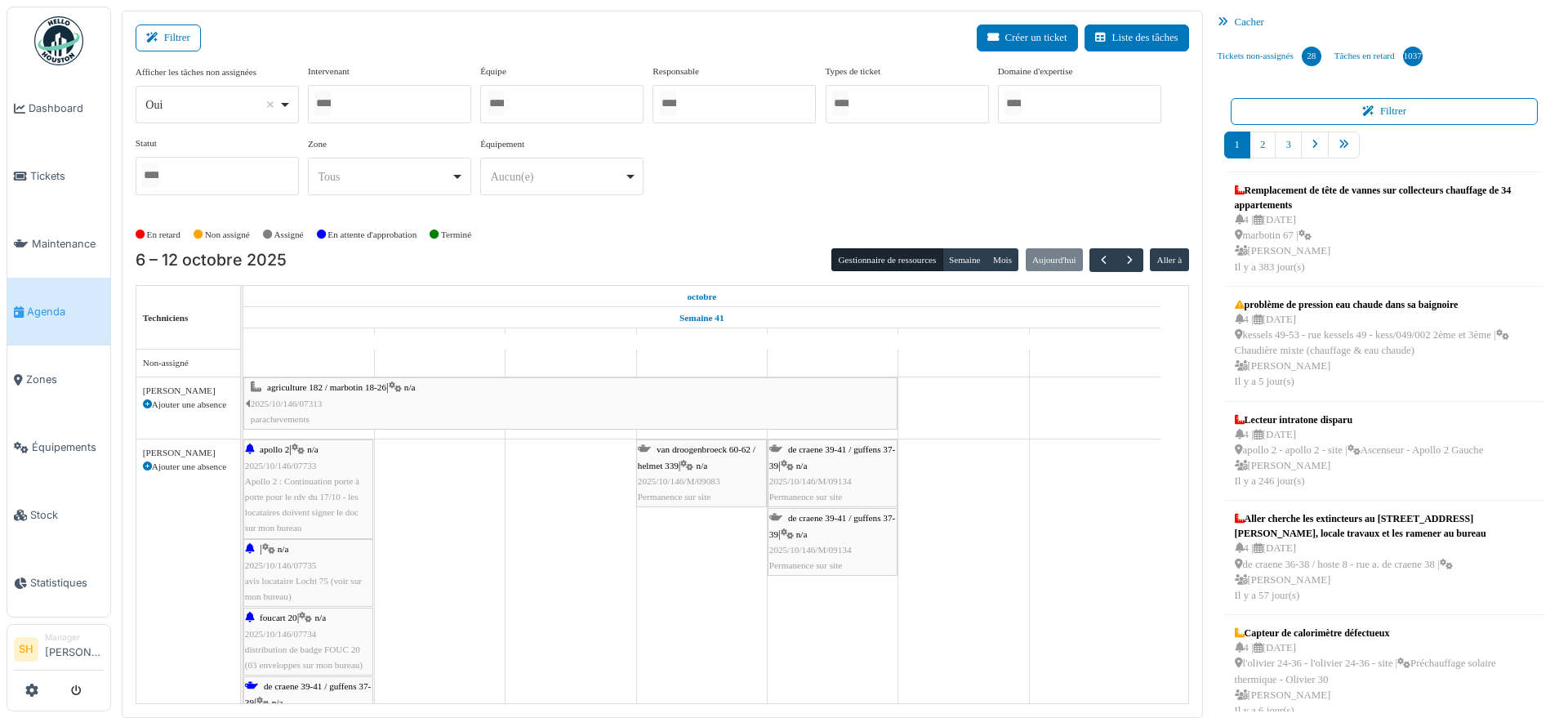
click at [534, 101] on div at bounding box center [561, 104] width 163 height 39
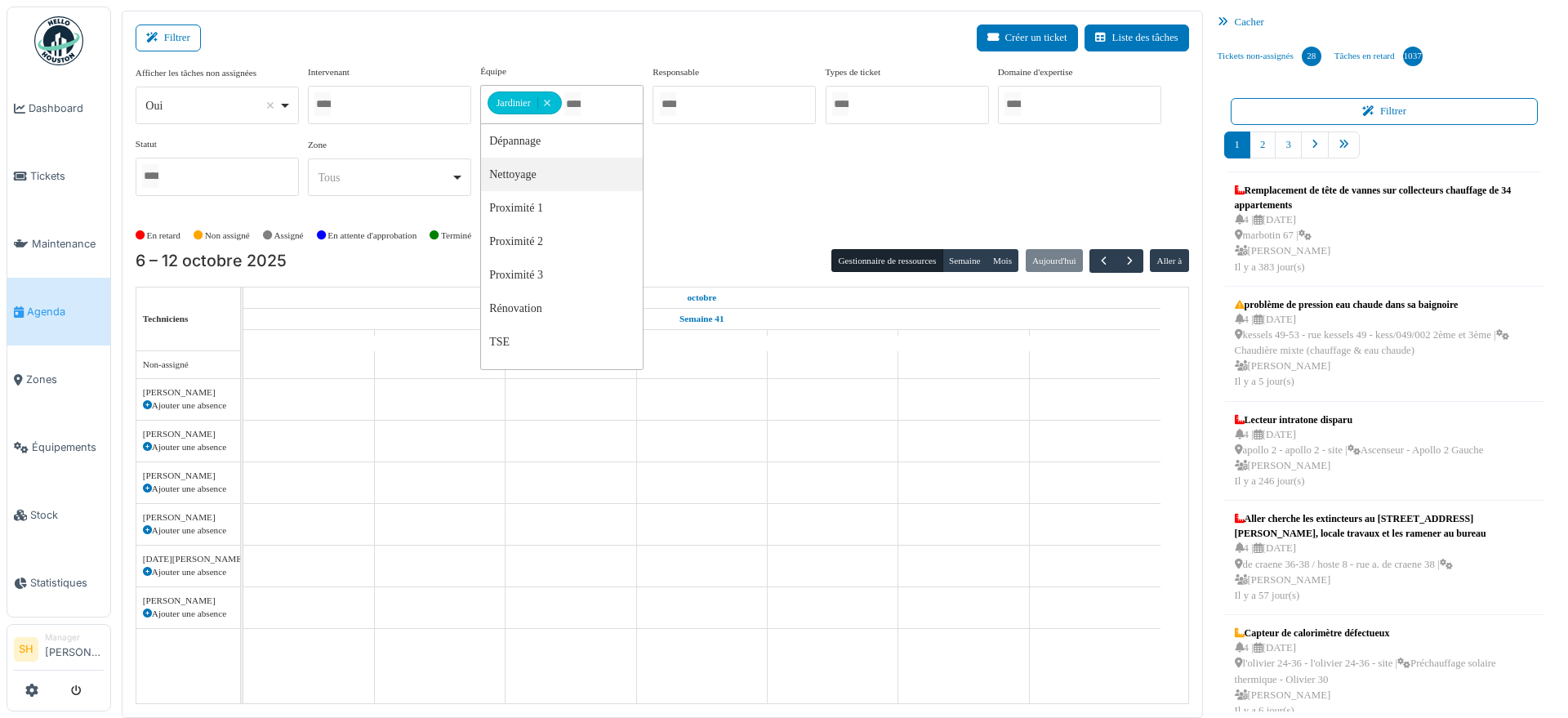
click at [706, 186] on div "Afficher les tâches non assignées *** Oui Remove item Oui Non Intervenant [PERS…" at bounding box center [662, 137] width 1053 height 144
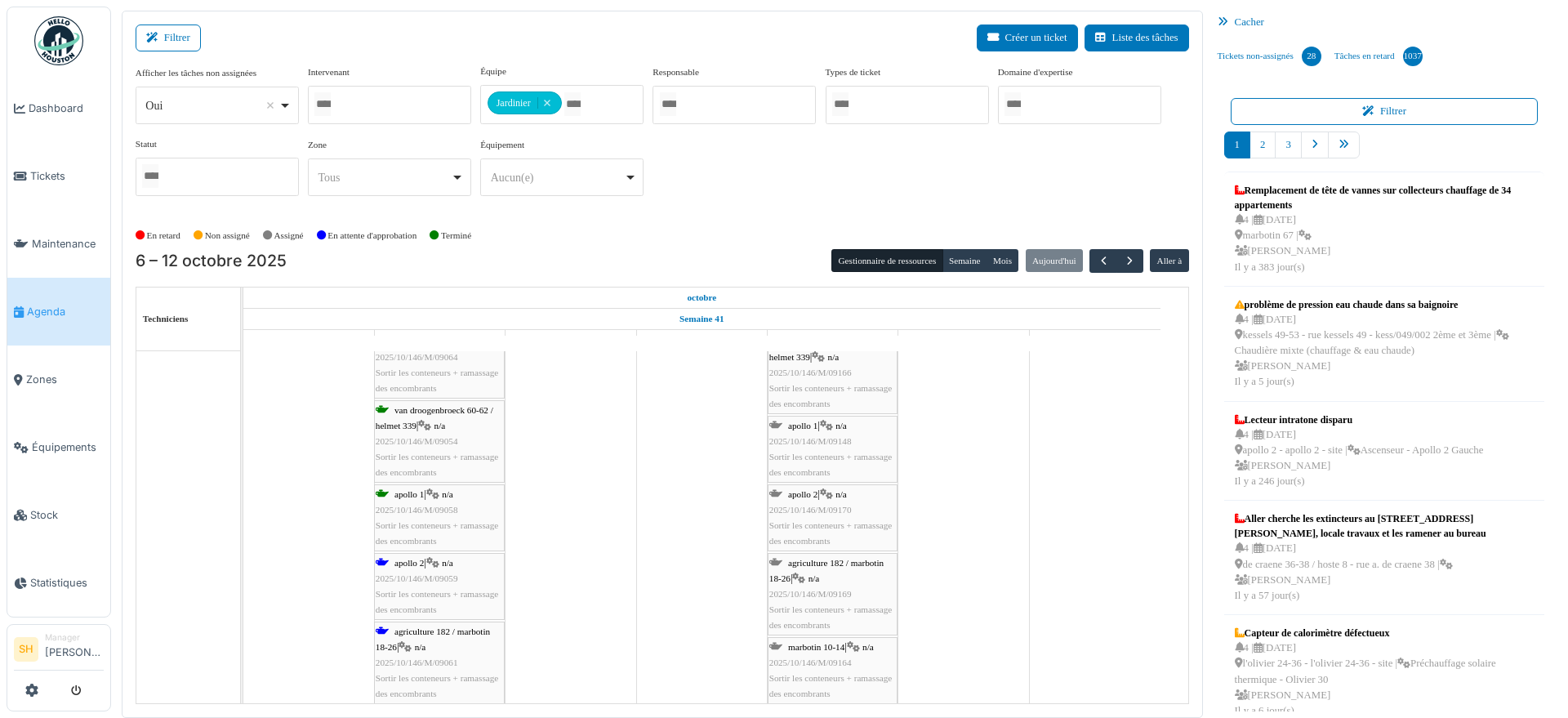
scroll to position [408, 0]
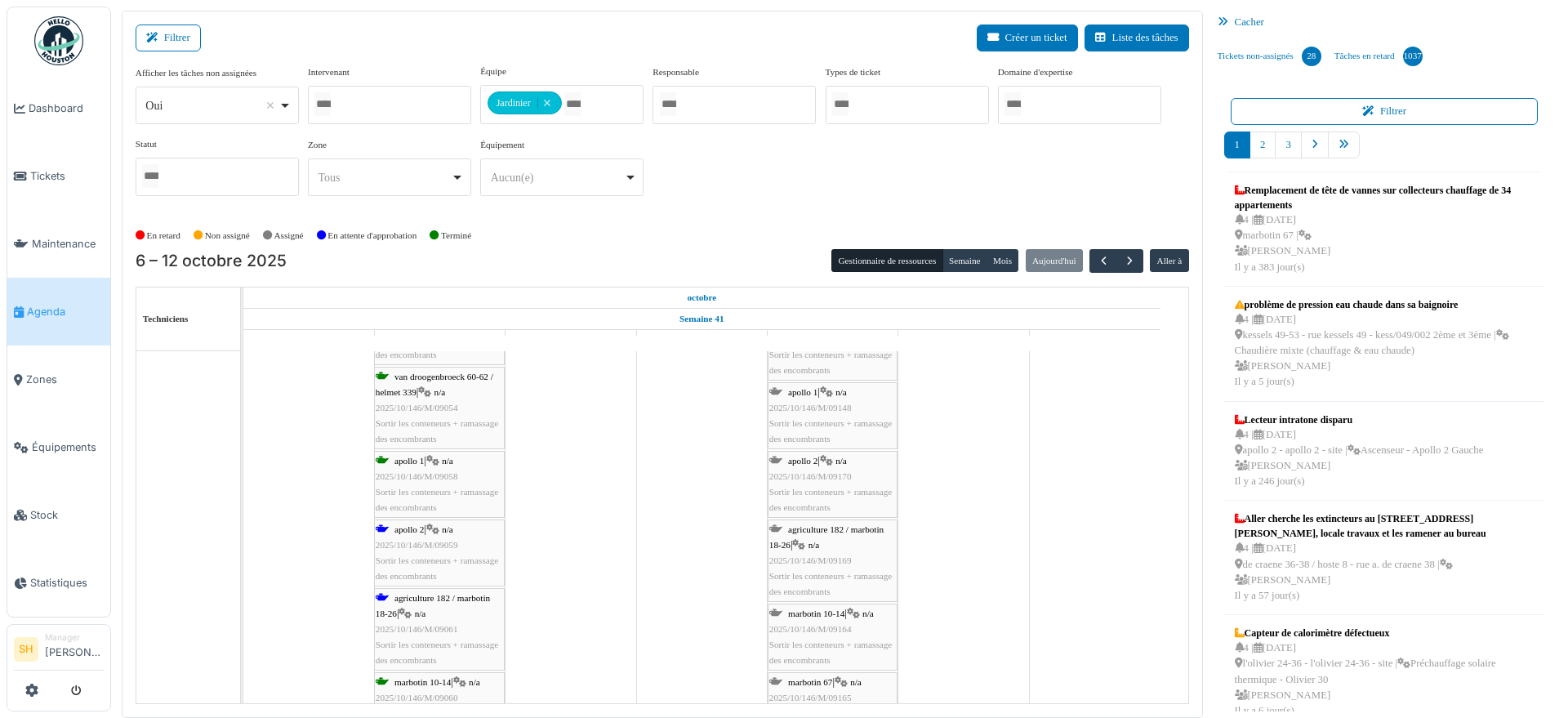
click at [420, 529] on span "apollo 2" at bounding box center [409, 529] width 29 height 10
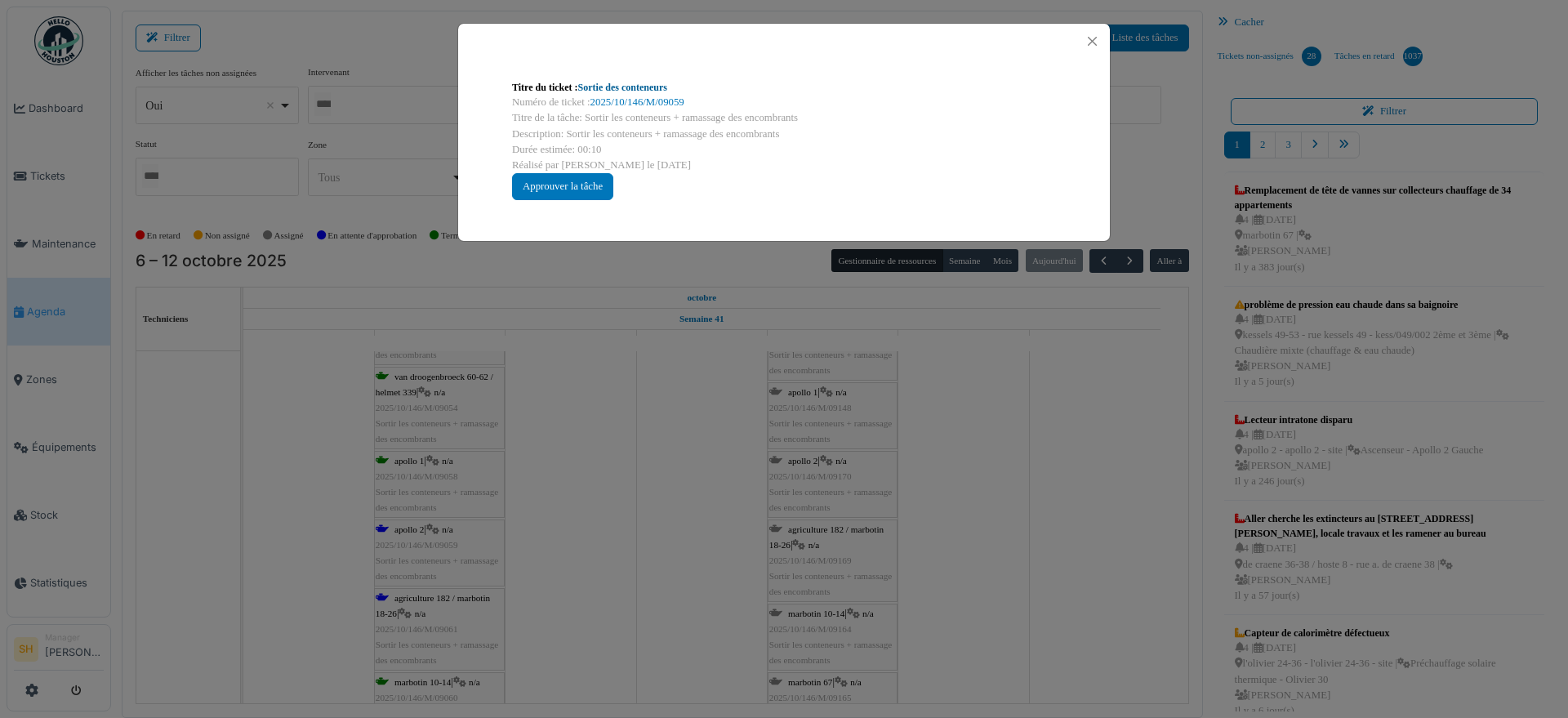
click at [660, 87] on link "Sortie des conteneurs" at bounding box center [622, 87] width 89 height 11
click at [645, 496] on div "Titre du ticket : Sortie des conteneurs Numéro de ticket : 2025/10/146/M/09059 …" at bounding box center [784, 359] width 1568 height 718
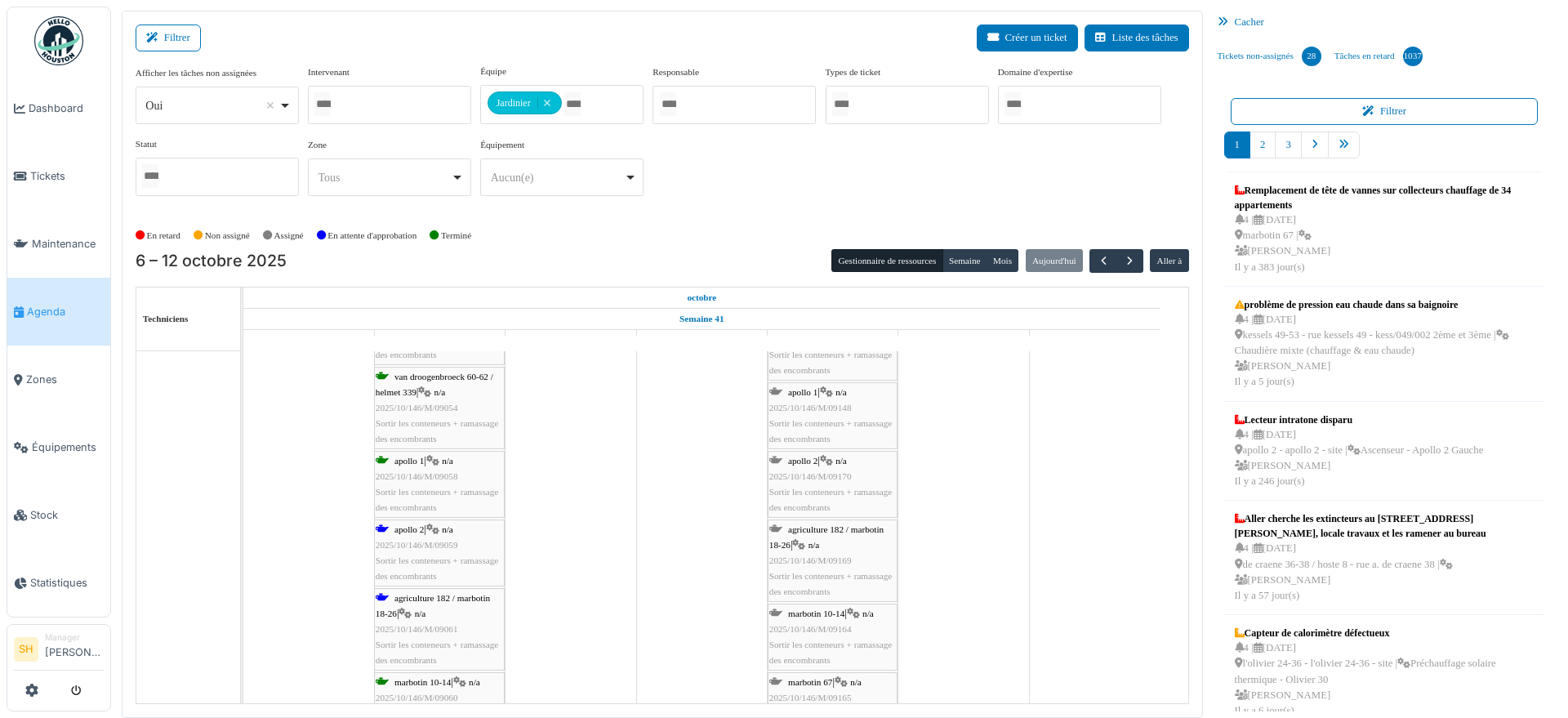
click at [422, 601] on span "agriculture 182 / marbotin 18-26" at bounding box center [433, 605] width 115 height 26
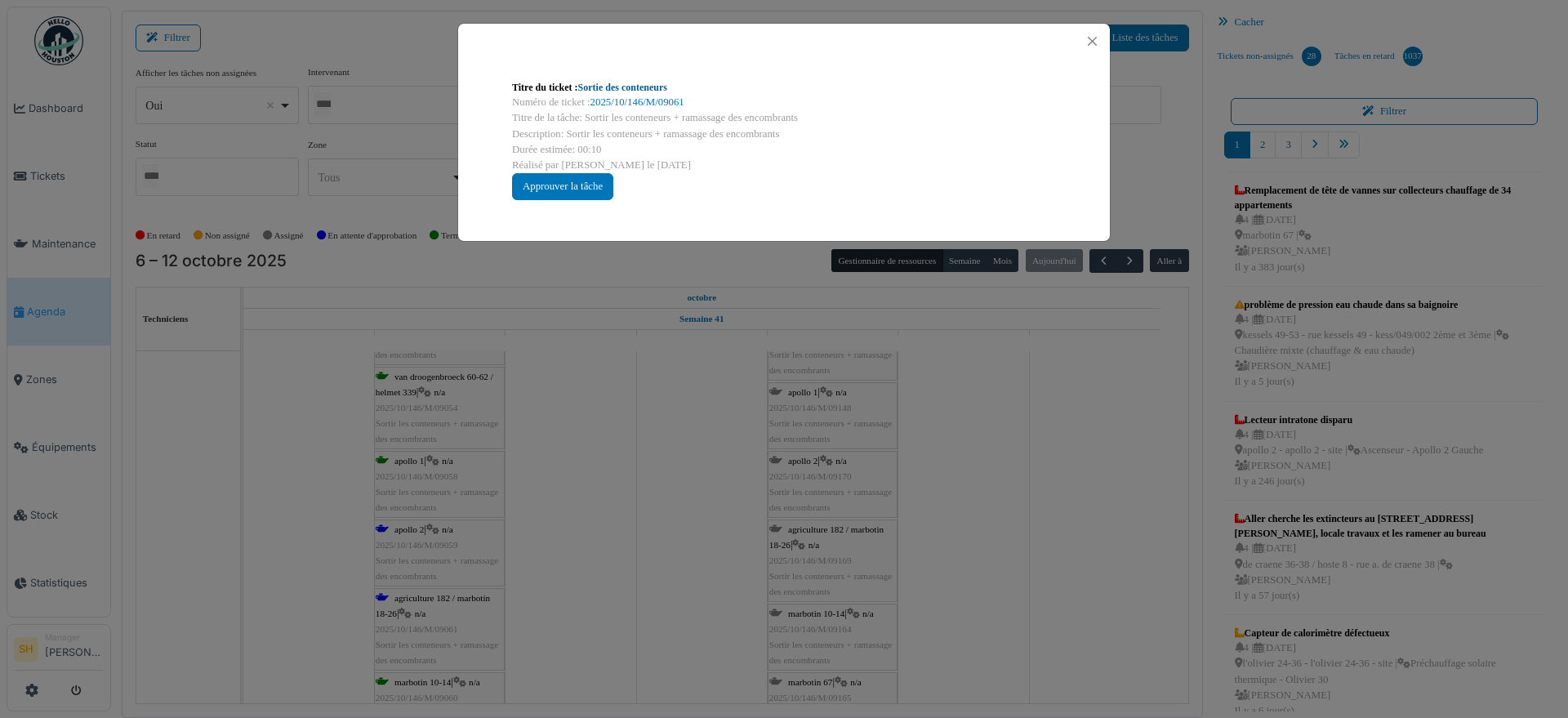
click at [628, 84] on link "Sortie des conteneurs" at bounding box center [622, 87] width 89 height 11
click at [606, 488] on div "Titre du ticket : Sortie des conteneurs Numéro de ticket : 2025/10/146/M/09061 …" at bounding box center [784, 359] width 1568 height 718
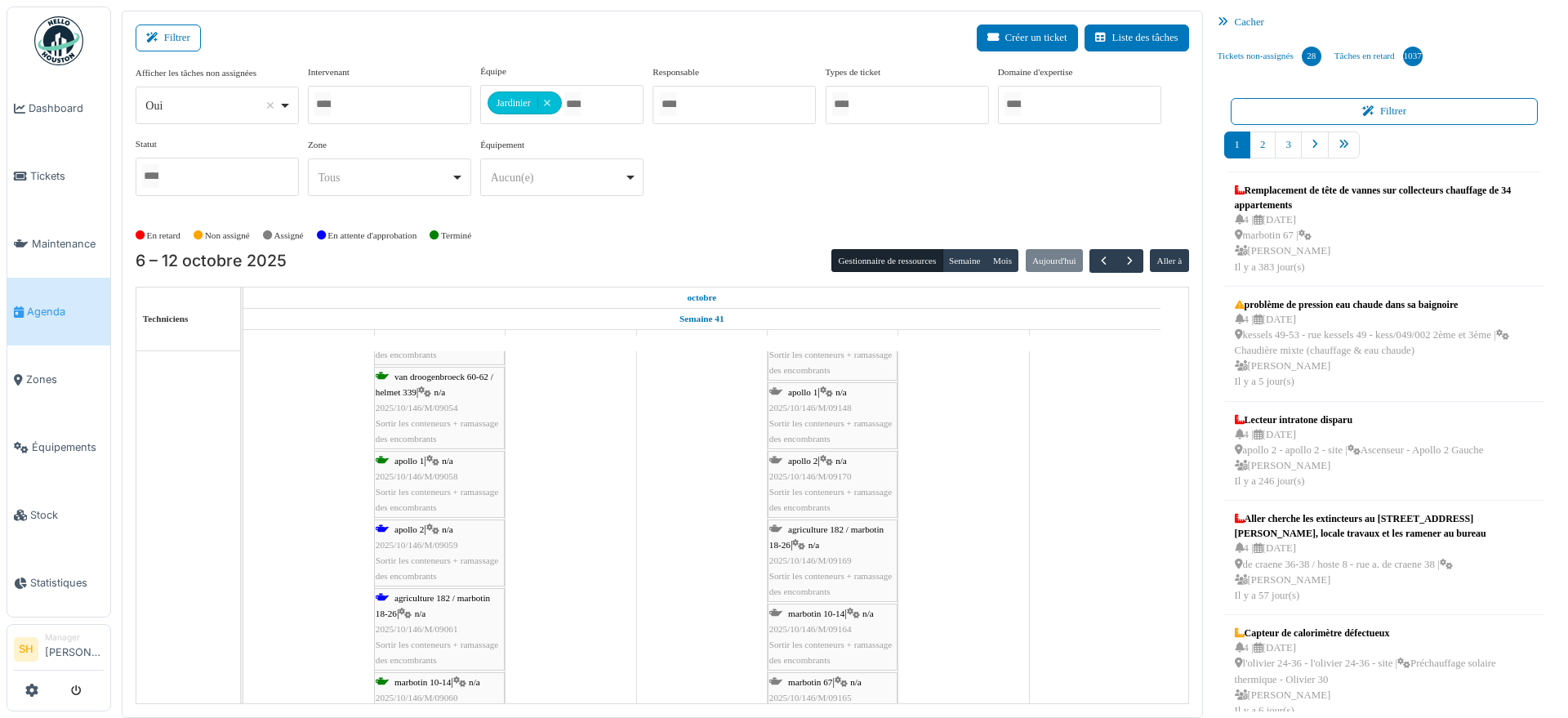
scroll to position [510, 0]
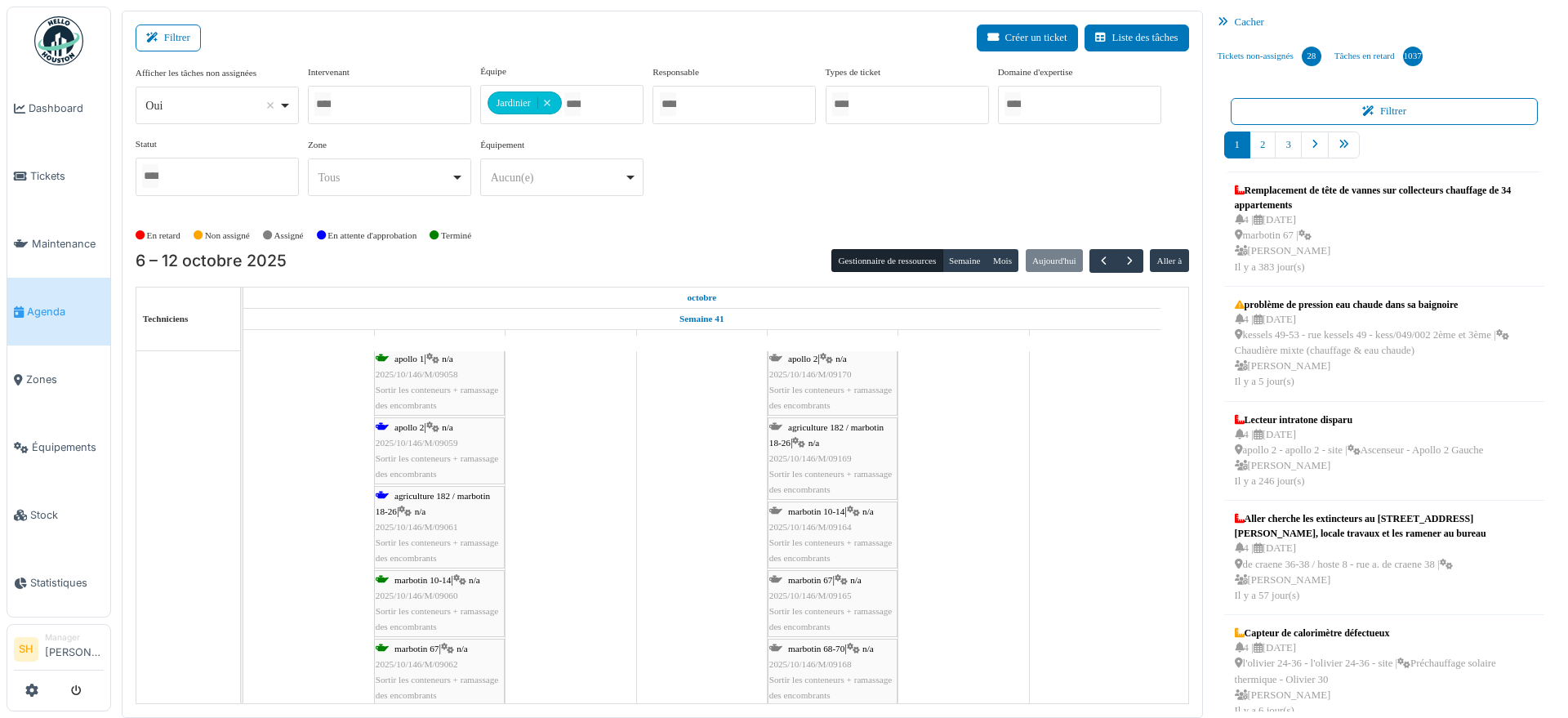
click at [427, 508] on span "n/a" at bounding box center [420, 511] width 11 height 10
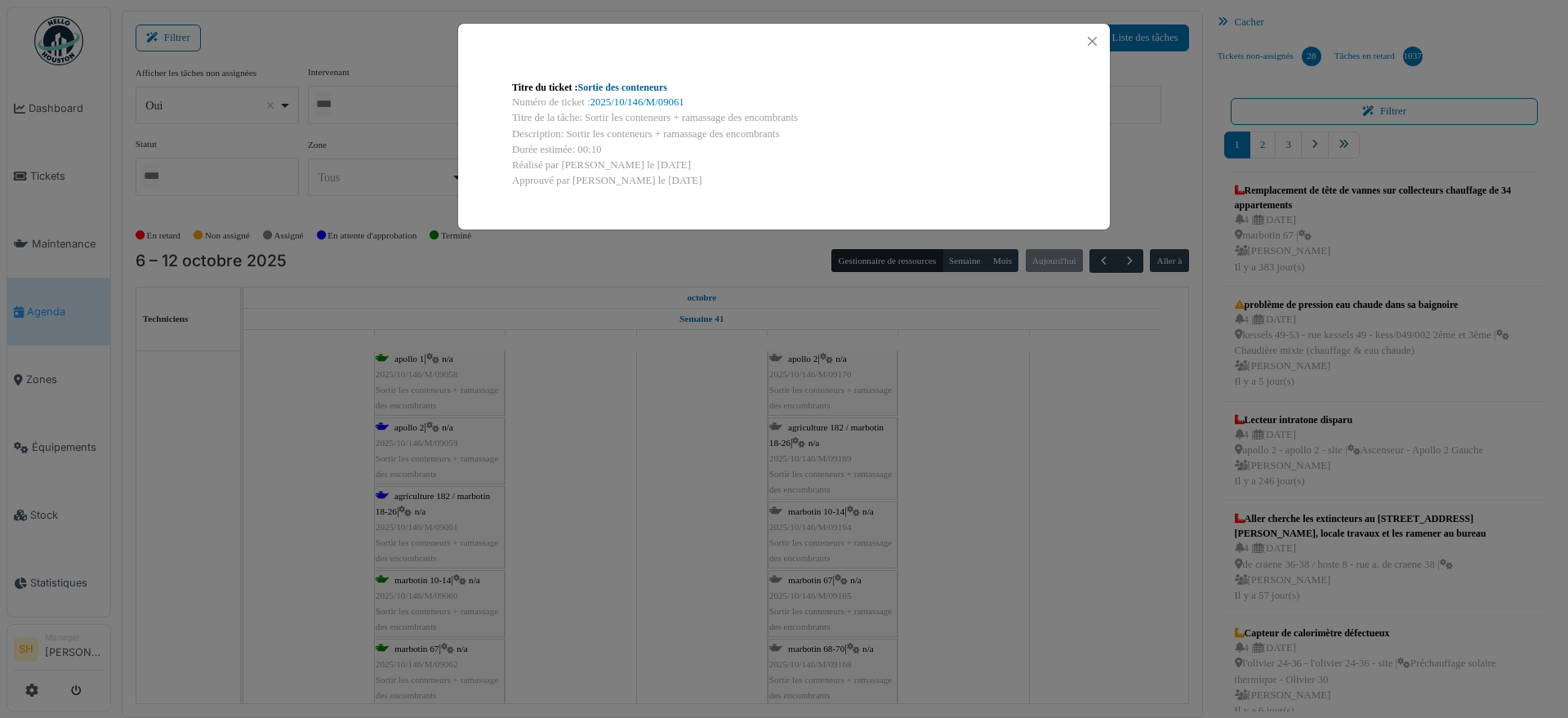
click at [624, 88] on link "Sortie des conteneurs" at bounding box center [622, 87] width 89 height 11
click at [665, 515] on div "Titre du ticket : Sortie des conteneurs Numéro de ticket : 2025/10/146/M/09061 …" at bounding box center [784, 359] width 1568 height 718
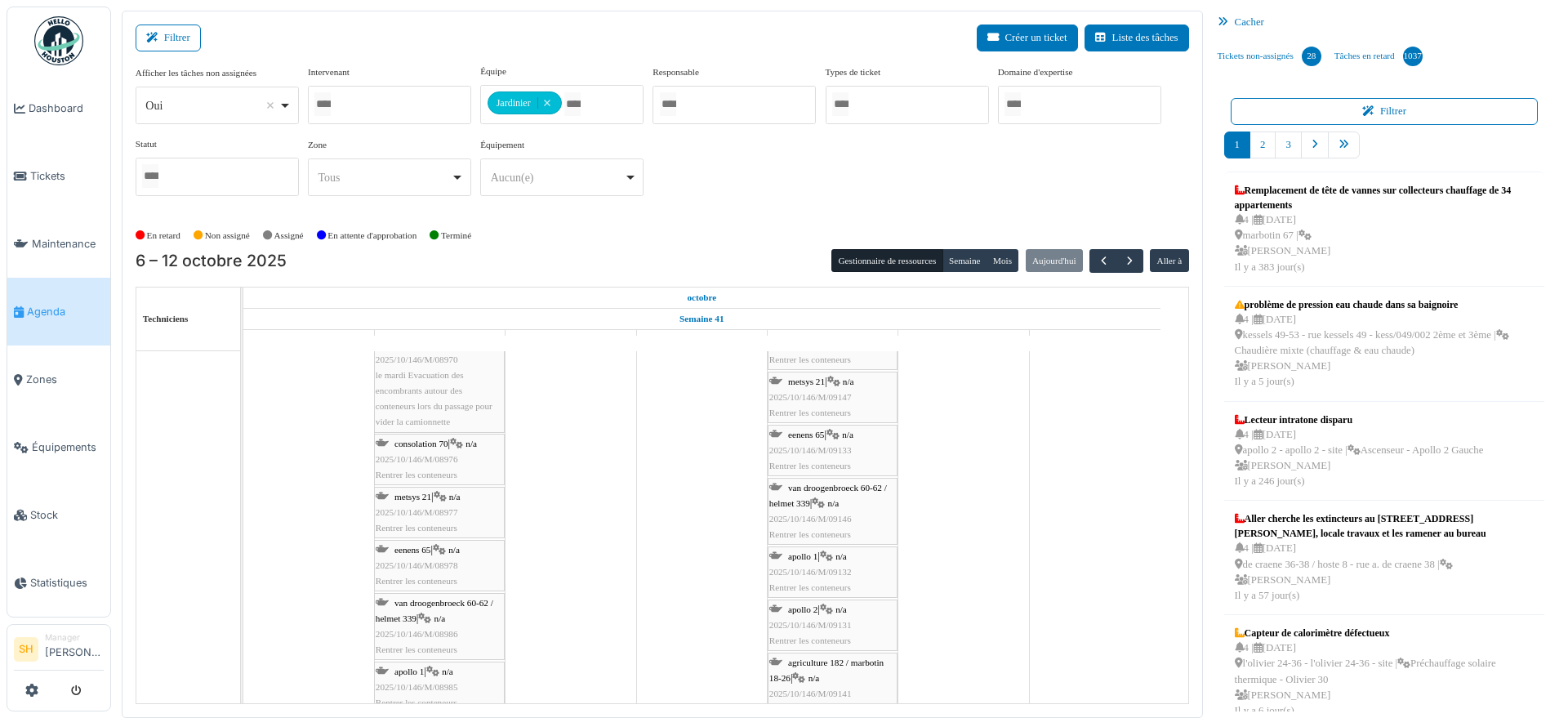
scroll to position [919, 0]
click at [426, 376] on span "bourg 5-21" at bounding box center [414, 377] width 40 height 10
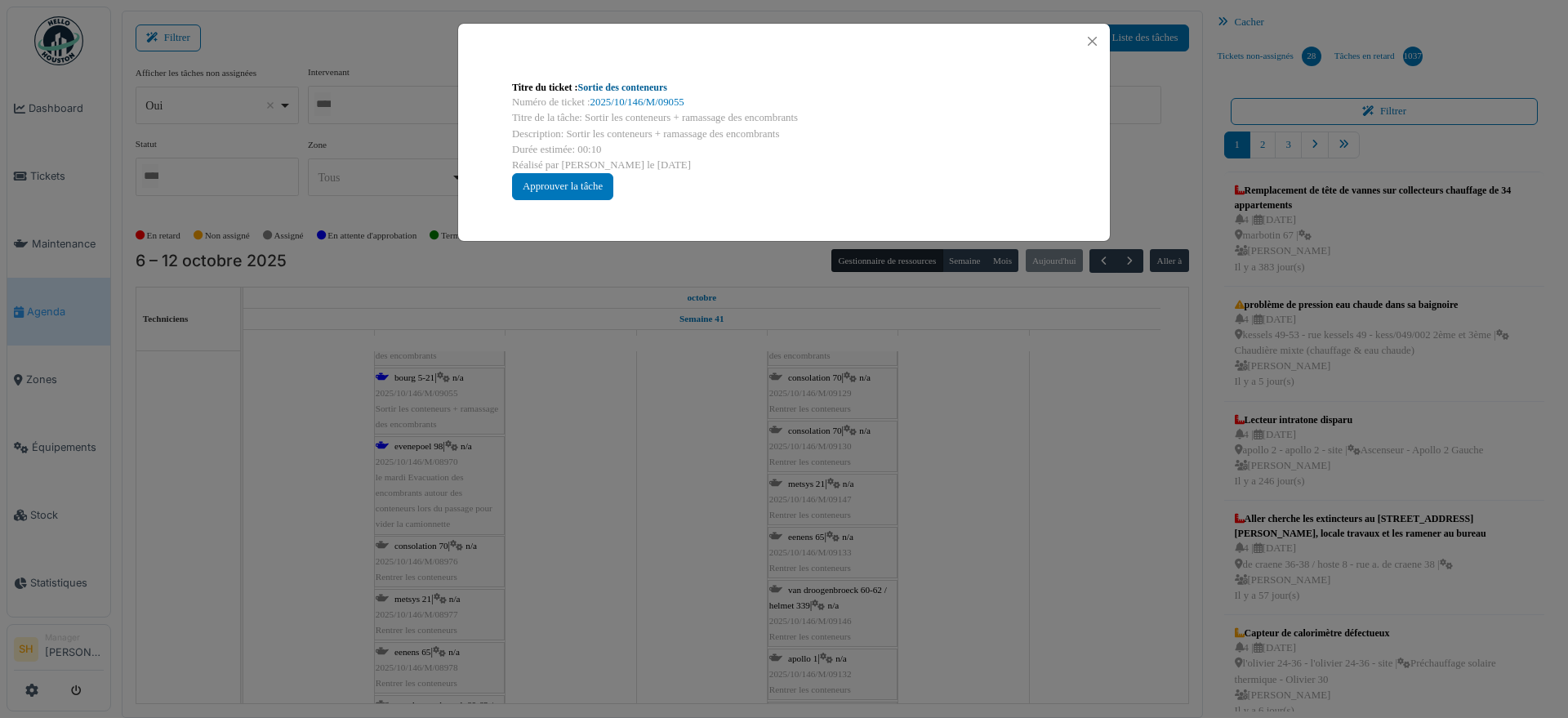
click at [647, 88] on link "Sortie des conteneurs" at bounding box center [622, 87] width 89 height 11
drag, startPoint x: 650, startPoint y: 473, endPoint x: 568, endPoint y: 515, distance: 92.1
click at [649, 474] on div "Titre du ticket : Sortie des conteneurs Numéro de ticket : 2025/10/146/M/09055 …" at bounding box center [784, 359] width 1568 height 718
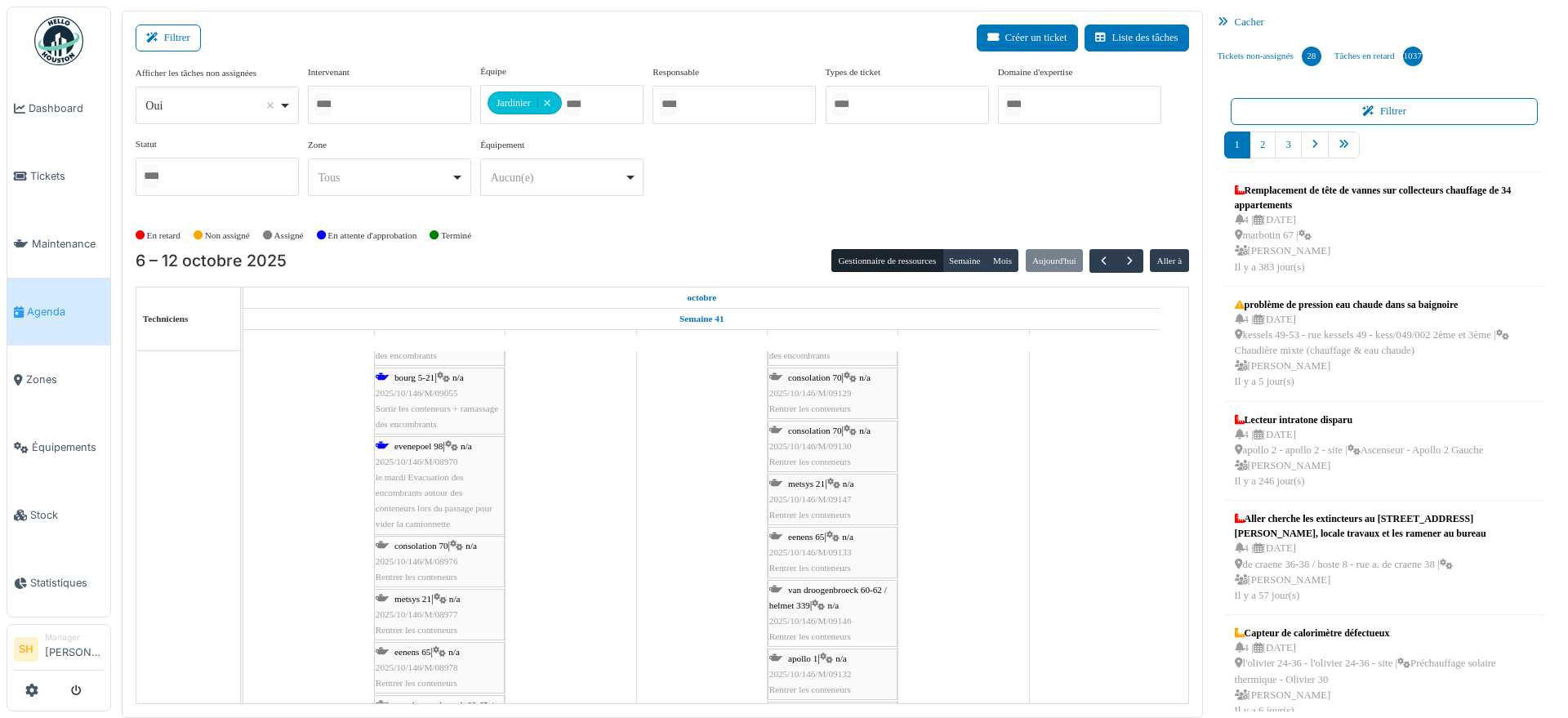
click at [398, 442] on span "evenepoel 98" at bounding box center [419, 445] width 48 height 10
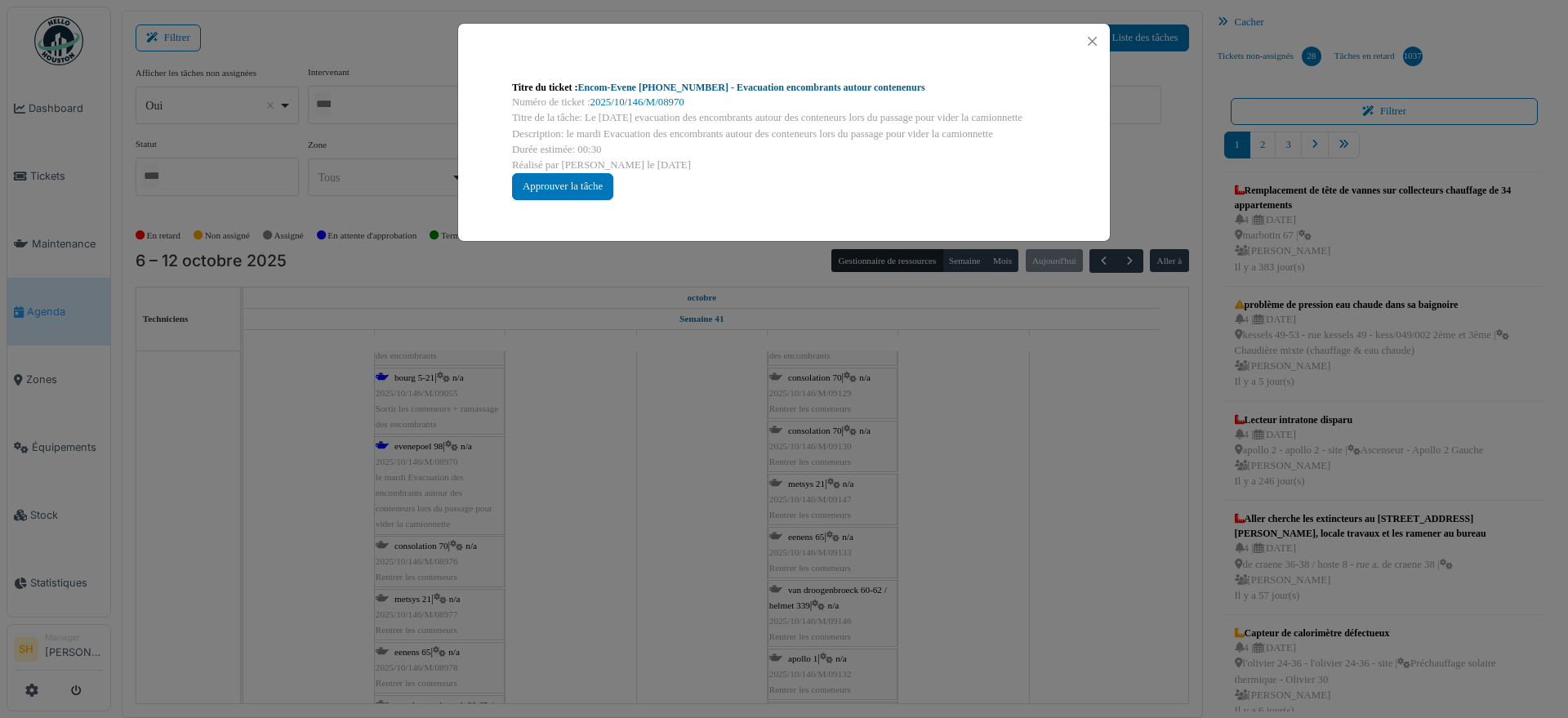
click at [659, 82] on link "Encom-Evene [PHONE_NUMBER] - Evacuation encombrants autour contenenurs" at bounding box center [752, 87] width 347 height 11
click at [588, 396] on div "Titre du ticket : Encom-Evene 94-98-100 - Evacuation encombrants autour contene…" at bounding box center [784, 359] width 1568 height 718
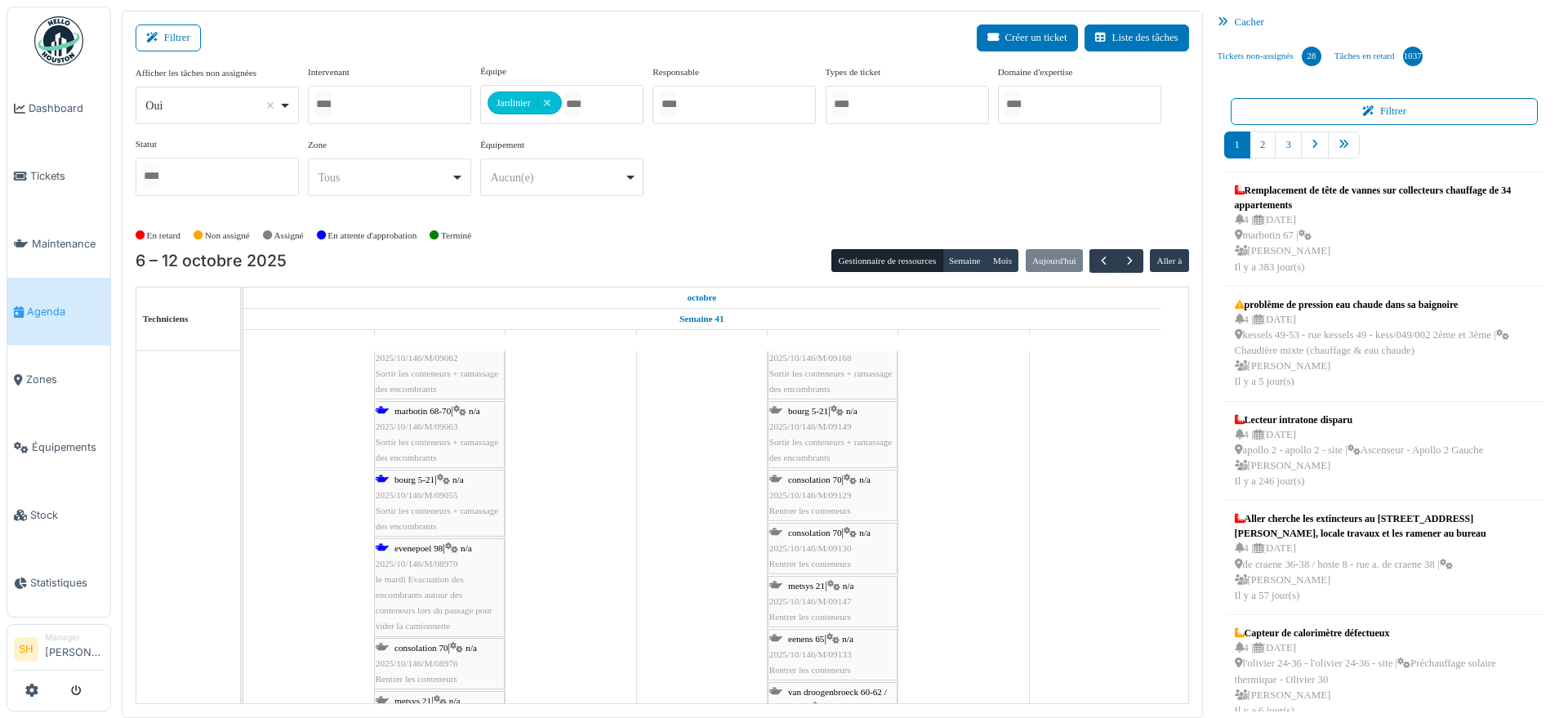
scroll to position [714, 0]
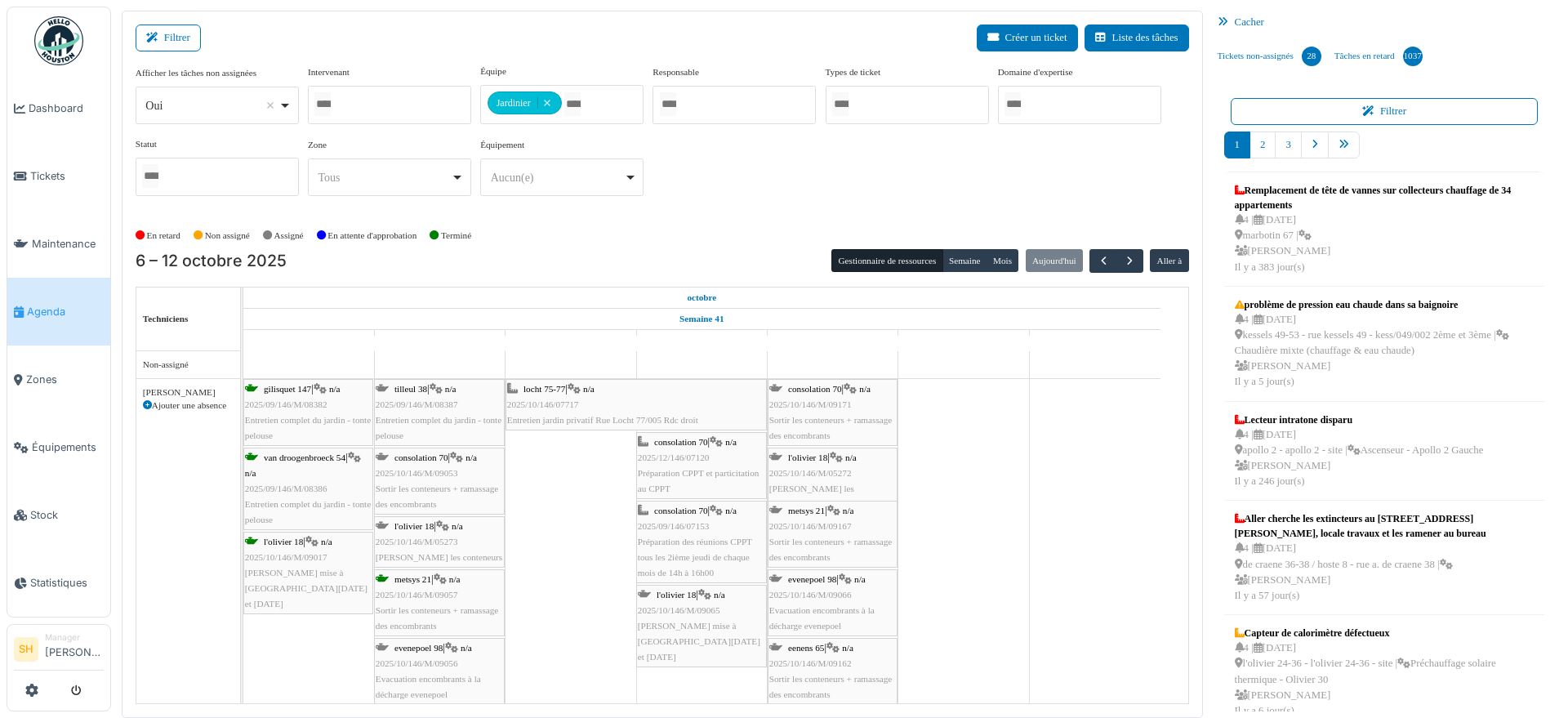
click at [399, 385] on span "tilleul 38" at bounding box center [411, 389] width 33 height 10
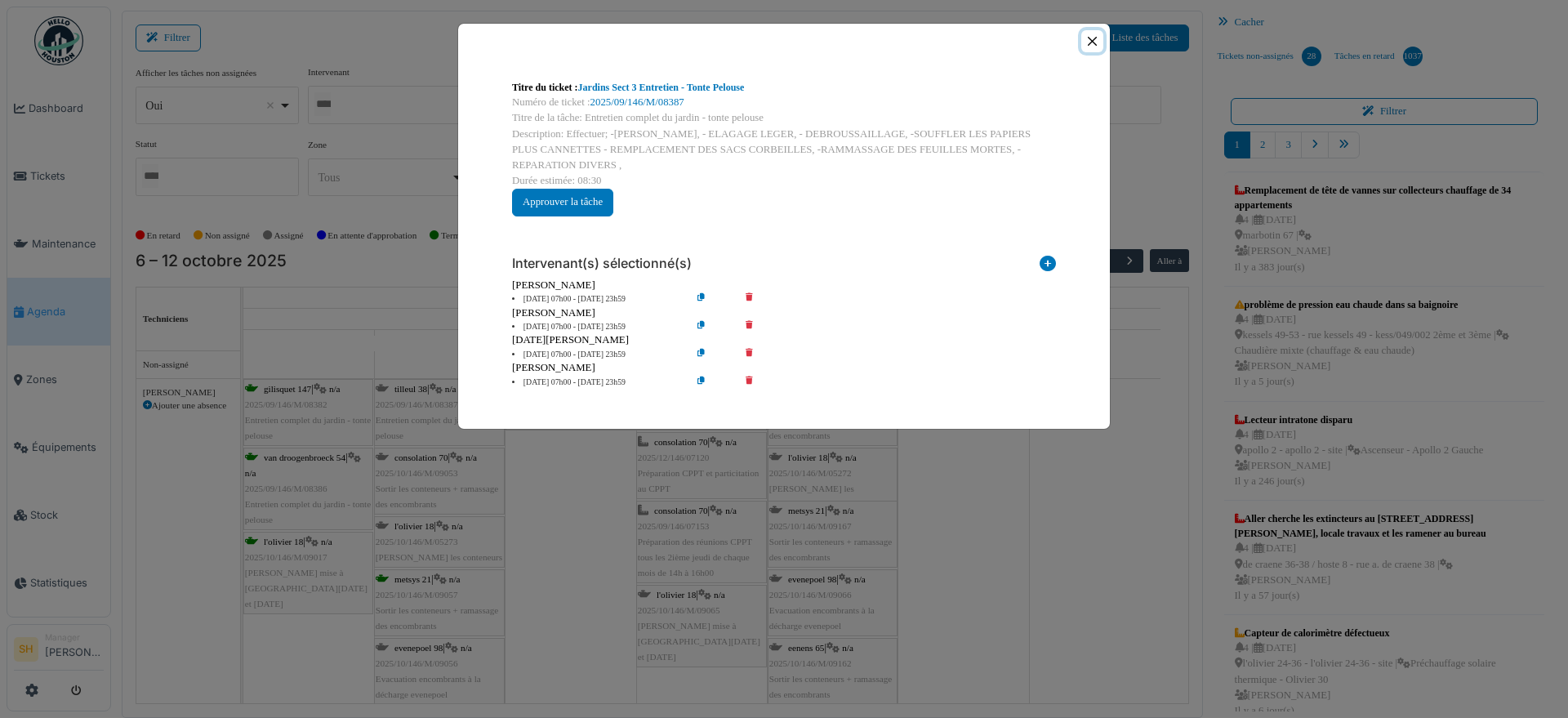
click at [1090, 36] on button "Close" at bounding box center [1092, 41] width 22 height 22
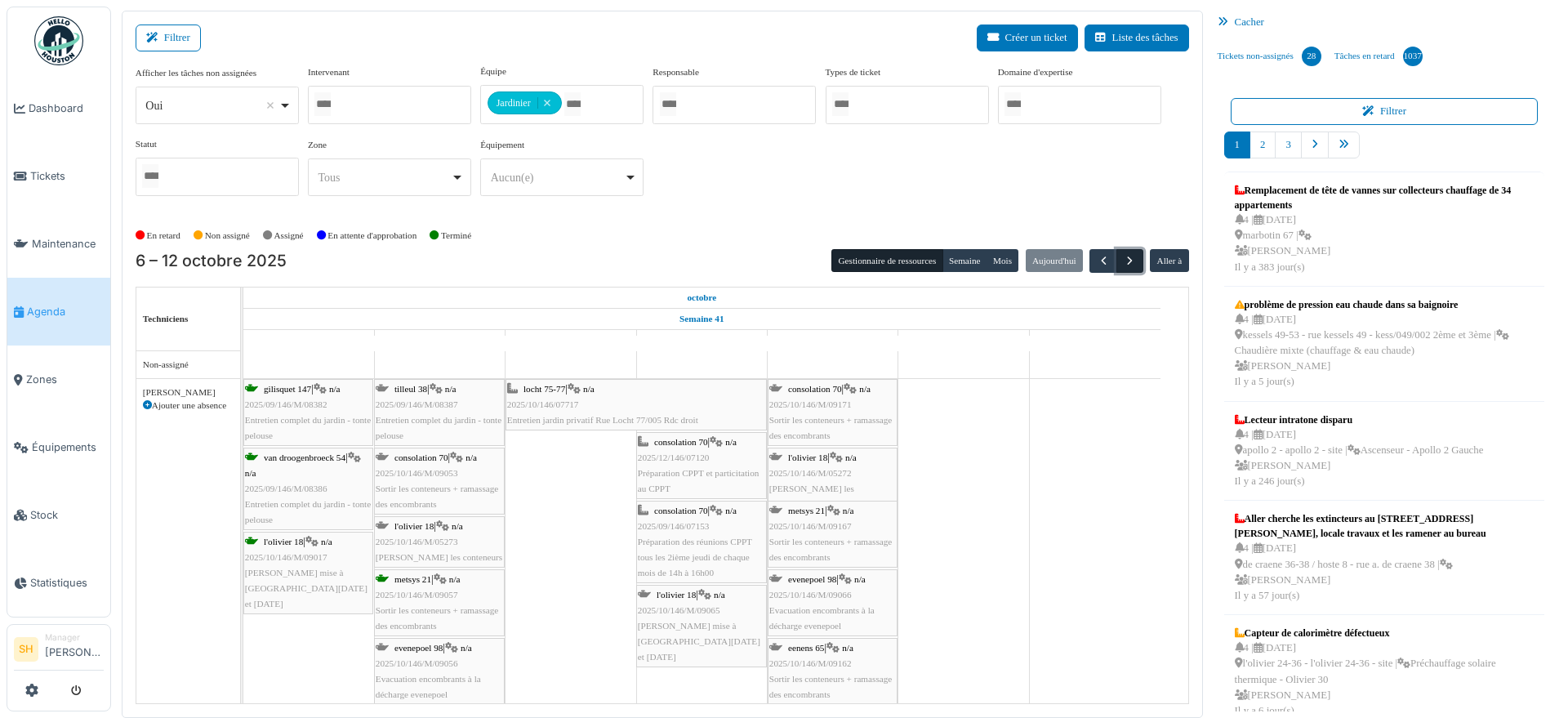
click at [1123, 260] on span "button" at bounding box center [1130, 261] width 14 height 14
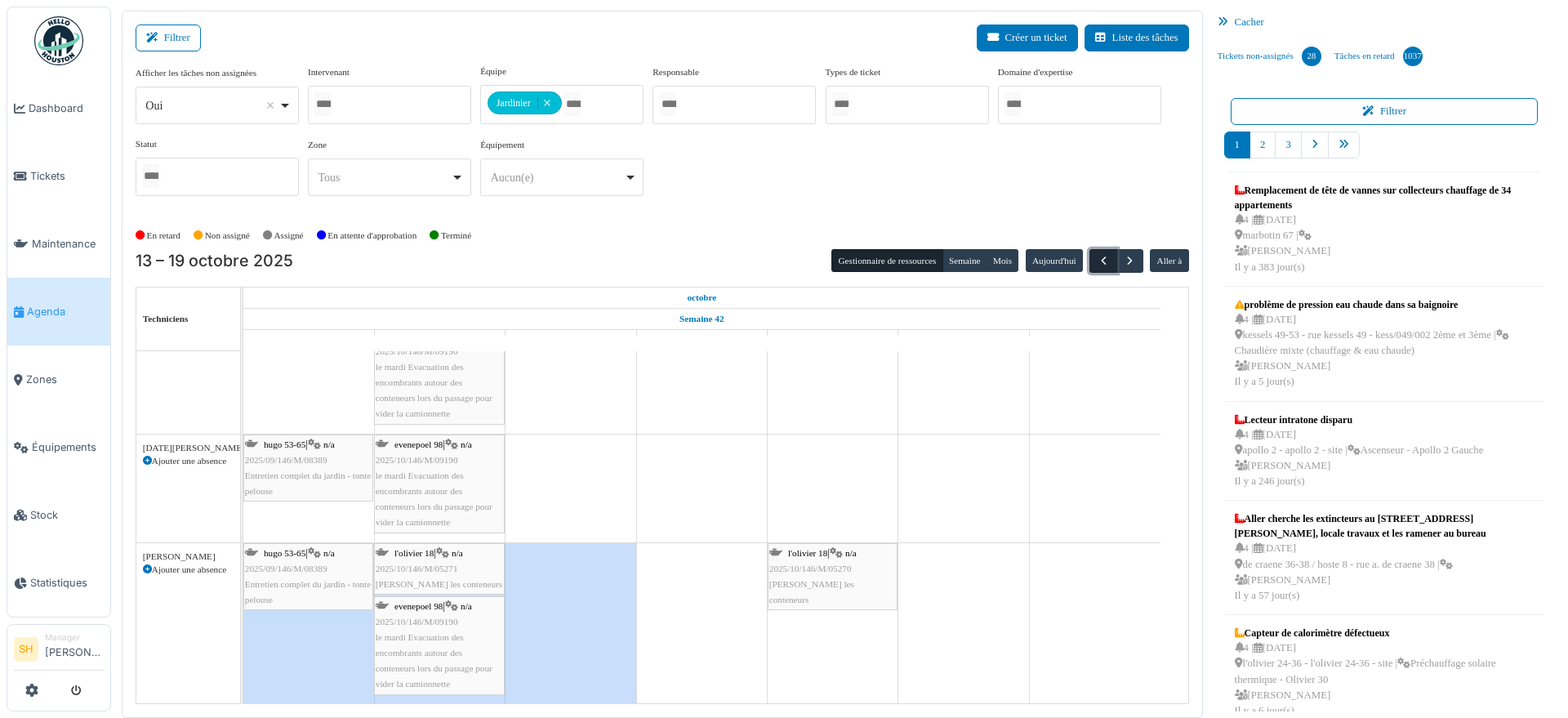
click at [1097, 261] on span "button" at bounding box center [1104, 261] width 14 height 14
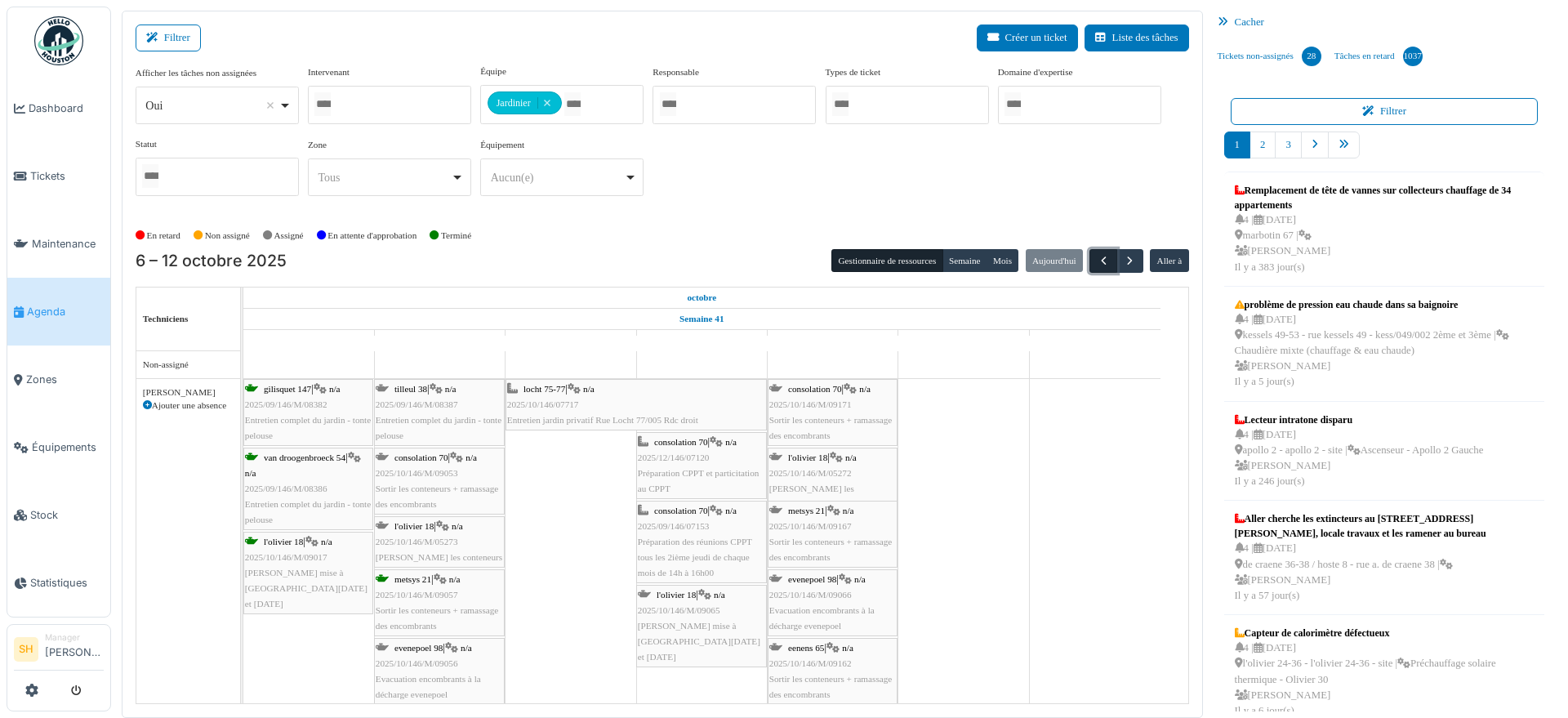
click at [1097, 259] on span "button" at bounding box center [1104, 261] width 14 height 14
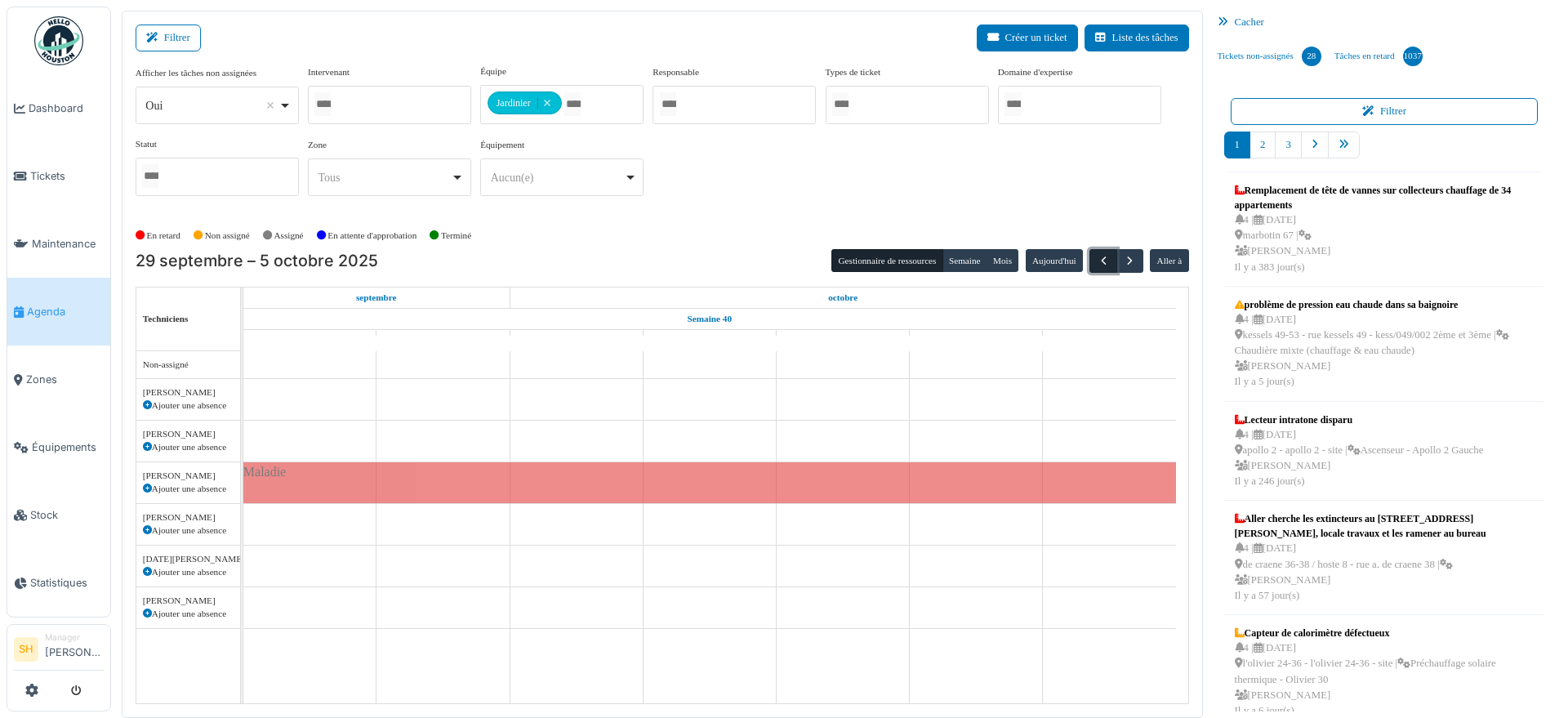
click at [1097, 259] on span "button" at bounding box center [1104, 261] width 14 height 14
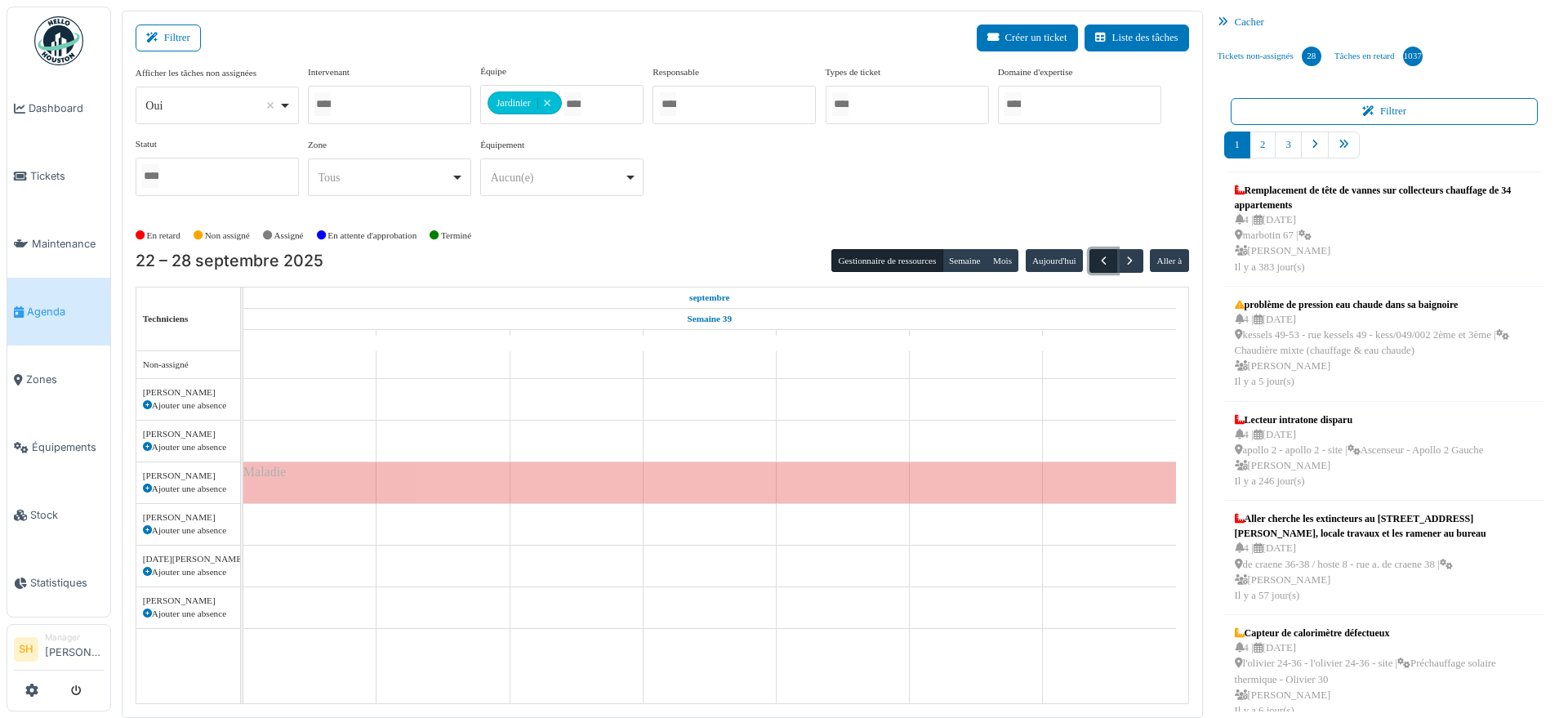
click at [1097, 259] on span "button" at bounding box center [1104, 261] width 14 height 14
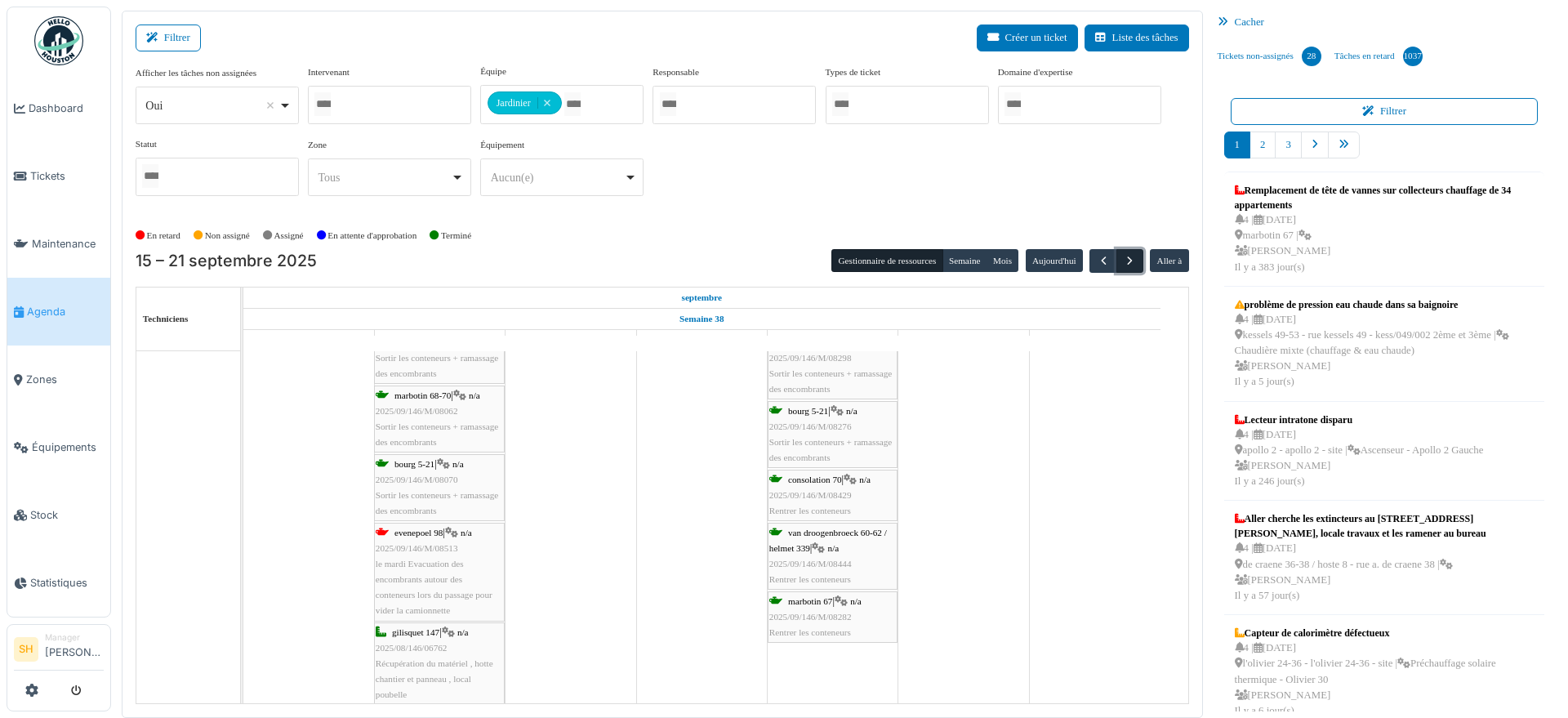
click at [1123, 254] on span "button" at bounding box center [1130, 261] width 14 height 14
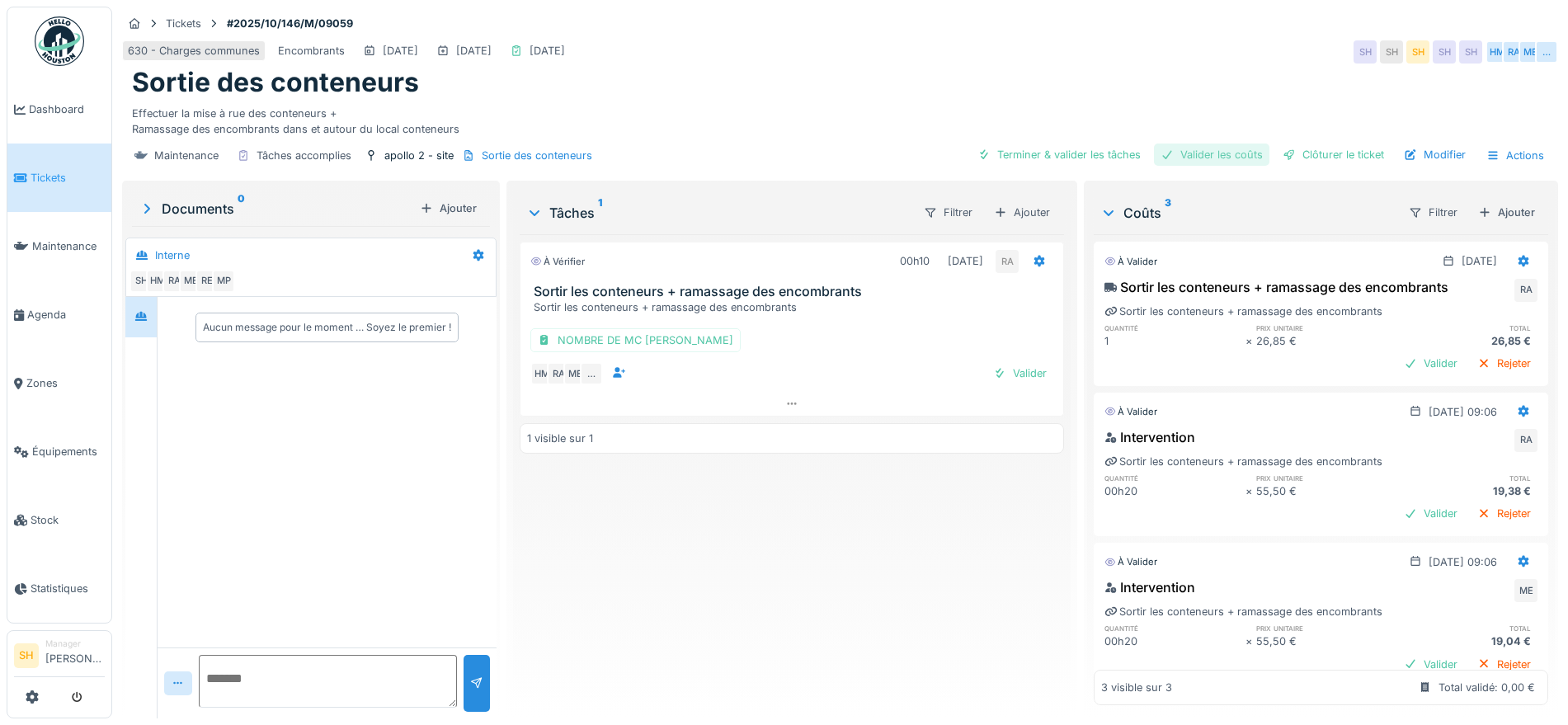
drag, startPoint x: 1038, startPoint y: 158, endPoint x: 1158, endPoint y: 158, distance: 120.0
click at [1052, 157] on div "Terminer & valider les tâches" at bounding box center [1059, 154] width 176 height 22
drag, startPoint x: 1216, startPoint y: 158, endPoint x: 1310, endPoint y: 160, distance: 94.0
click at [1221, 159] on div "Valider les coûts" at bounding box center [1211, 154] width 116 height 22
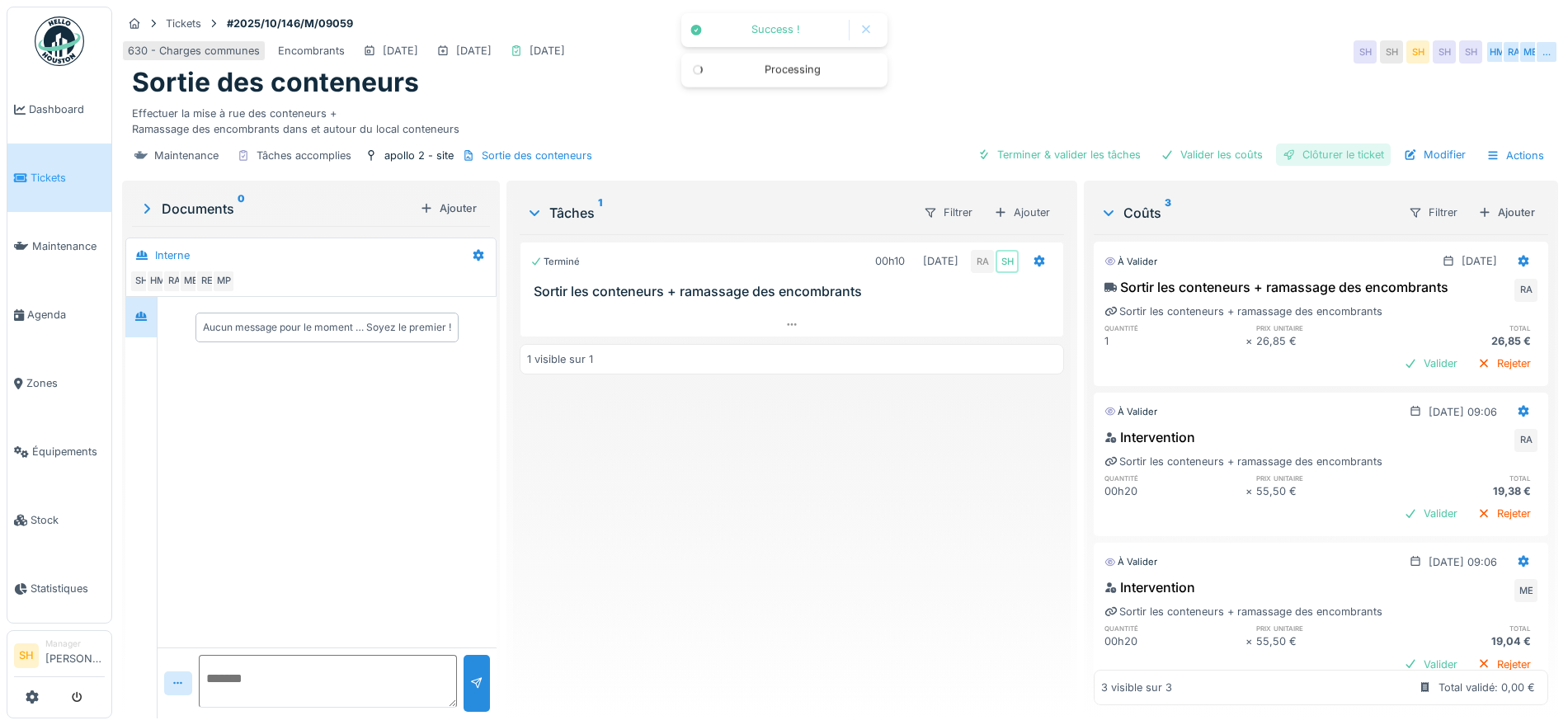
click at [1312, 160] on div "Clôturer le ticket" at bounding box center [1333, 154] width 115 height 22
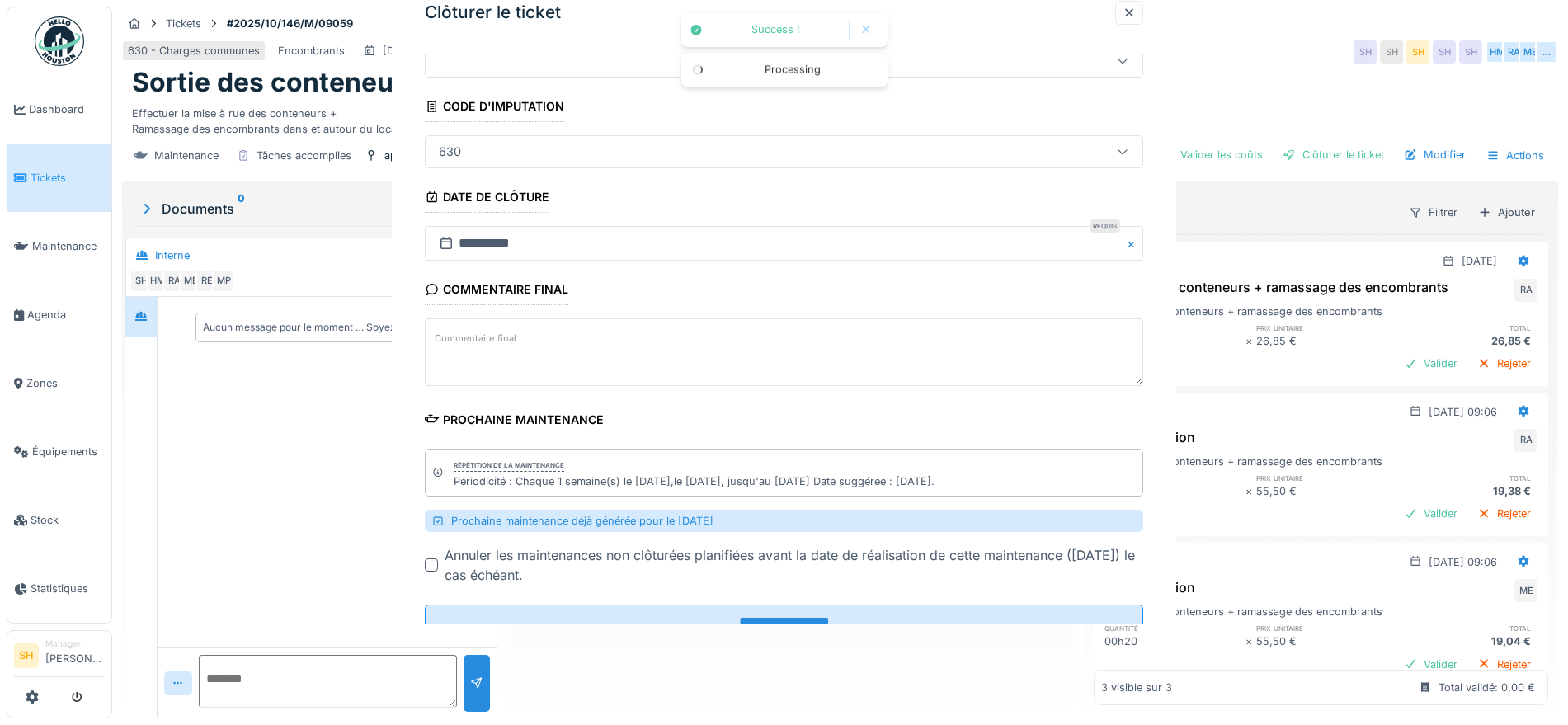
scroll to position [129, 0]
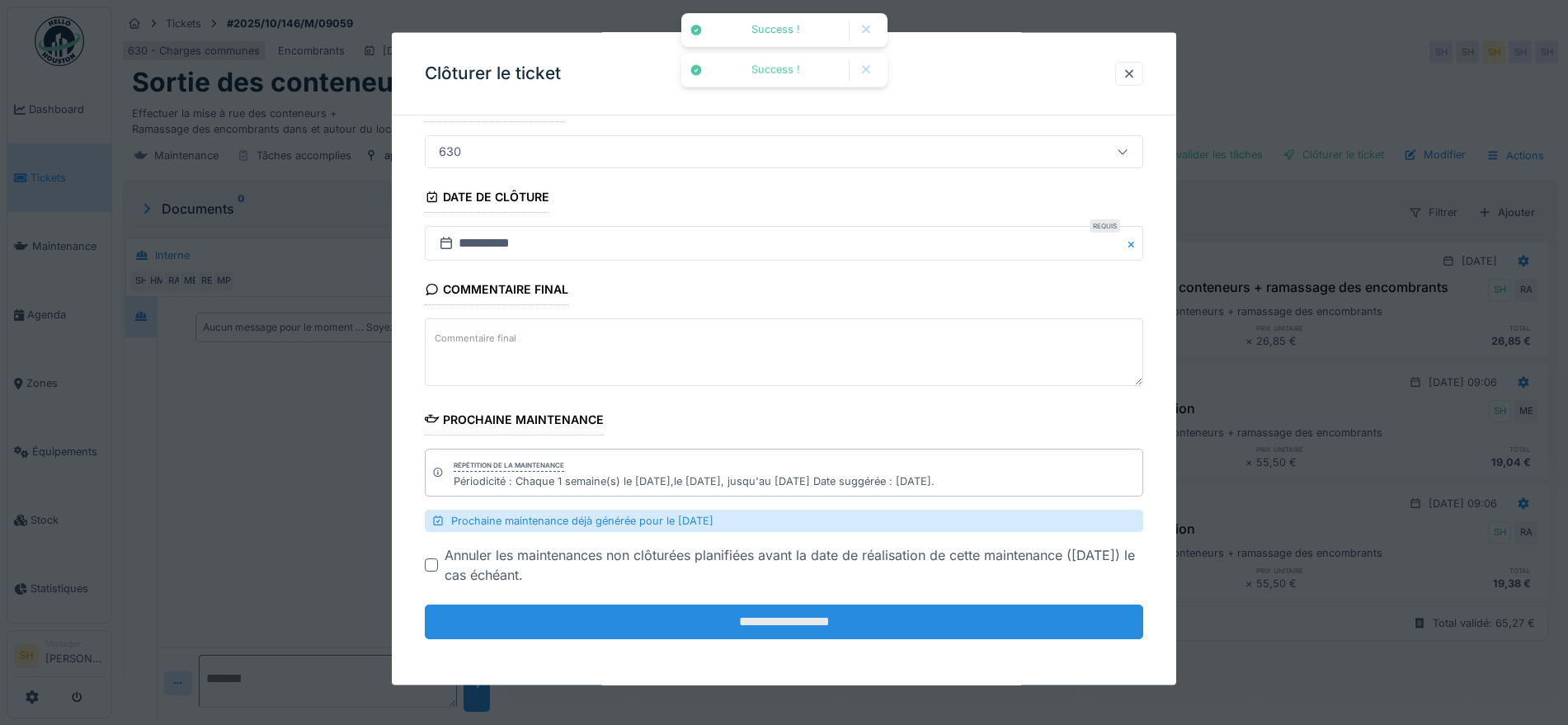
click at [801, 620] on input "**********" at bounding box center [783, 621] width 718 height 35
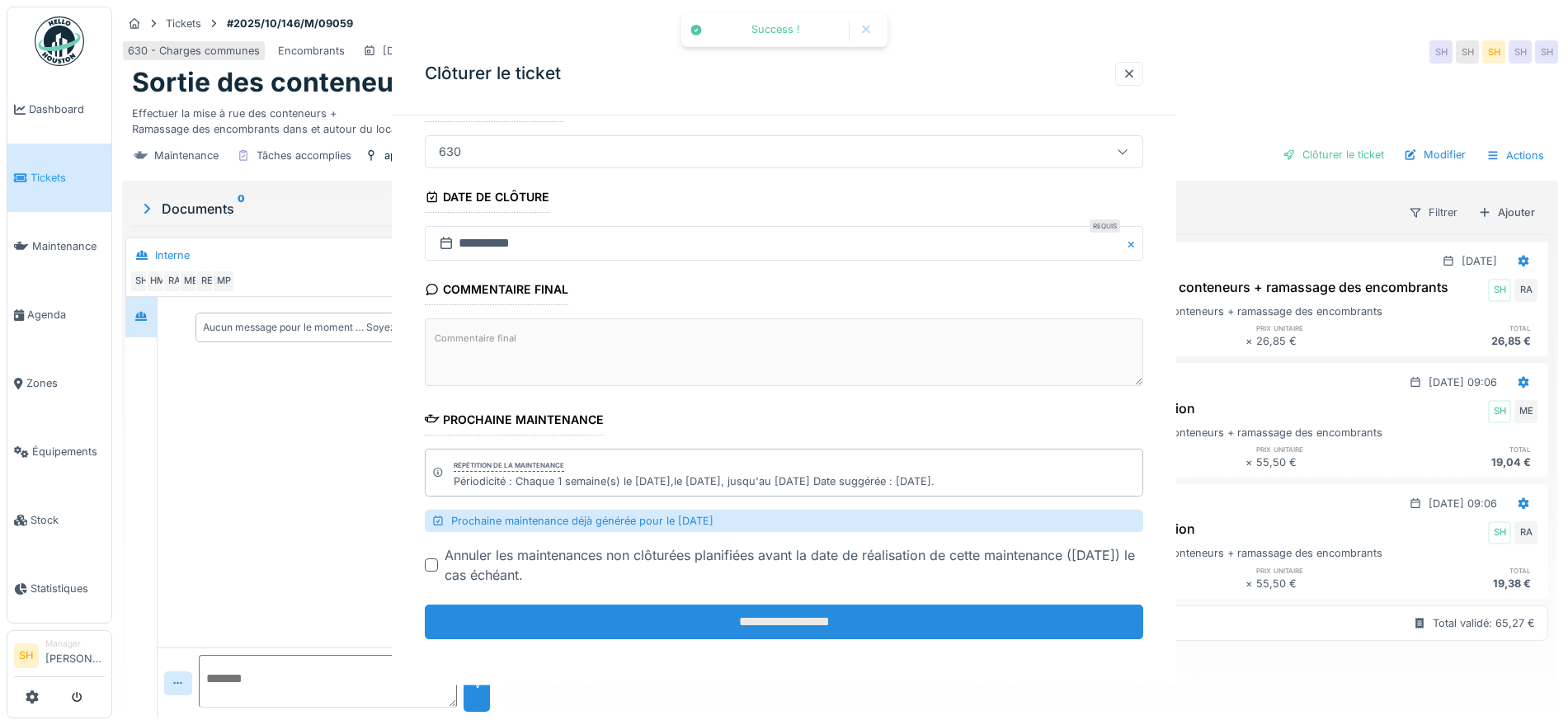
scroll to position [0, 0]
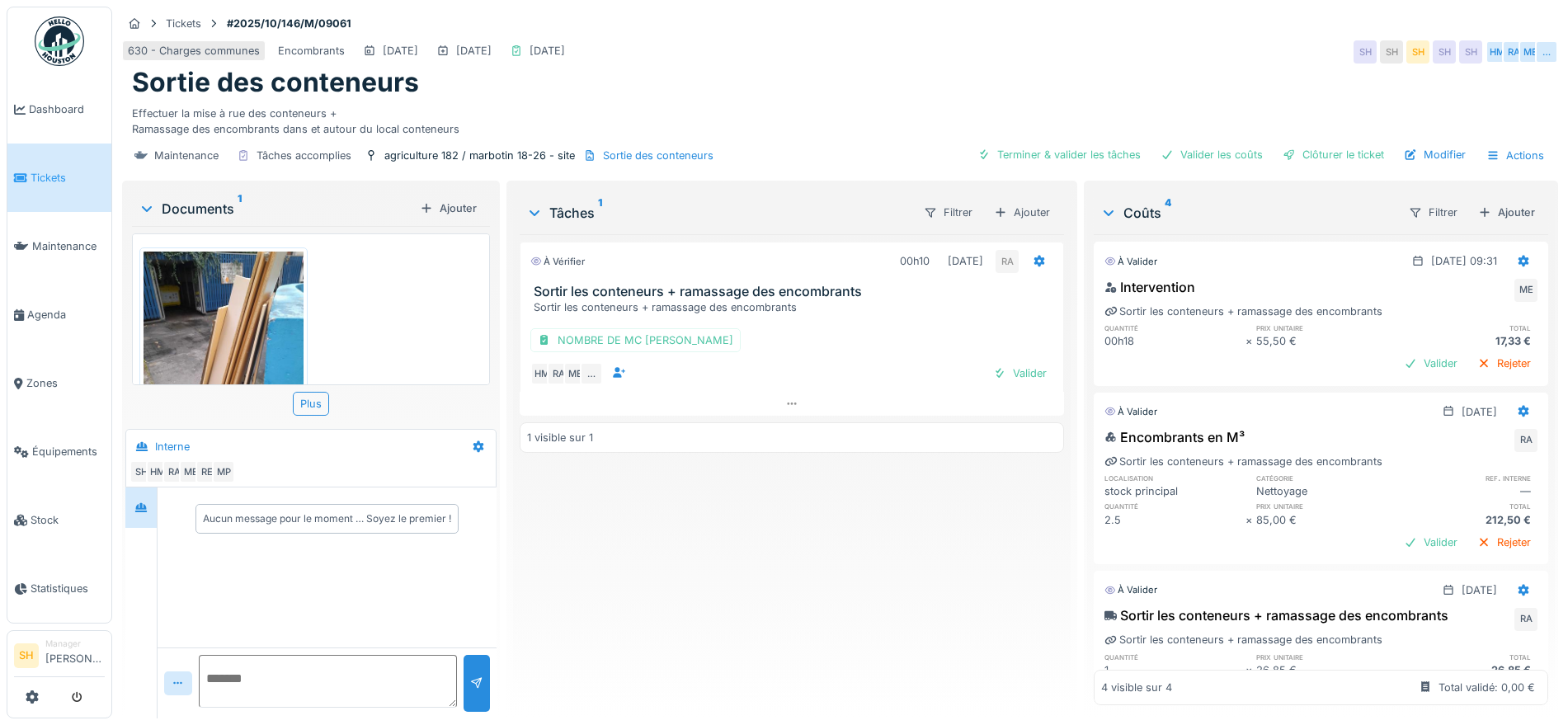
click at [247, 308] on img at bounding box center [223, 358] width 160 height 213
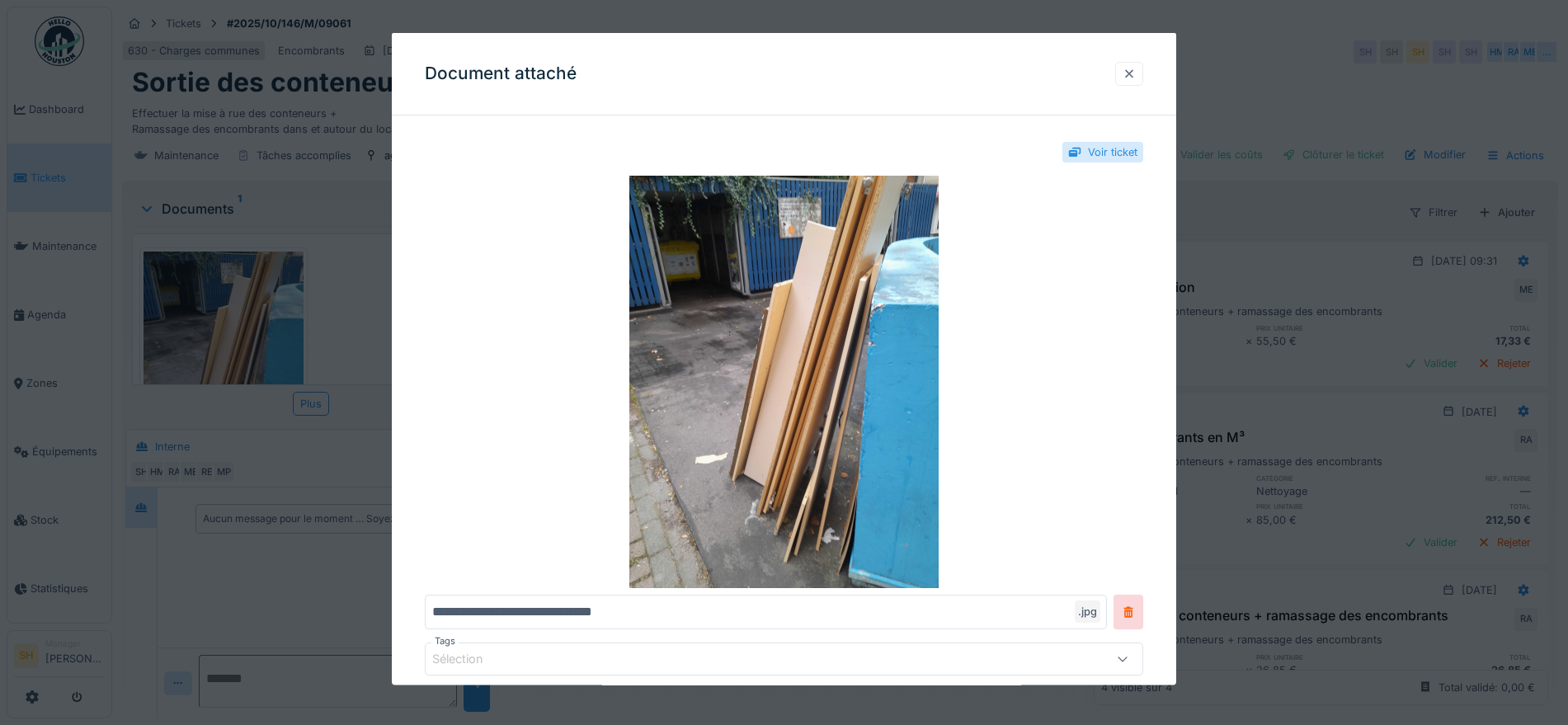
click at [1130, 73] on div at bounding box center [1128, 73] width 13 height 16
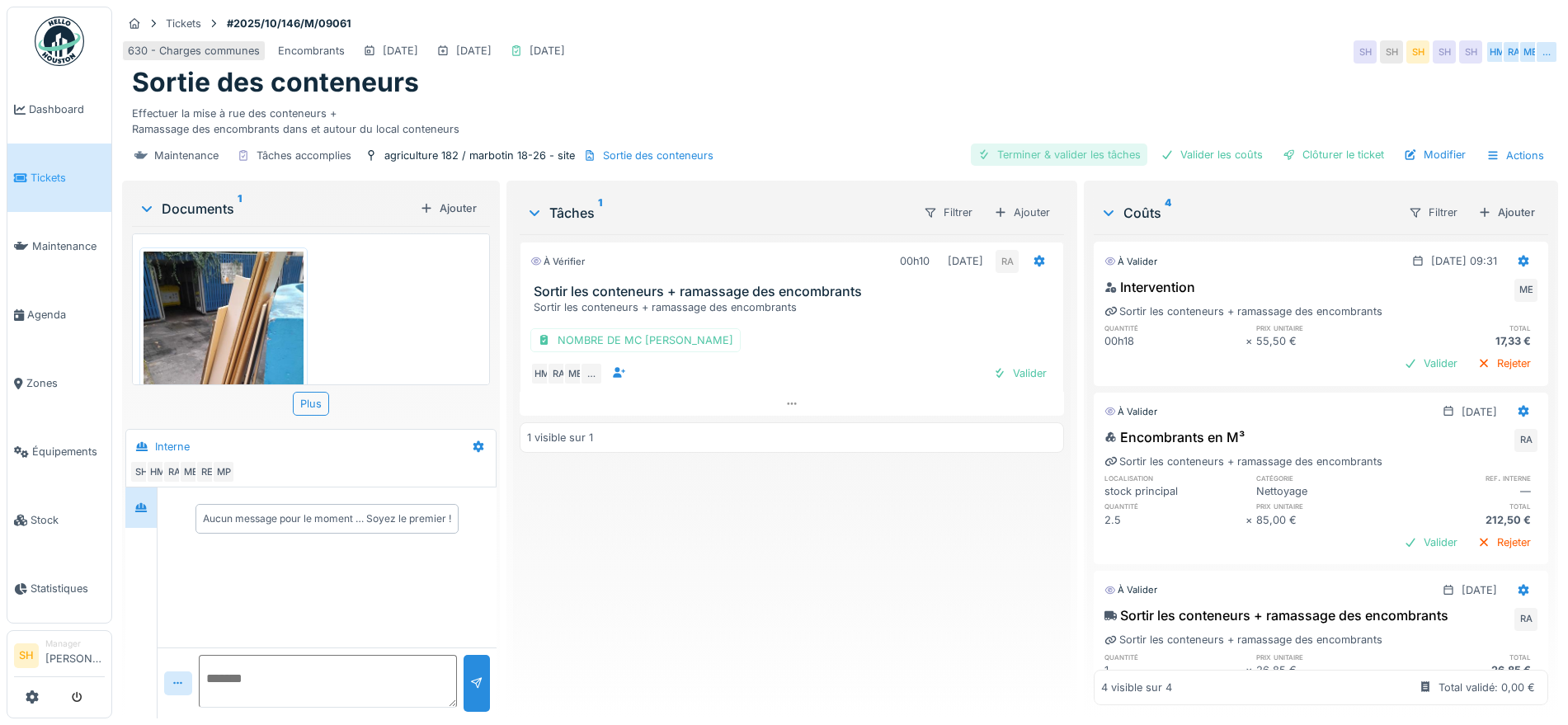
click at [1095, 152] on div "Terminer & valider les tâches" at bounding box center [1059, 154] width 176 height 22
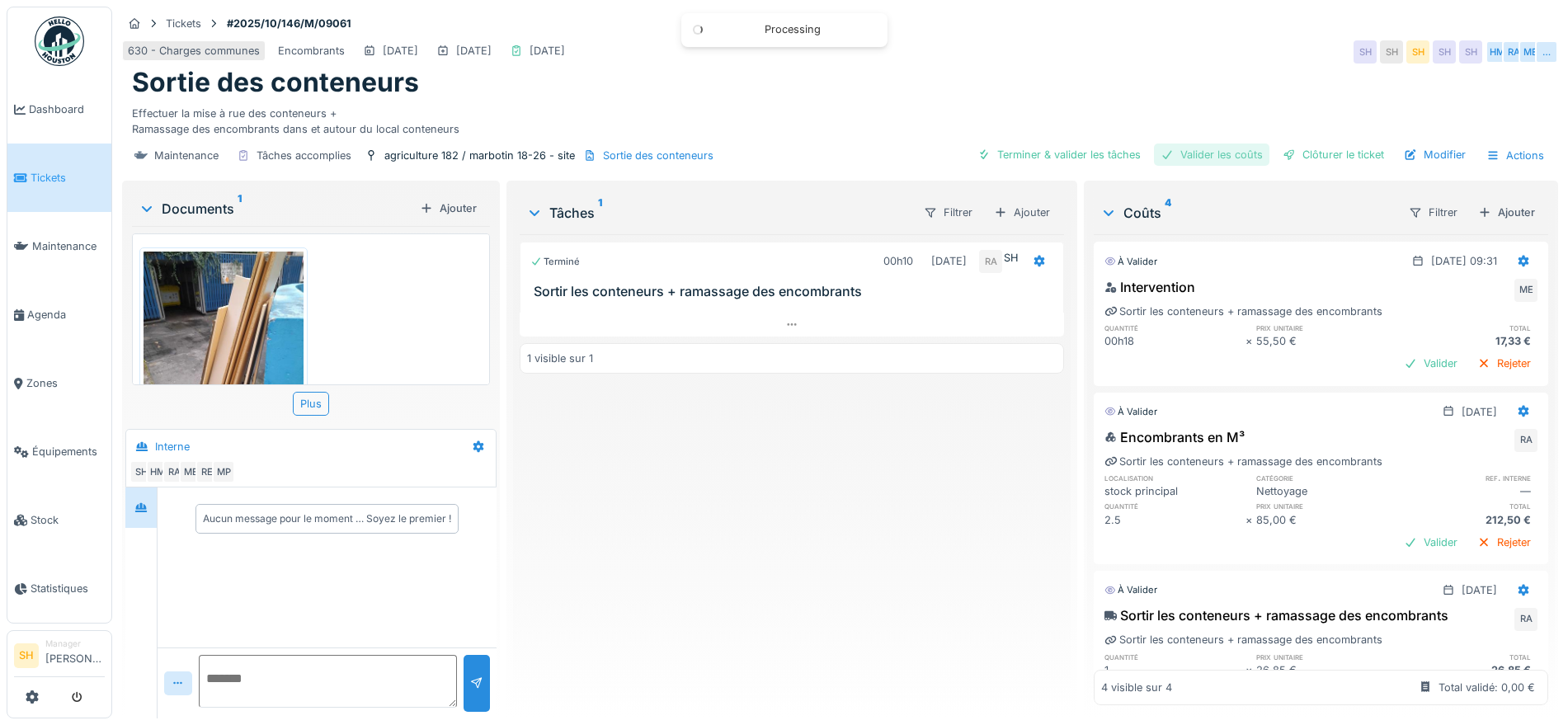
click at [1195, 158] on div "Valider les coûts" at bounding box center [1211, 154] width 116 height 22
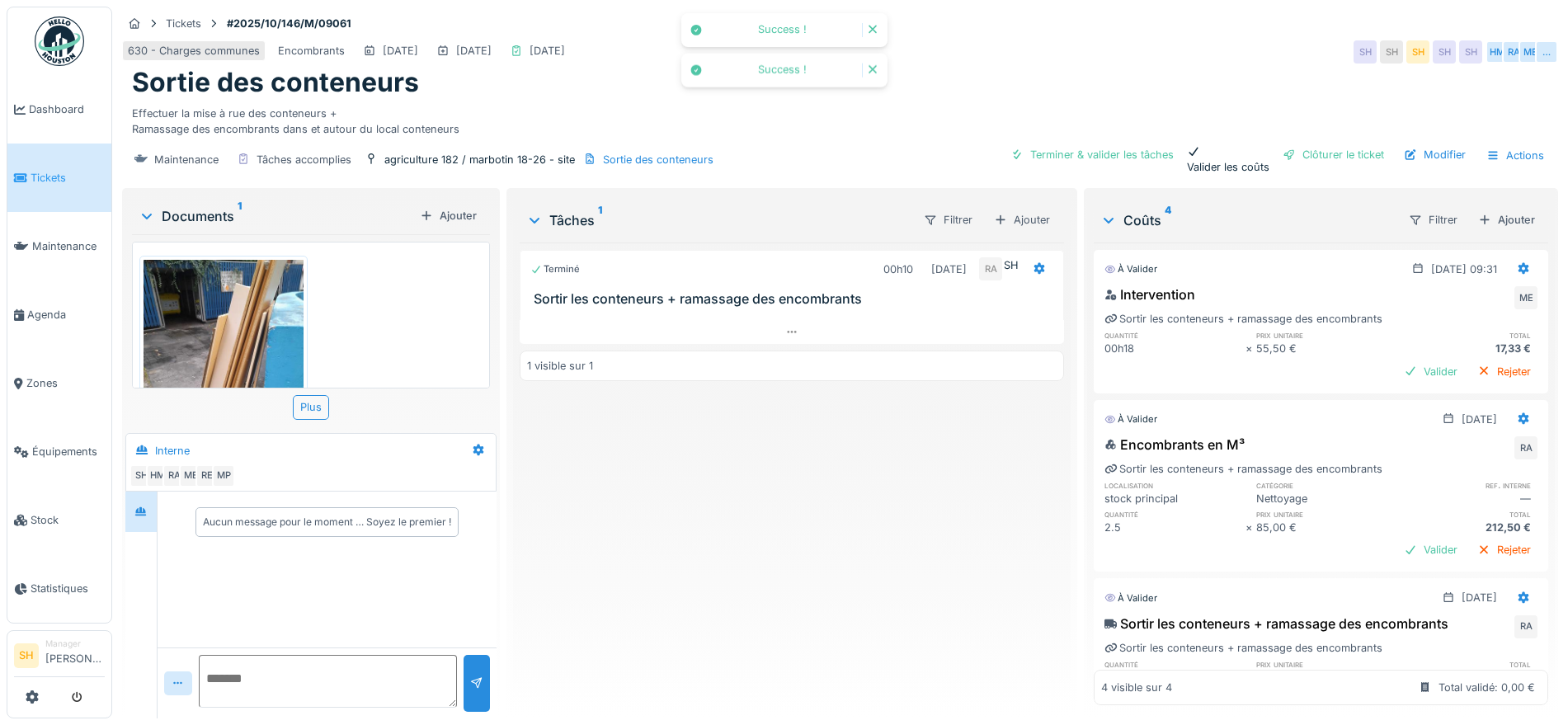
drag, startPoint x: 1289, startPoint y: 150, endPoint x: 1218, endPoint y: 159, distance: 71.6
click at [1289, 150] on div "Clôturer le ticket" at bounding box center [1333, 154] width 115 height 22
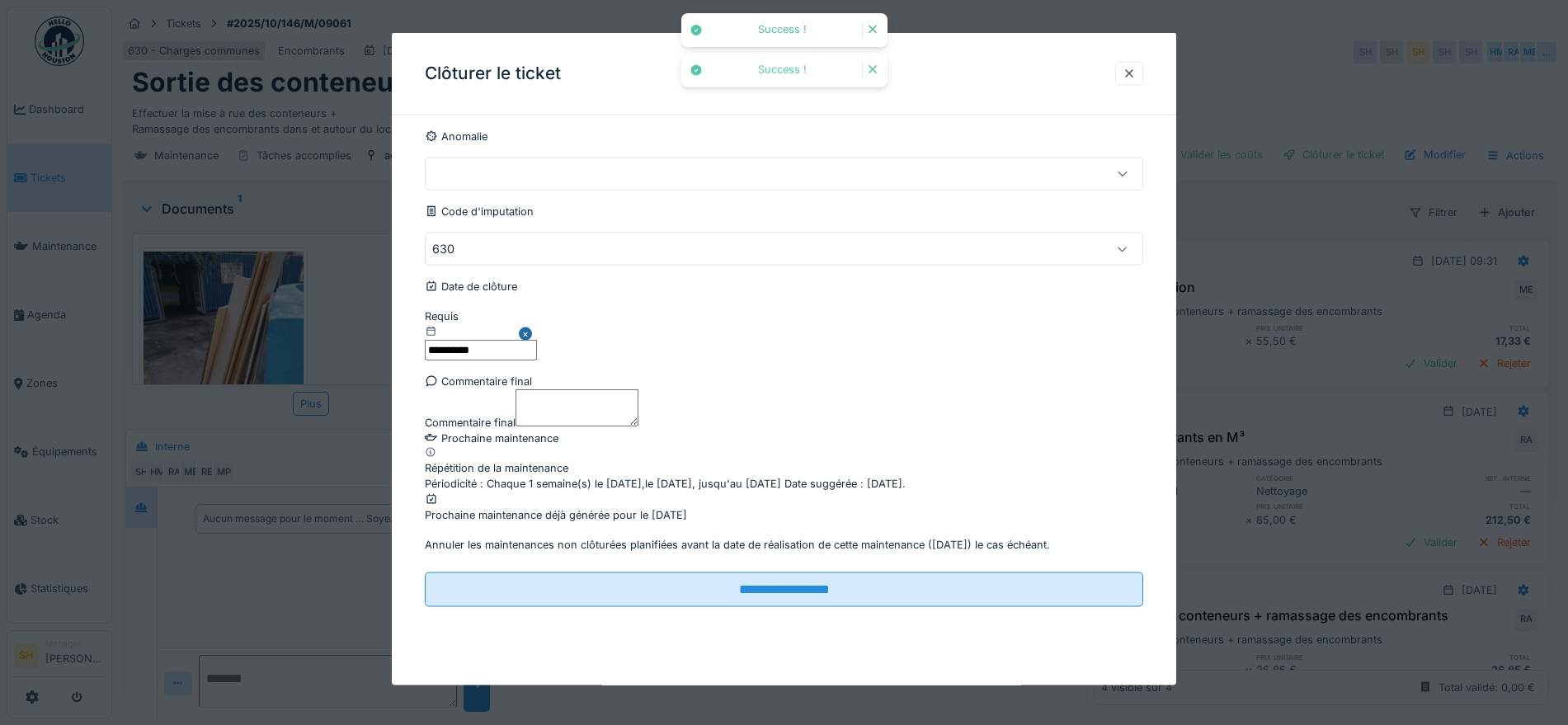
scroll to position [129, 0]
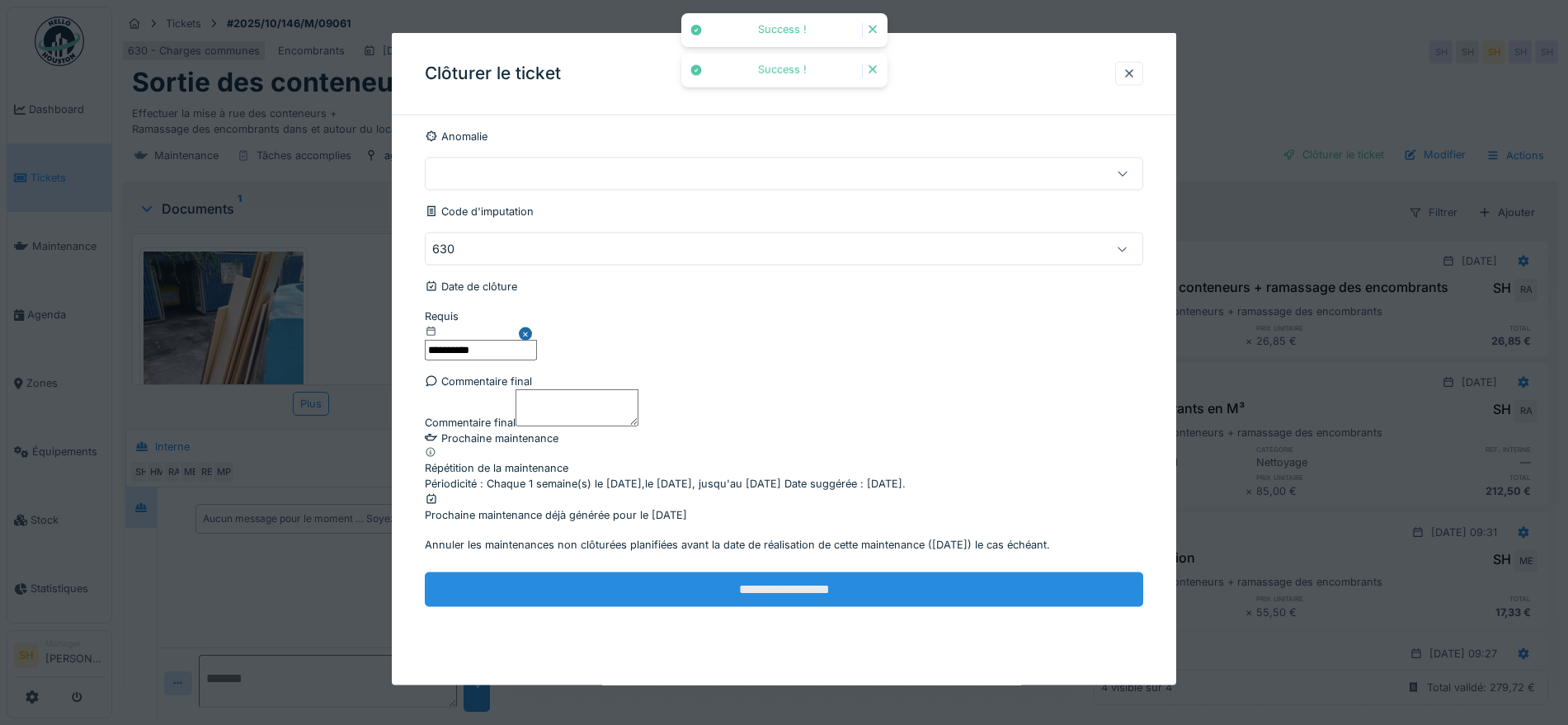
click at [788, 606] on input "**********" at bounding box center [783, 588] width 718 height 35
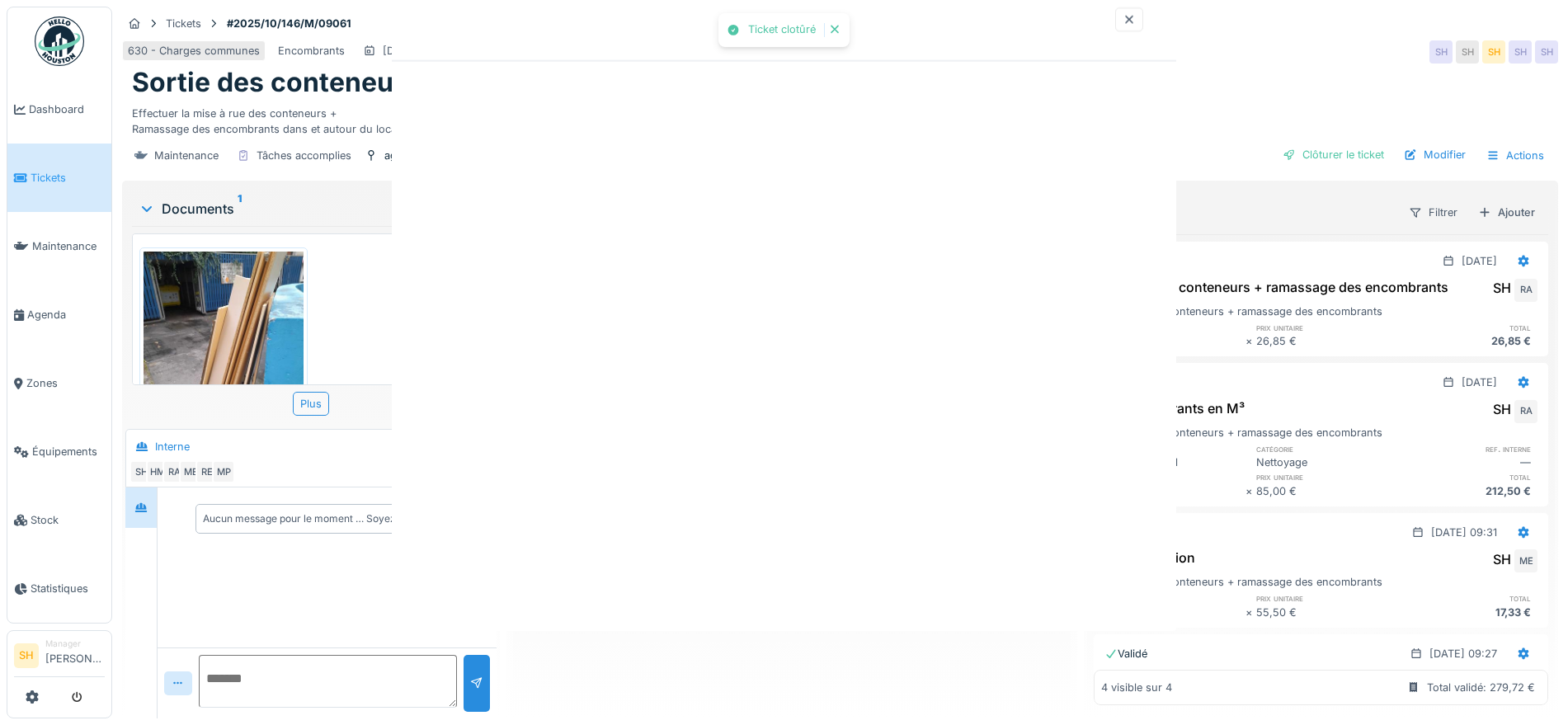
scroll to position [0, 0]
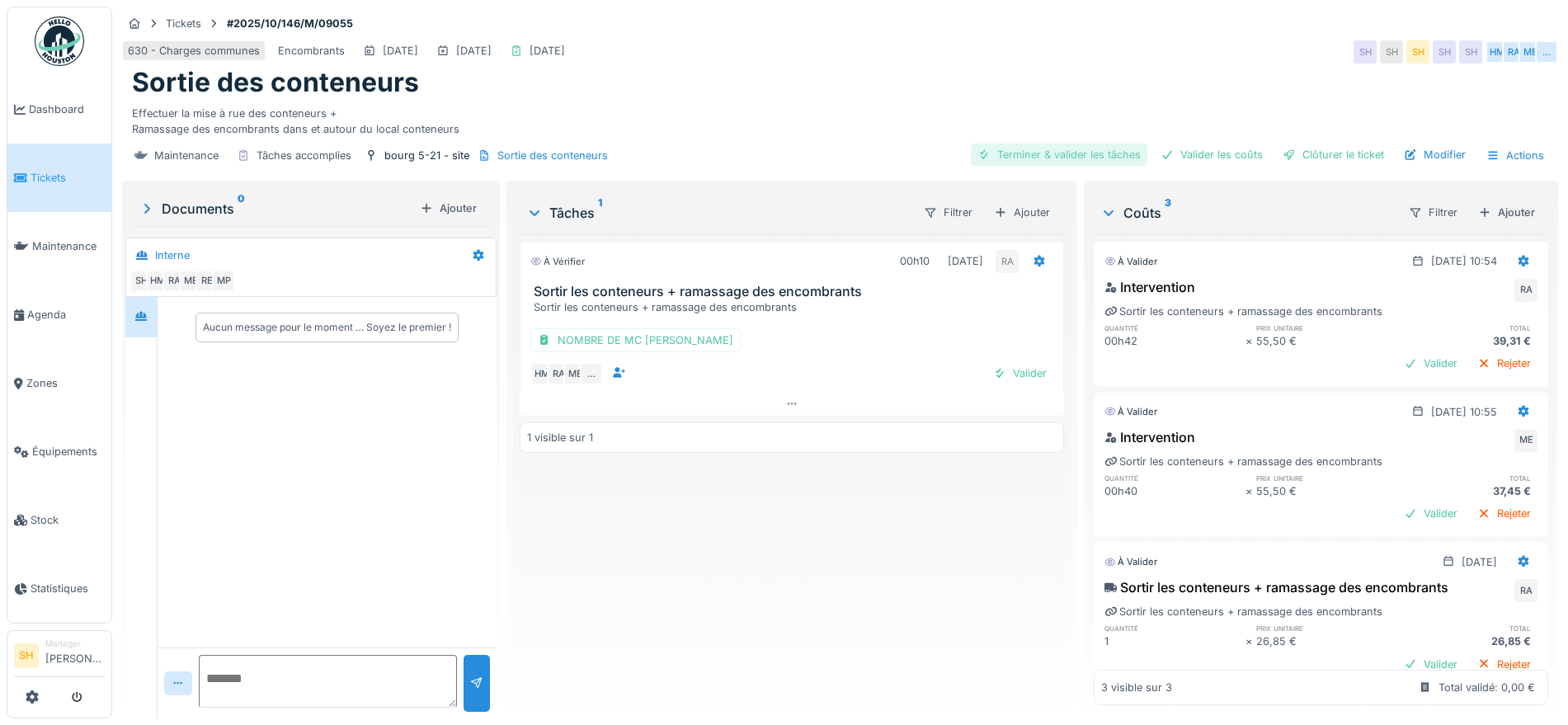
click at [1019, 157] on div "Terminer & valider les tâches" at bounding box center [1059, 154] width 176 height 22
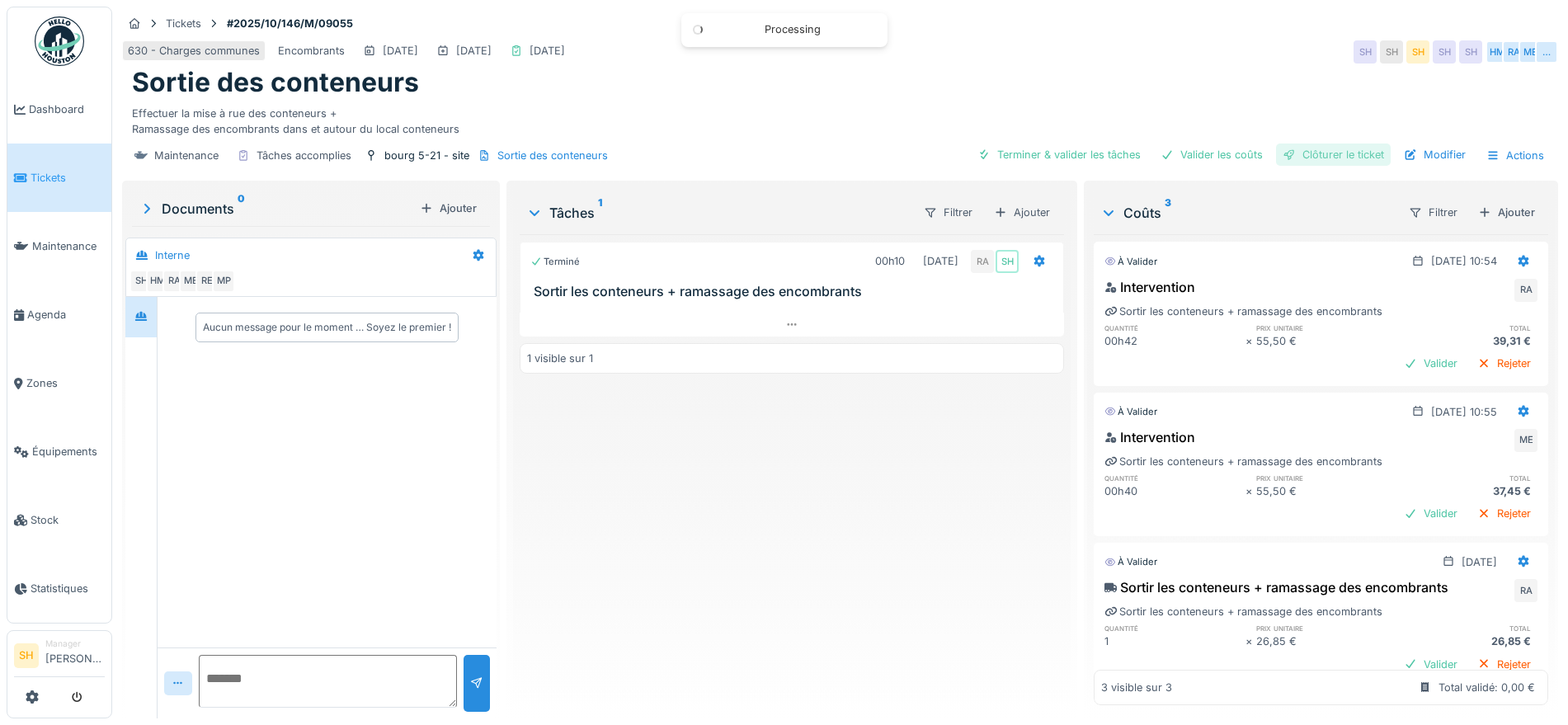
drag, startPoint x: 1197, startPoint y: 155, endPoint x: 1312, endPoint y: 152, distance: 115.0
click at [1200, 155] on div "Valider les coûts" at bounding box center [1211, 154] width 116 height 22
click at [1312, 151] on div "Clôturer le ticket" at bounding box center [1333, 154] width 115 height 22
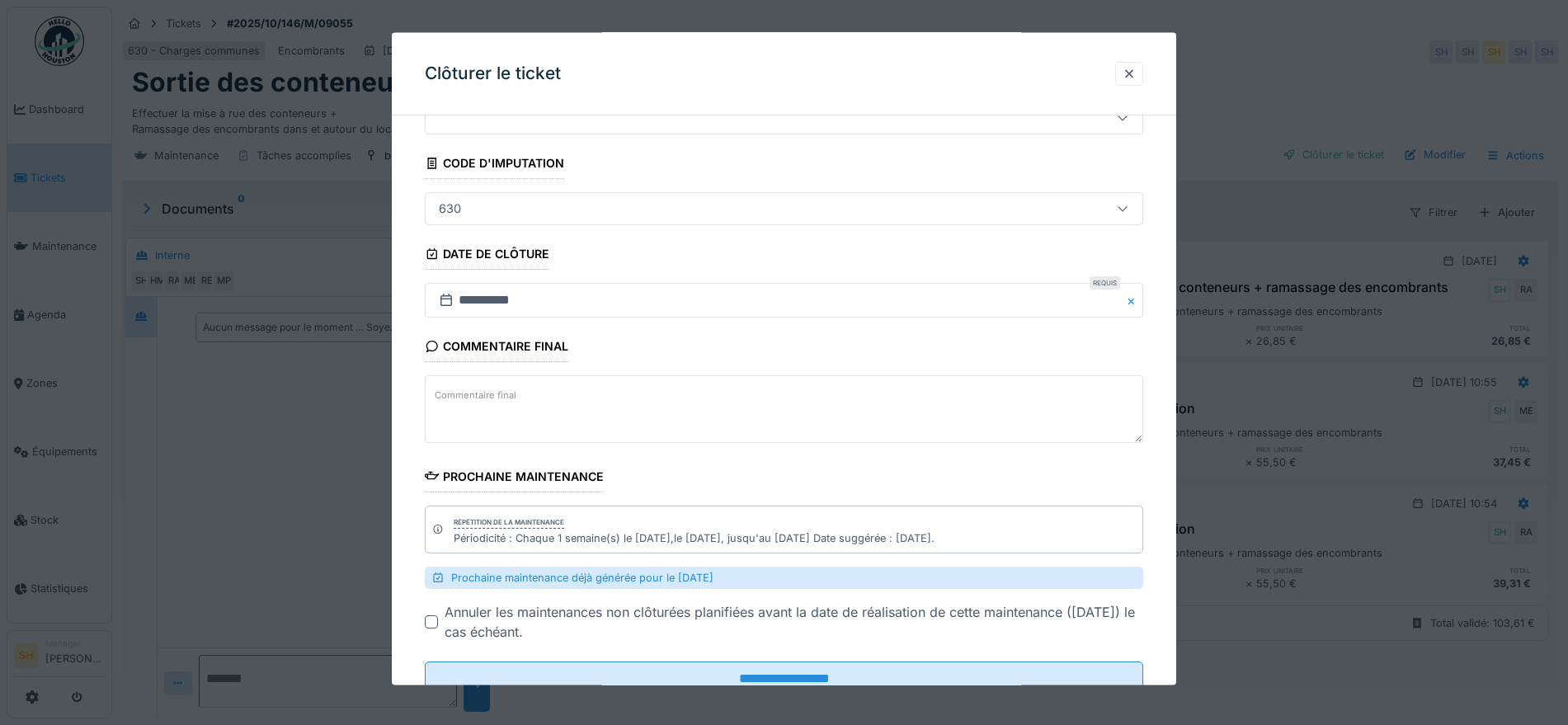
scroll to position [103, 0]
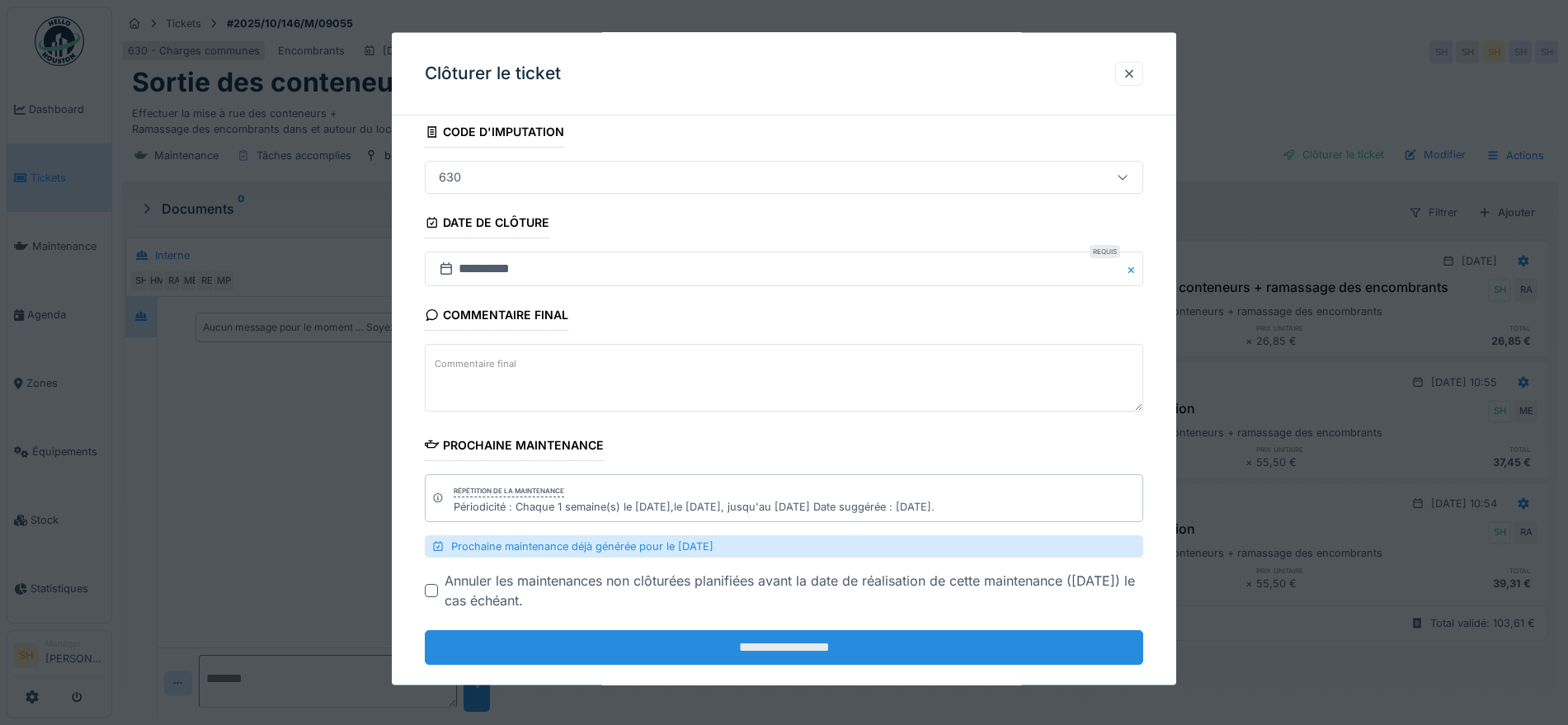
click at [762, 658] on input "**********" at bounding box center [783, 647] width 718 height 35
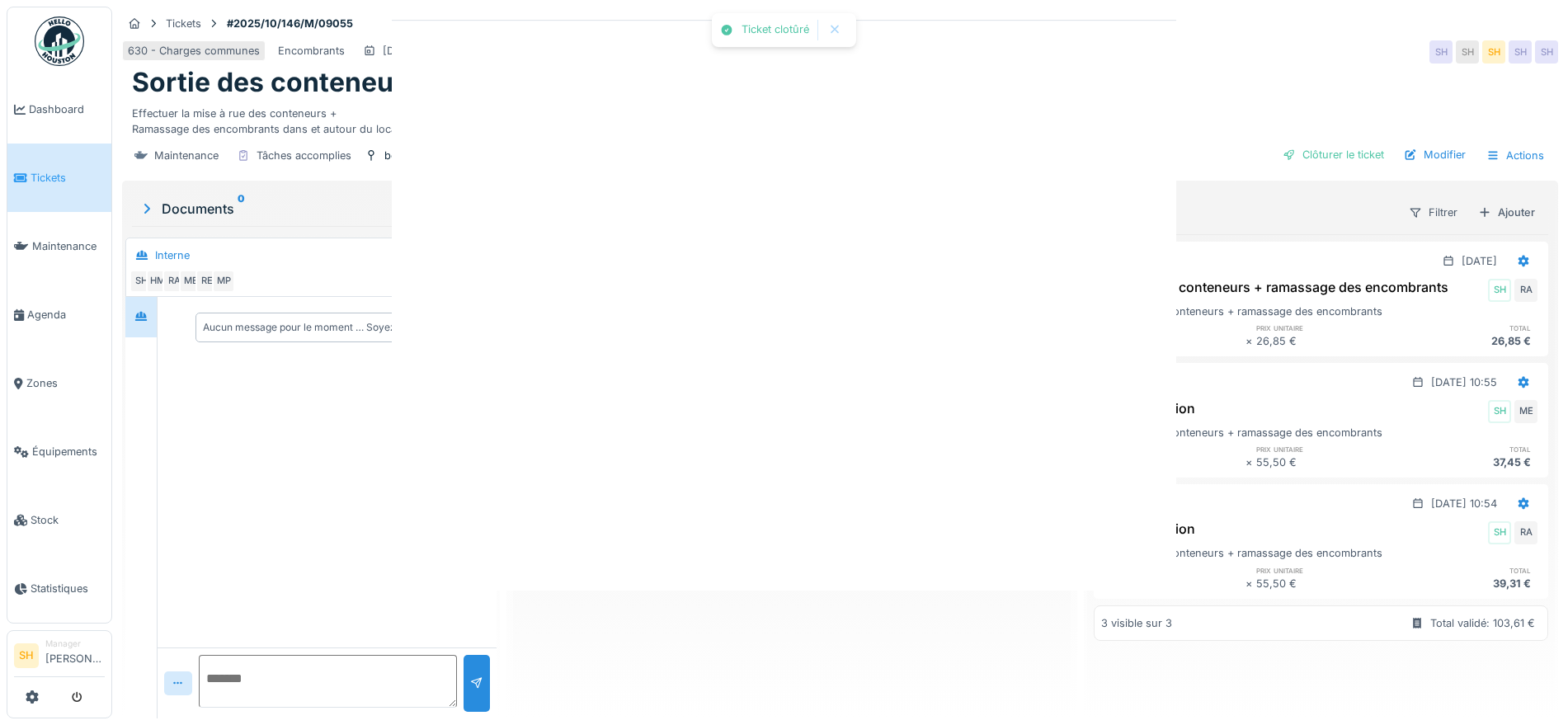
scroll to position [0, 0]
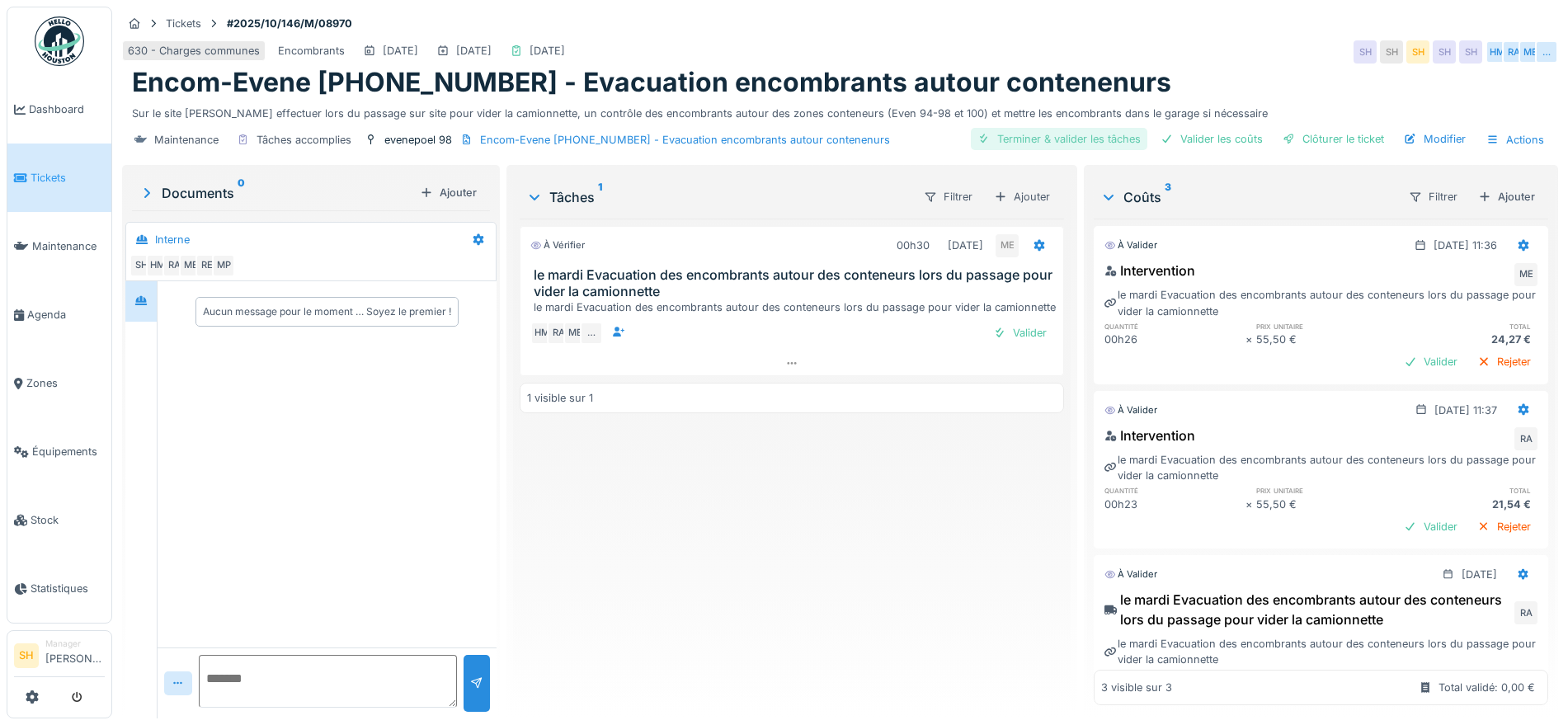
click at [1021, 128] on div "Terminer & valider les tâches" at bounding box center [1059, 139] width 176 height 22
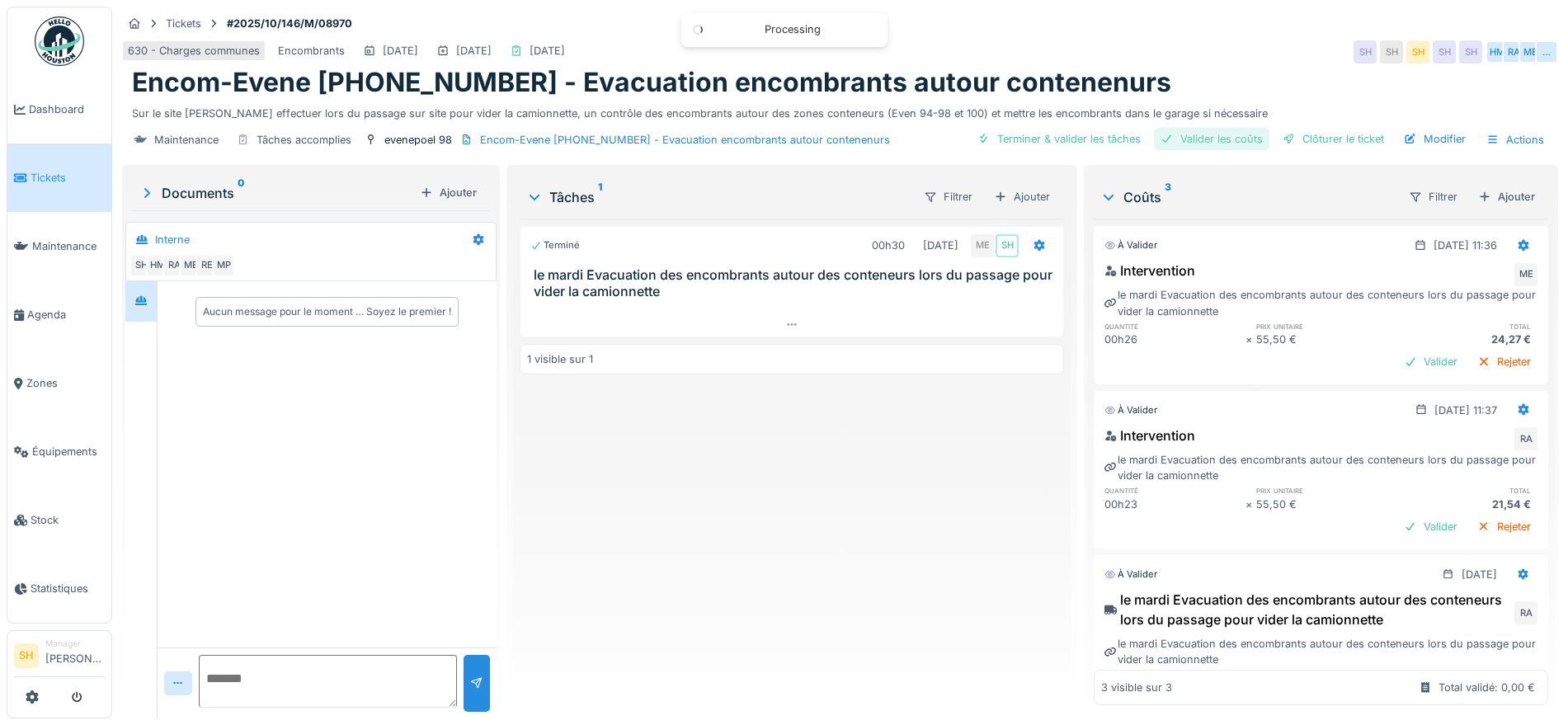
click at [1153, 128] on div "Valider les coûts" at bounding box center [1211, 139] width 116 height 22
click at [1305, 128] on div "Clôturer le ticket" at bounding box center [1333, 139] width 115 height 22
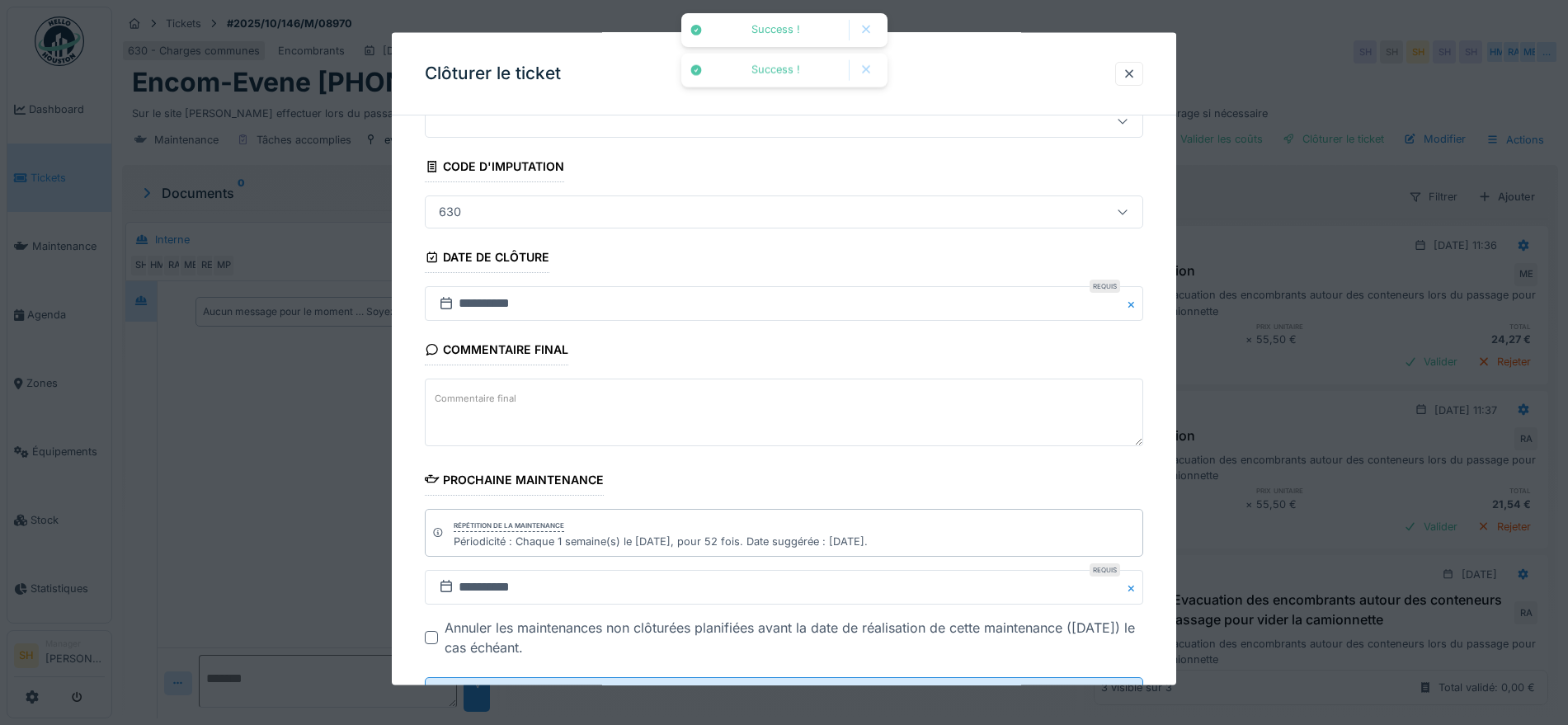
scroll to position [141, 0]
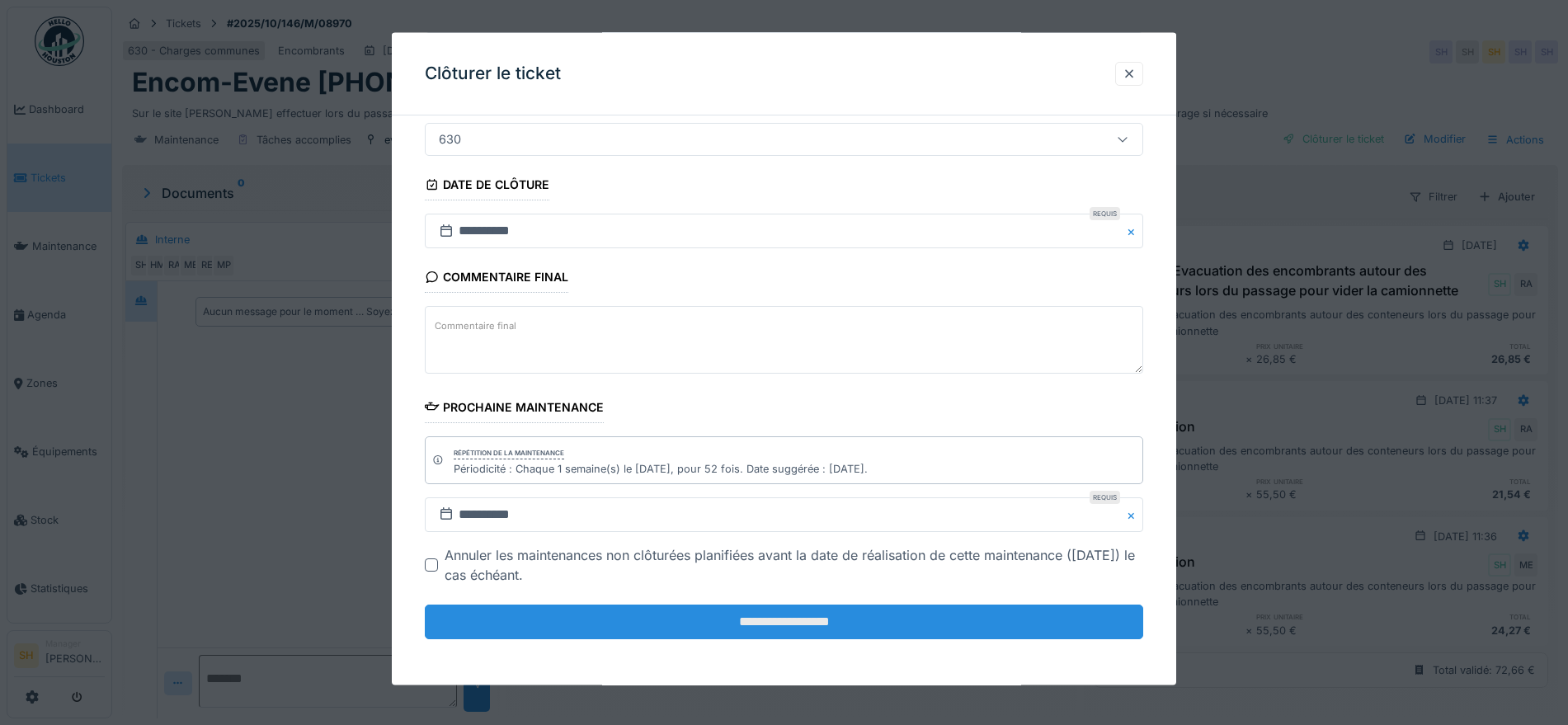
click at [778, 615] on input "**********" at bounding box center [783, 621] width 718 height 35
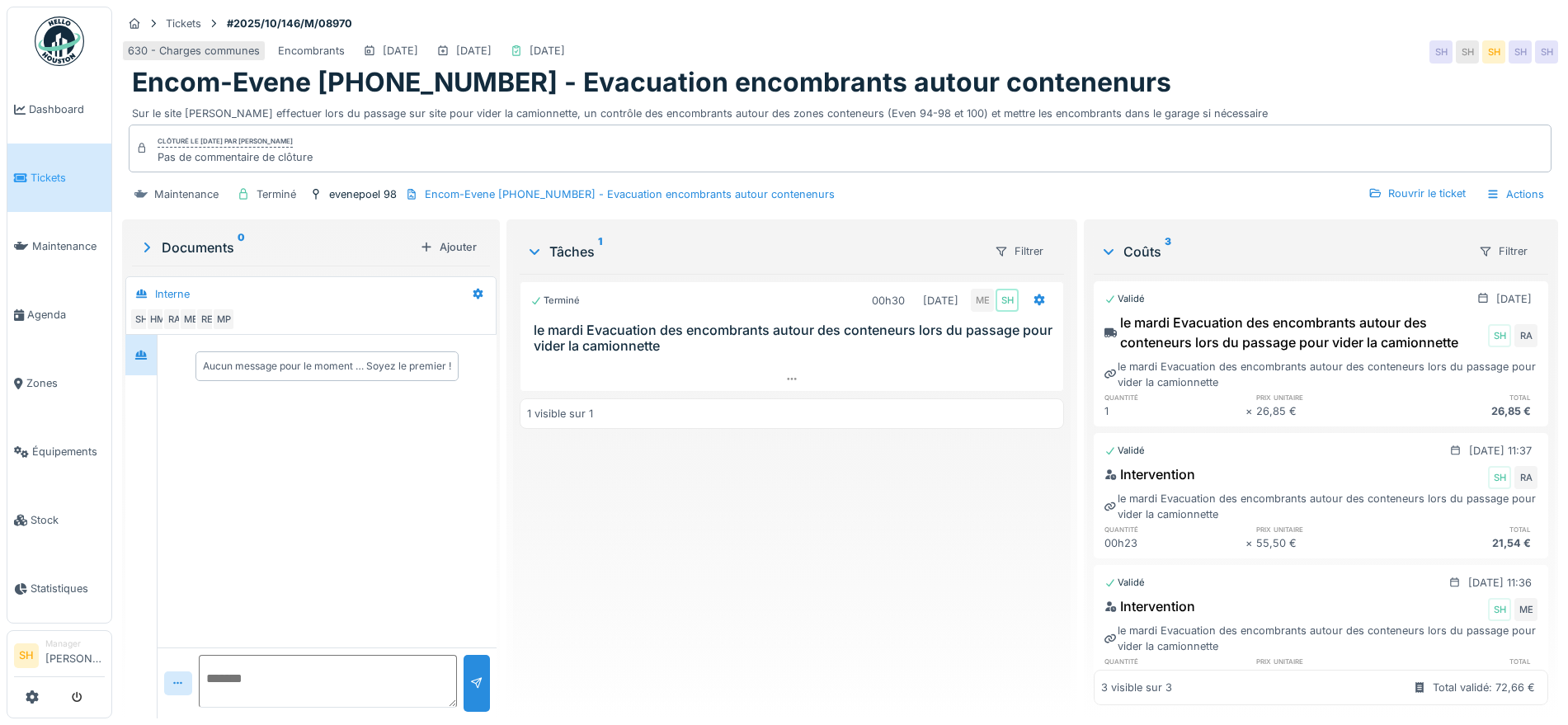
scroll to position [0, 0]
